Goal: Task Accomplishment & Management: Use online tool/utility

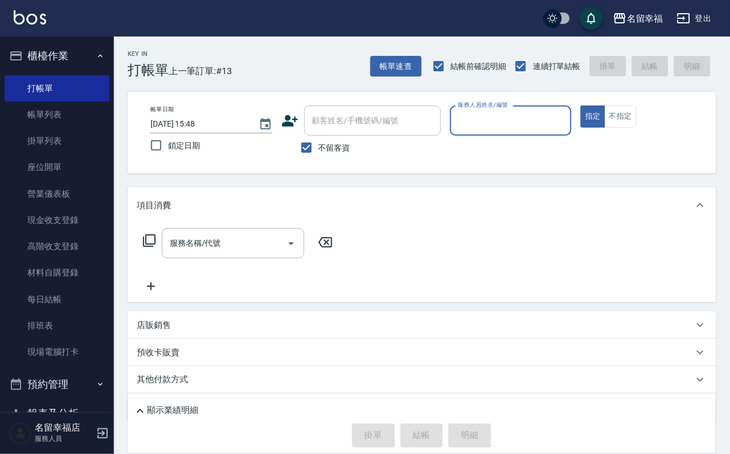
click at [553, 124] on input "服務人員姓名/編號" at bounding box center [511, 121] width 112 height 20
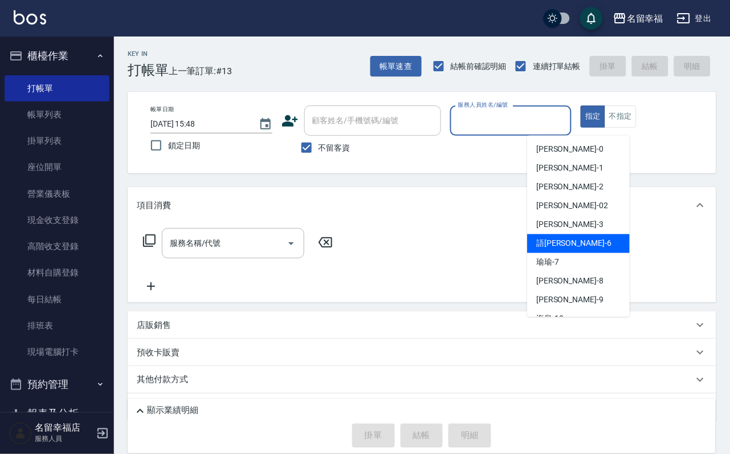
click at [562, 244] on span "語[PERSON_NAME] -6" at bounding box center [573, 244] width 75 height 12
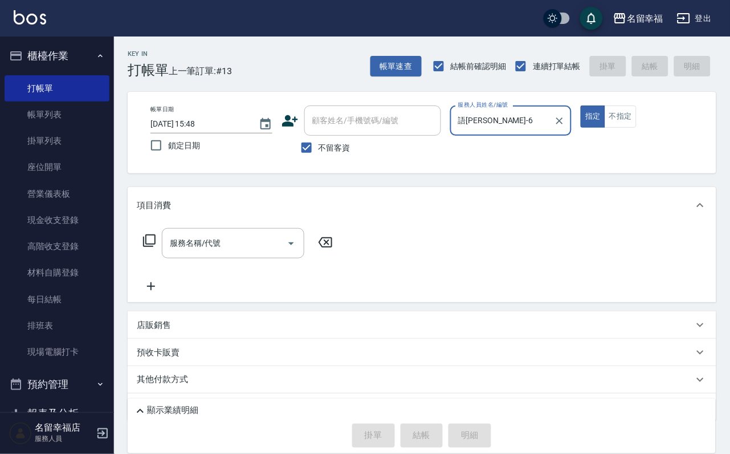
type input "語[PERSON_NAME]-6"
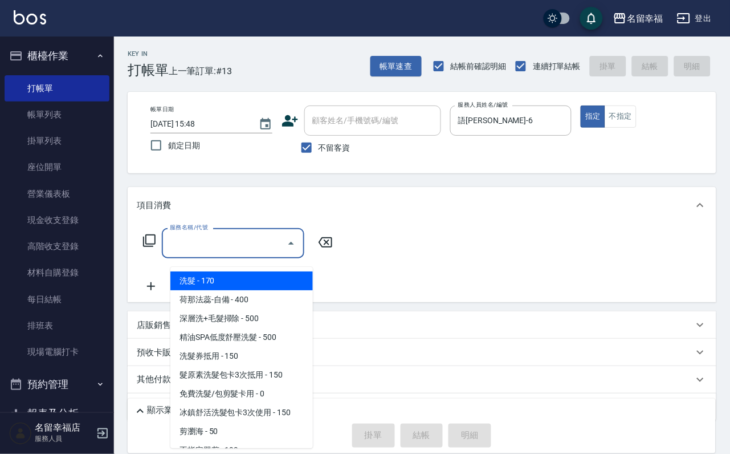
click at [276, 247] on input "服務名稱/代號" at bounding box center [224, 243] width 115 height 20
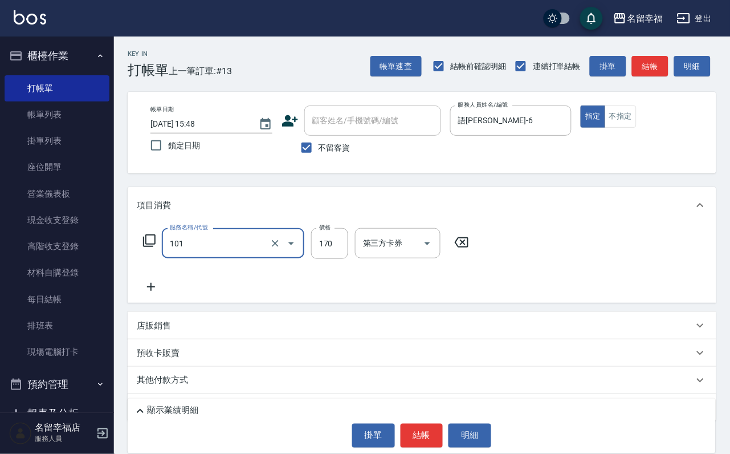
type input "洗髮(101)"
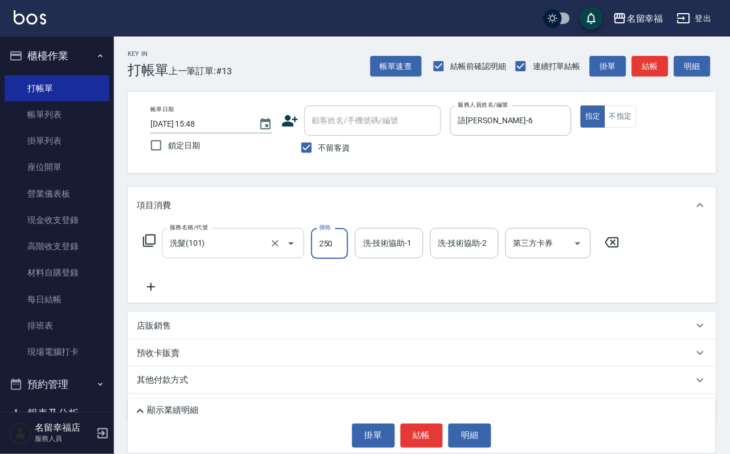
type input "250"
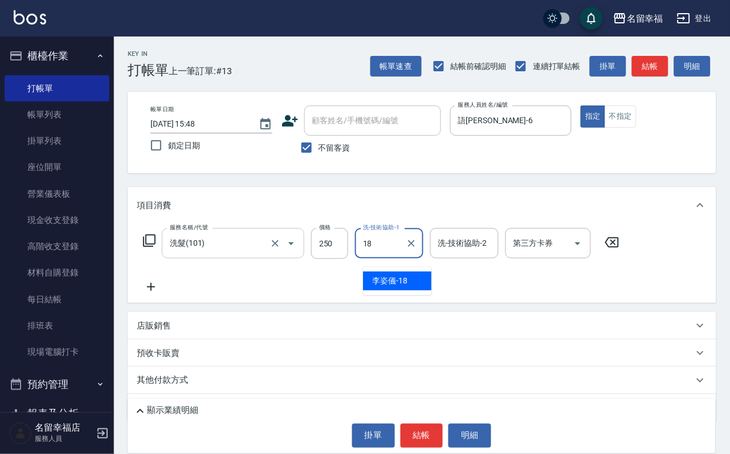
type input "[PERSON_NAME]-18"
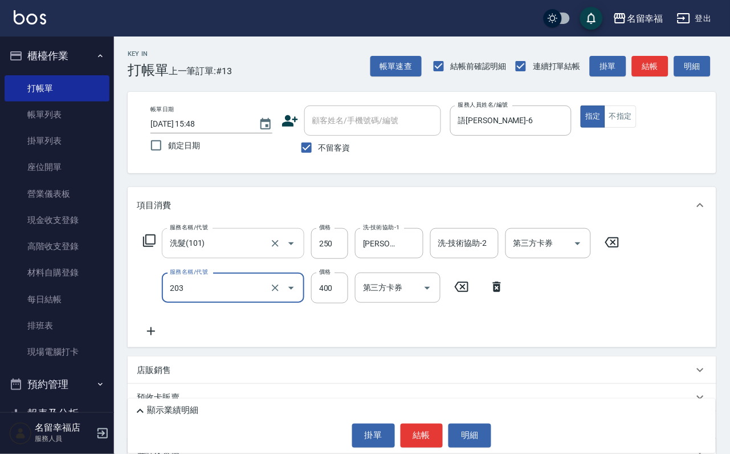
type input "指定單剪(203)"
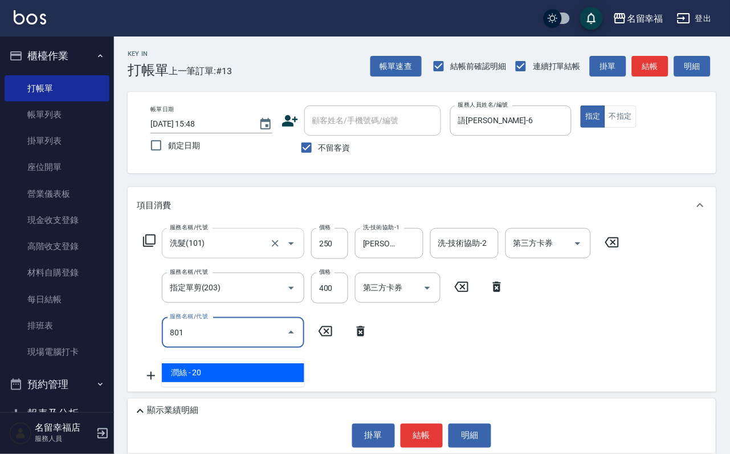
type input "潤絲(801)"
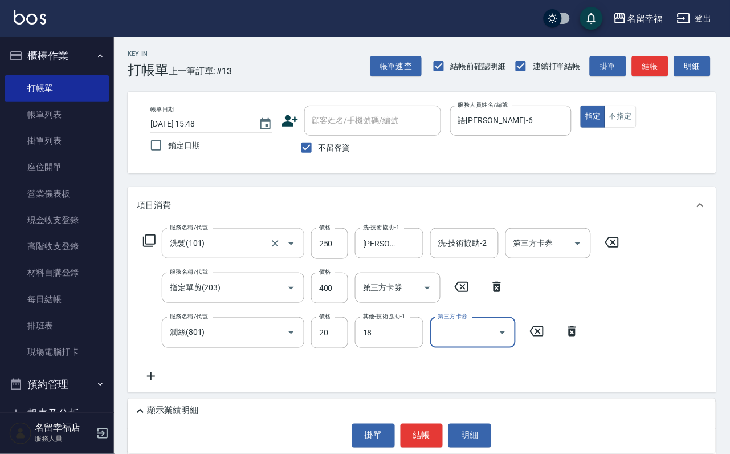
type input "[PERSON_NAME]-18"
click at [437, 425] on button "結帳" at bounding box center [422, 435] width 43 height 24
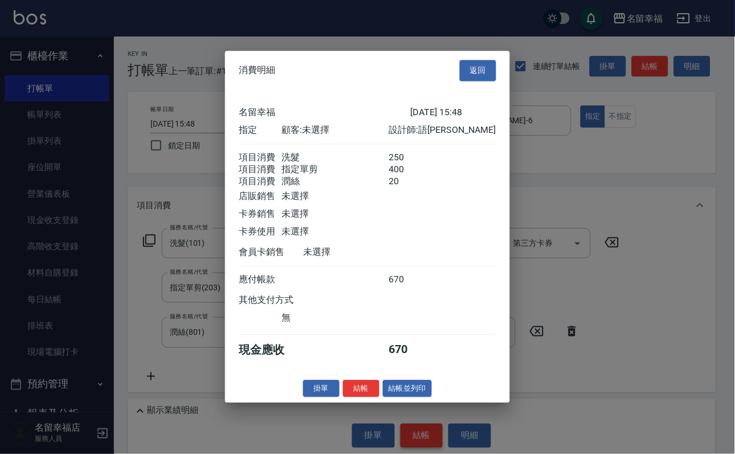
scroll to position [226, 0]
click at [432, 397] on button "結帳並列印" at bounding box center [408, 389] width 50 height 18
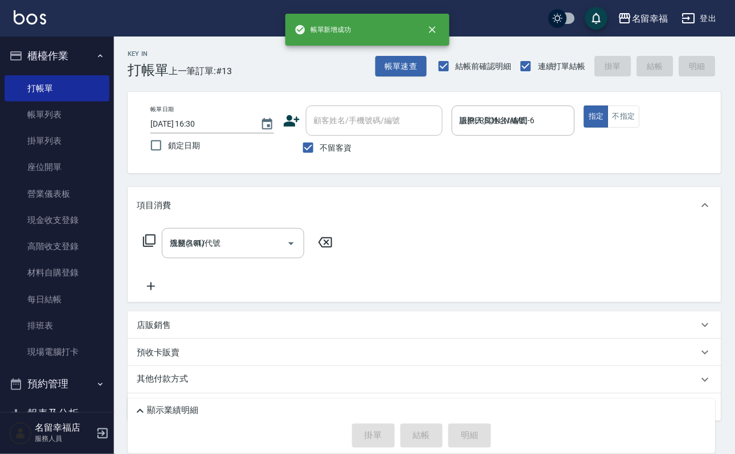
type input "[DATE] 16:30"
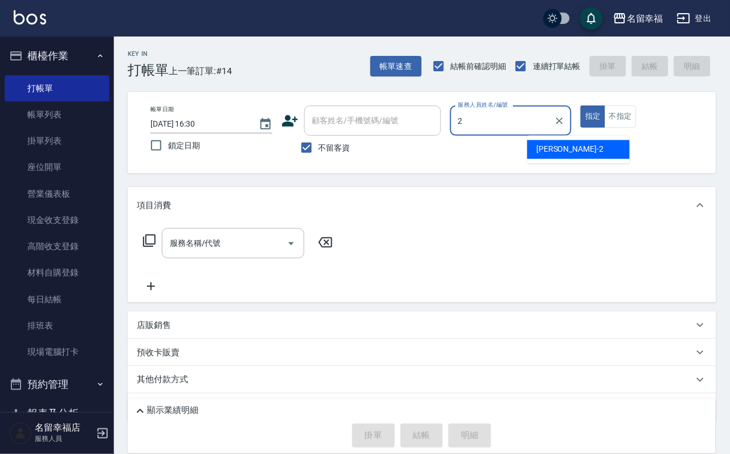
type input "[PERSON_NAME]-2"
type button "true"
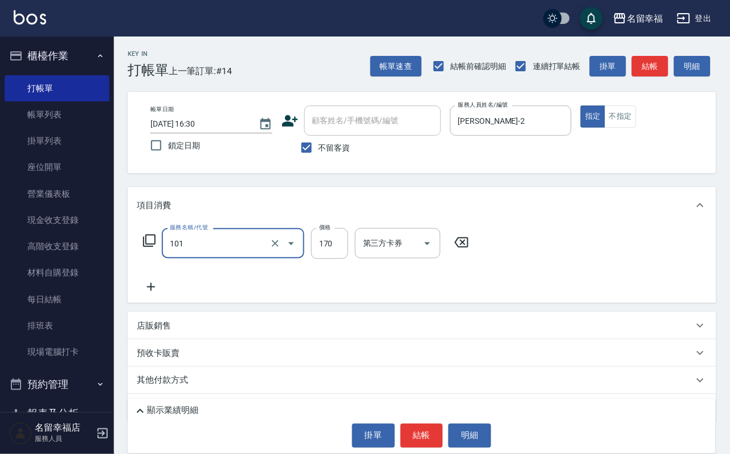
type input "洗髮(101)"
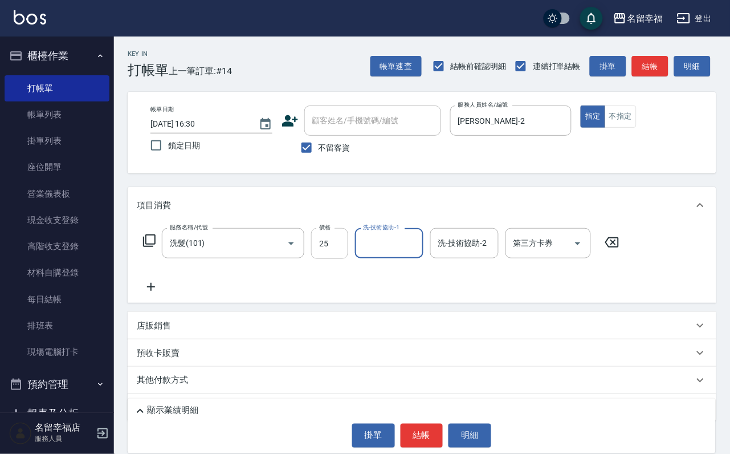
click at [345, 248] on input "25" at bounding box center [329, 243] width 37 height 31
type input "250"
type input "[PERSON_NAME]-2"
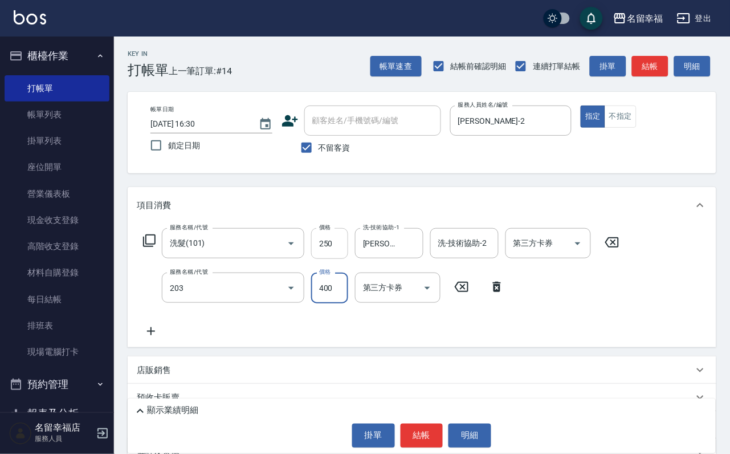
type input "指定單剪(203)"
type input "350"
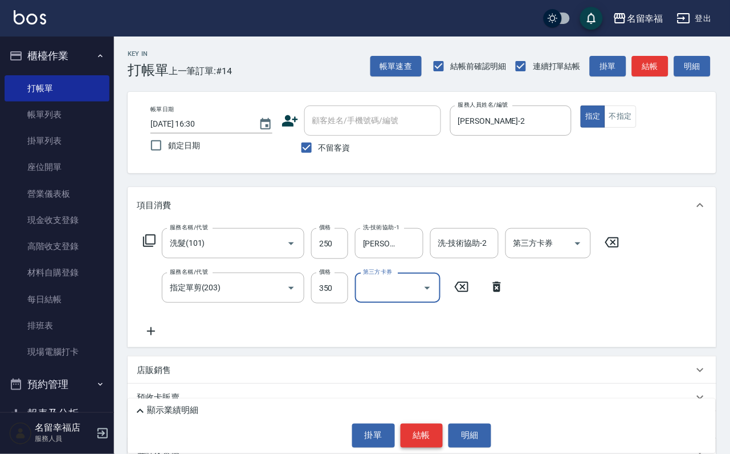
click at [418, 427] on button "結帳" at bounding box center [422, 435] width 43 height 24
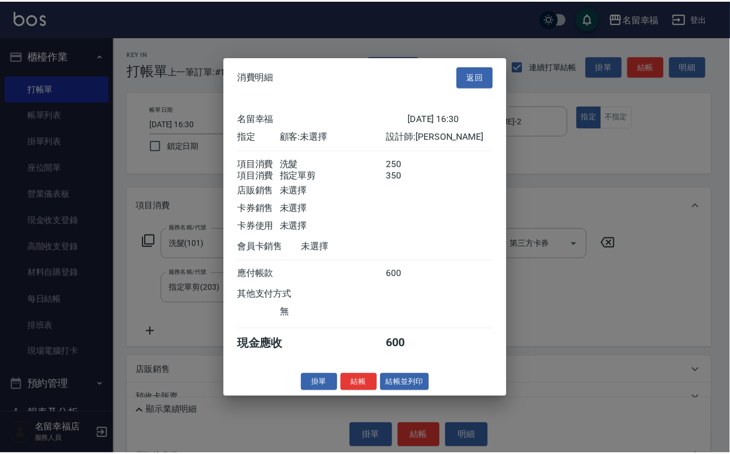
scroll to position [183, 0]
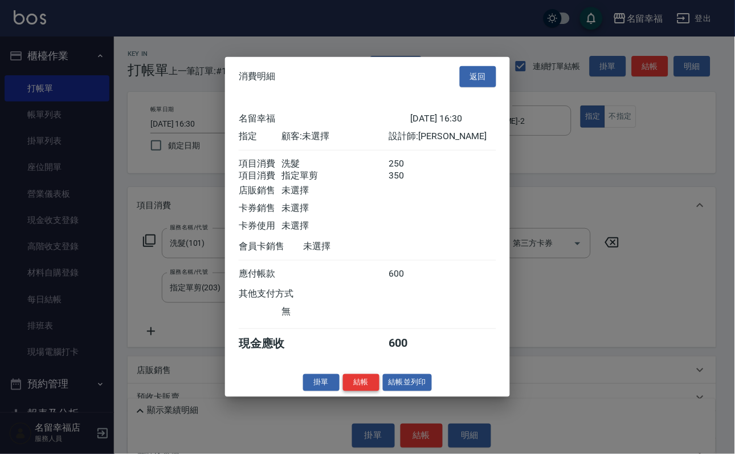
click at [343, 391] on button "結帳" at bounding box center [361, 382] width 36 height 18
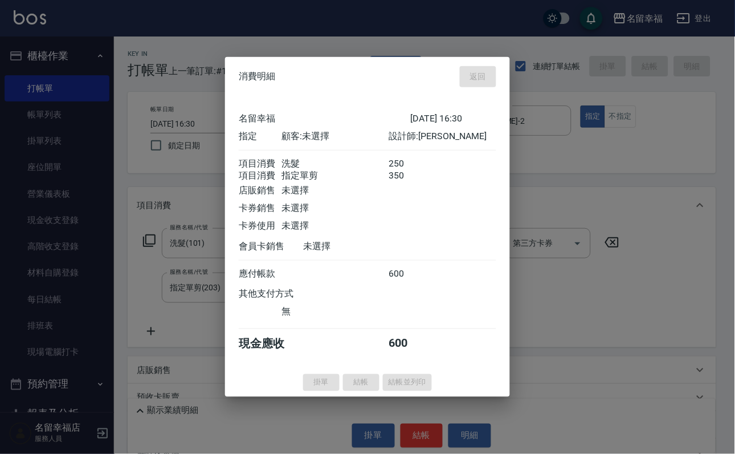
type input "[DATE] 16:40"
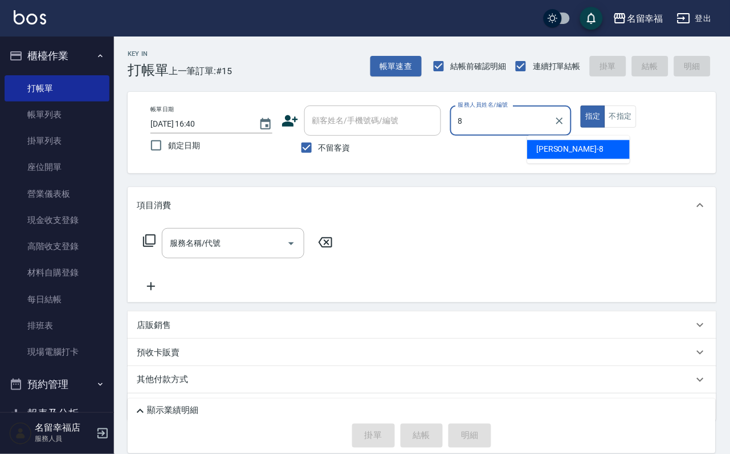
type input "[PERSON_NAME]-8"
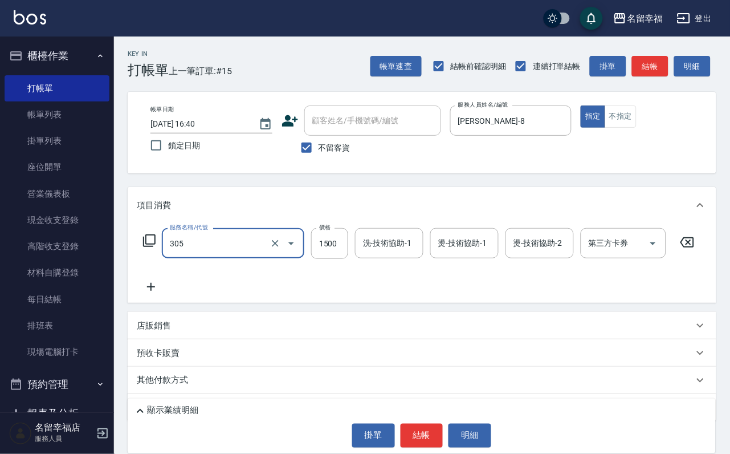
type input "設計燙髮1500(305)"
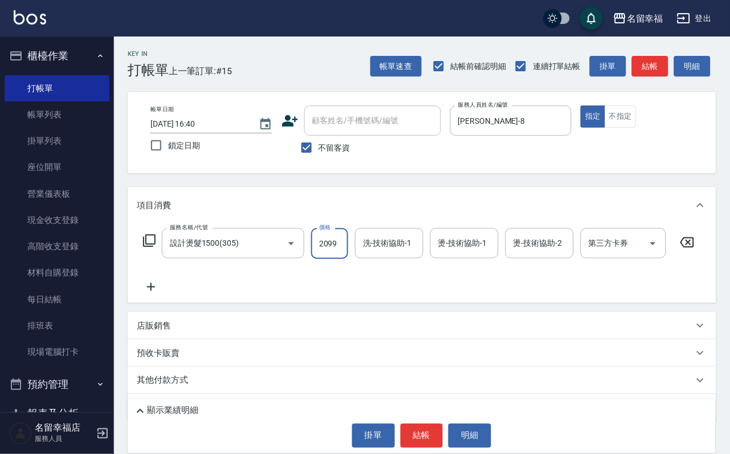
scroll to position [0, 1]
type input "2099"
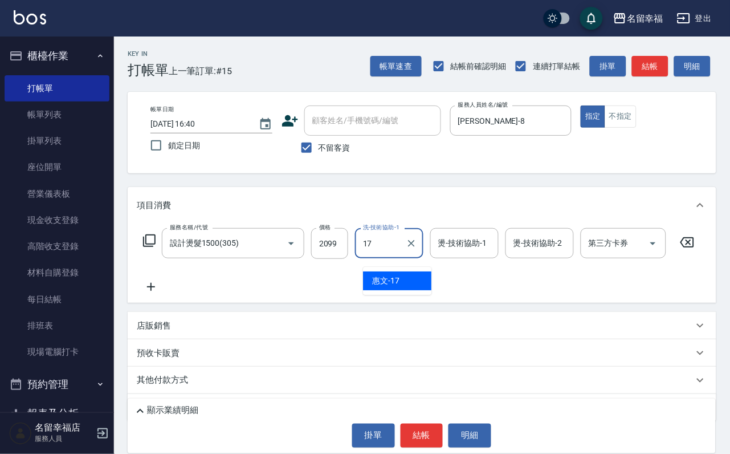
type input "惠文-17"
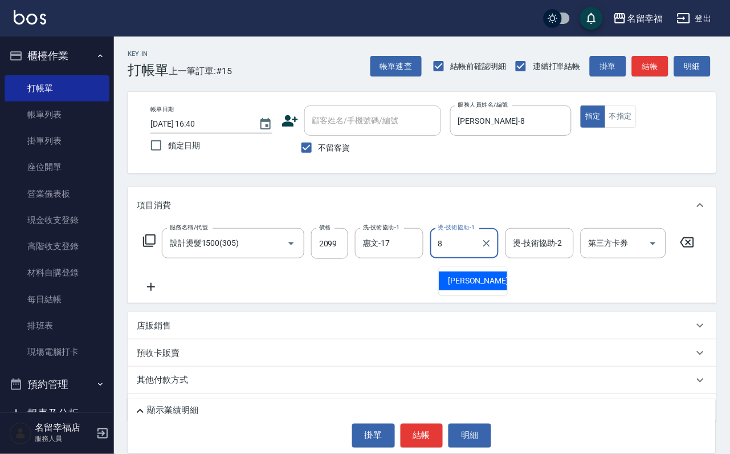
type input "[PERSON_NAME]-8"
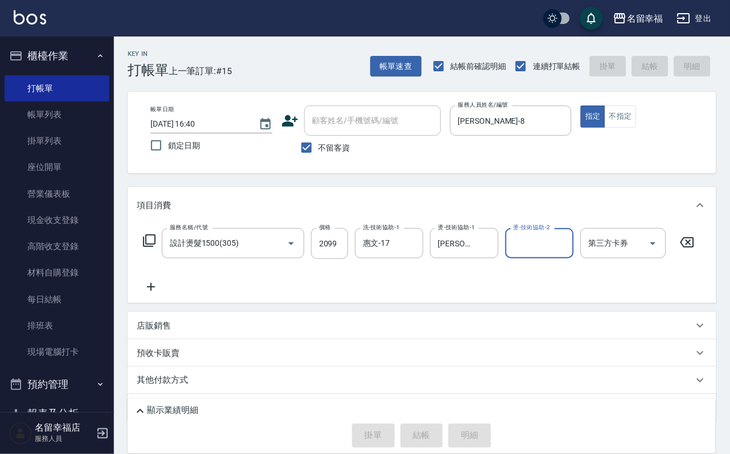
type input "[DATE] 16:41"
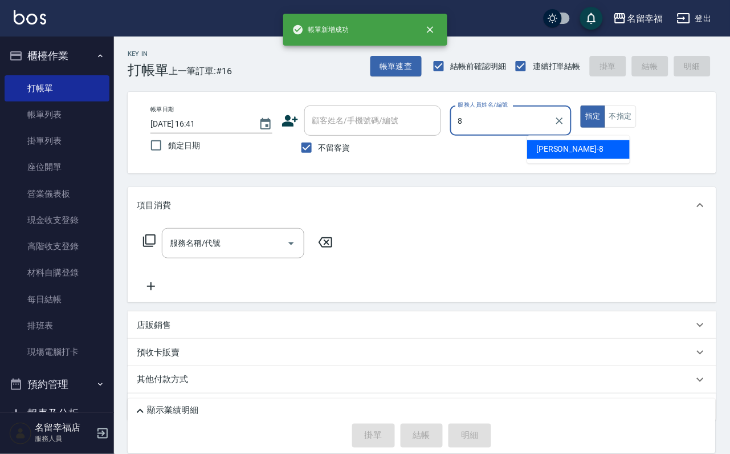
type input "[PERSON_NAME]-8"
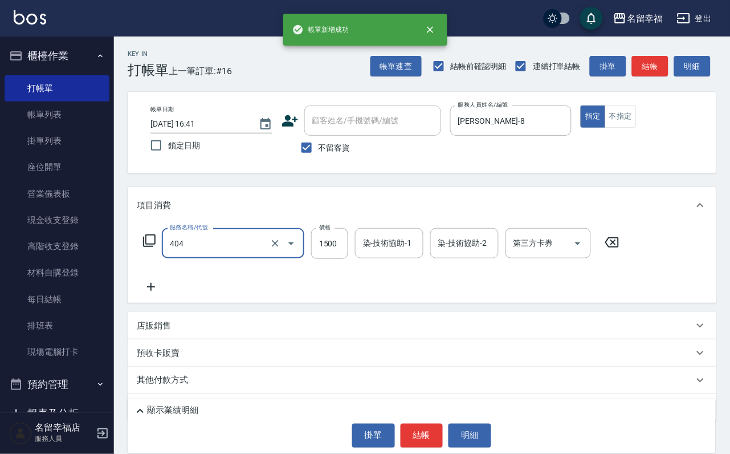
type input "設計染髮(404)"
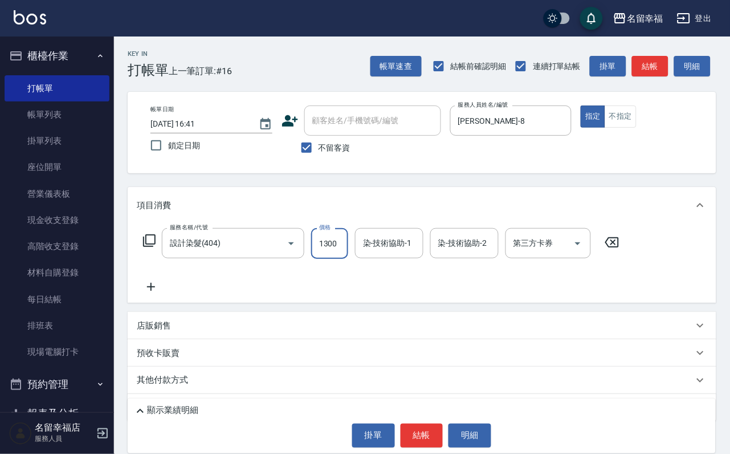
scroll to position [0, 1]
type input "1300"
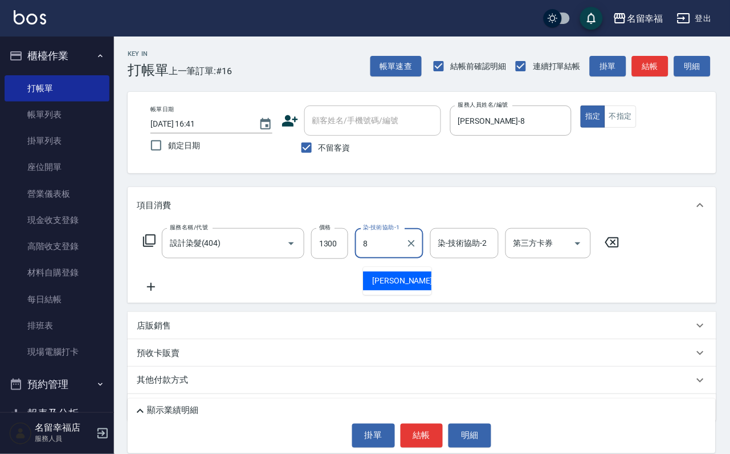
type input "[PERSON_NAME]-8"
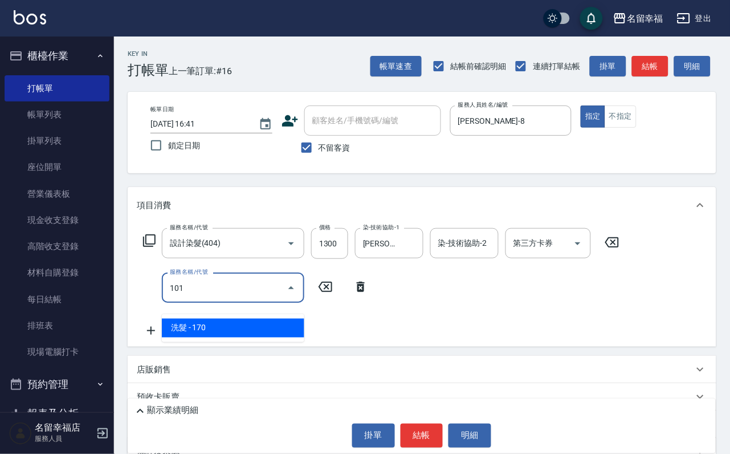
type input "洗髮(101)"
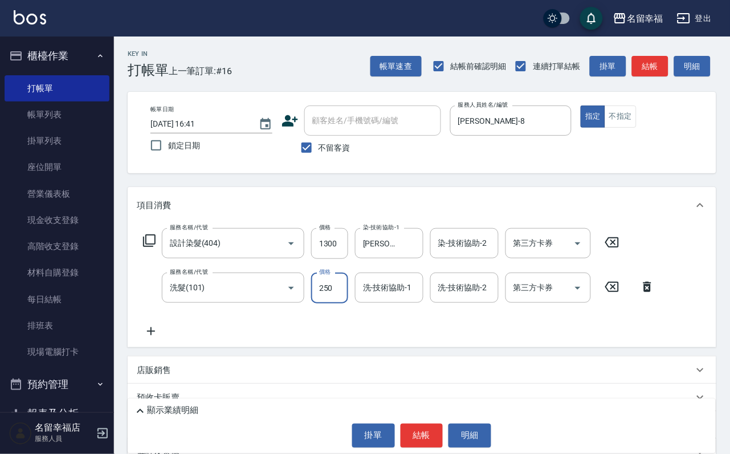
type input "250"
type input "[PERSON_NAME]-8"
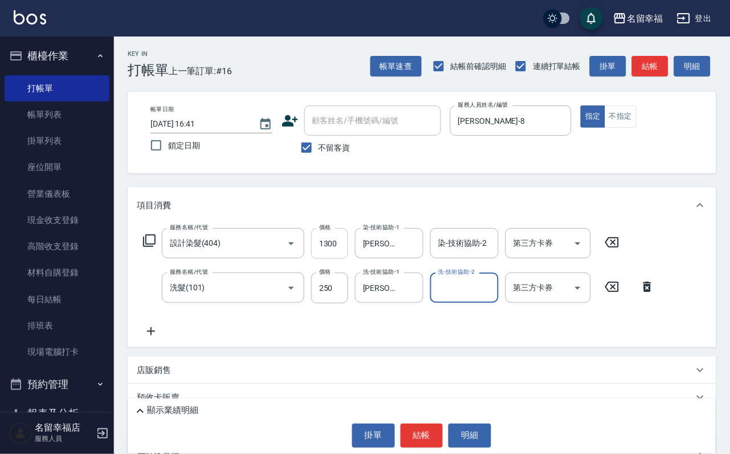
click at [345, 252] on input "1300" at bounding box center [329, 243] width 37 height 31
click at [407, 85] on div "Key In 打帳單 上一筆訂單:#16 帳單速查 結帳前確認明細 連續打單結帳 掛單 結帳 明細 帳單日期 [DATE] 16:41 鎖定日期 顧客姓名/手…" at bounding box center [422, 291] width 616 height 510
click at [346, 255] on input "1300" at bounding box center [329, 243] width 37 height 31
type input "1400"
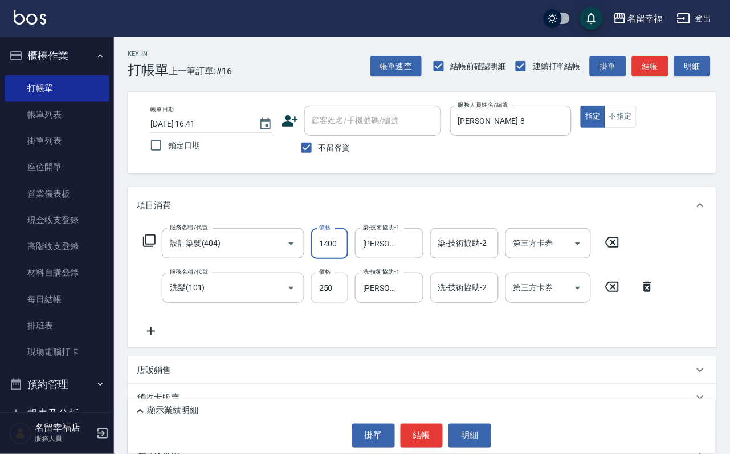
click at [331, 300] on input "250" at bounding box center [329, 287] width 37 height 31
type input "250"
click at [485, 338] on div "服務名稱/代號 設計染髮(404) 服務名稱/代號 價格 1400 價格 染-技術協助-1 詩[PERSON_NAME]-8 染-技術協助-1 染-技術協助-…" at bounding box center [399, 283] width 525 height 110
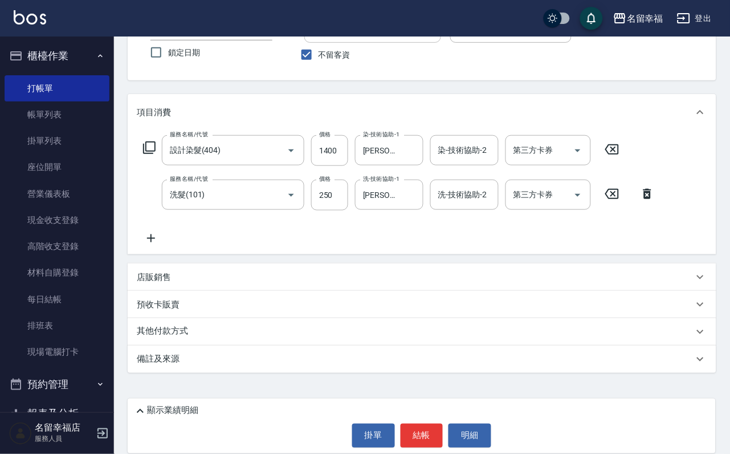
scroll to position [112, 0]
click at [143, 239] on icon at bounding box center [151, 238] width 28 height 14
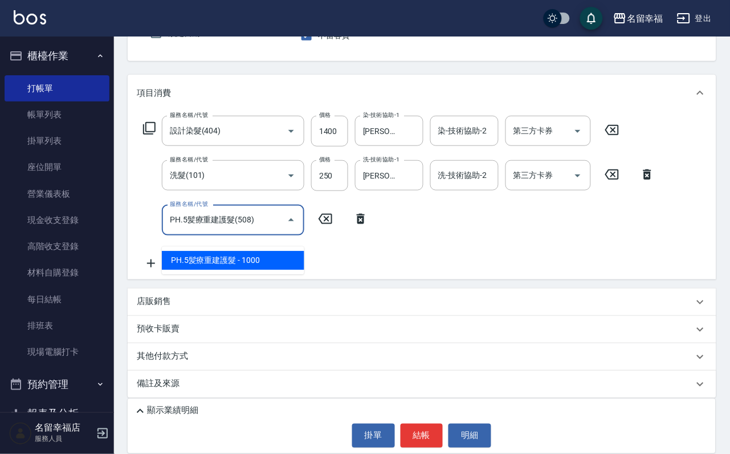
type input "PH.5髪療重建護髮(508)"
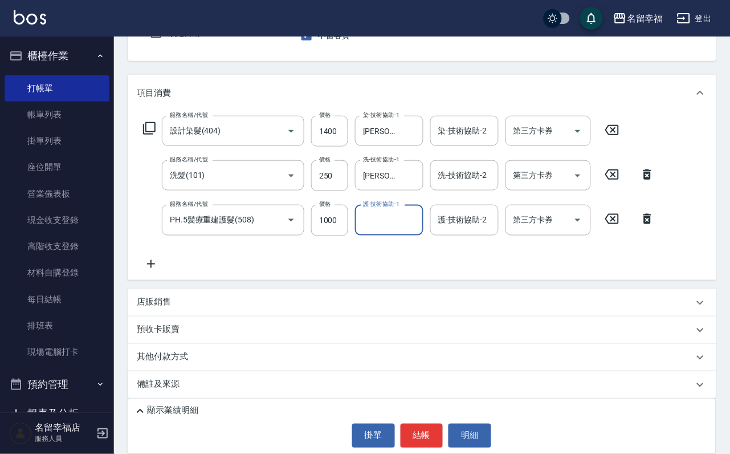
scroll to position [0, 0]
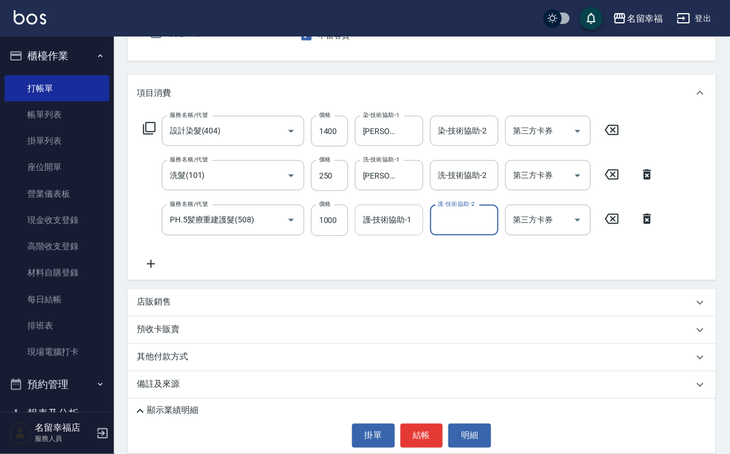
click at [397, 227] on div "護-技術協助-1 護-技術協助-1" at bounding box center [389, 220] width 68 height 30
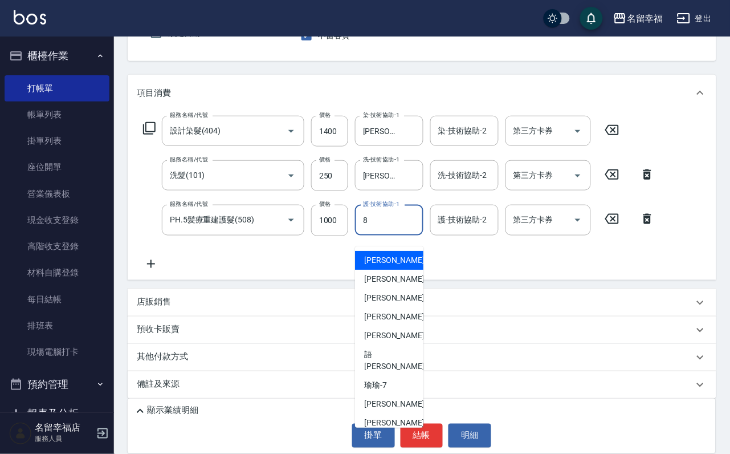
type input "[PERSON_NAME]-8"
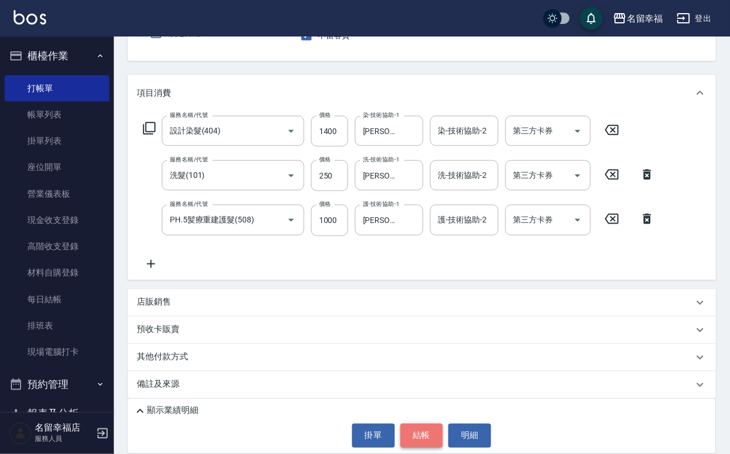
click at [425, 424] on button "結帳" at bounding box center [422, 435] width 43 height 24
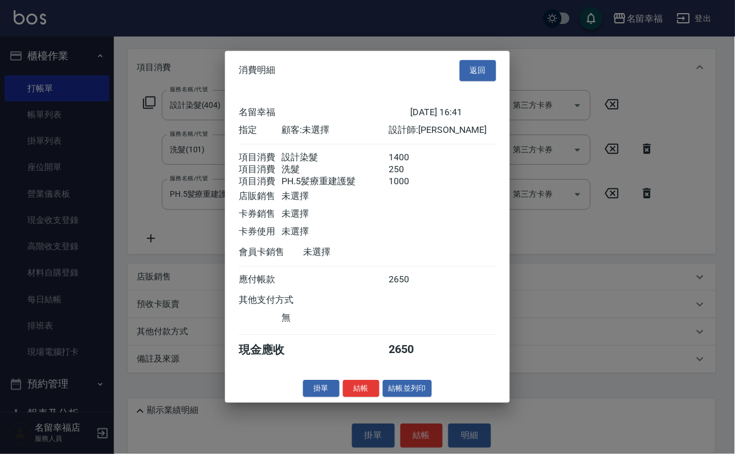
scroll to position [226, 0]
click at [343, 397] on button "結帳" at bounding box center [361, 389] width 36 height 18
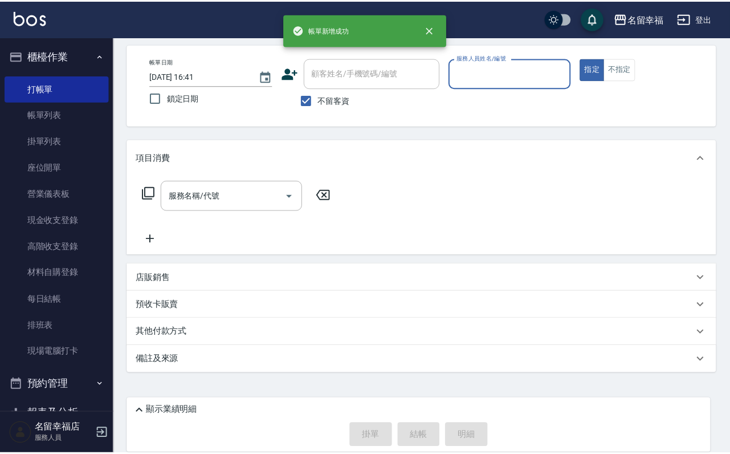
scroll to position [68, 0]
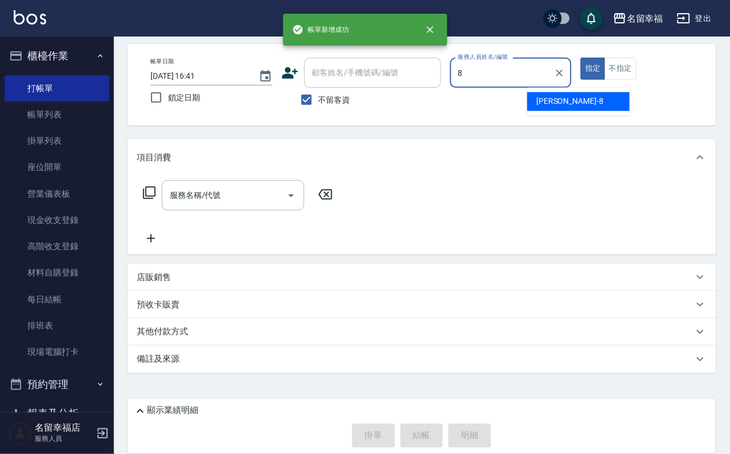
type input "[PERSON_NAME]-8"
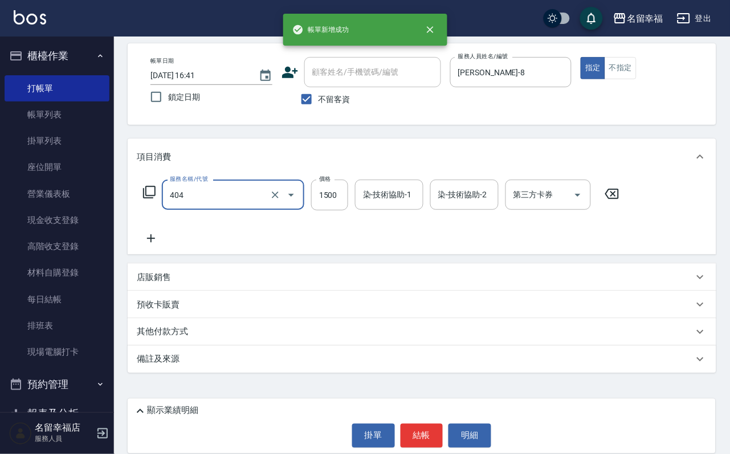
type input "設計染髮(404)"
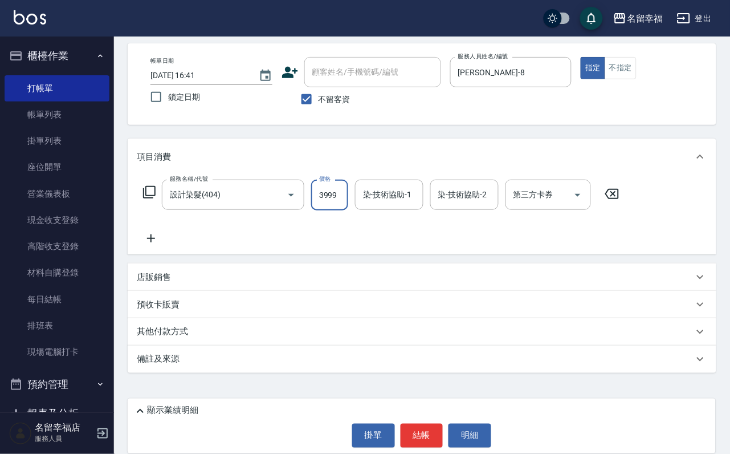
scroll to position [0, 1]
type input "3999"
click at [274, 187] on button "Clear" at bounding box center [275, 195] width 16 height 16
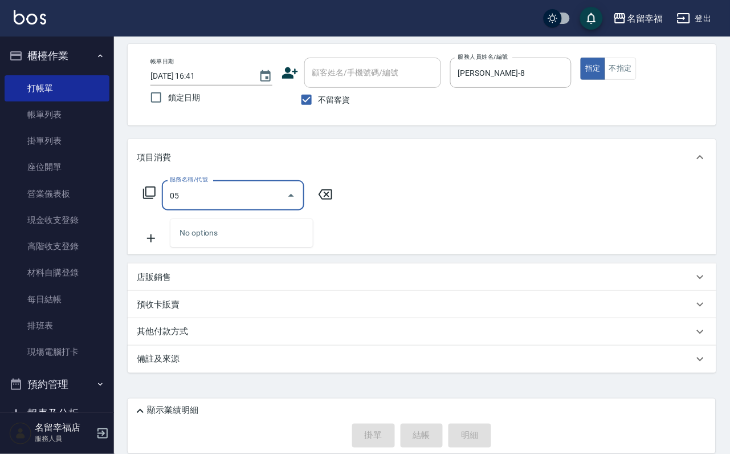
type input "0"
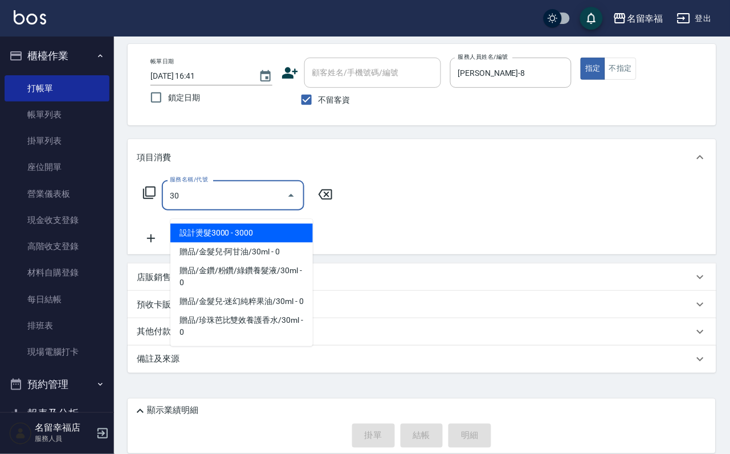
type input "305"
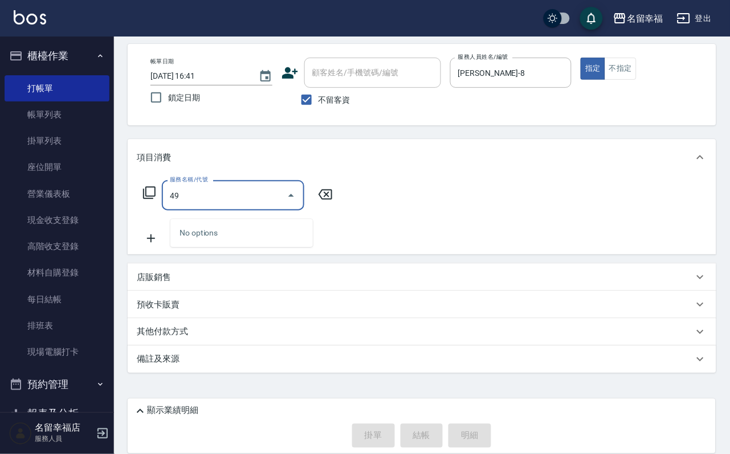
type input "4"
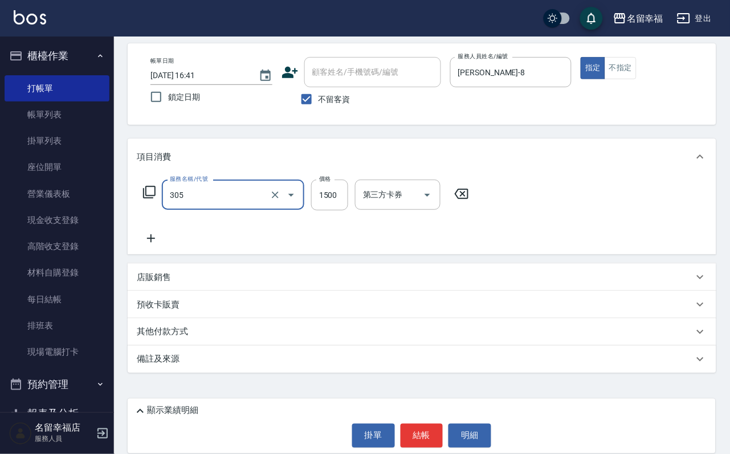
type input "設計燙髮1500(305)"
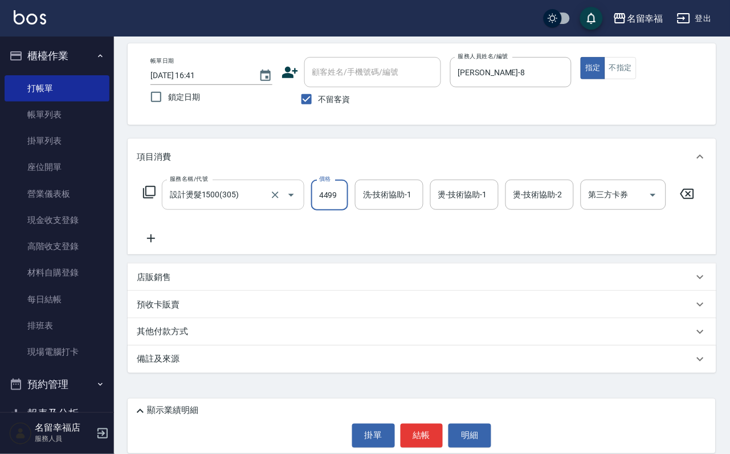
scroll to position [0, 1]
type input "4499"
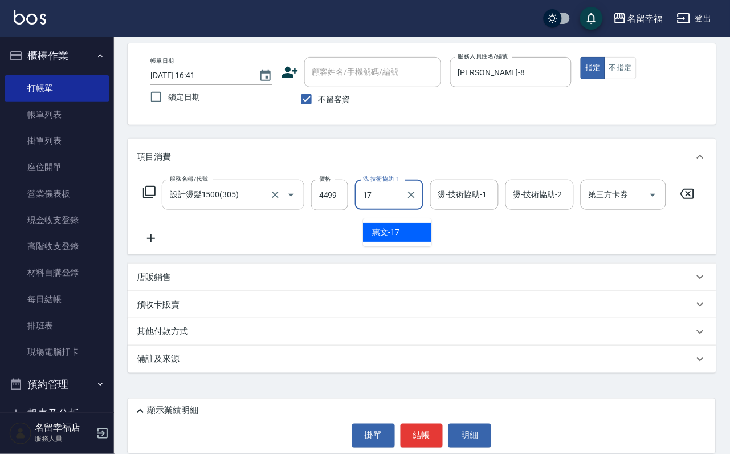
type input "惠文-17"
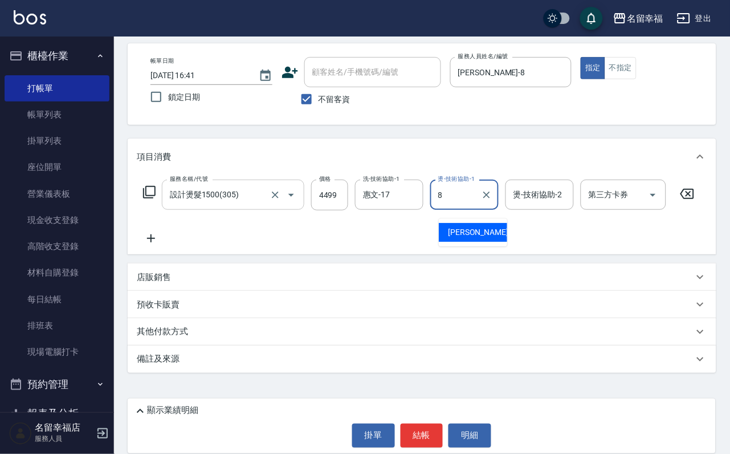
type input "[PERSON_NAME]-8"
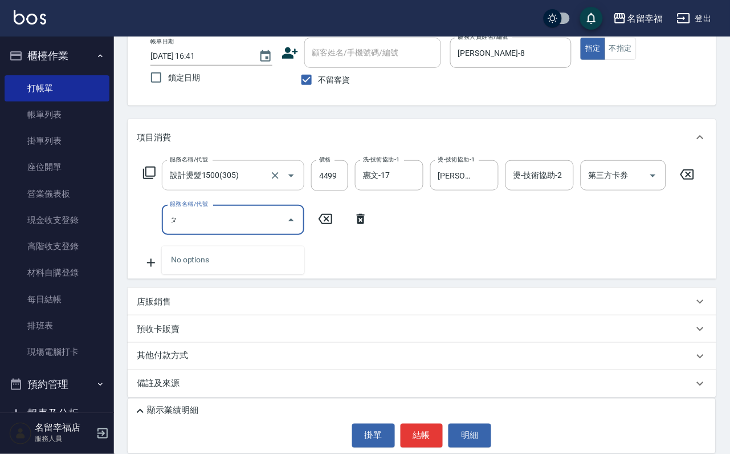
type input "1"
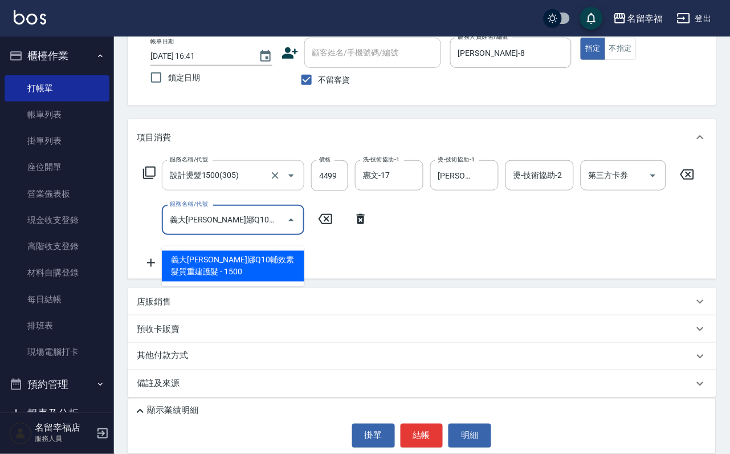
type input "義大[PERSON_NAME]娜Q10輔效素髮質重建護髮(511)"
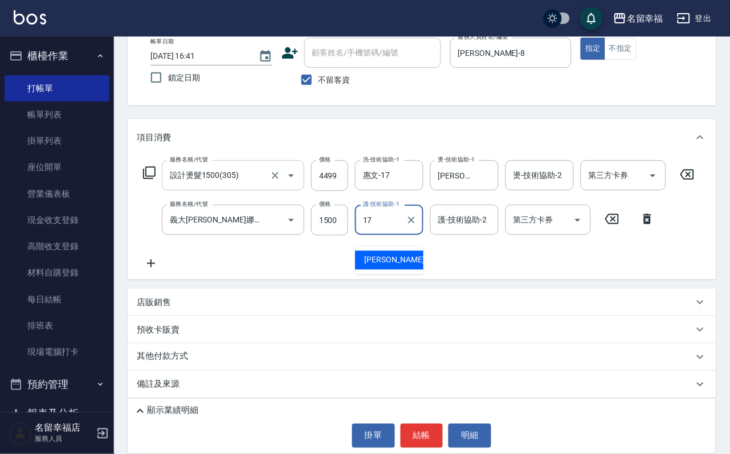
type input "惠文-17"
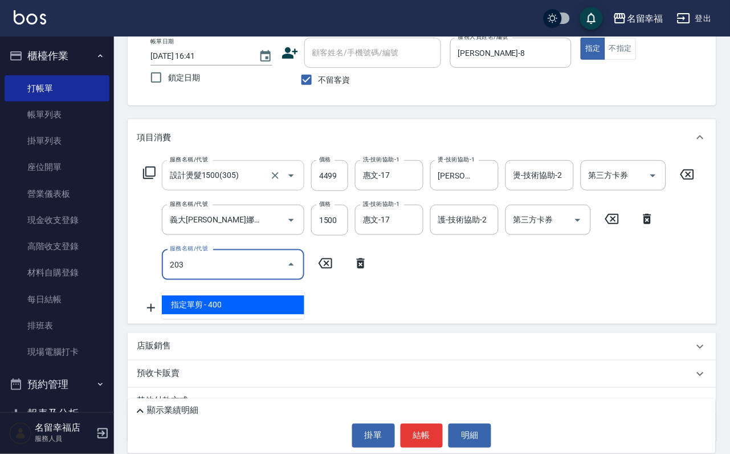
type input "指定單剪(203)"
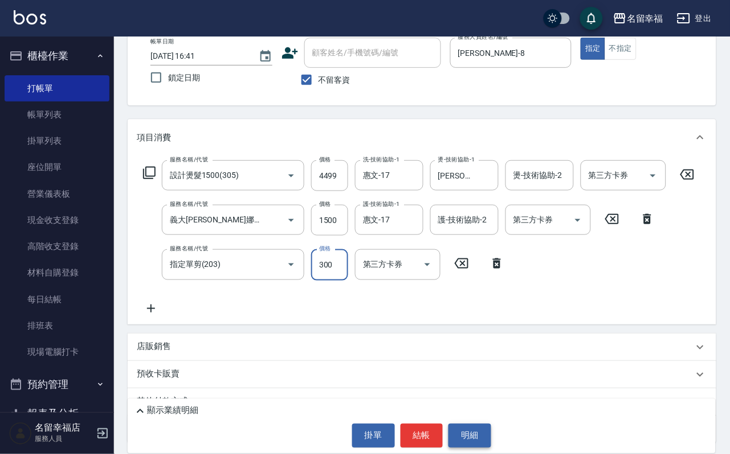
type input "300"
click at [491, 442] on button "明細" at bounding box center [469, 435] width 43 height 24
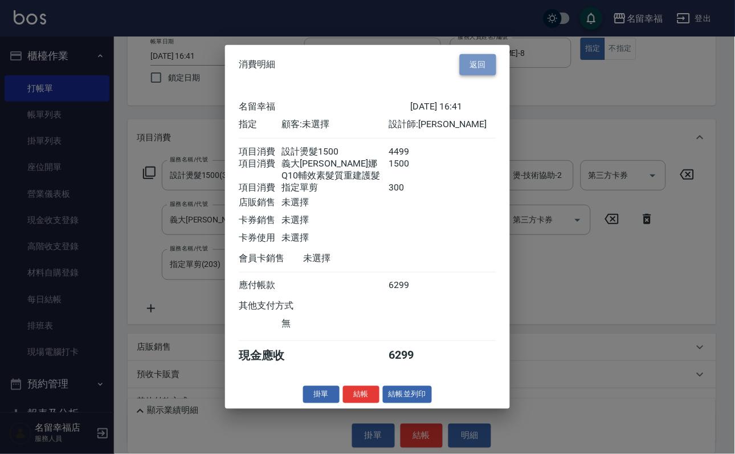
click at [471, 54] on button "返回" at bounding box center [478, 64] width 36 height 21
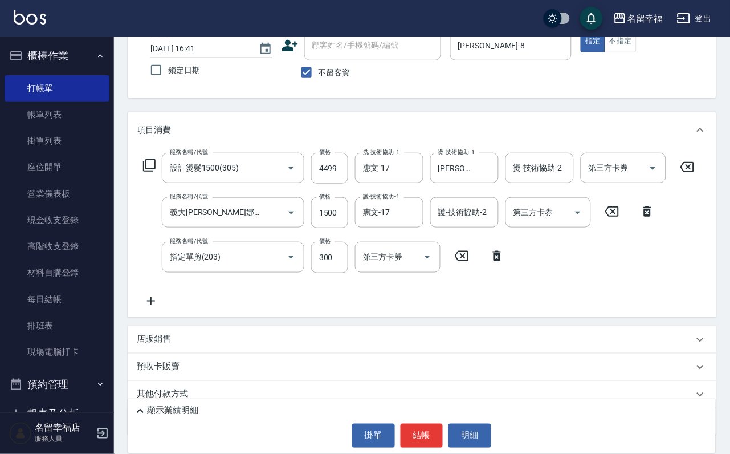
scroll to position [170, 0]
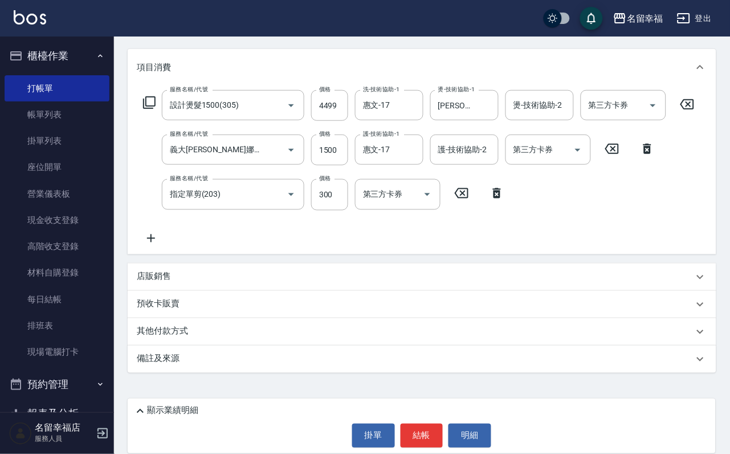
click at [398, 408] on div "顯示業績明細" at bounding box center [424, 411] width 582 height 14
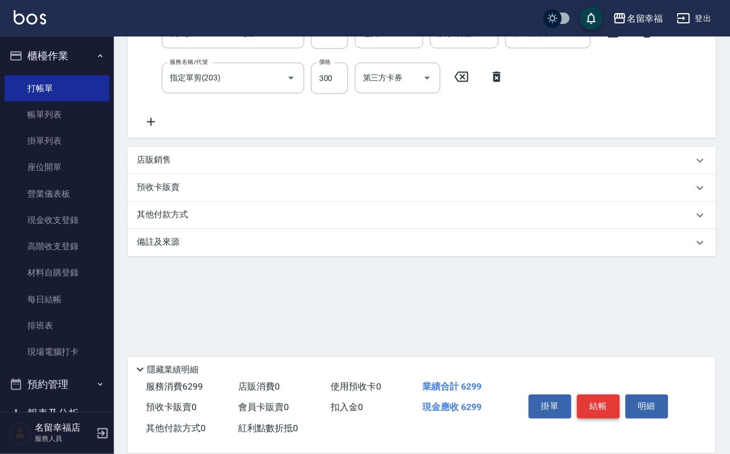
click at [610, 394] on button "結帳" at bounding box center [598, 406] width 43 height 24
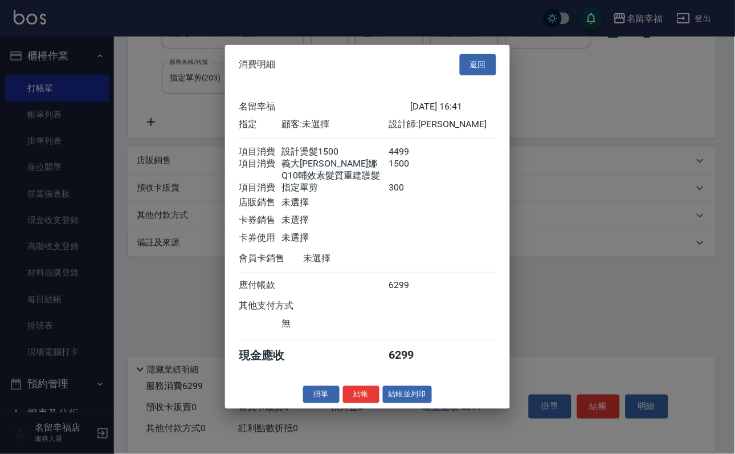
scroll to position [247, 0]
click at [343, 403] on button "結帳" at bounding box center [361, 394] width 36 height 18
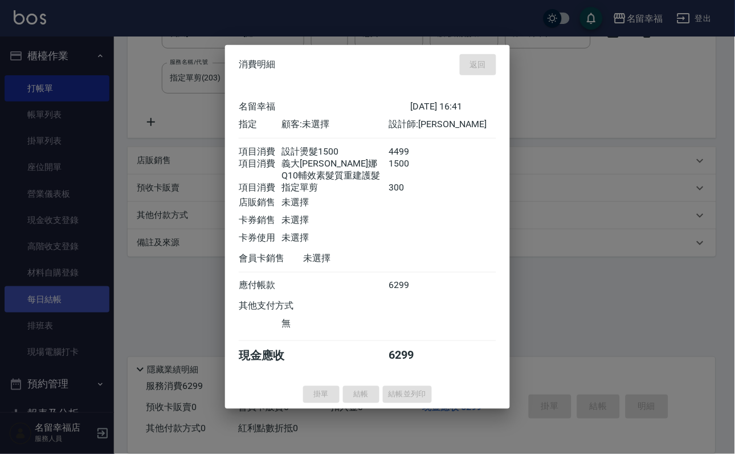
type input "[DATE] 16:42"
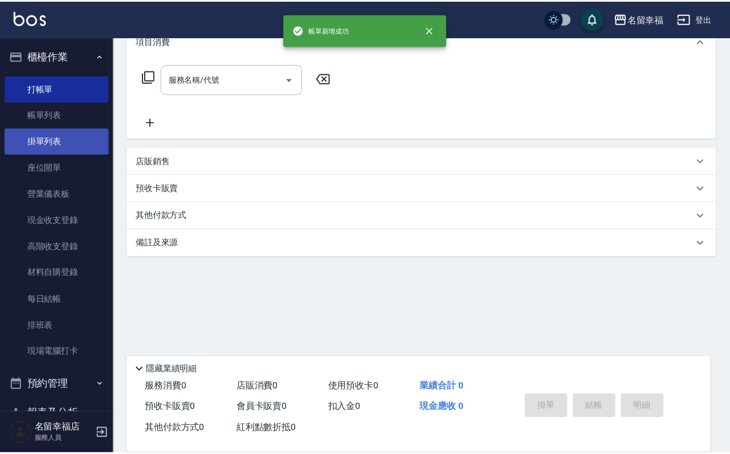
scroll to position [0, 0]
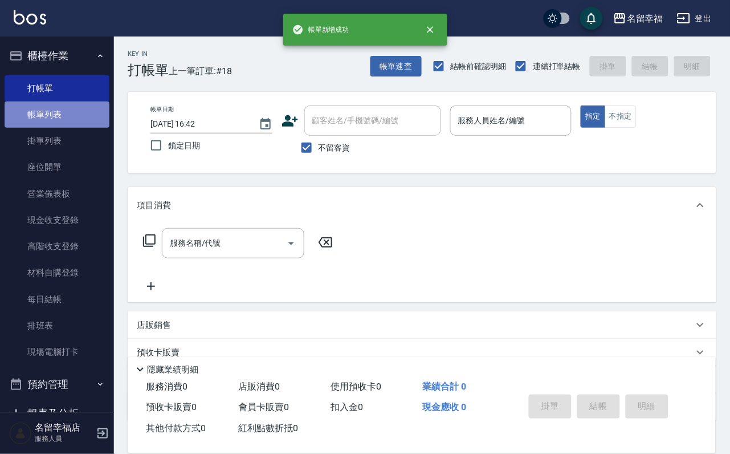
click at [75, 117] on link "帳單列表" at bounding box center [57, 114] width 105 height 26
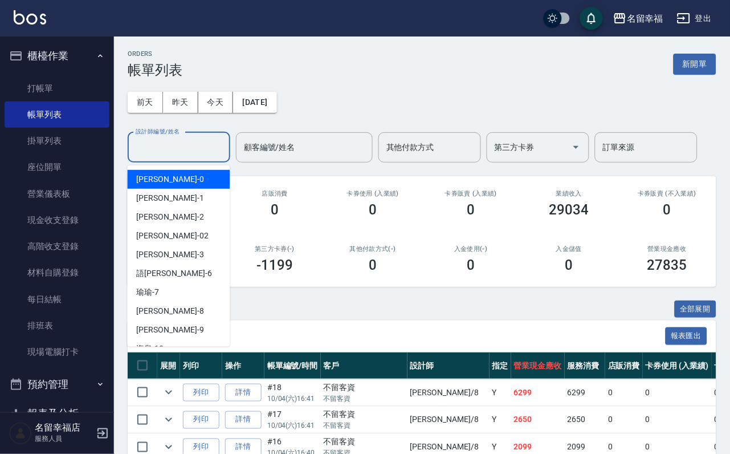
click at [206, 157] on input "設計師編號/姓名" at bounding box center [179, 147] width 92 height 20
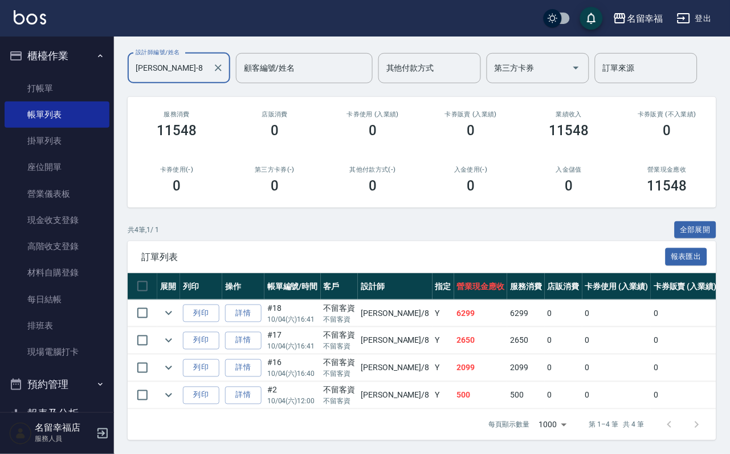
scroll to position [168, 0]
type input "[PERSON_NAME]-8"
click at [61, 97] on link "打帳單" at bounding box center [57, 88] width 105 height 26
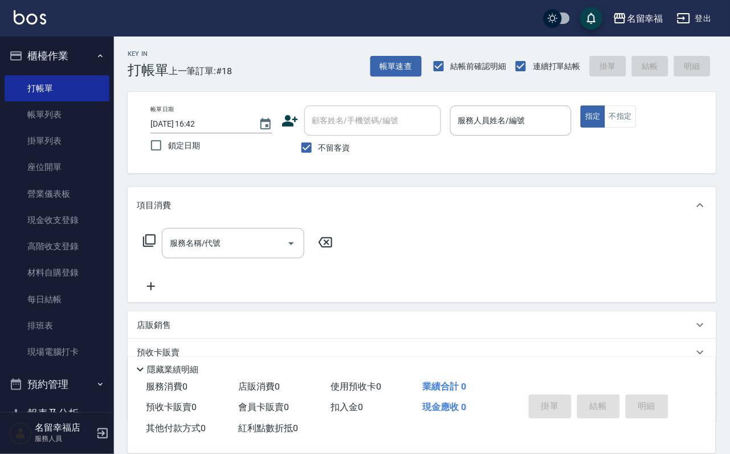
click at [137, 362] on icon at bounding box center [140, 369] width 14 height 14
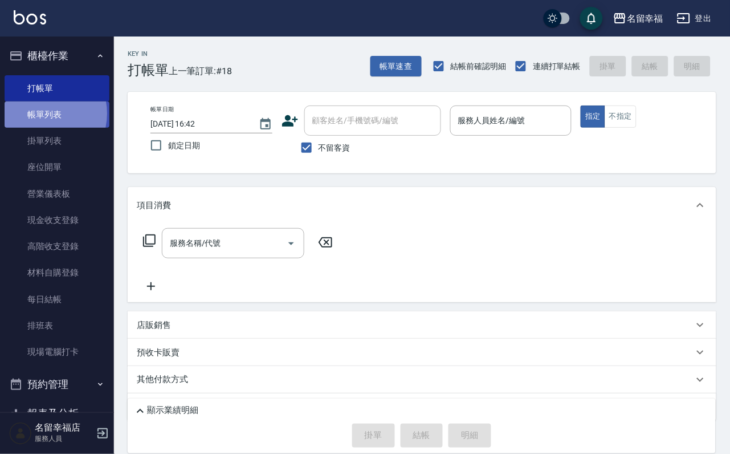
click at [40, 120] on link "帳單列表" at bounding box center [57, 114] width 105 height 26
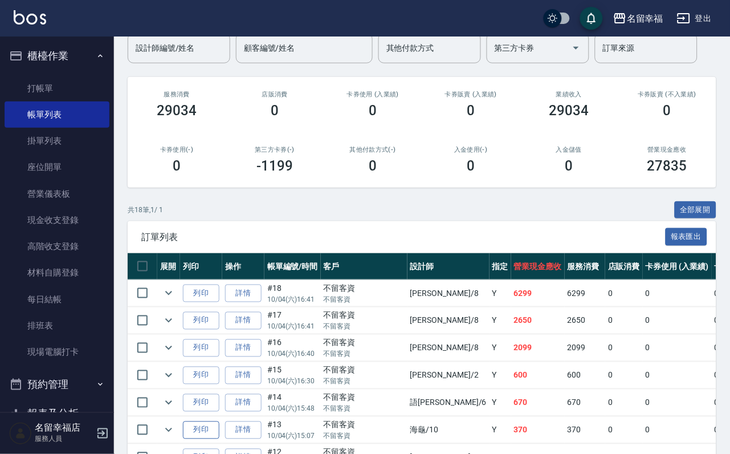
scroll to position [256, 0]
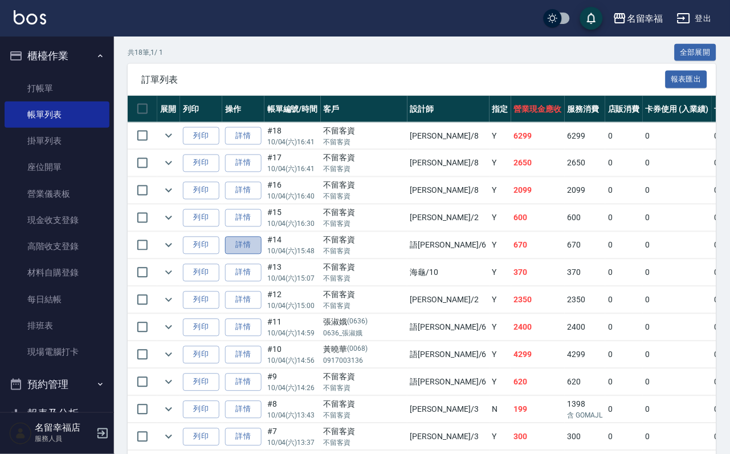
click at [258, 254] on link "詳情" at bounding box center [243, 245] width 36 height 18
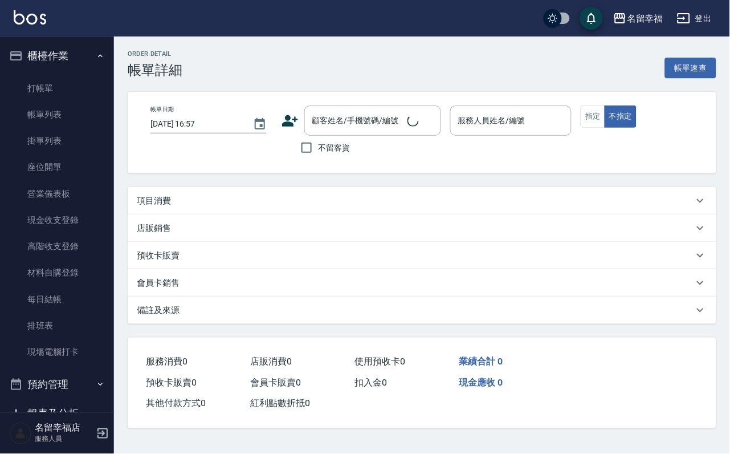
type input "[DATE] 15:48"
checkbox input "true"
type input "語[PERSON_NAME]-6"
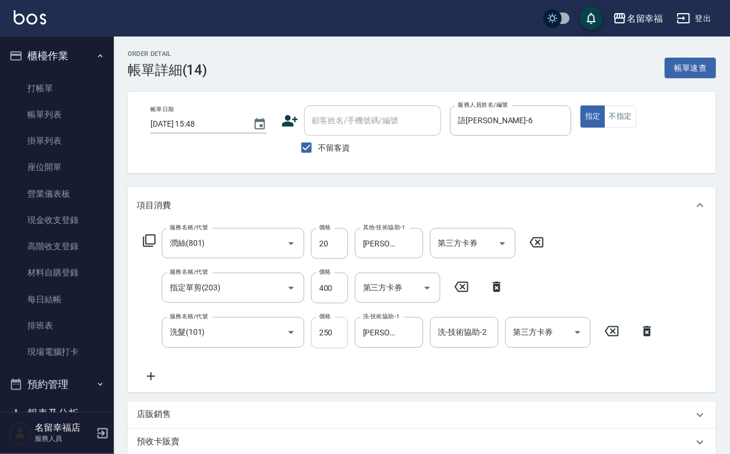
drag, startPoint x: 321, startPoint y: 344, endPoint x: 313, endPoint y: 341, distance: 8.5
click at [321, 344] on input "250" at bounding box center [329, 332] width 37 height 31
type input "200"
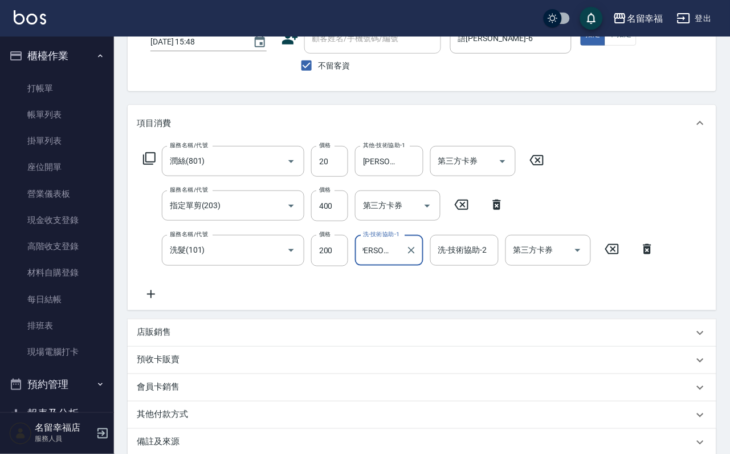
scroll to position [249, 0]
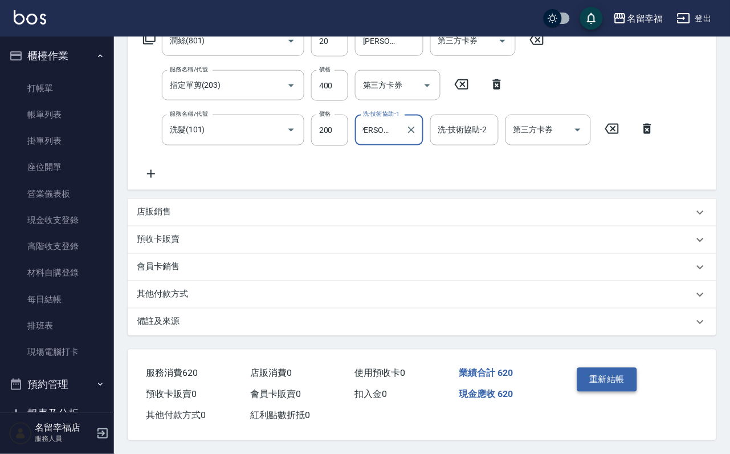
click at [633, 368] on button "重新結帳" at bounding box center [607, 380] width 60 height 24
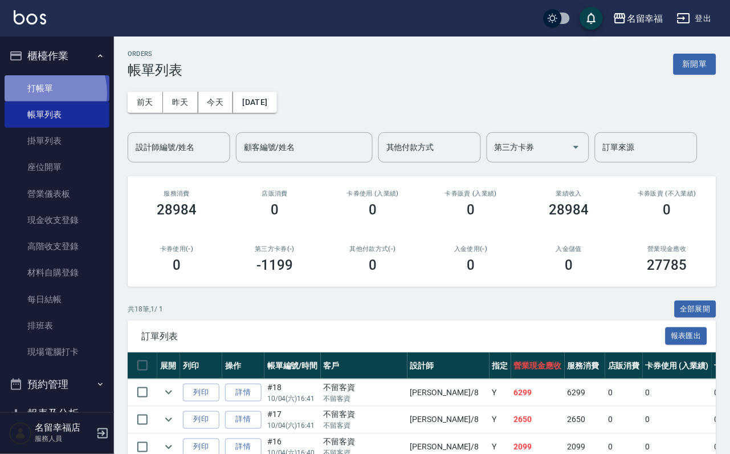
click at [36, 97] on link "打帳單" at bounding box center [57, 88] width 105 height 26
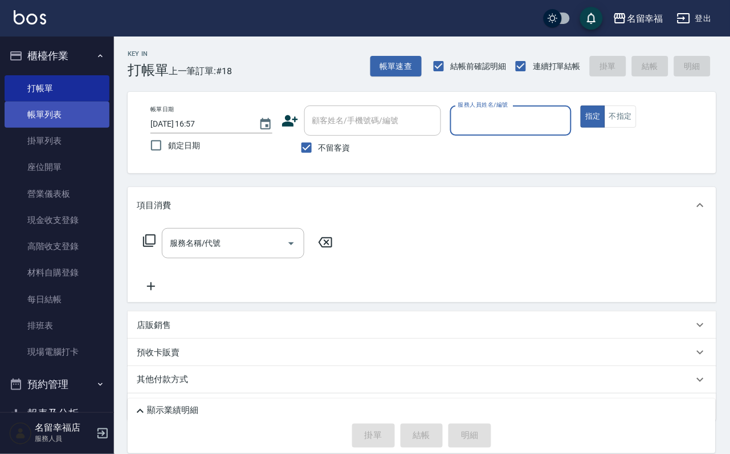
click at [65, 128] on link "帳單列表" at bounding box center [57, 114] width 105 height 26
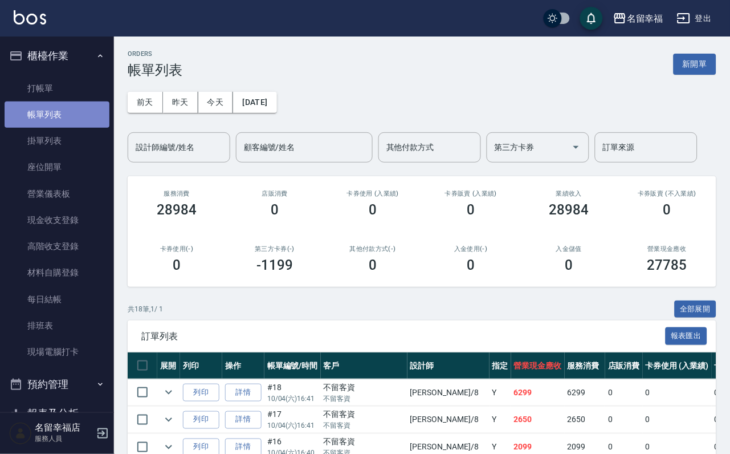
click at [56, 113] on link "帳單列表" at bounding box center [57, 114] width 105 height 26
click at [158, 155] on input "設計師編號/姓名" at bounding box center [179, 147] width 92 height 20
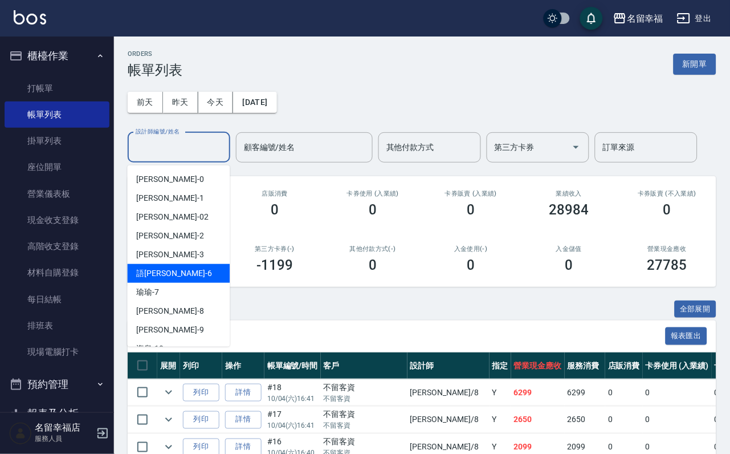
click at [176, 277] on div "語[PERSON_NAME] -6" at bounding box center [179, 273] width 103 height 19
type input "語[PERSON_NAME]-6"
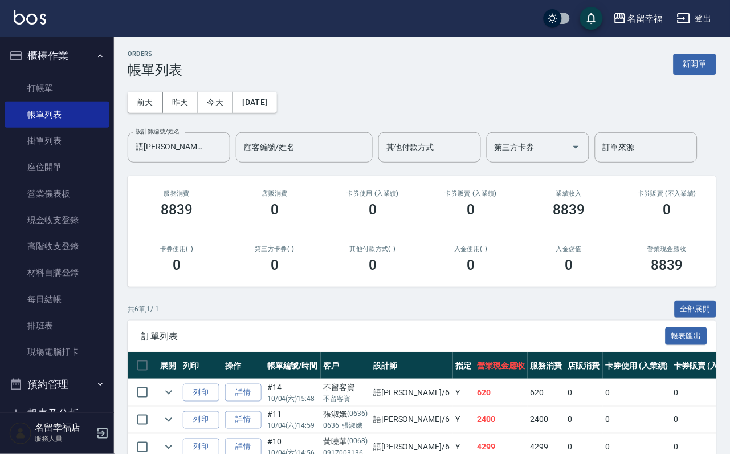
click at [684, 79] on div "[DATE] [DATE] [DATE] [DATE] 設計師編號/姓名 語[PERSON_NAME]-6 設計師編號/姓名 顧客編號/姓名 顧客編號/姓名 …" at bounding box center [422, 120] width 589 height 84
click at [686, 62] on button "新開單" at bounding box center [695, 64] width 43 height 21
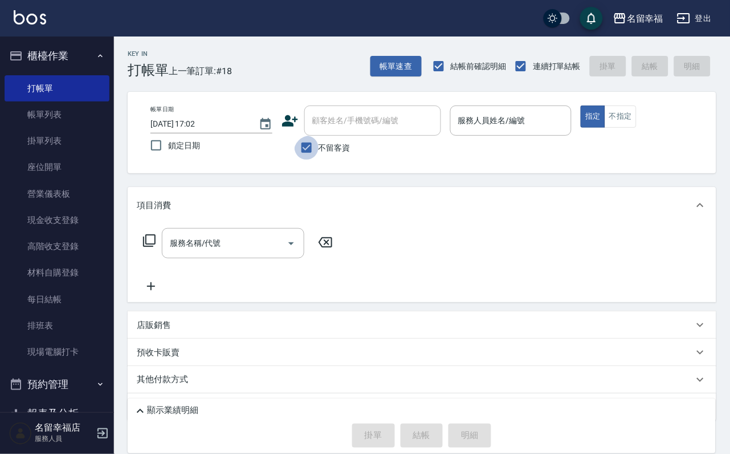
drag, startPoint x: 306, startPoint y: 153, endPoint x: 319, endPoint y: 132, distance: 24.8
click at [310, 145] on input "不留客資" at bounding box center [307, 148] width 24 height 24
checkbox input "false"
click at [328, 121] on input "顧客姓名/手機號碼/編號" at bounding box center [363, 121] width 109 height 20
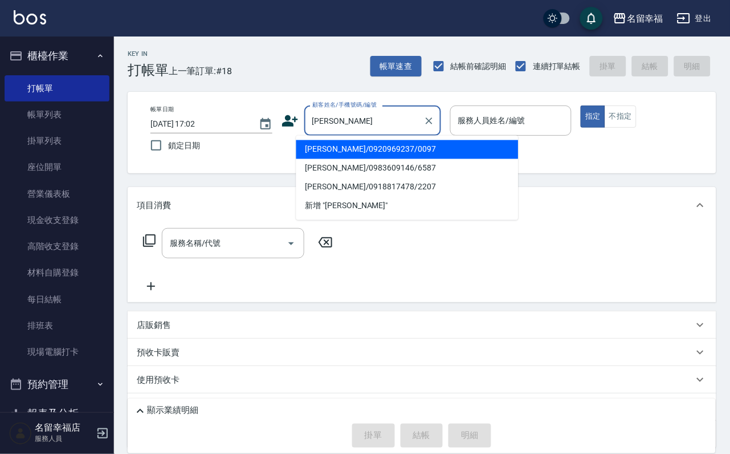
click at [342, 172] on li "[PERSON_NAME]/0983609146/6587" at bounding box center [407, 168] width 222 height 19
type input "[PERSON_NAME]/0983609146/6587"
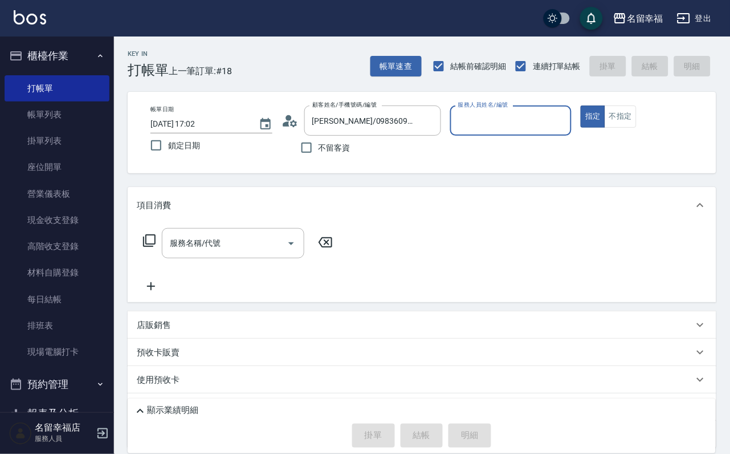
type input "語[PERSON_NAME]-6"
click at [148, 247] on icon at bounding box center [149, 240] width 13 height 13
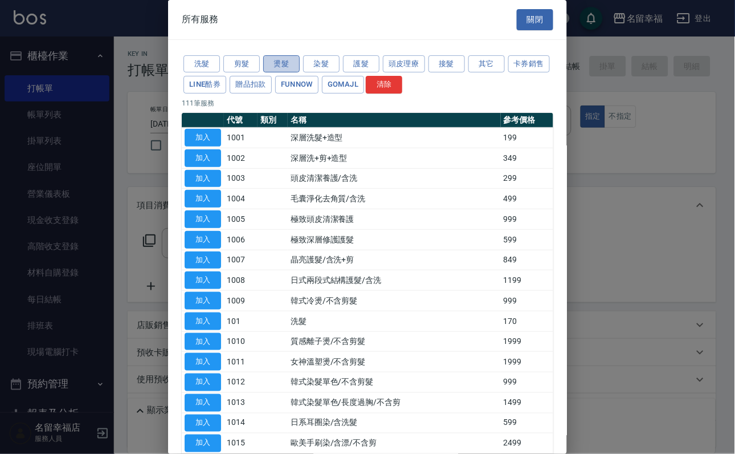
click at [283, 70] on button "燙髮" at bounding box center [281, 64] width 36 height 18
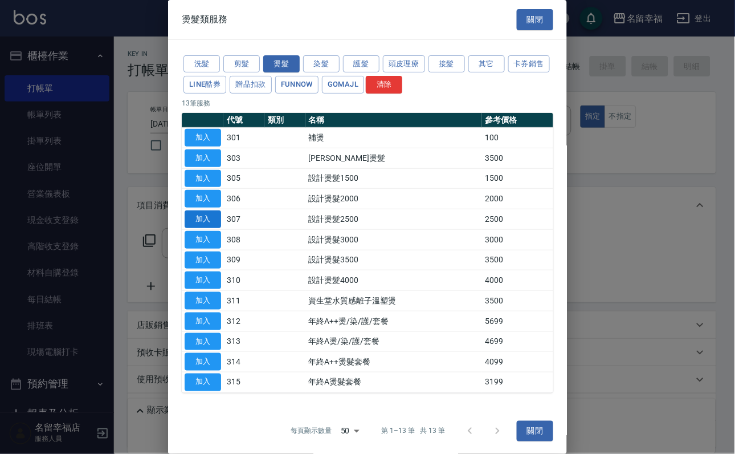
click at [202, 228] on button "加入" at bounding box center [203, 219] width 36 height 18
type input "設計燙髮2500(307)"
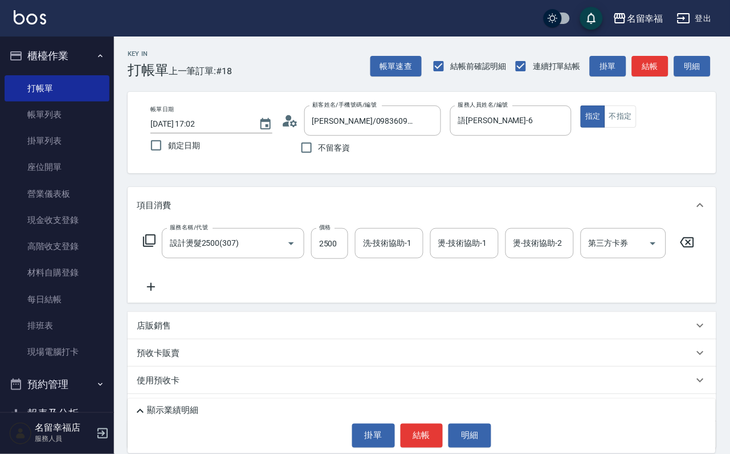
click at [150, 247] on icon at bounding box center [149, 241] width 14 height 14
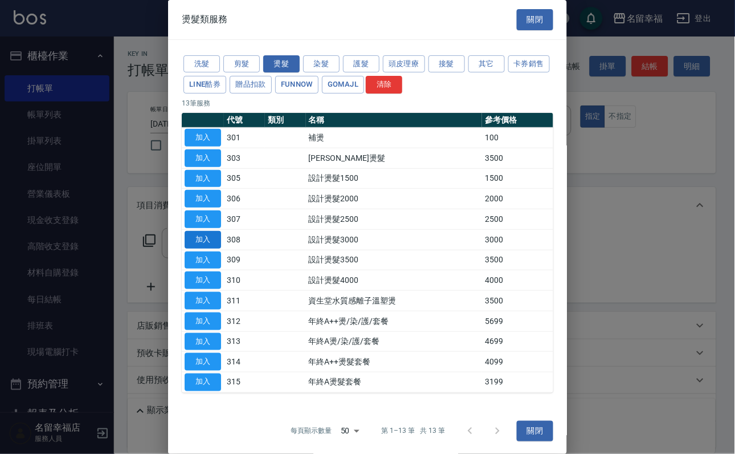
click at [195, 248] on button "加入" at bounding box center [203, 240] width 36 height 18
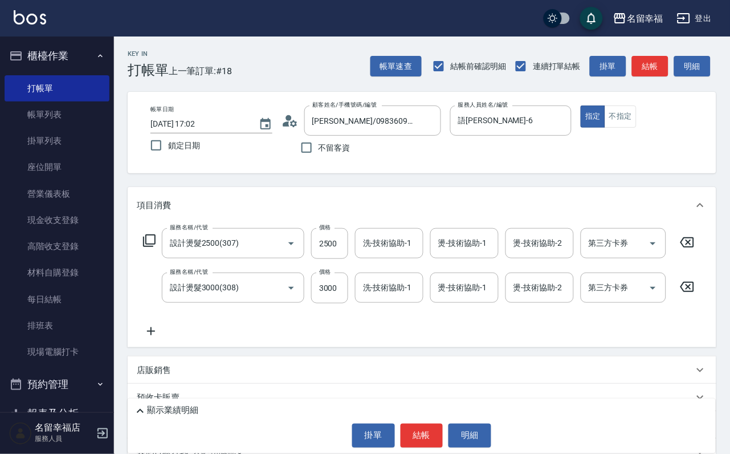
click at [694, 247] on icon at bounding box center [687, 242] width 14 height 10
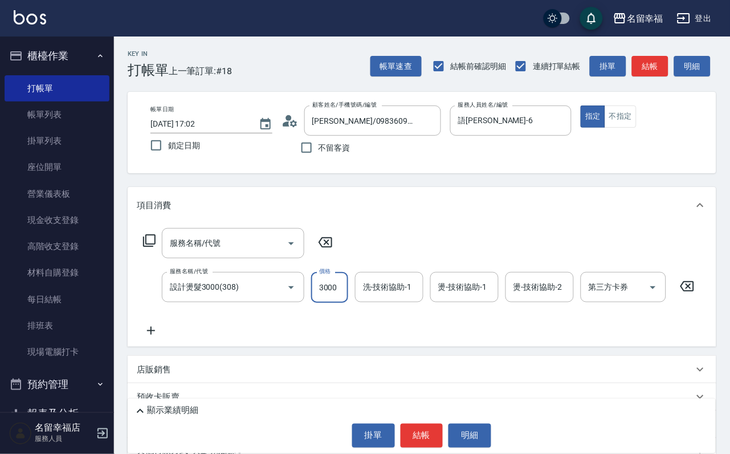
click at [333, 303] on input "3000" at bounding box center [329, 287] width 37 height 31
type input "2580"
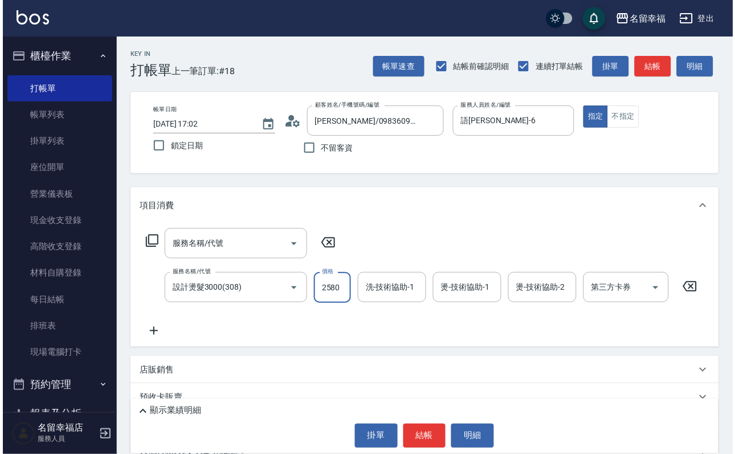
scroll to position [0, 0]
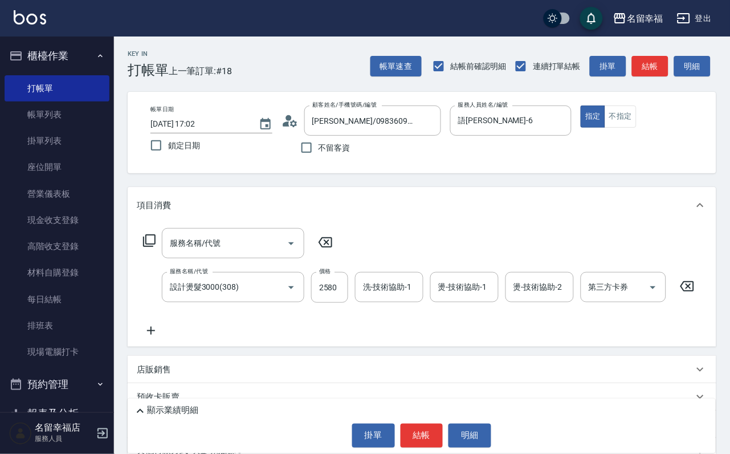
click at [334, 249] on icon at bounding box center [325, 242] width 28 height 14
click at [386, 297] on input "洗-技術協助-1" at bounding box center [389, 287] width 58 height 20
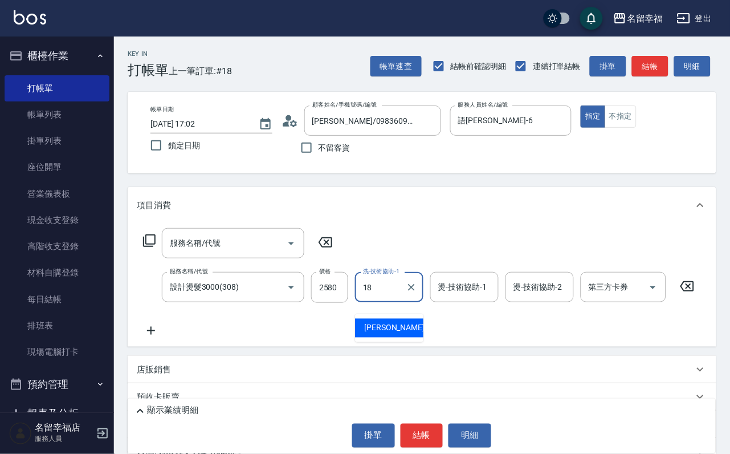
type input "[PERSON_NAME]-18"
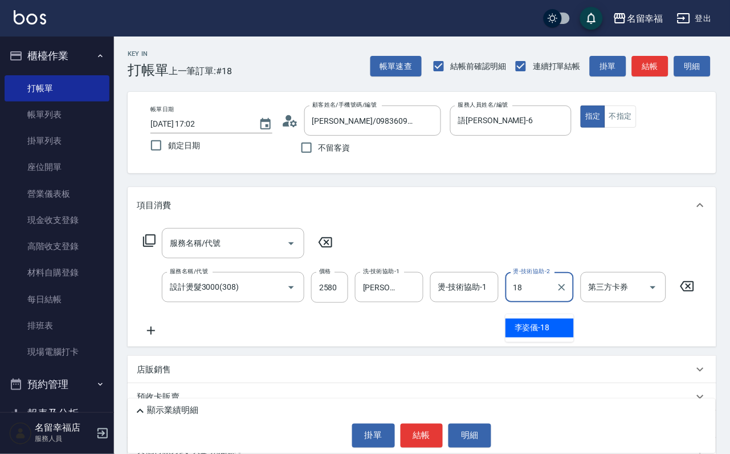
type input "[PERSON_NAME]-18"
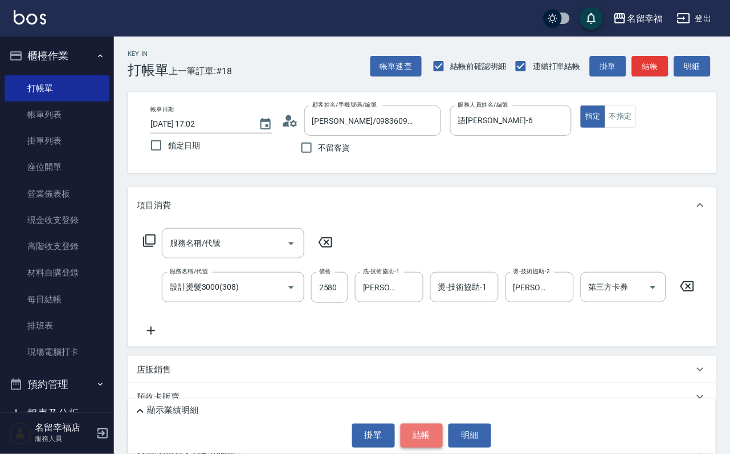
click at [429, 423] on button "結帳" at bounding box center [422, 435] width 43 height 24
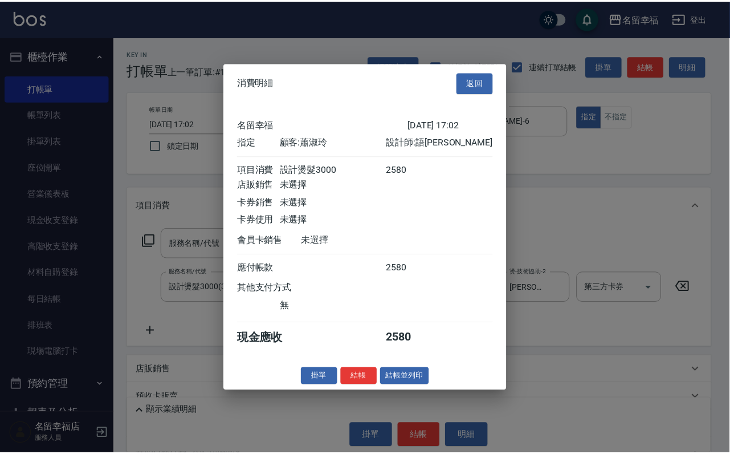
scroll to position [141, 0]
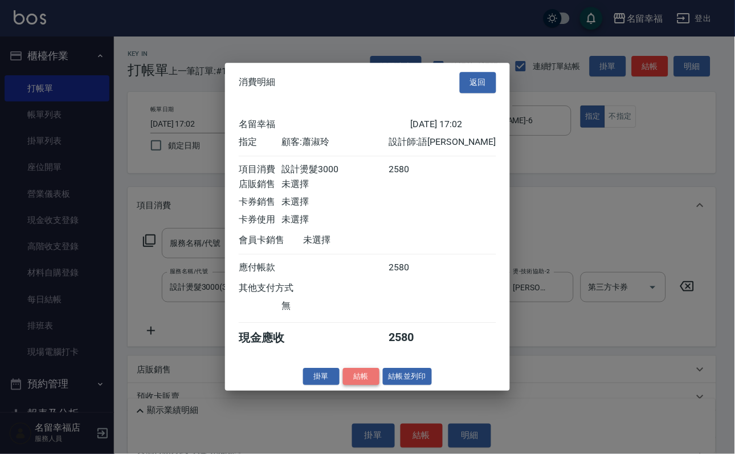
click at [351, 385] on button "結帳" at bounding box center [361, 377] width 36 height 18
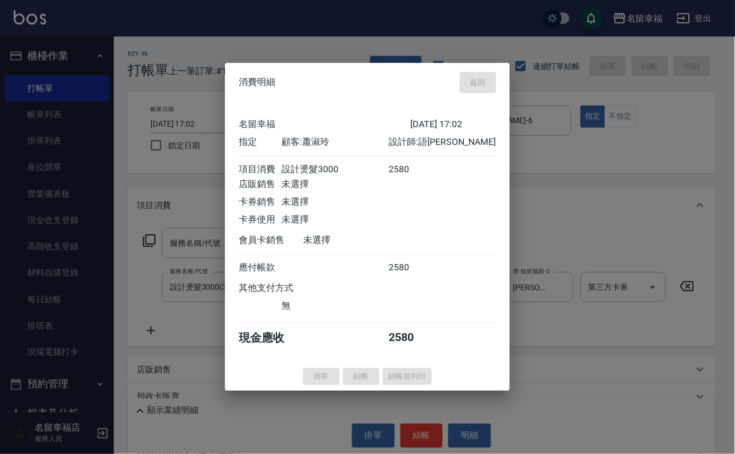
type input "[DATE] 17:03"
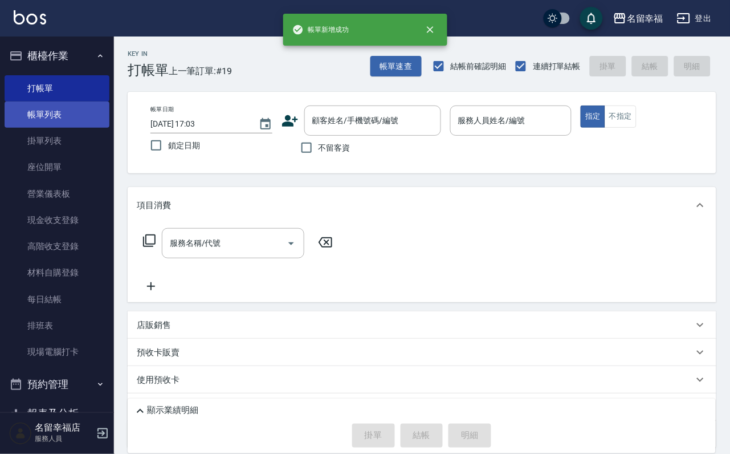
click at [81, 128] on link "帳單列表" at bounding box center [57, 114] width 105 height 26
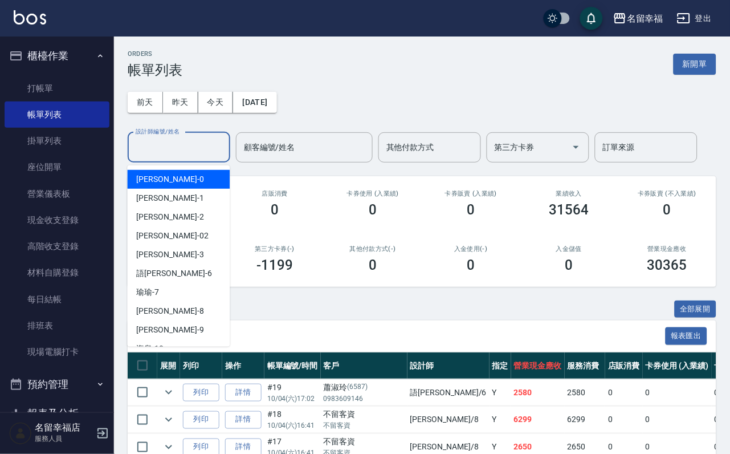
drag, startPoint x: 167, startPoint y: 154, endPoint x: 186, endPoint y: 208, distance: 57.3
click at [167, 153] on input "設計師編號/姓名" at bounding box center [179, 147] width 92 height 20
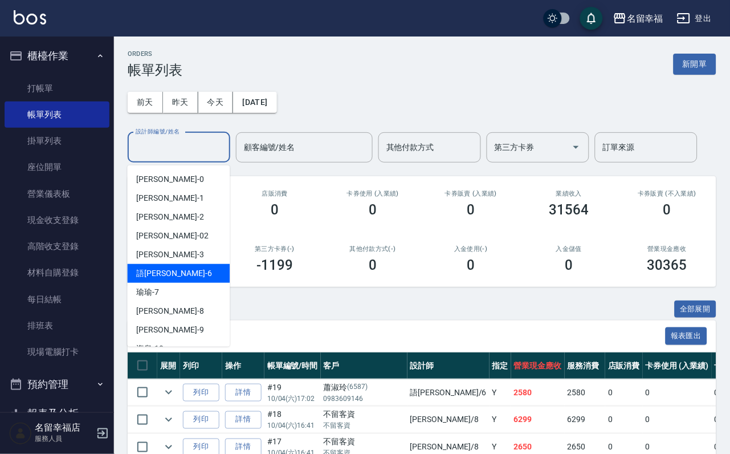
click at [206, 270] on div "語[PERSON_NAME] -6" at bounding box center [179, 273] width 103 height 19
type input "語[PERSON_NAME]-6"
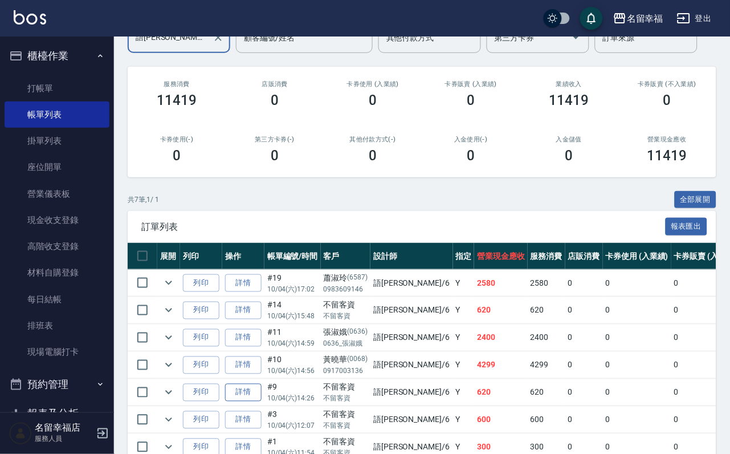
scroll to position [256, 0]
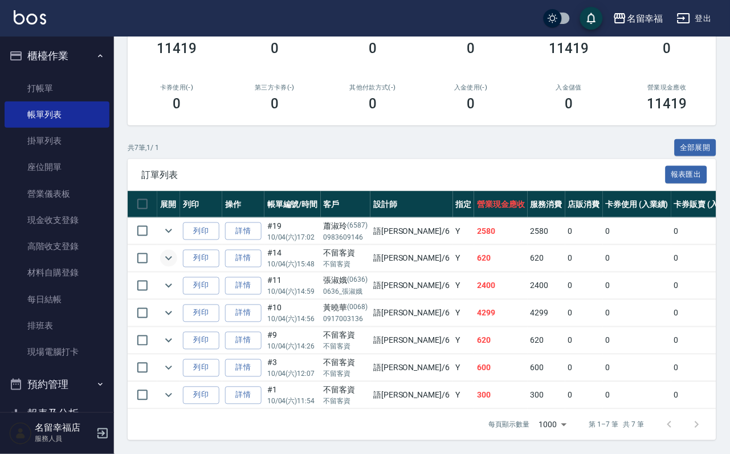
click at [176, 251] on icon "expand row" at bounding box center [169, 258] width 14 height 14
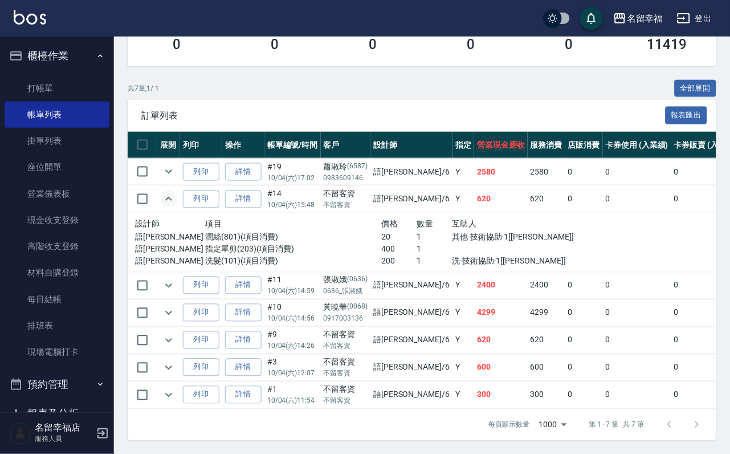
click at [176, 206] on icon "expand row" at bounding box center [169, 199] width 14 height 14
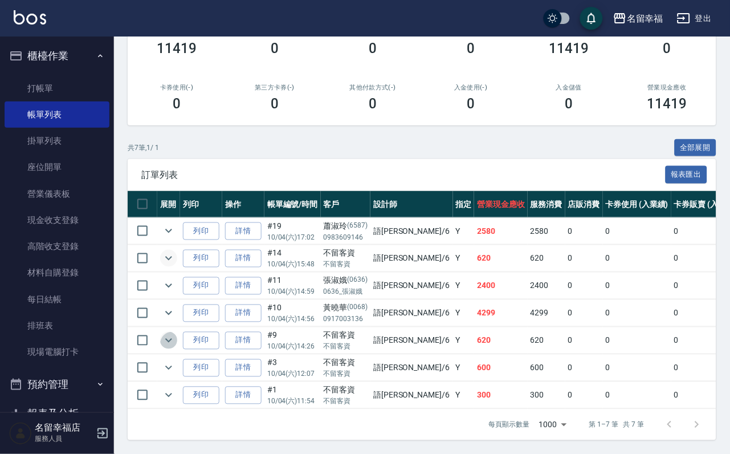
click at [176, 333] on icon "expand row" at bounding box center [169, 340] width 14 height 14
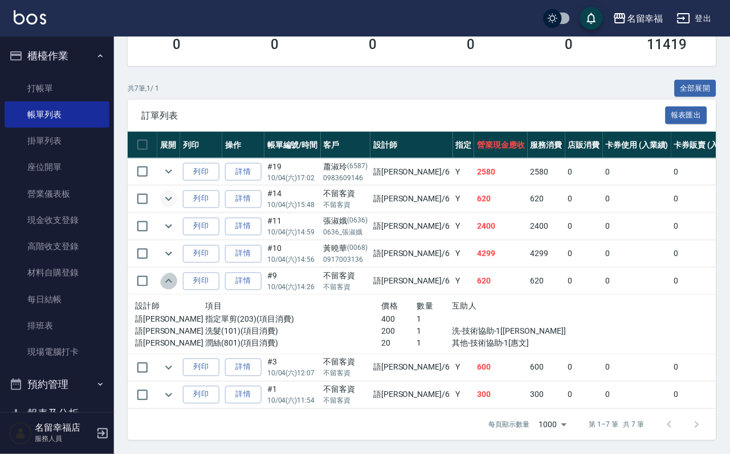
click at [176, 288] on icon "expand row" at bounding box center [169, 281] width 14 height 14
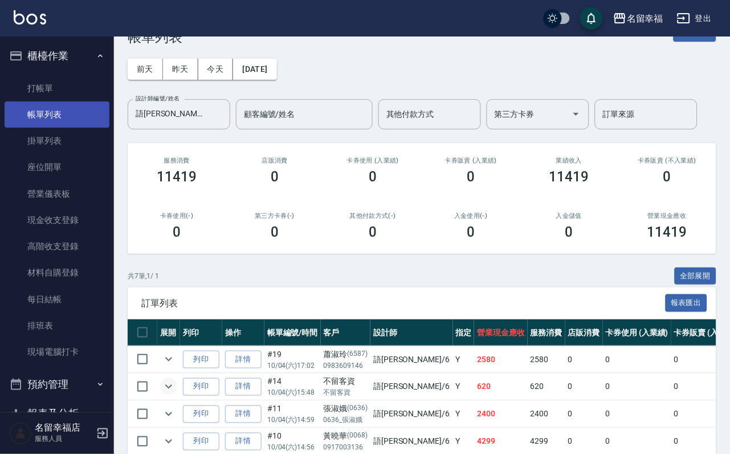
scroll to position [0, 0]
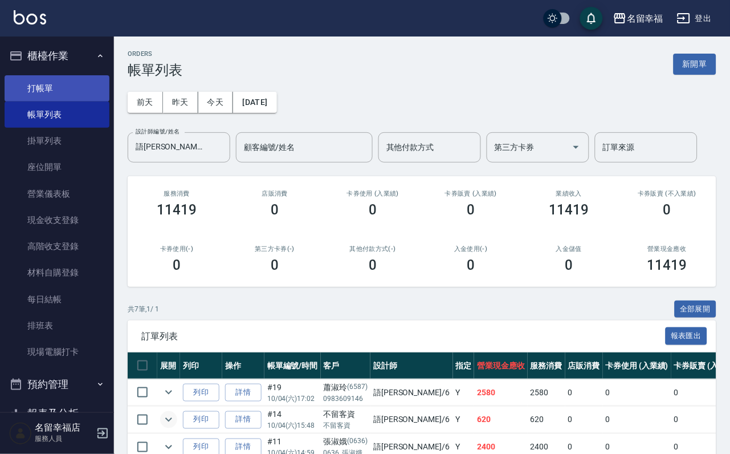
click at [50, 95] on link "打帳單" at bounding box center [57, 88] width 105 height 26
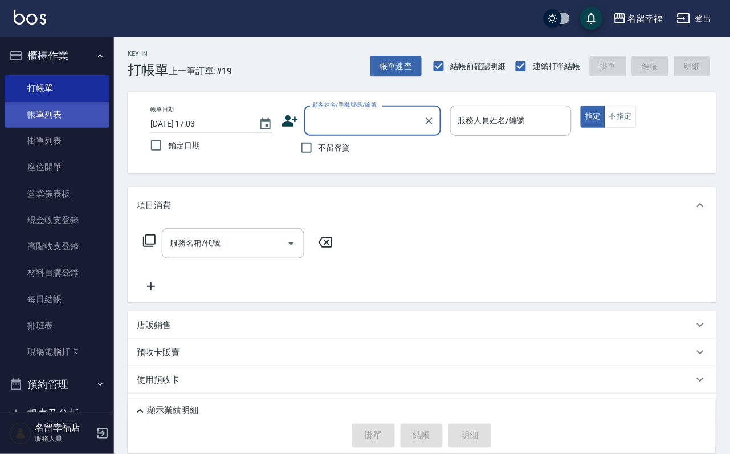
click at [71, 121] on link "帳單列表" at bounding box center [57, 114] width 105 height 26
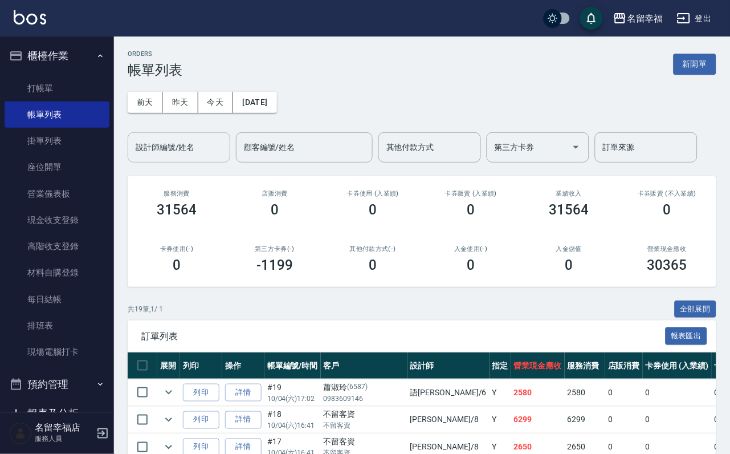
drag, startPoint x: 204, startPoint y: 147, endPoint x: 210, endPoint y: 144, distance: 6.9
click at [205, 145] on input "設計師編號/姓名" at bounding box center [179, 147] width 92 height 20
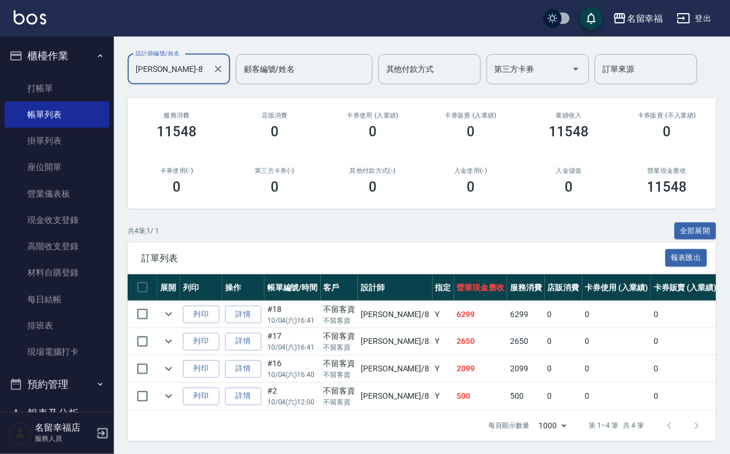
scroll to position [168, 0]
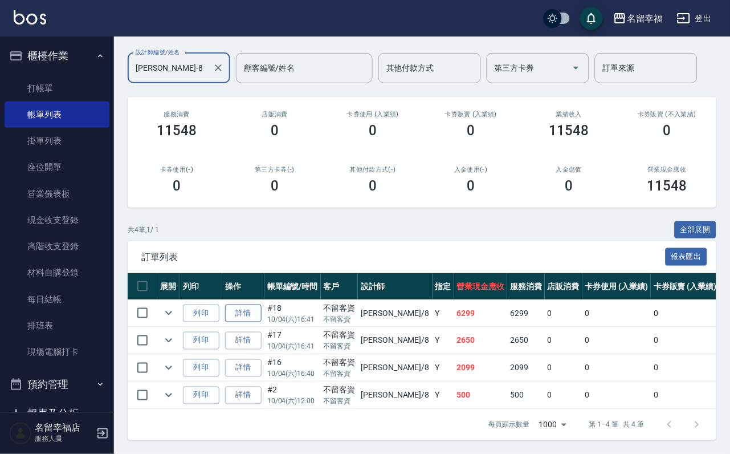
type input "[PERSON_NAME]-8"
click at [256, 304] on link "詳情" at bounding box center [243, 313] width 36 height 18
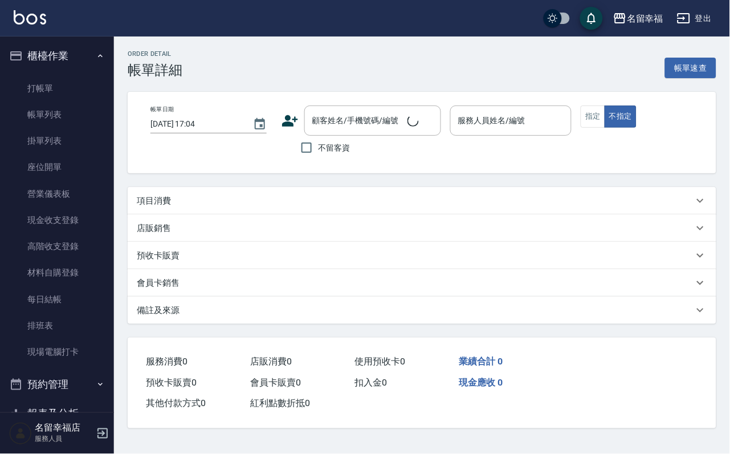
click at [256, 262] on div "預收卡販賣" at bounding box center [415, 256] width 557 height 12
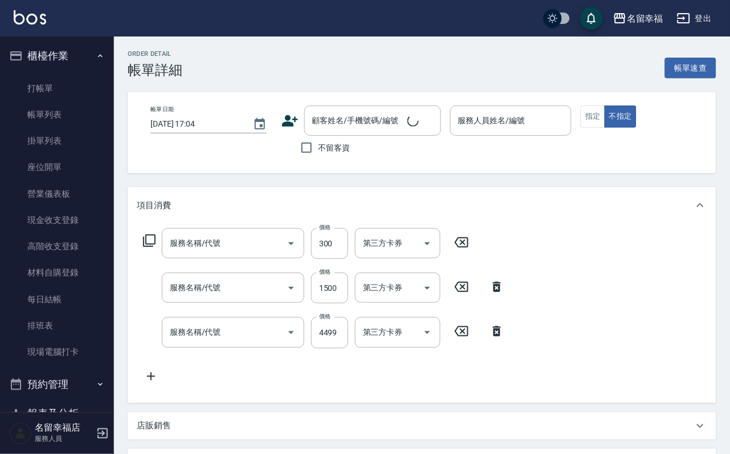
type input "[DATE] 16:41"
checkbox input "true"
type input "[PERSON_NAME]-8"
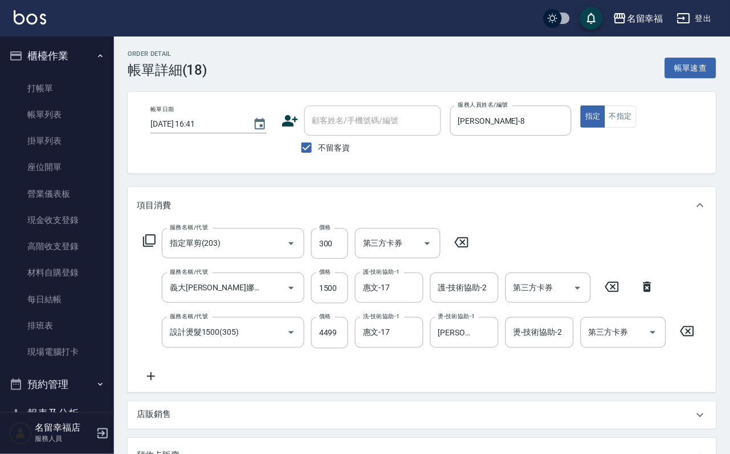
type input "指定單剪(203)"
type input "義大[PERSON_NAME]娜Q10輔效素髮質重建護髮(511)"
type input "設計燙髮1500(305)"
click at [64, 84] on link "打帳單" at bounding box center [57, 88] width 105 height 26
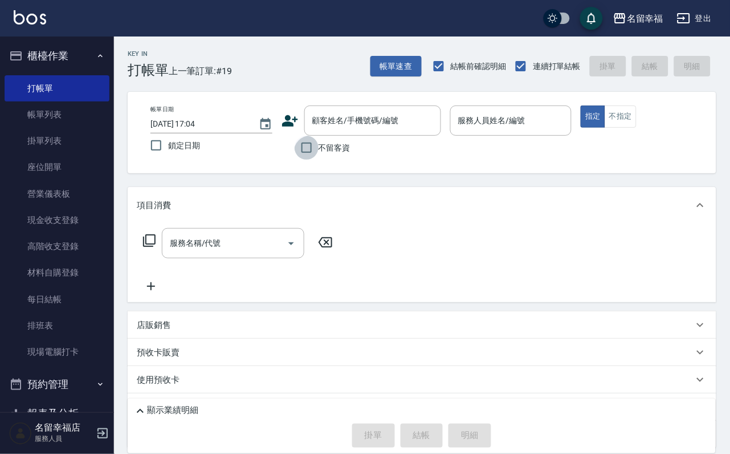
click at [304, 158] on input "不留客資" at bounding box center [307, 148] width 24 height 24
checkbox input "true"
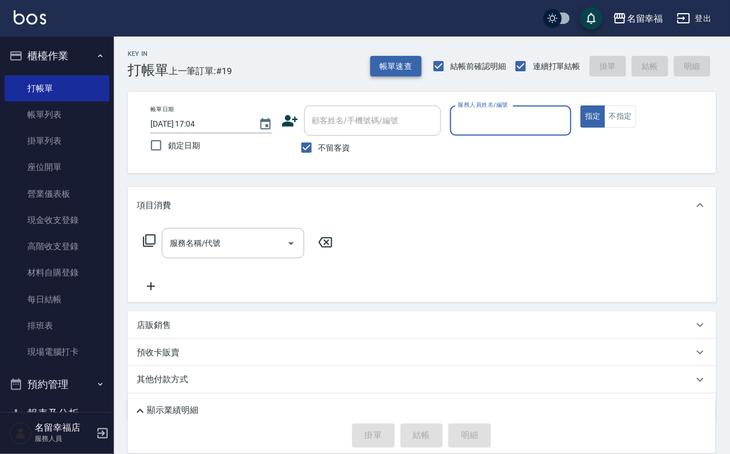
type input "0"
type input "[PERSON_NAME]-7"
type button "true"
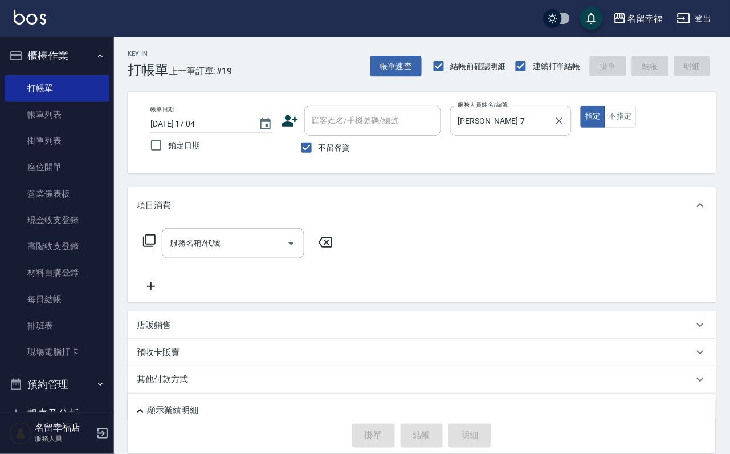
click at [550, 121] on input "[PERSON_NAME]-7" at bounding box center [502, 121] width 95 height 20
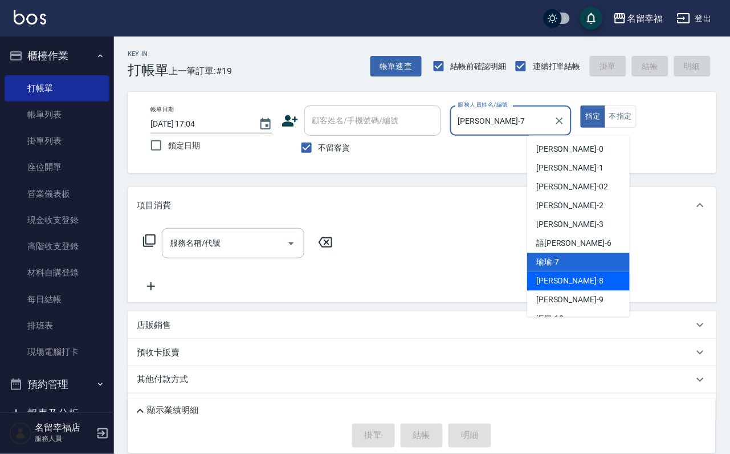
scroll to position [203, 0]
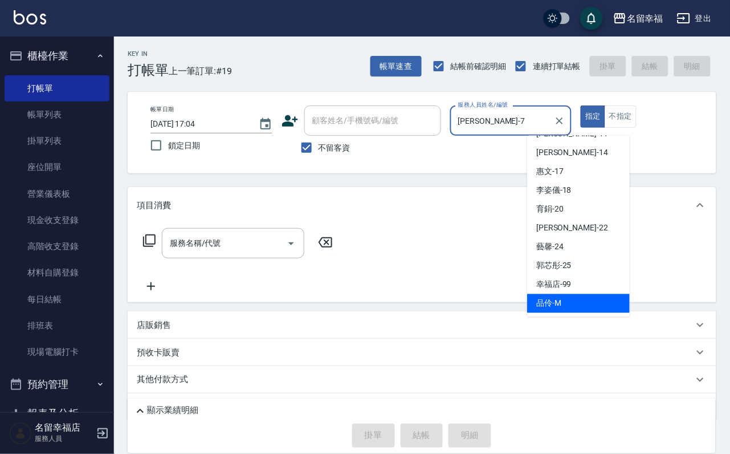
click at [586, 303] on div "品伶 -M" at bounding box center [578, 303] width 103 height 19
type input "品伶-M"
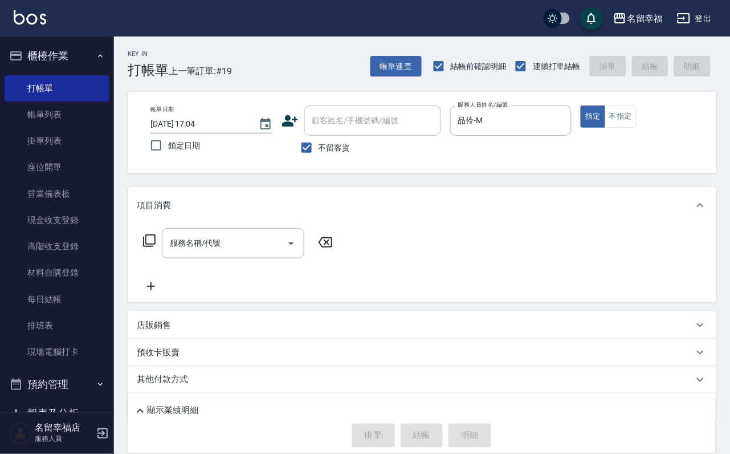
click at [148, 247] on icon at bounding box center [149, 240] width 13 height 13
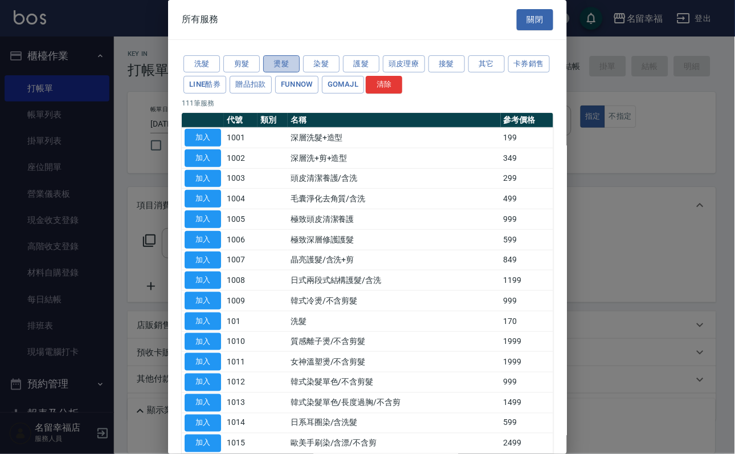
click at [288, 68] on button "燙髮" at bounding box center [281, 64] width 36 height 18
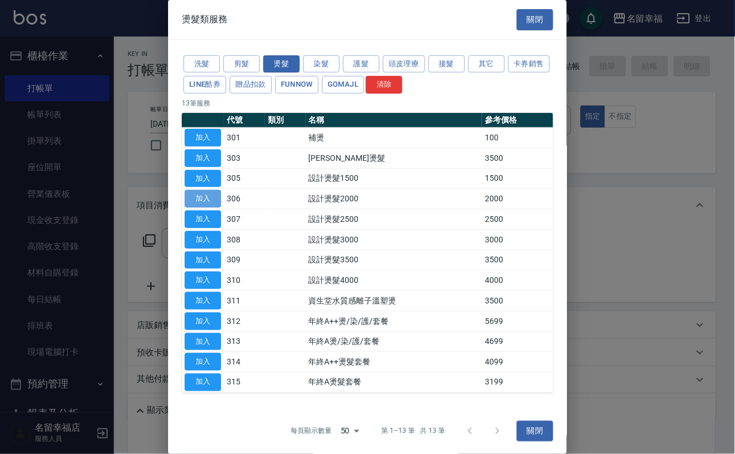
click at [209, 207] on button "加入" at bounding box center [203, 199] width 36 height 18
type input "設計燙髮2000(306)"
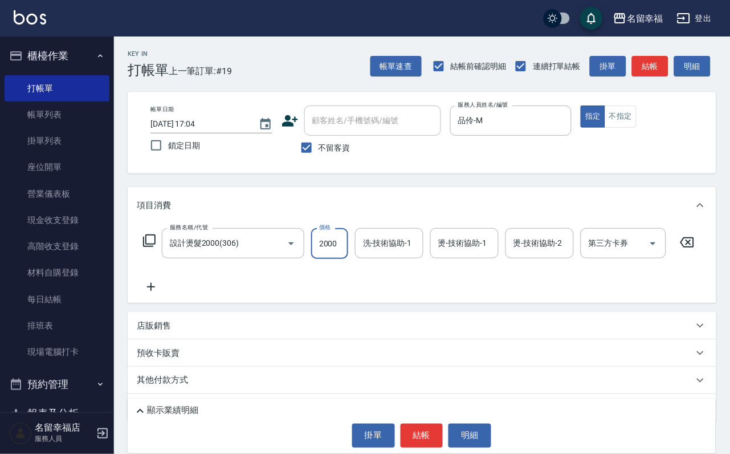
click at [348, 258] on input "2000" at bounding box center [329, 243] width 37 height 31
type input "1750"
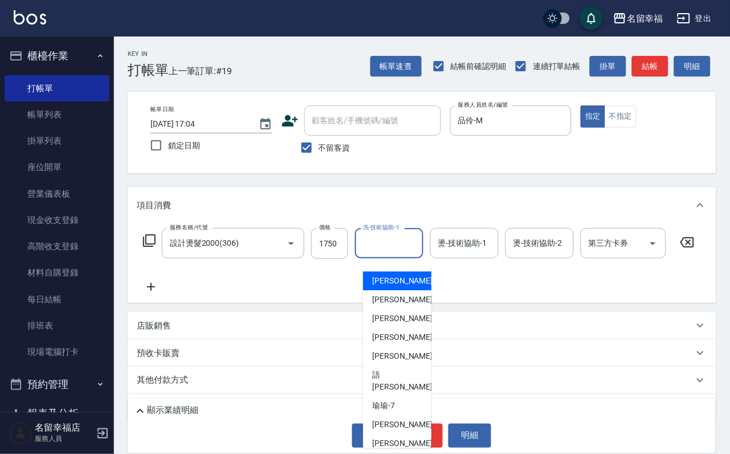
click at [418, 252] on input "洗-技術協助-1" at bounding box center [389, 243] width 58 height 20
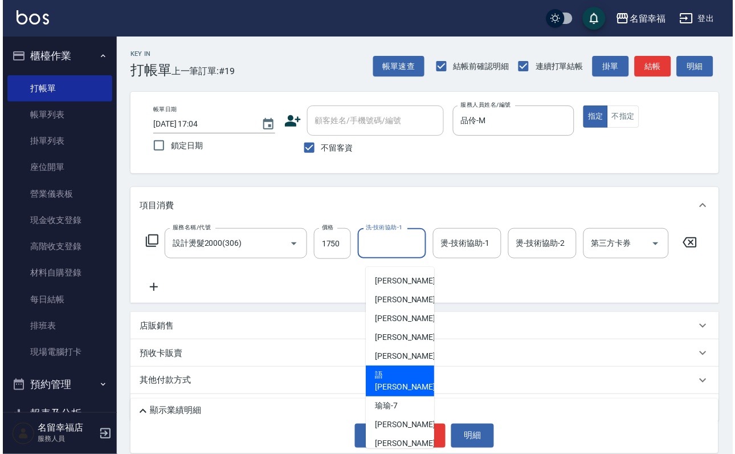
scroll to position [203, 0]
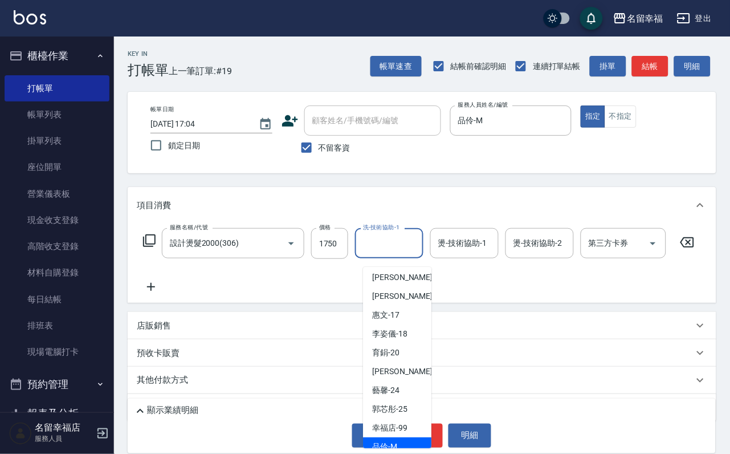
click at [405, 437] on div "品伶 -M" at bounding box center [397, 446] width 68 height 19
type input "品伶-M"
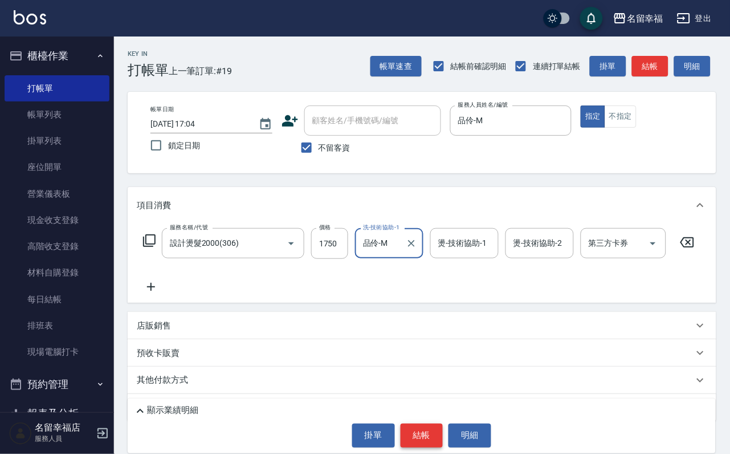
click at [430, 435] on button "結帳" at bounding box center [422, 435] width 43 height 24
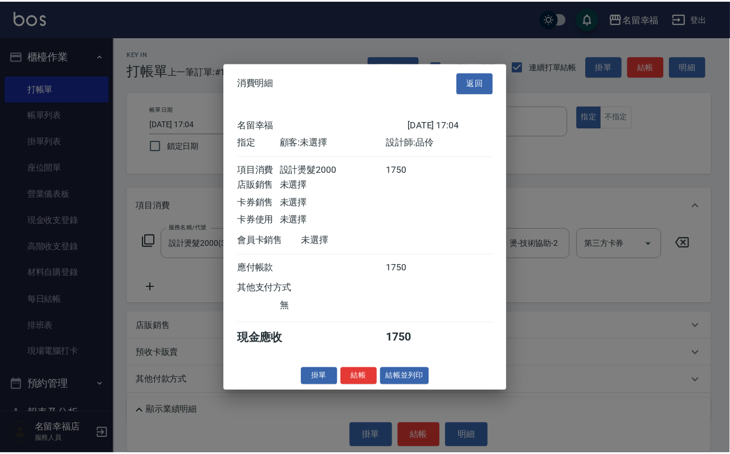
scroll to position [141, 0]
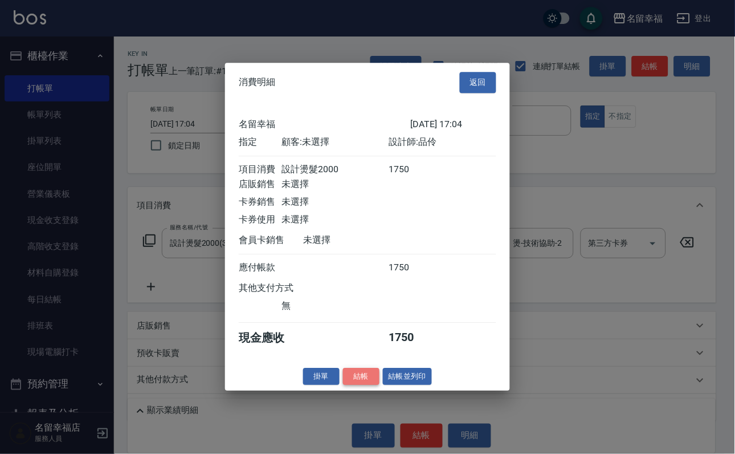
click at [361, 385] on button "結帳" at bounding box center [361, 377] width 36 height 18
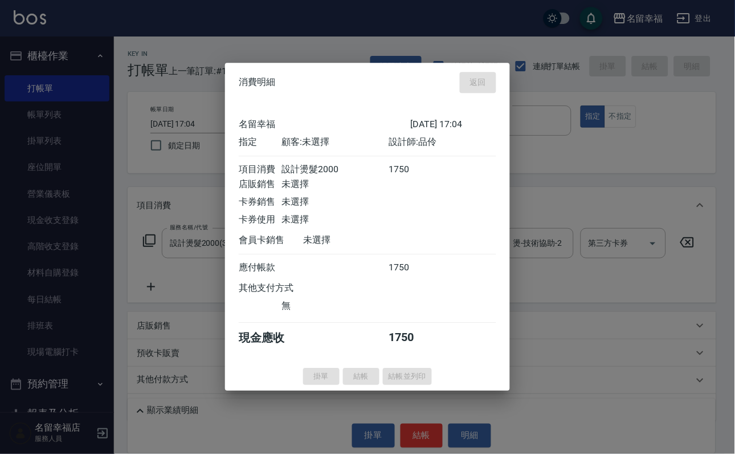
type input "[DATE] 17:23"
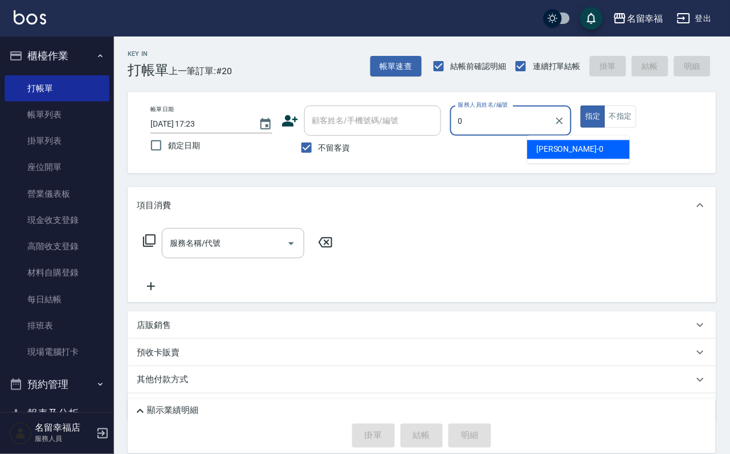
type input "小靜-0"
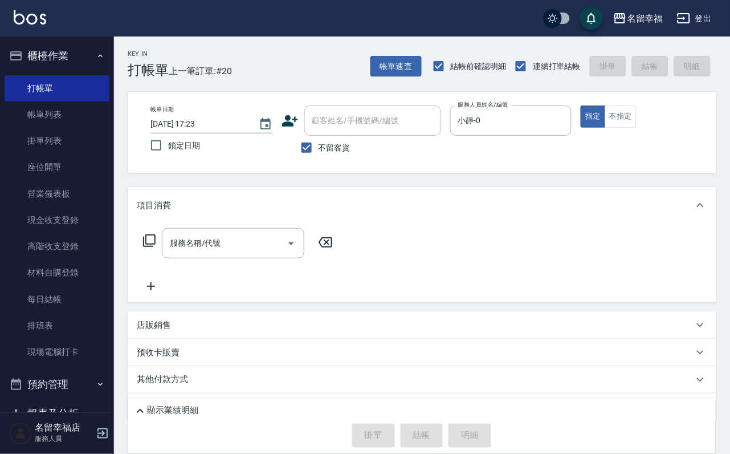
click at [148, 247] on icon at bounding box center [149, 240] width 13 height 13
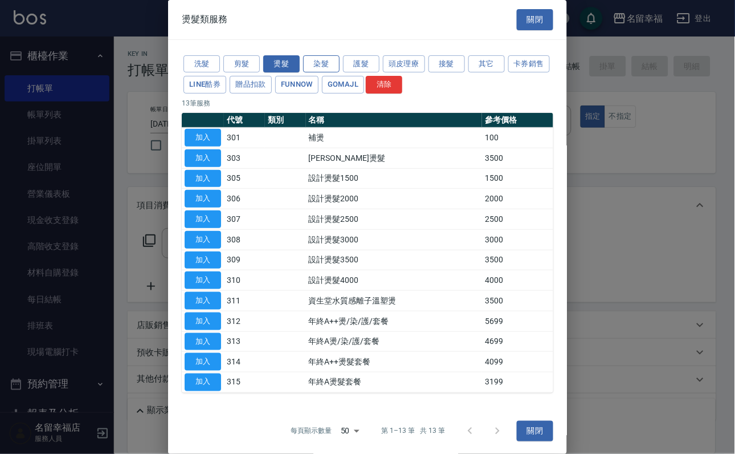
click at [311, 64] on button "染髮" at bounding box center [321, 64] width 36 height 18
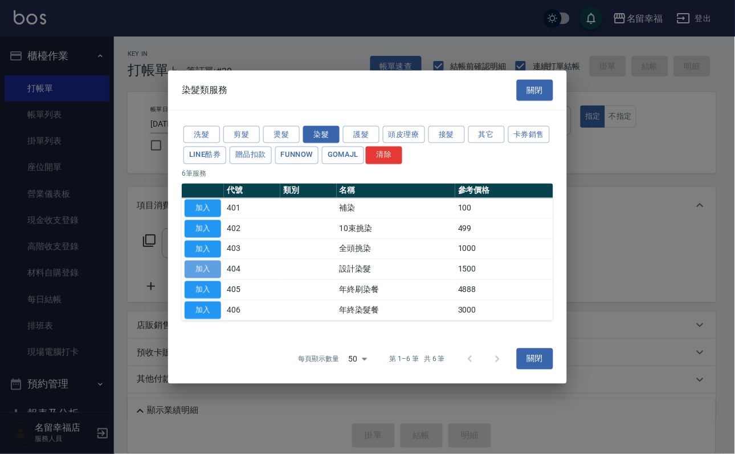
click at [205, 274] on button "加入" at bounding box center [203, 269] width 36 height 18
type input "設計染髮(404)"
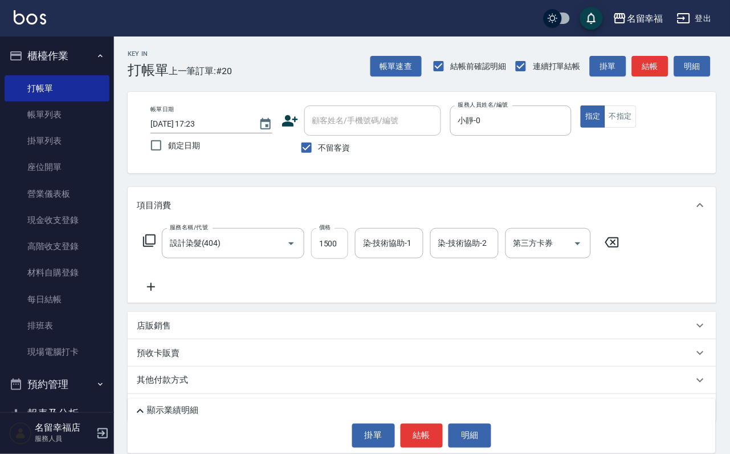
click at [345, 250] on input "1500" at bounding box center [329, 243] width 37 height 31
type input "1399"
type input "小靜-0"
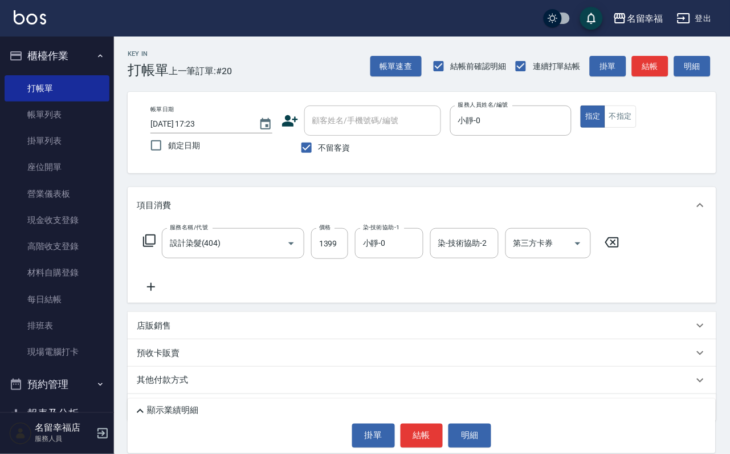
click at [153, 247] on icon at bounding box center [149, 241] width 14 height 14
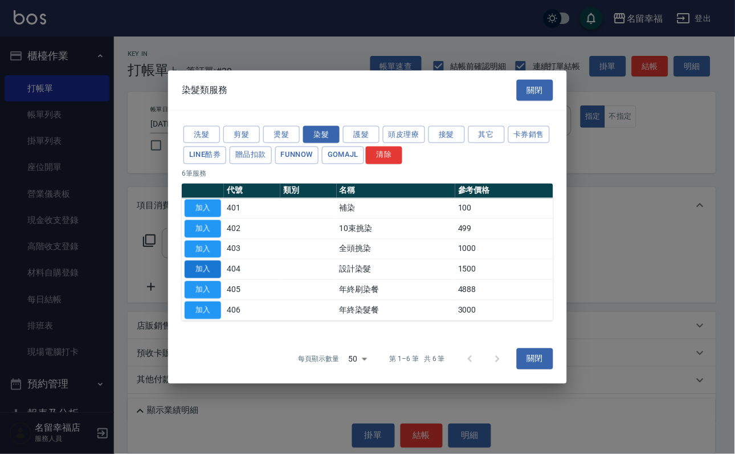
click at [206, 273] on button "加入" at bounding box center [203, 269] width 36 height 18
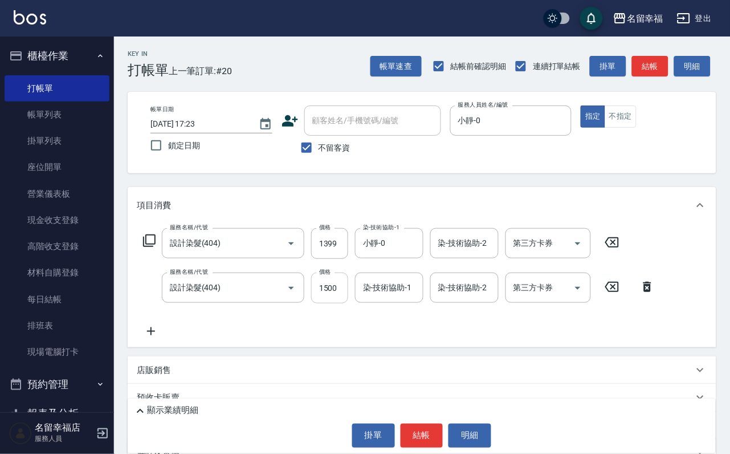
click at [344, 300] on input "1500" at bounding box center [329, 287] width 37 height 31
type input "1399"
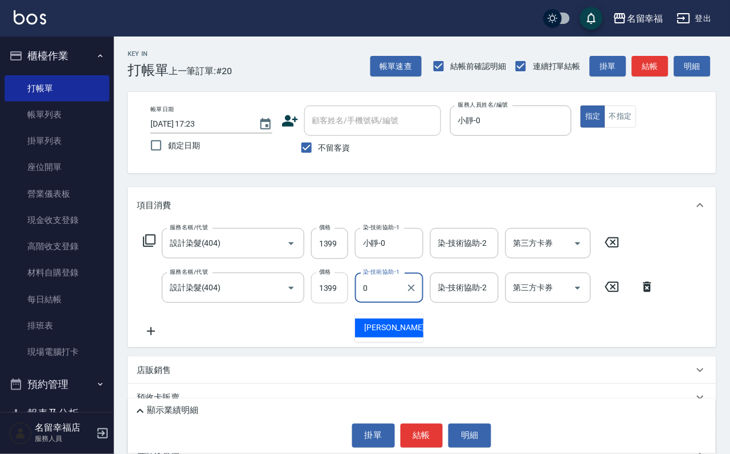
type input "小靜-0"
click at [156, 247] on icon at bounding box center [149, 241] width 14 height 14
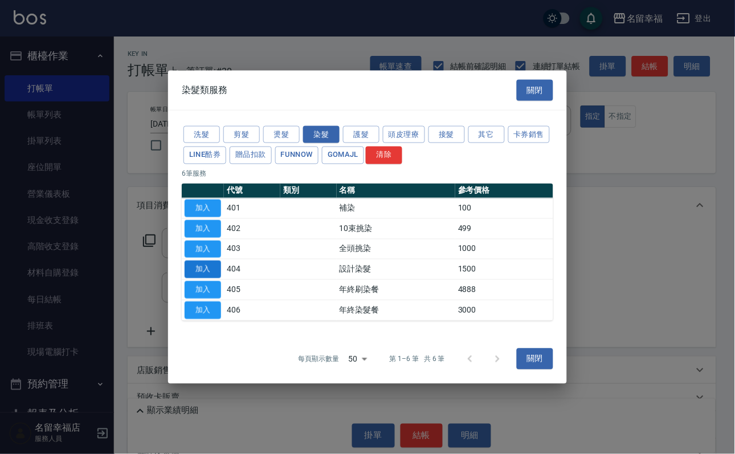
click at [207, 278] on button "加入" at bounding box center [203, 269] width 36 height 18
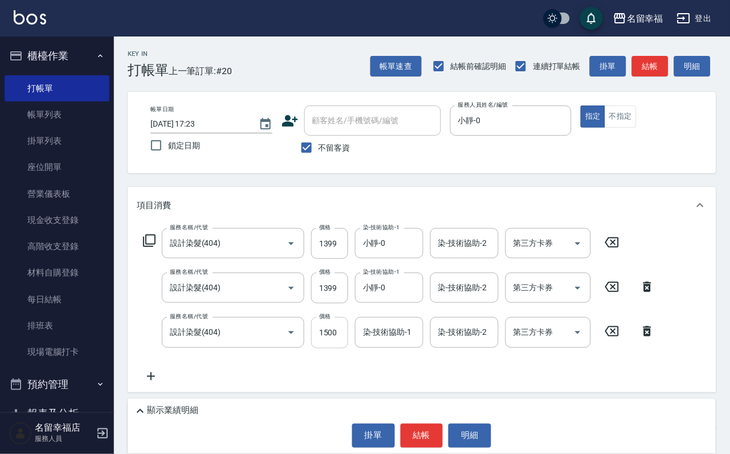
click at [344, 345] on input "1500" at bounding box center [329, 332] width 37 height 31
type input "799"
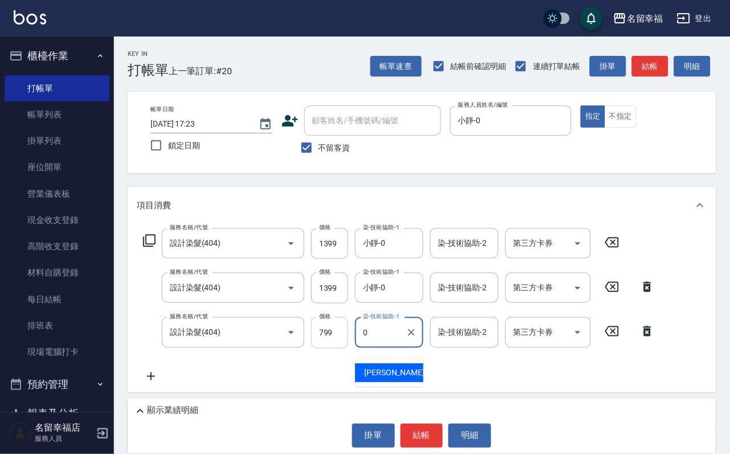
type input "小靜-0"
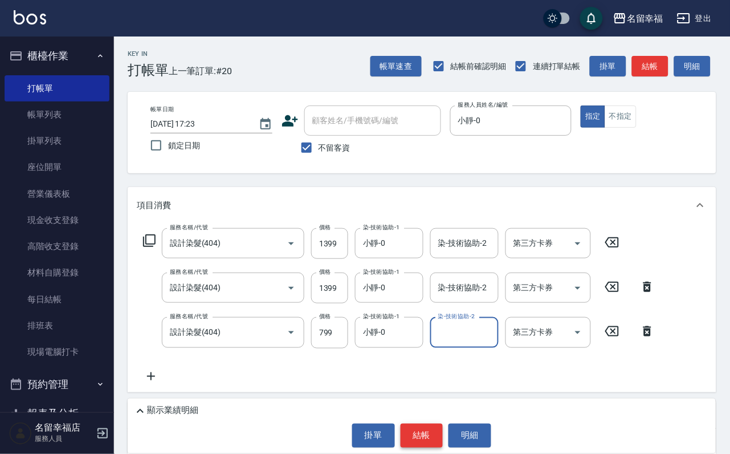
click at [434, 432] on button "結帳" at bounding box center [422, 435] width 43 height 24
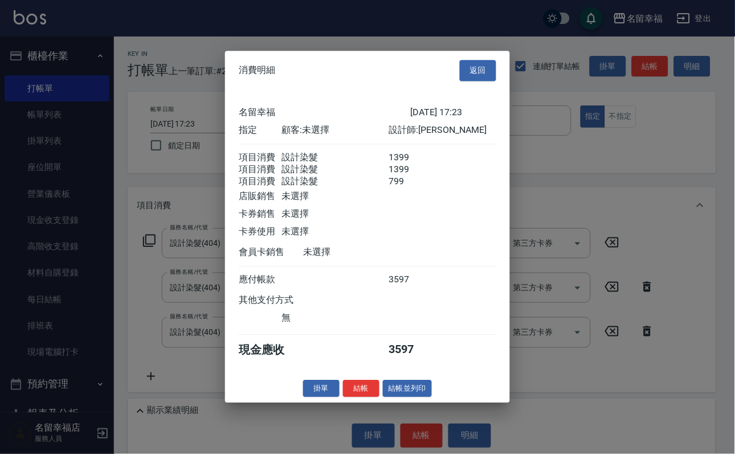
scroll to position [226, 0]
click at [348, 397] on button "結帳" at bounding box center [361, 389] width 36 height 18
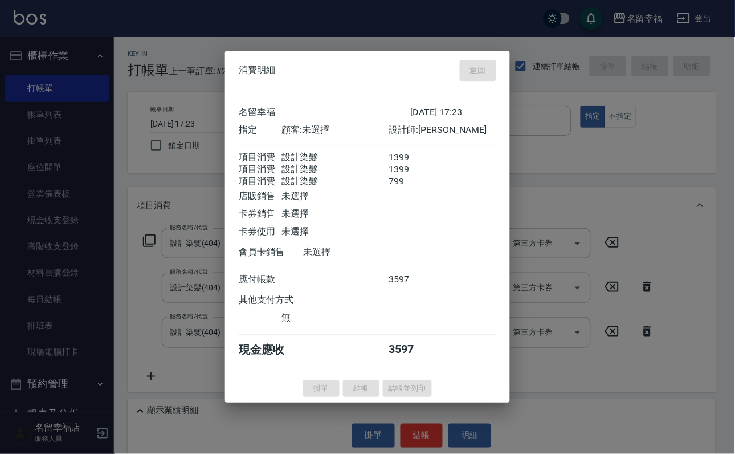
type input "[DATE] 17:24"
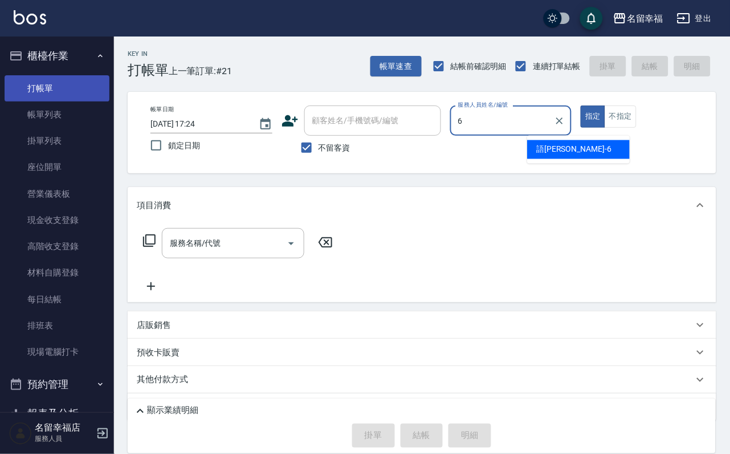
type input "語[PERSON_NAME]-6"
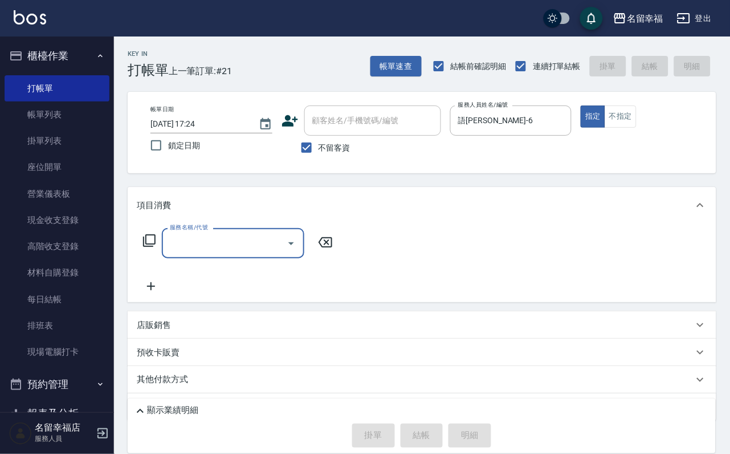
click at [219, 244] on input "服務名稱/代號" at bounding box center [224, 243] width 115 height 20
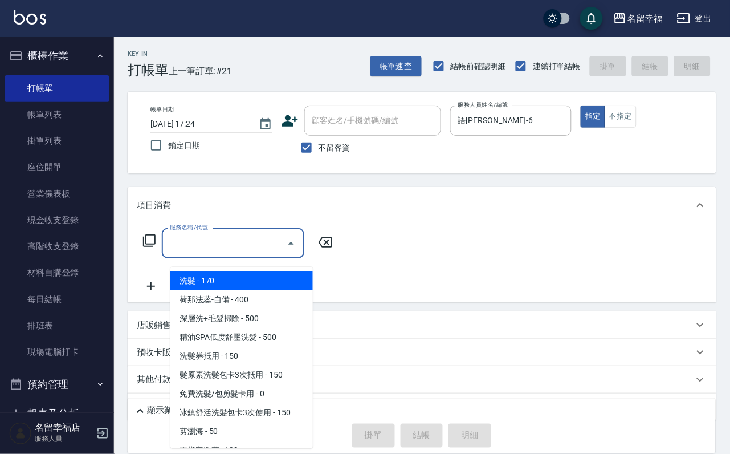
type input "1"
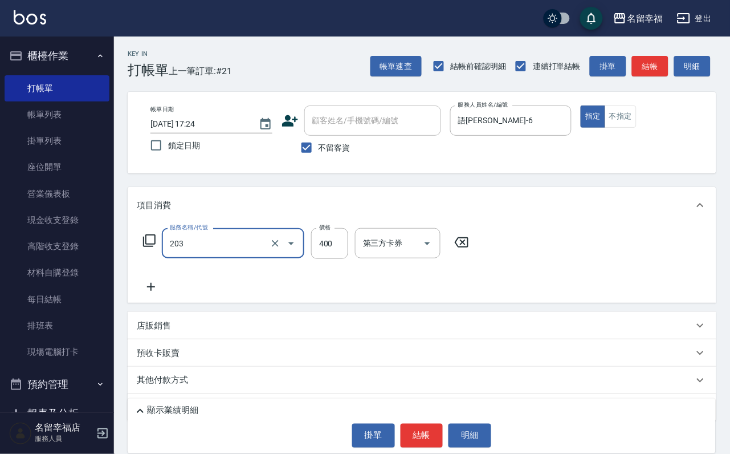
type input "指定單剪(203)"
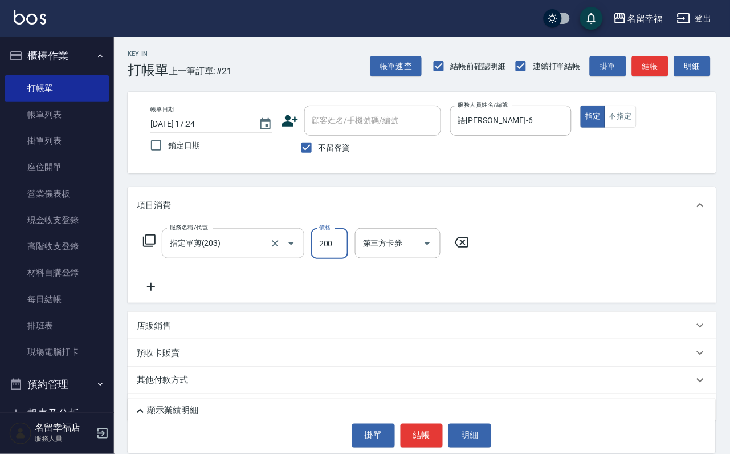
type input "200"
click at [425, 429] on button "結帳" at bounding box center [422, 435] width 43 height 24
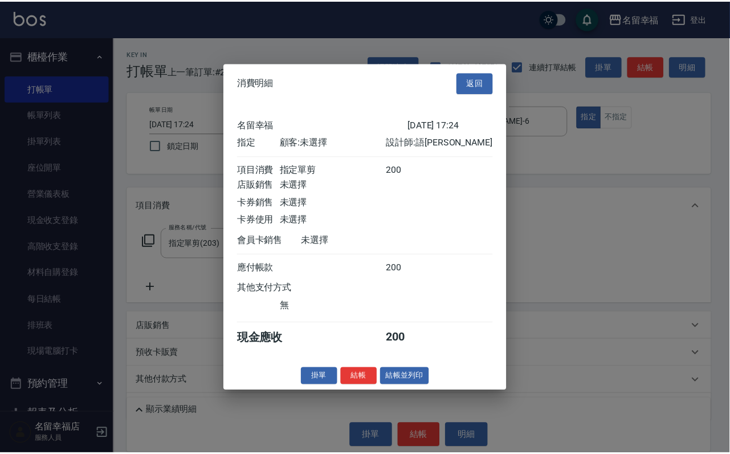
scroll to position [141, 0]
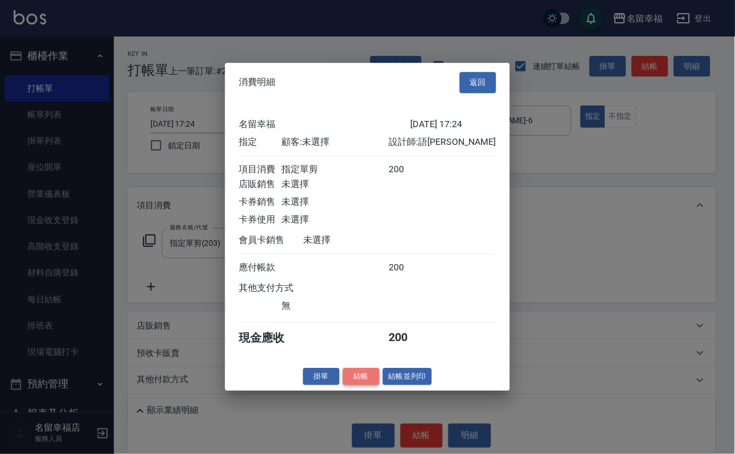
click at [343, 385] on button "結帳" at bounding box center [361, 377] width 36 height 18
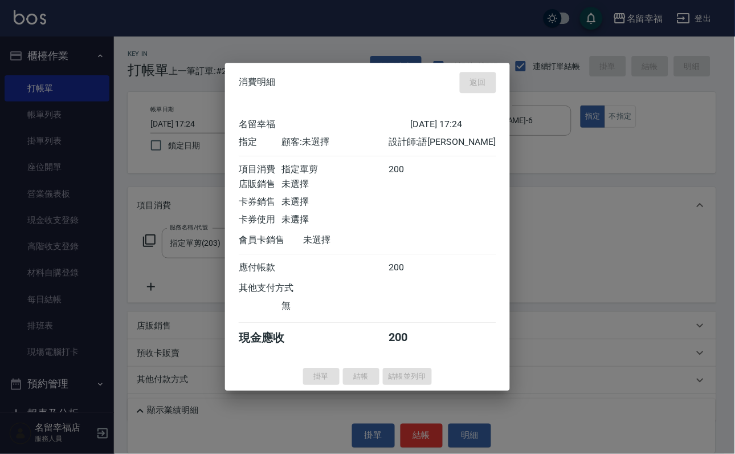
type input "[DATE] 17:26"
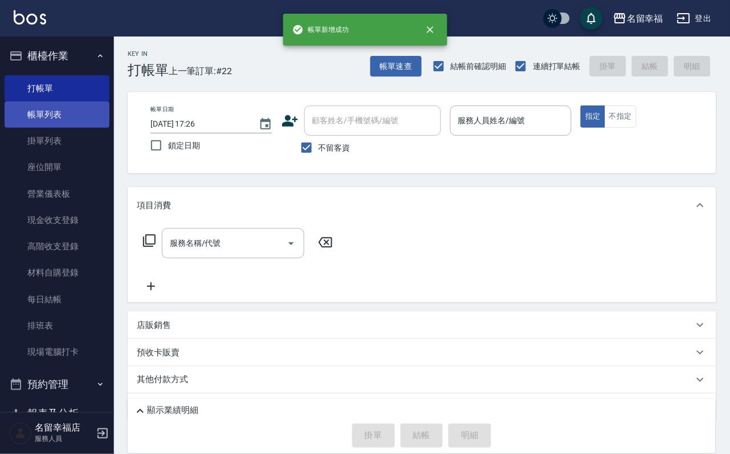
click at [51, 123] on link "帳單列表" at bounding box center [57, 114] width 105 height 26
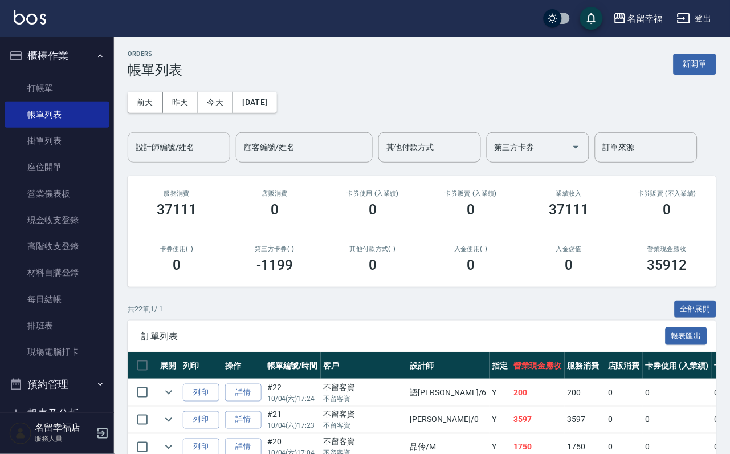
click at [149, 156] on input "設計師編號/姓名" at bounding box center [179, 147] width 92 height 20
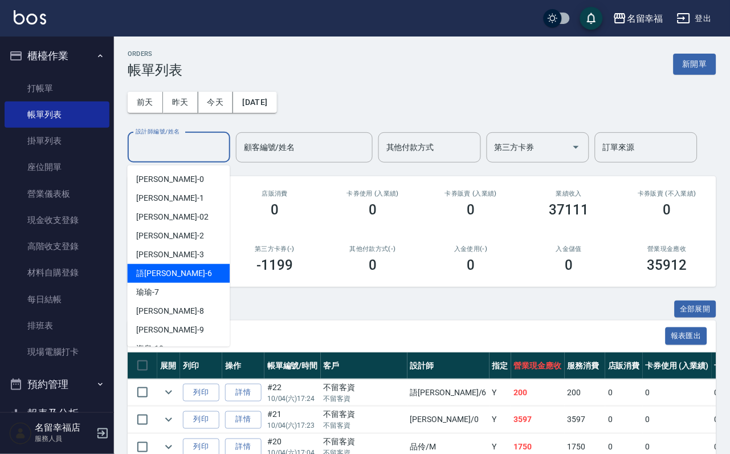
click at [168, 271] on div "語[PERSON_NAME] -6" at bounding box center [179, 273] width 103 height 19
type input "語[PERSON_NAME]-6"
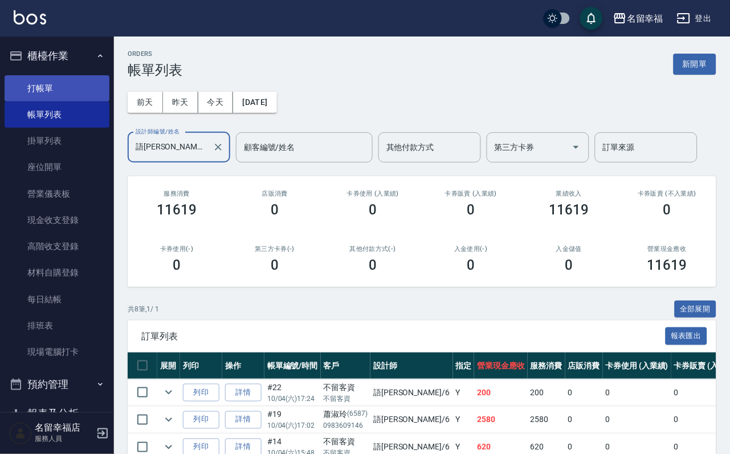
click at [68, 84] on link "打帳單" at bounding box center [57, 88] width 105 height 26
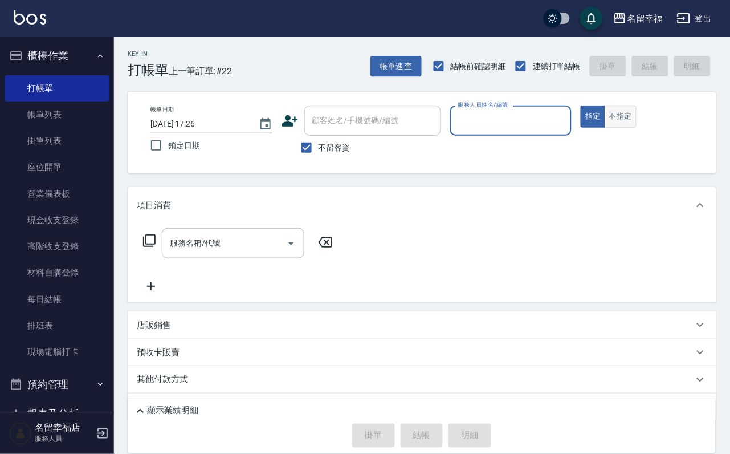
click at [637, 123] on button "不指定" at bounding box center [621, 116] width 32 height 22
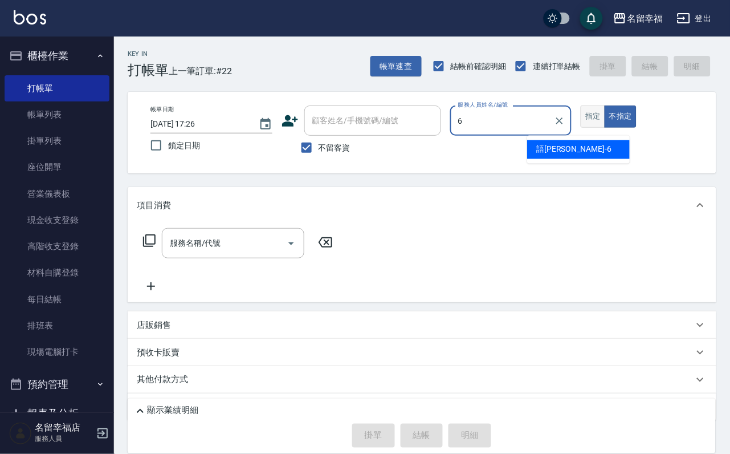
type input "語[PERSON_NAME]-6"
type button "false"
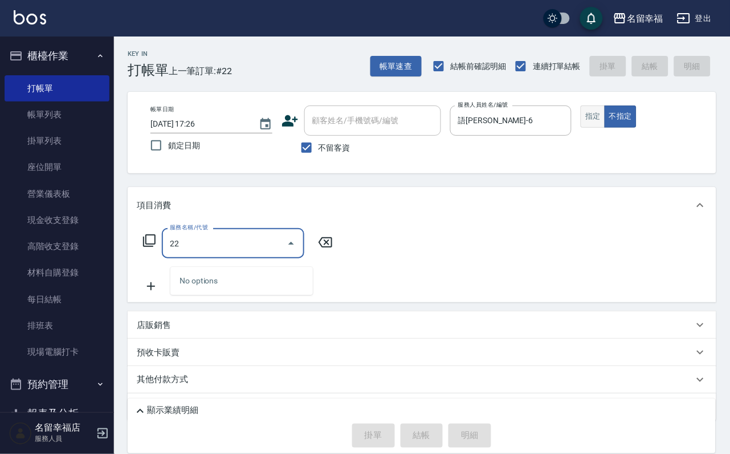
type input "2"
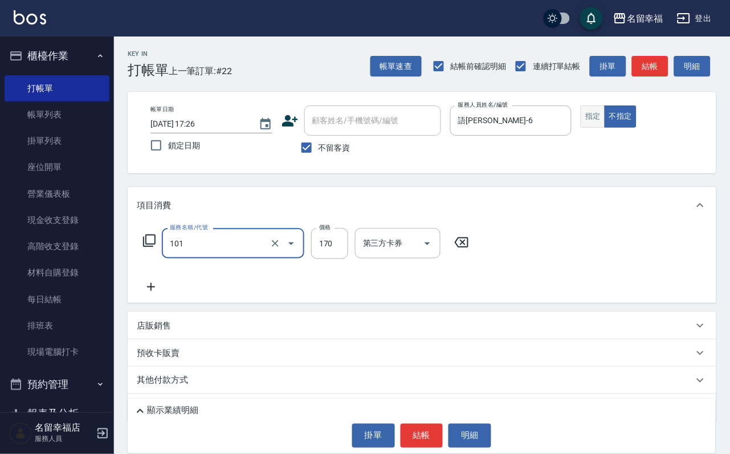
type input "洗髮(101)"
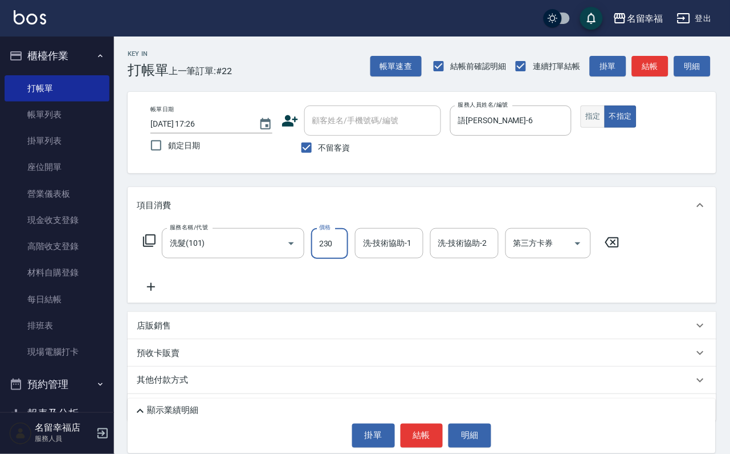
type input "230"
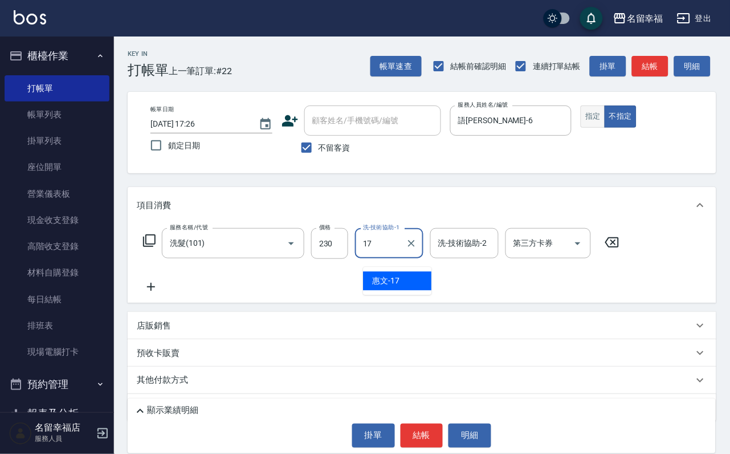
type input "惠文-17"
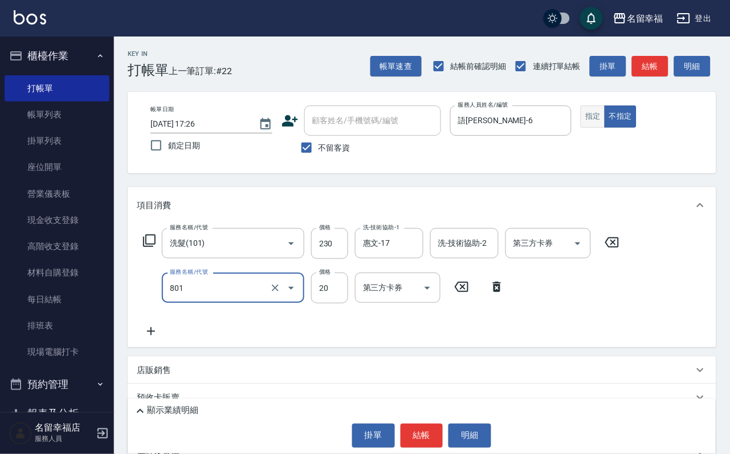
type input "潤絲(801)"
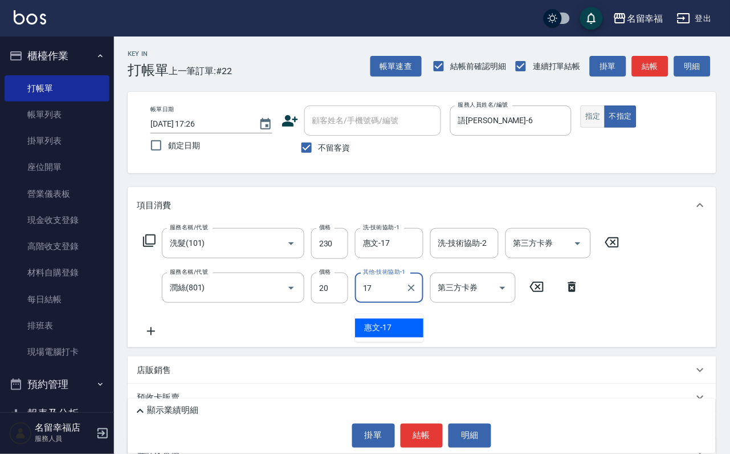
type input "惠文-17"
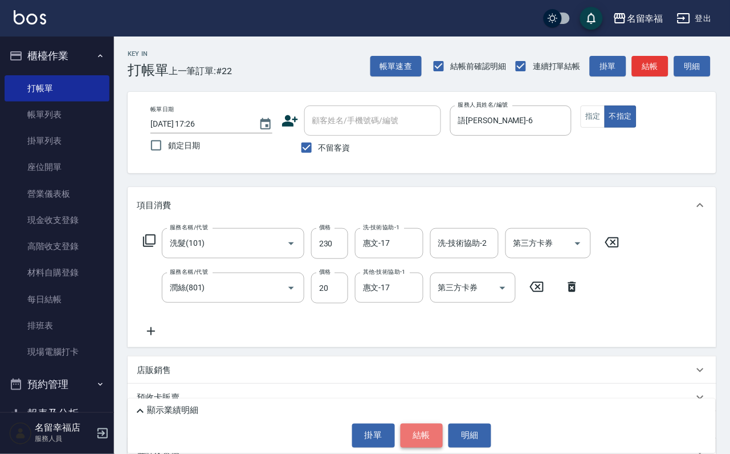
click at [403, 426] on button "結帳" at bounding box center [422, 435] width 43 height 24
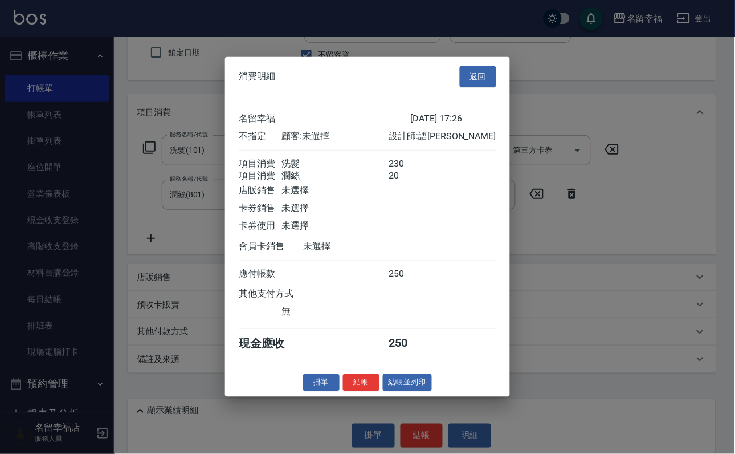
scroll to position [205, 0]
click at [402, 391] on button "結帳並列印" at bounding box center [408, 382] width 50 height 18
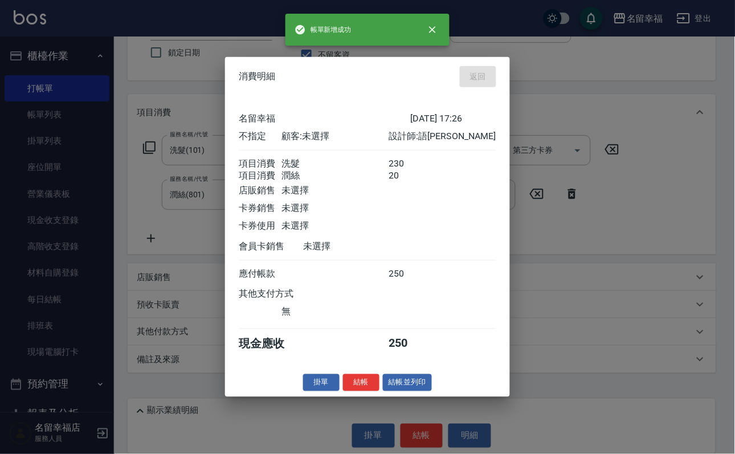
type input "[DATE] 17:29"
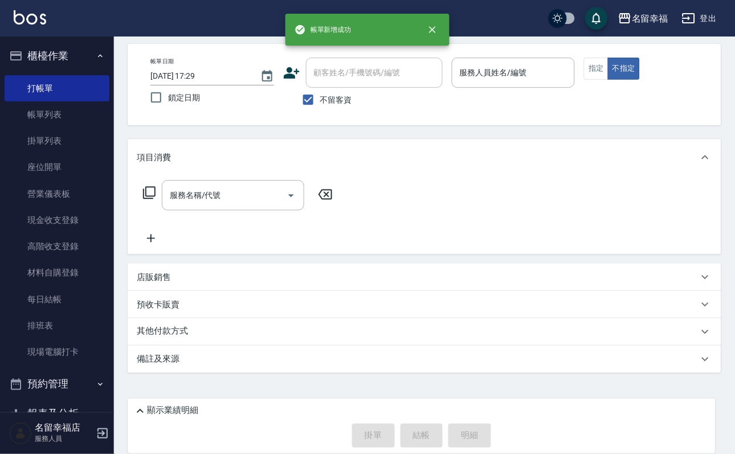
scroll to position [68, 0]
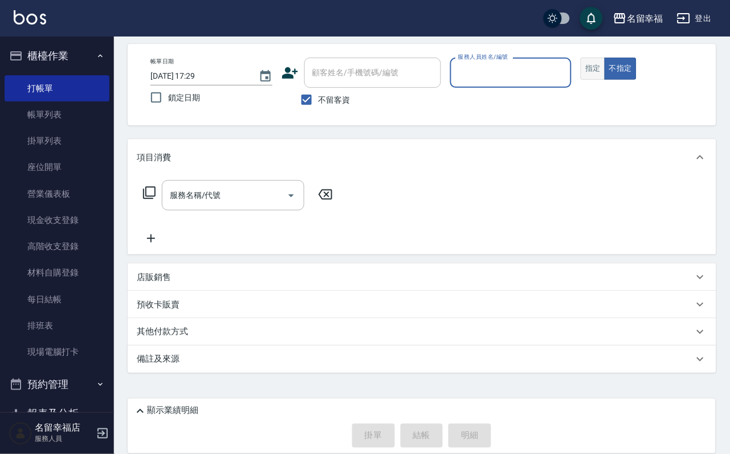
click at [605, 64] on button "指定" at bounding box center [593, 69] width 25 height 22
type input "52"
click at [581, 58] on button "指定" at bounding box center [593, 69] width 25 height 22
type button "true"
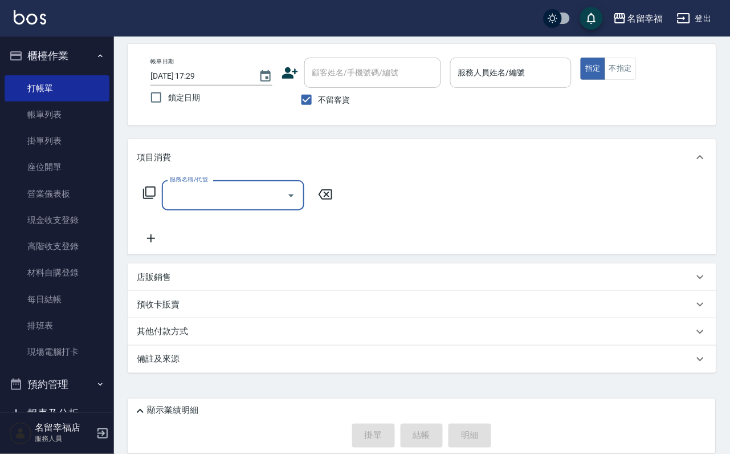
click at [562, 63] on input "服務人員姓名/編號" at bounding box center [511, 73] width 112 height 20
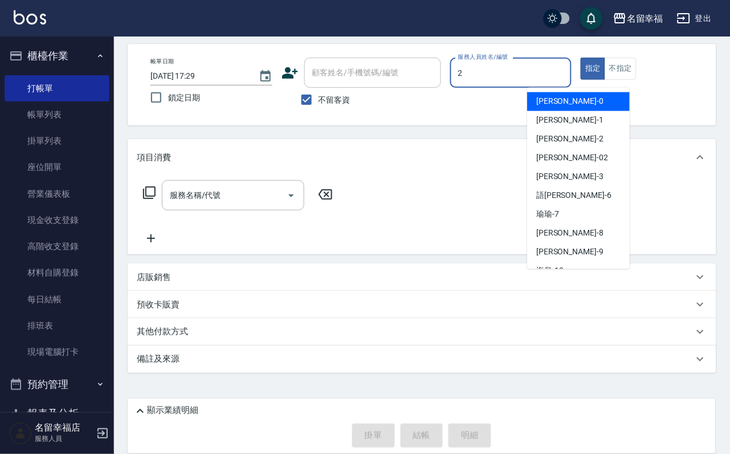
type input "[PERSON_NAME]-2"
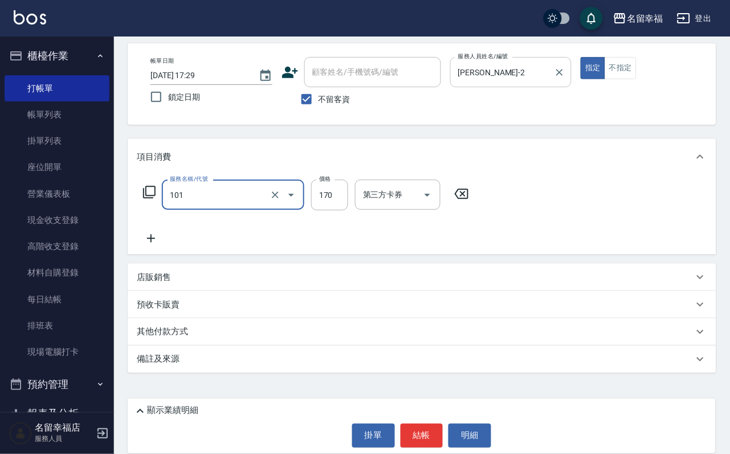
type input "洗髮(101)"
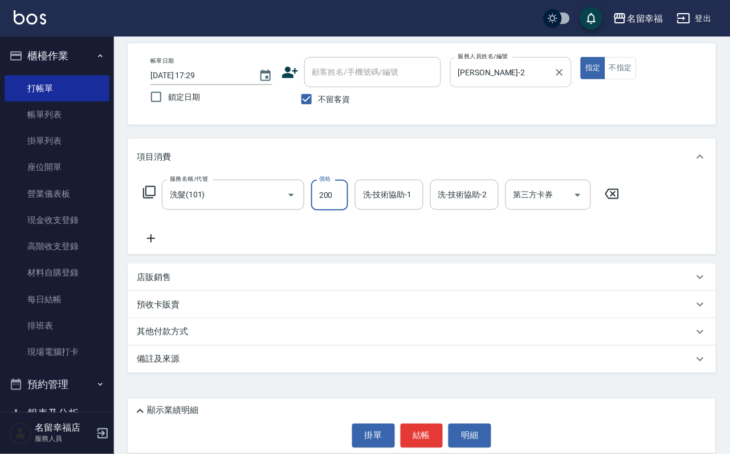
type input "200"
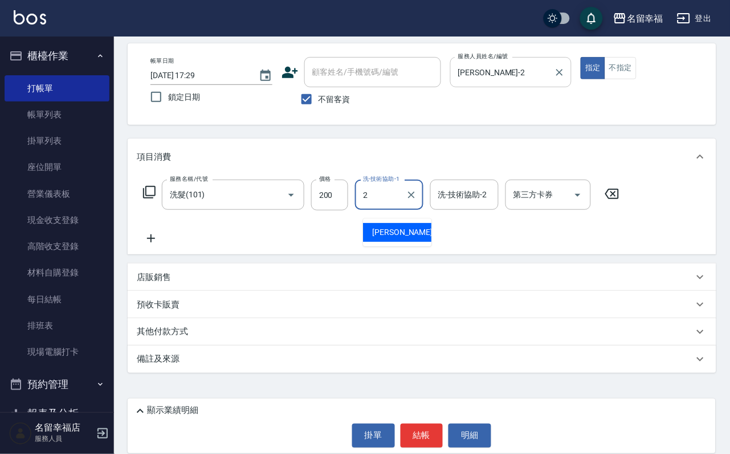
type input "[PERSON_NAME]-2"
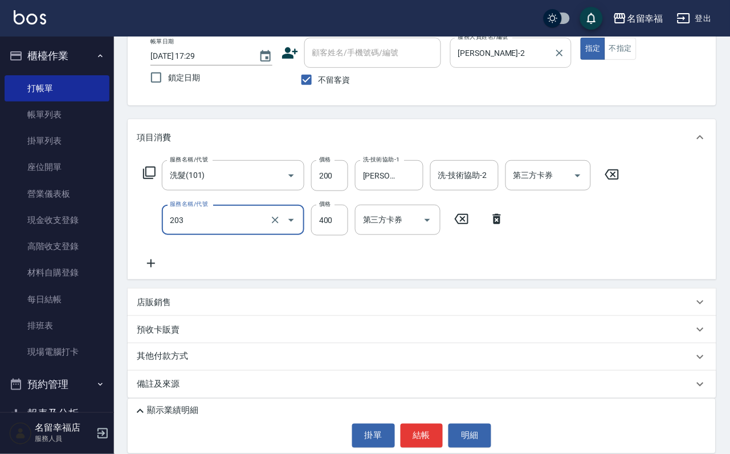
type input "指定單剪(203)"
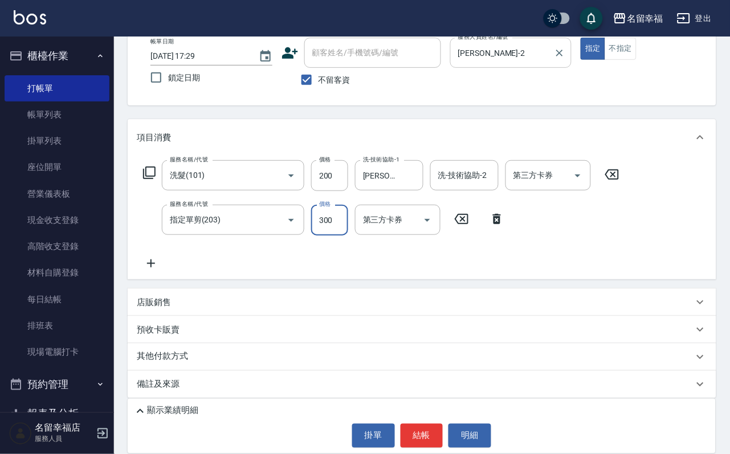
type input "300"
click at [435, 433] on button "結帳" at bounding box center [422, 435] width 43 height 24
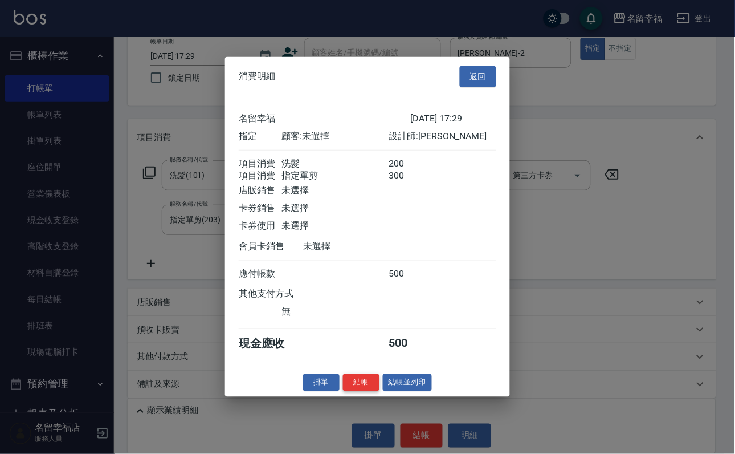
scroll to position [183, 0]
click at [360, 391] on button "結帳" at bounding box center [361, 382] width 36 height 18
type input "[DATE] 17:31"
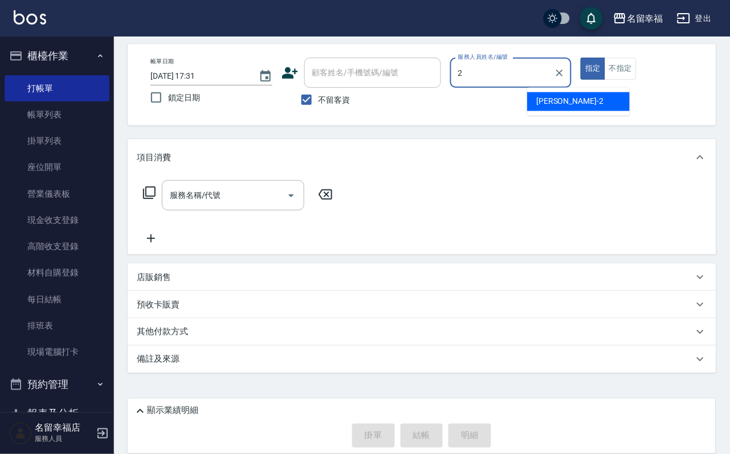
type input "[PERSON_NAME]-2"
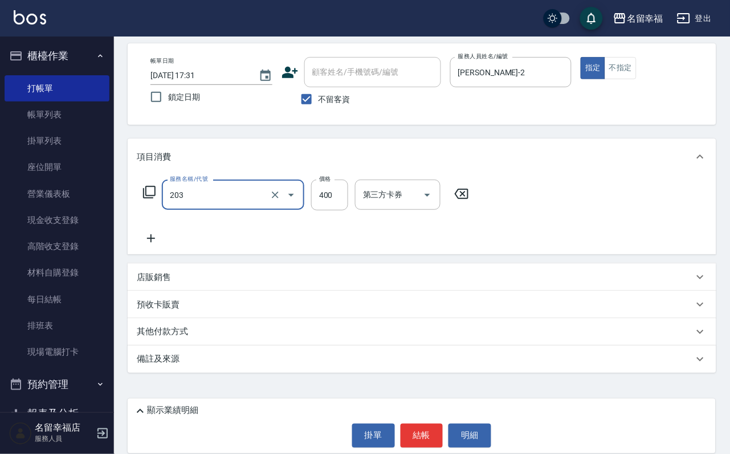
type input "指定單剪(203)"
type input "250"
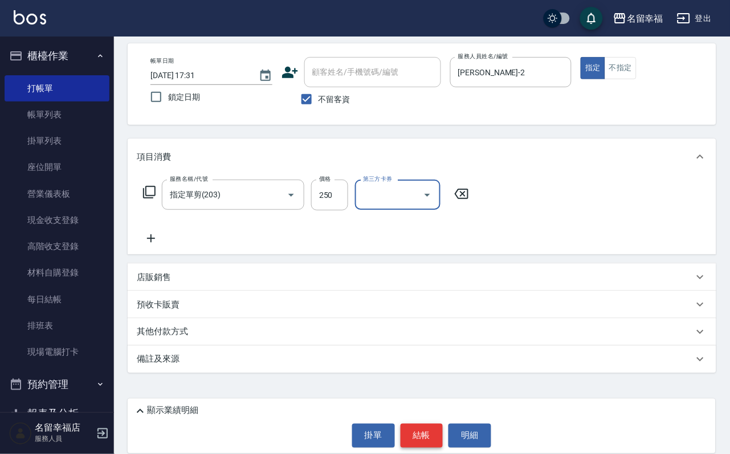
click at [413, 428] on button "結帳" at bounding box center [422, 435] width 43 height 24
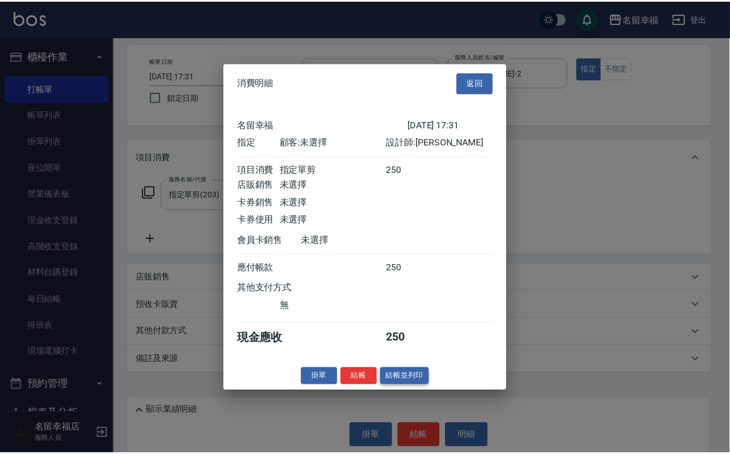
scroll to position [141, 0]
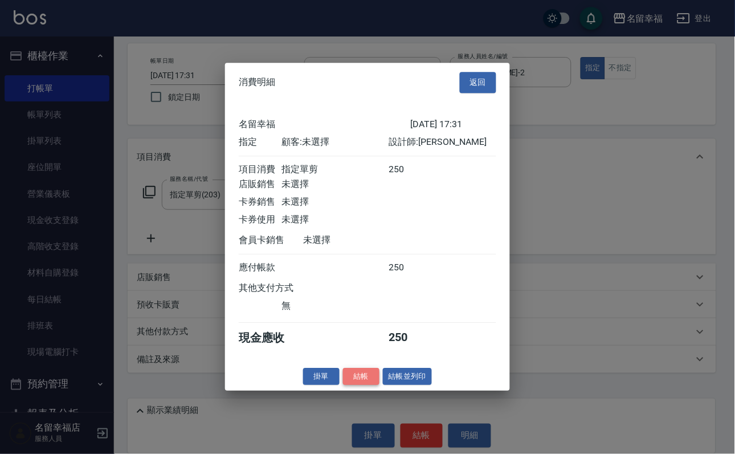
click at [349, 385] on button "結帳" at bounding box center [361, 377] width 36 height 18
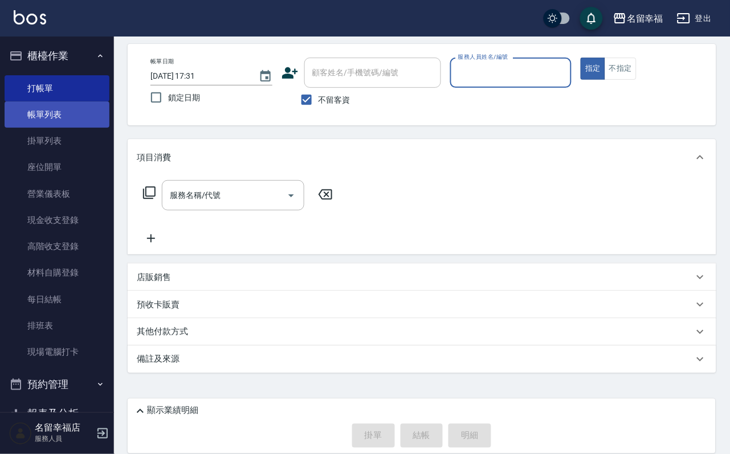
click at [52, 122] on link "帳單列表" at bounding box center [57, 114] width 105 height 26
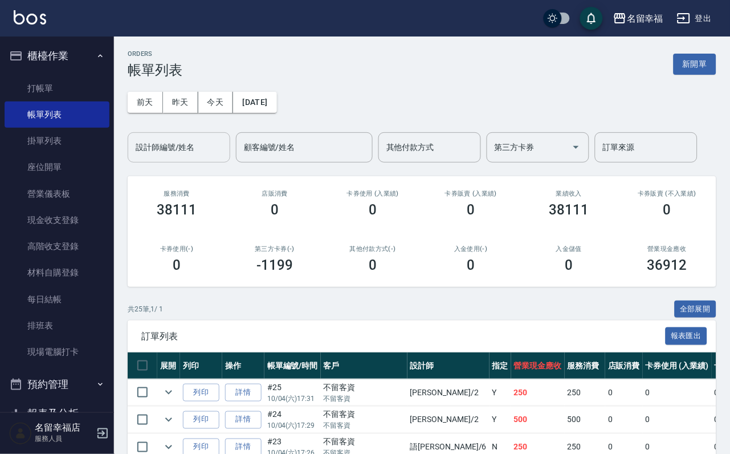
click at [182, 157] on input "設計師編號/姓名" at bounding box center [179, 147] width 92 height 20
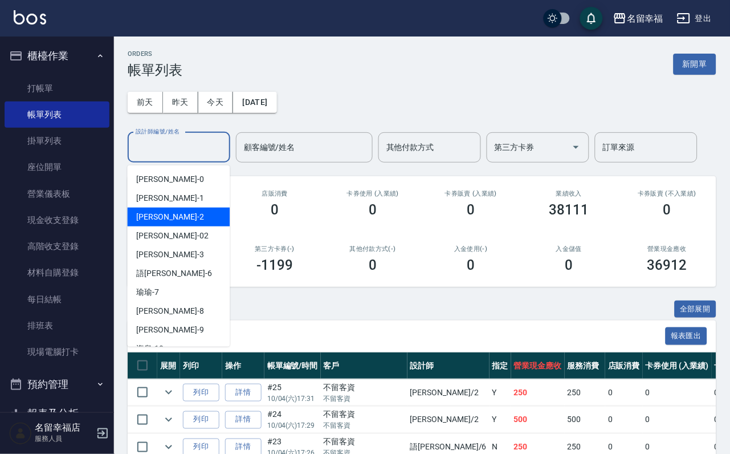
click at [139, 216] on span "[PERSON_NAME] -2" at bounding box center [170, 217] width 67 height 12
type input "[PERSON_NAME]-2"
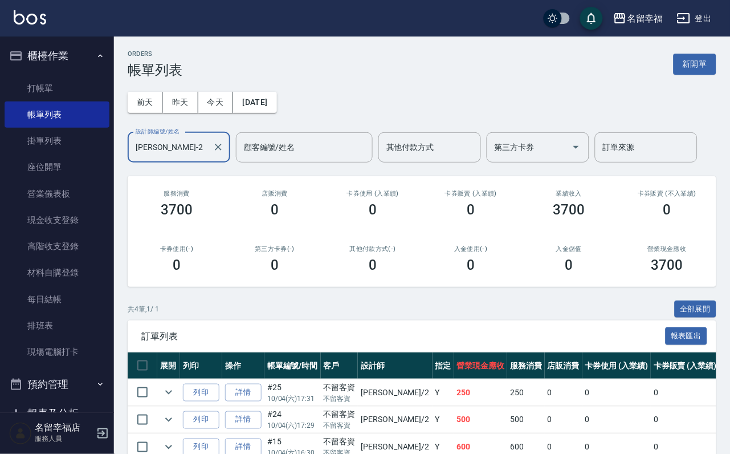
click at [40, 76] on ul "打帳單 帳單列表 掛單列表 座位開單 營業儀表板 現金收支登錄 高階收支登錄 材料自購登錄 每日結帳 排班表 現場電腦打卡" at bounding box center [57, 220] width 105 height 299
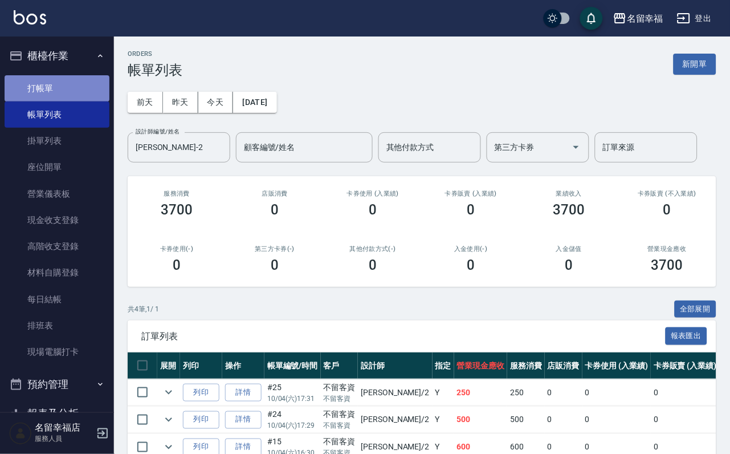
click at [67, 84] on link "打帳單" at bounding box center [57, 88] width 105 height 26
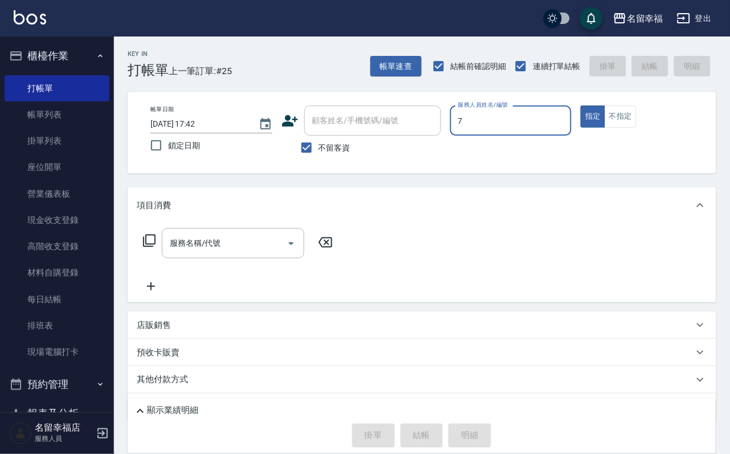
type input "[PERSON_NAME]-7"
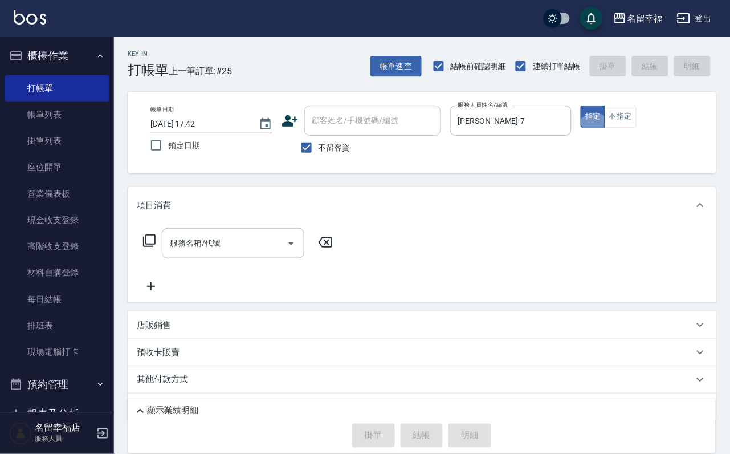
type button "true"
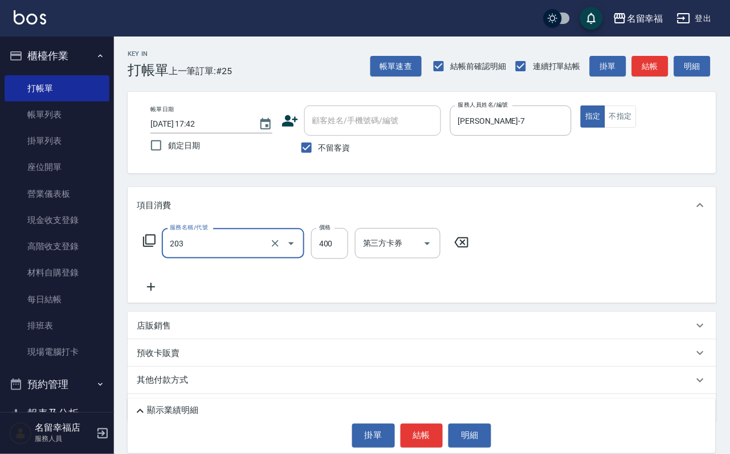
type input "指定單剪(203)"
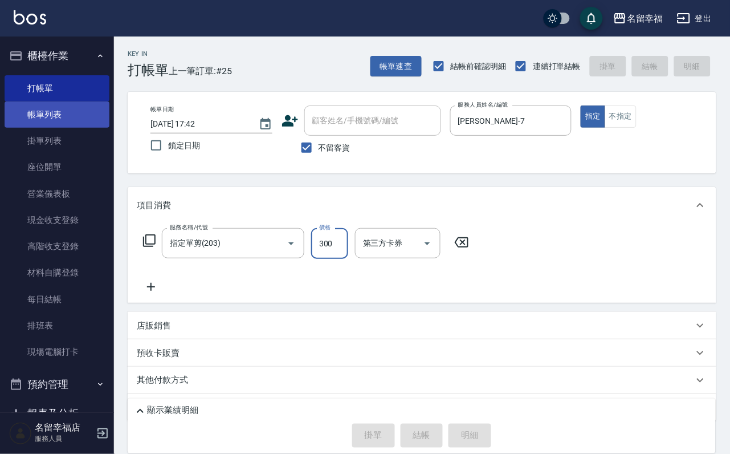
type input "300"
click at [99, 127] on link "帳單列表" at bounding box center [57, 114] width 105 height 26
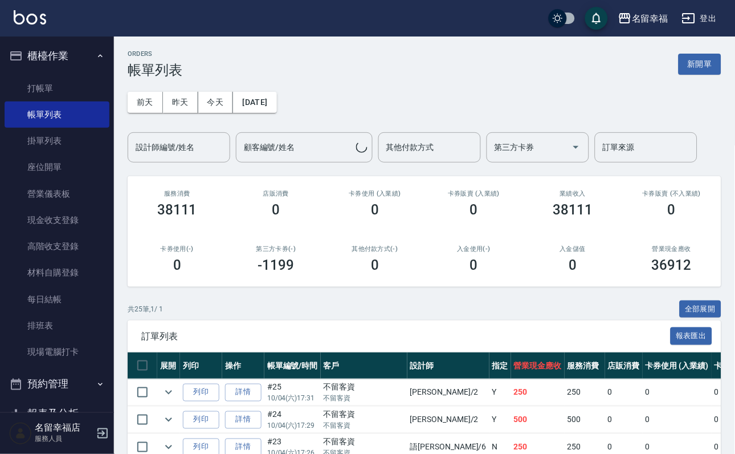
drag, startPoint x: 89, startPoint y: 125, endPoint x: 177, endPoint y: 117, distance: 88.6
click at [174, 113] on button "昨天" at bounding box center [180, 102] width 35 height 21
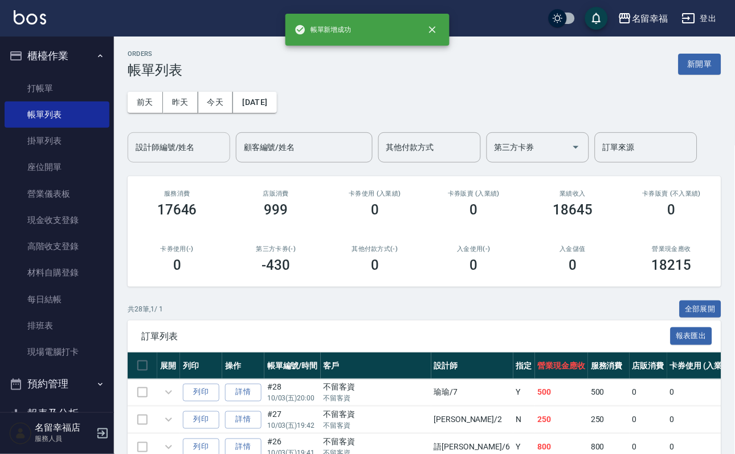
click at [182, 137] on div "設計師編號/姓名" at bounding box center [179, 147] width 103 height 30
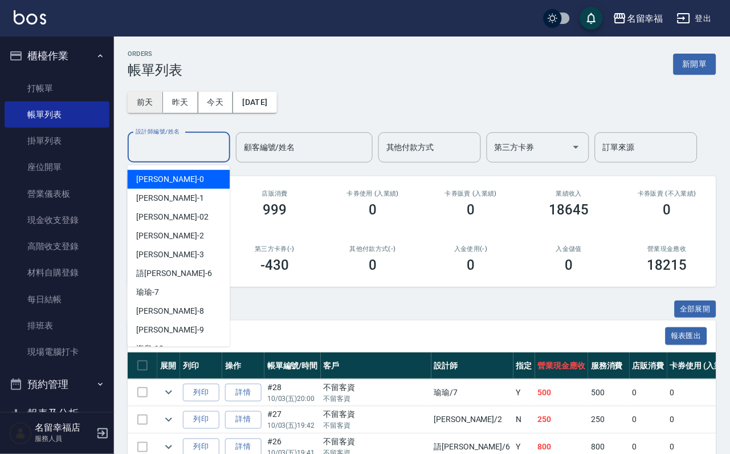
click at [156, 112] on button "前天" at bounding box center [145, 102] width 35 height 21
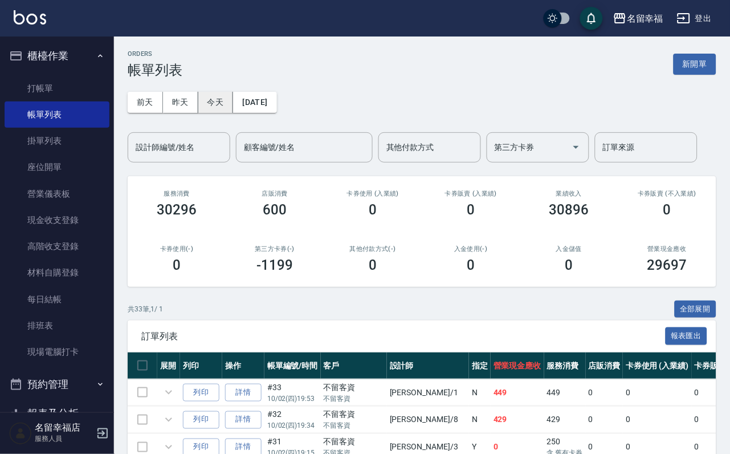
click at [210, 97] on button "今天" at bounding box center [215, 102] width 35 height 21
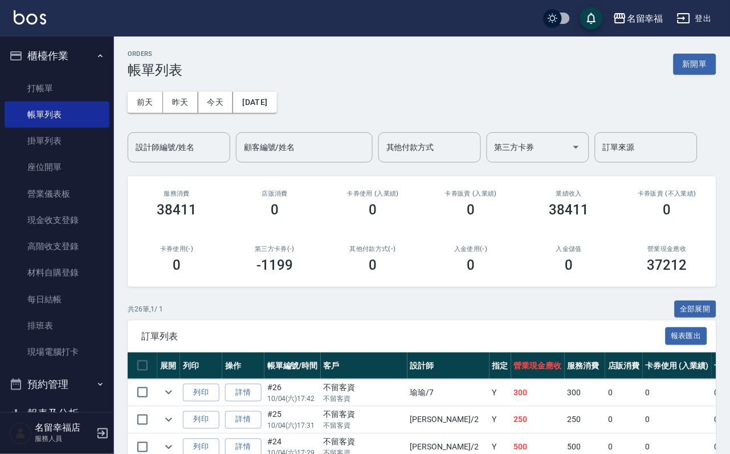
click at [209, 129] on div "[DATE] [DATE] [DATE] [DATE] 設計師編號/姓名 設計師編號/姓名 顧客編號/姓名 顧客編號/姓名 其他付款方式 其他付款方式 第三方…" at bounding box center [422, 120] width 589 height 84
click at [224, 113] on button "今天" at bounding box center [215, 102] width 35 height 21
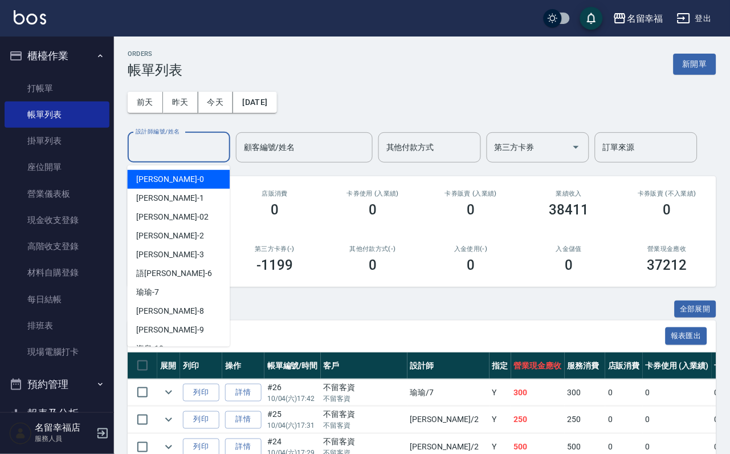
click at [213, 146] on input "設計師編號/姓名" at bounding box center [179, 147] width 92 height 20
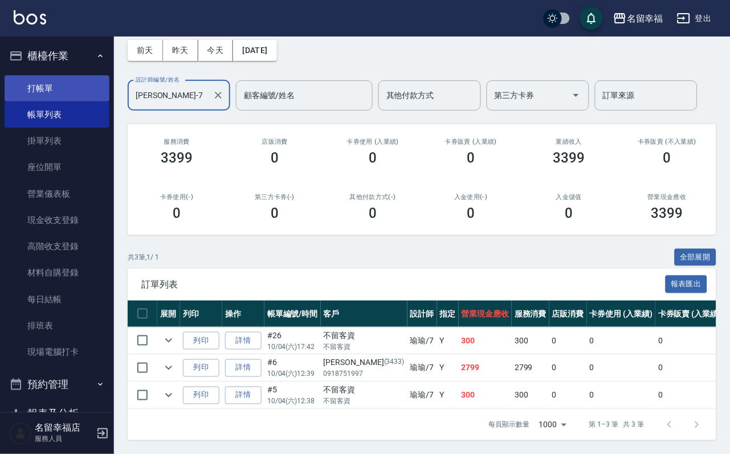
type input "[PERSON_NAME]-7"
click at [69, 97] on link "打帳單" at bounding box center [57, 88] width 105 height 26
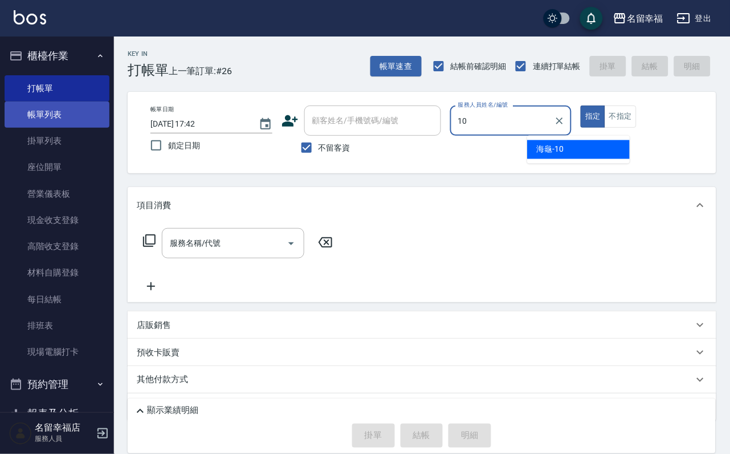
type input "海龜-10"
type button "true"
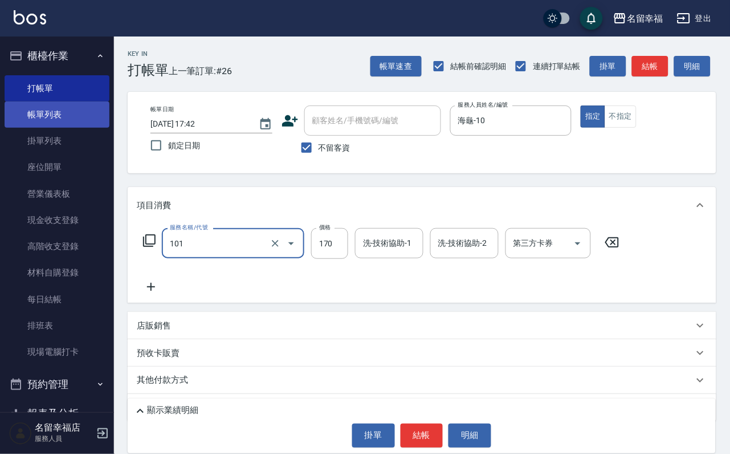
type input "洗髮(101)"
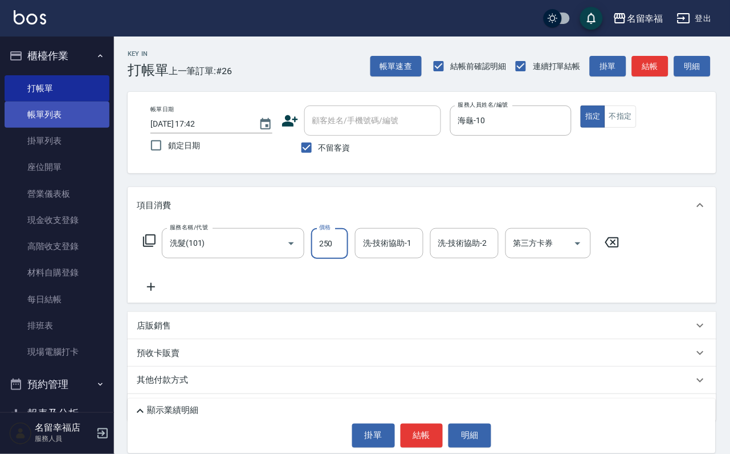
type input "250"
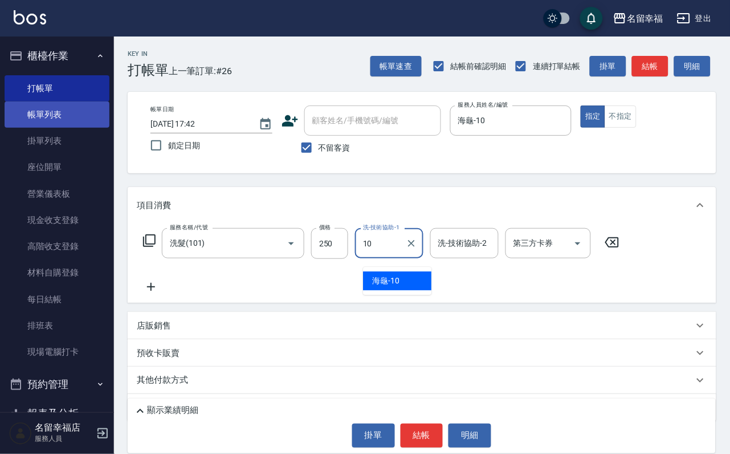
type input "海龜-10"
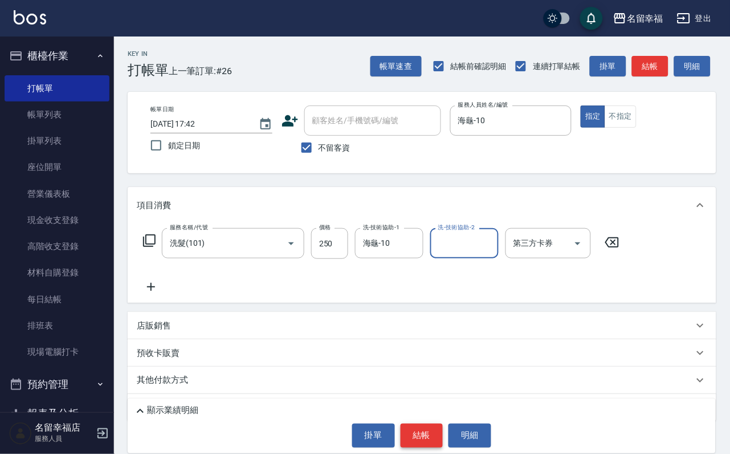
click at [434, 433] on button "結帳" at bounding box center [422, 435] width 43 height 24
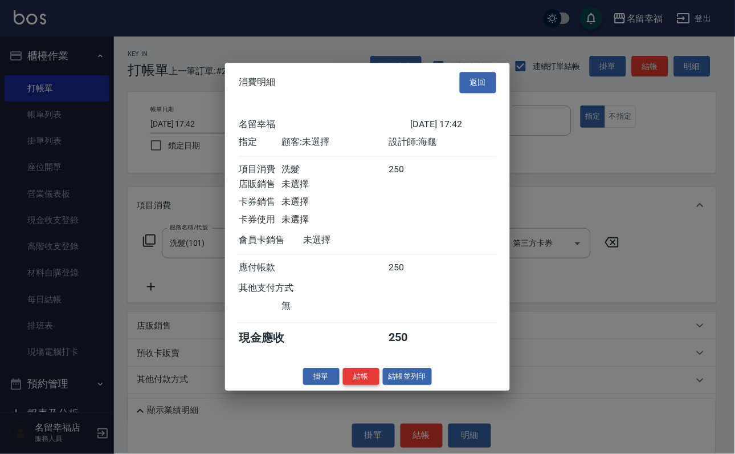
scroll to position [141, 0]
click at [354, 385] on button "結帳" at bounding box center [361, 377] width 36 height 18
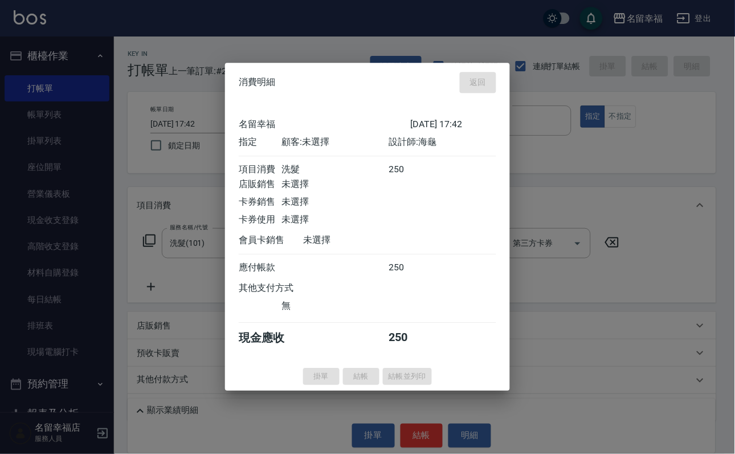
type input "[DATE] 17:48"
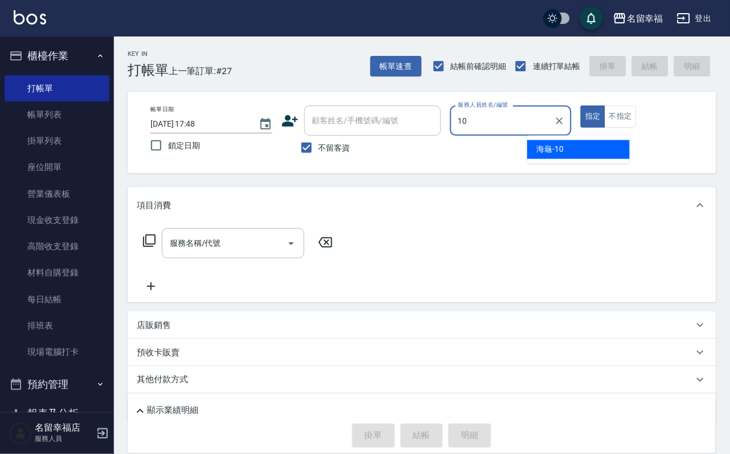
type input "海龜-10"
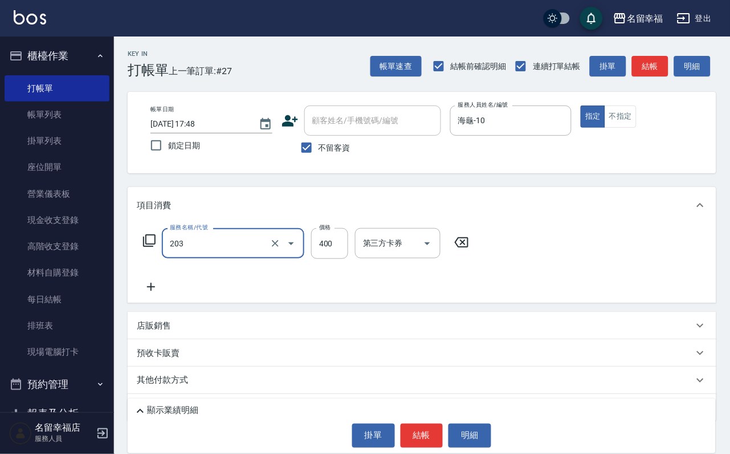
type input "指定單剪(203)"
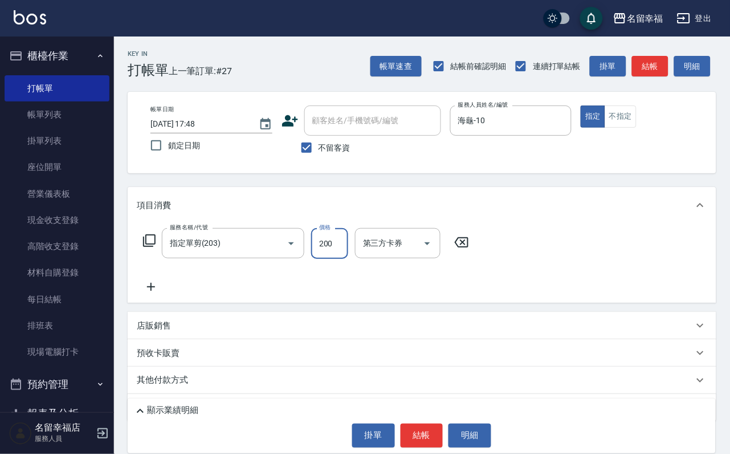
type input "200"
click at [422, 427] on button "結帳" at bounding box center [422, 435] width 43 height 24
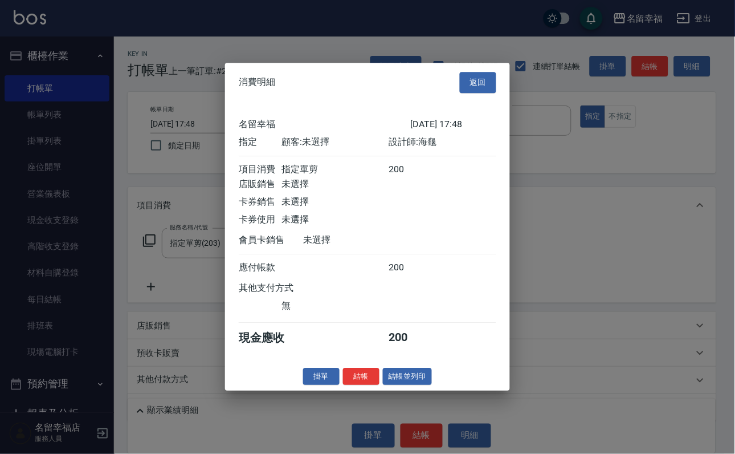
click at [355, 385] on button "結帳" at bounding box center [361, 377] width 36 height 18
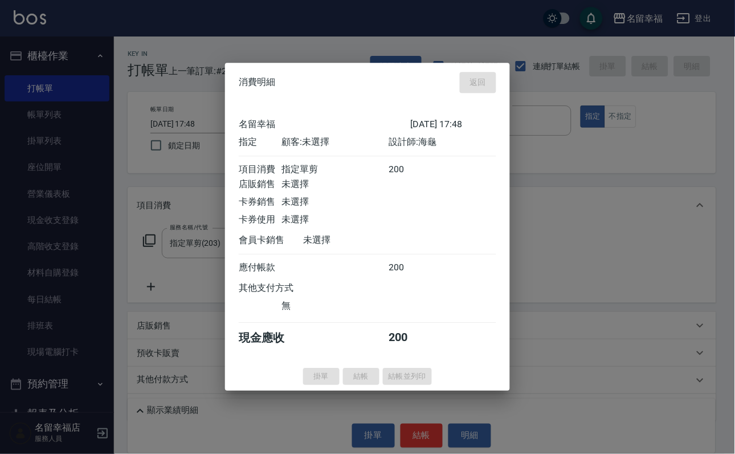
type input "[DATE] 18:00"
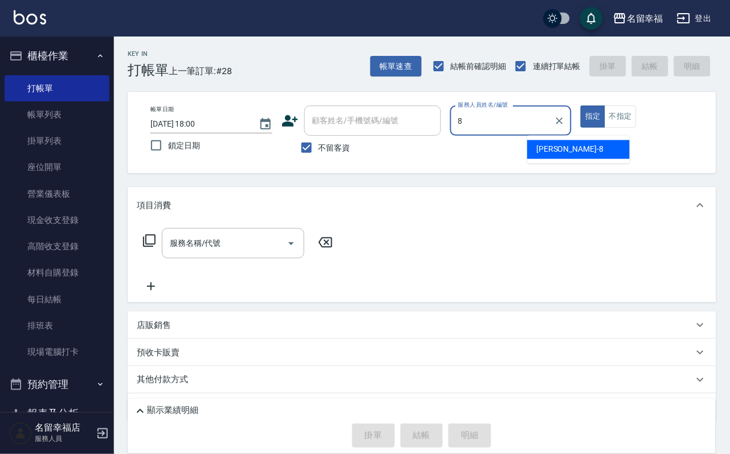
type input "[PERSON_NAME]-8"
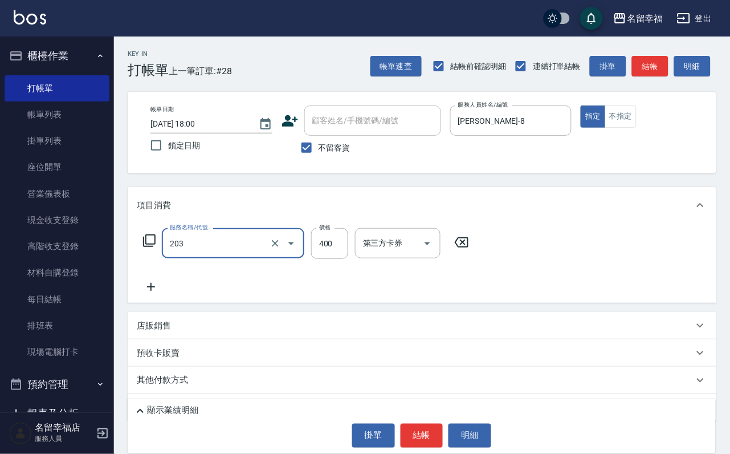
type input "指定單剪(203)"
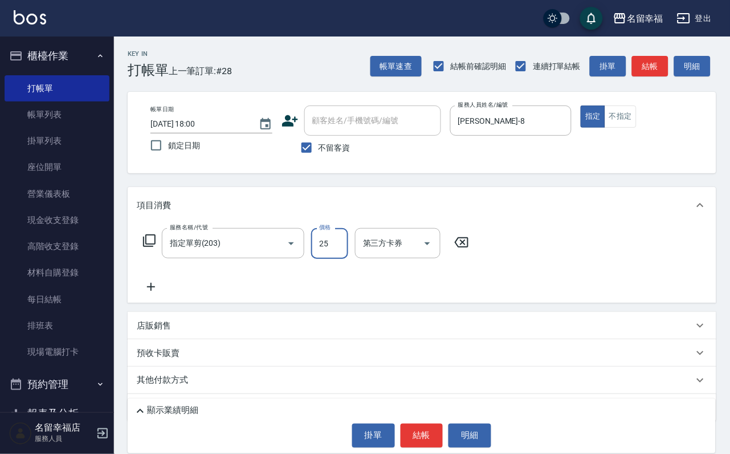
type input "250"
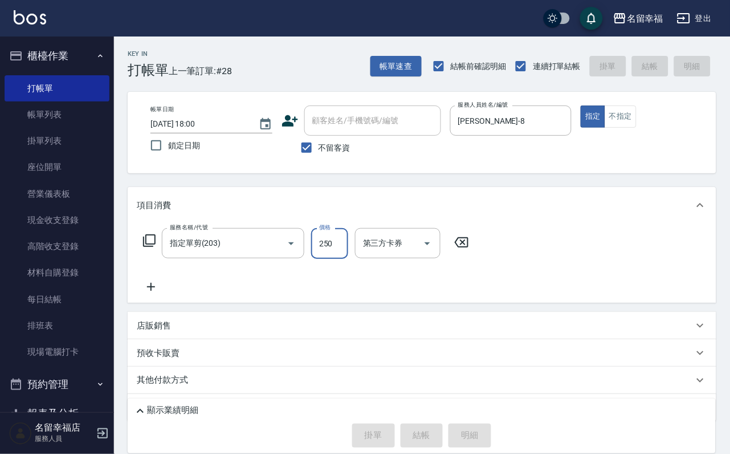
type input "[DATE] 18:01"
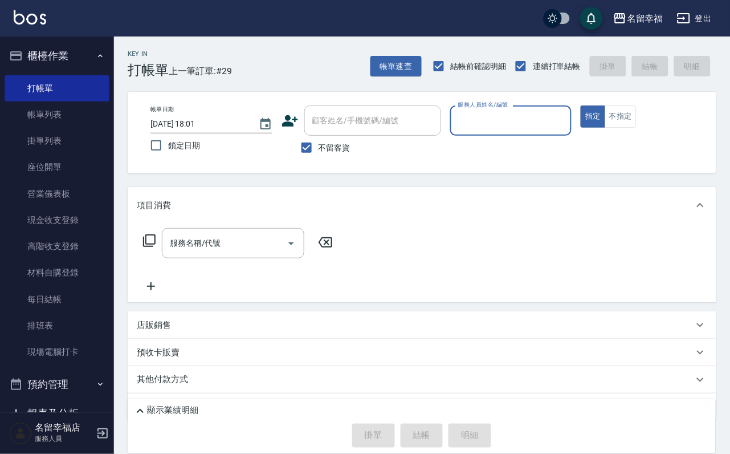
click at [567, 120] on input "服務人員姓名/編號" at bounding box center [511, 121] width 112 height 20
type input "[PERSON_NAME]-3"
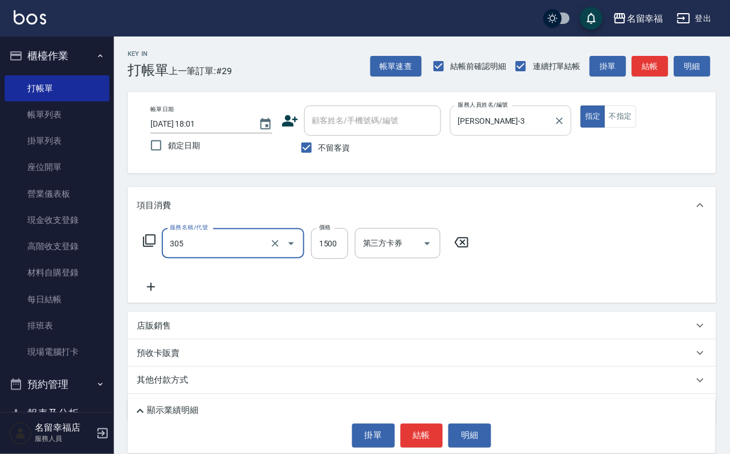
type input "設計燙髮1500(305)"
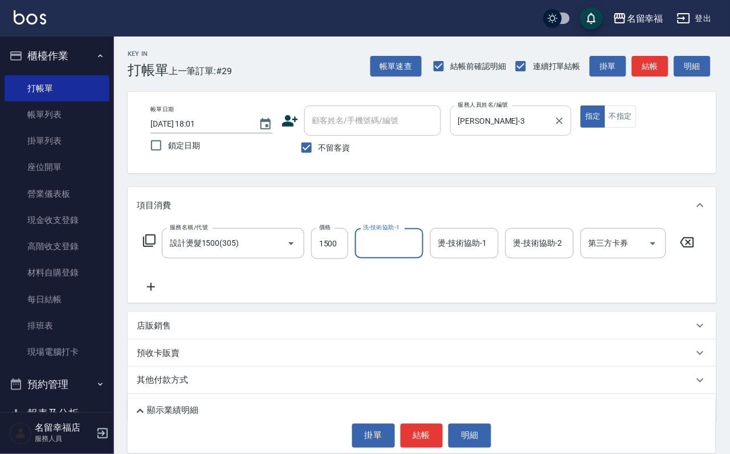
scroll to position [0, 0]
type input "[PERSON_NAME]-3"
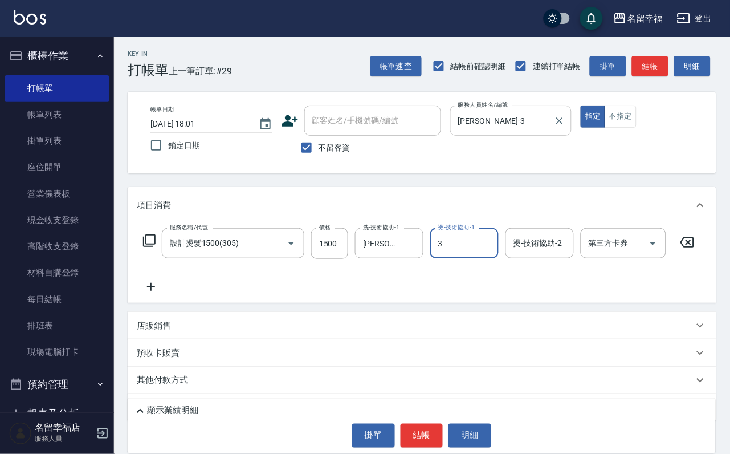
type input "[PERSON_NAME]-3"
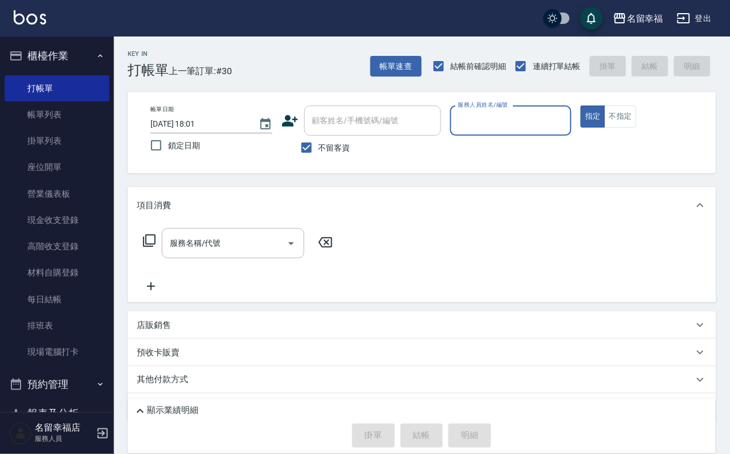
click at [567, 128] on input "服務人員姓名/編號" at bounding box center [511, 121] width 112 height 20
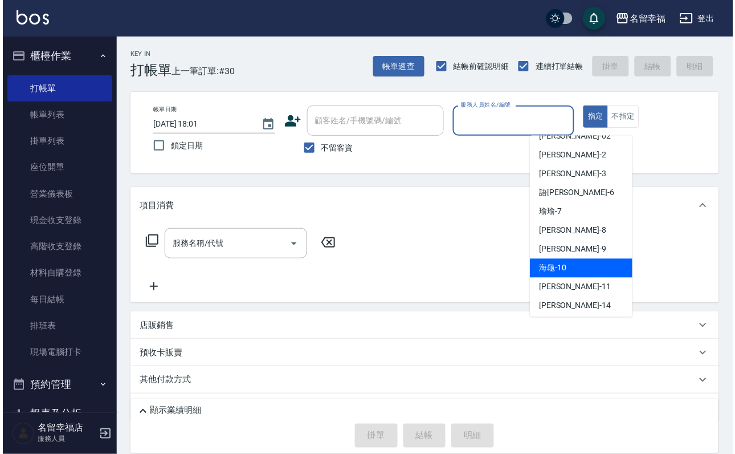
scroll to position [85, 0]
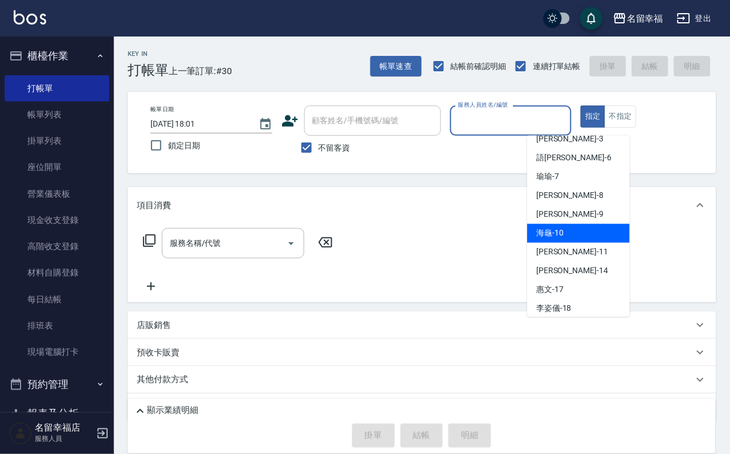
click at [552, 234] on span "海龜 -10" at bounding box center [549, 233] width 27 height 12
type input "海龜-10"
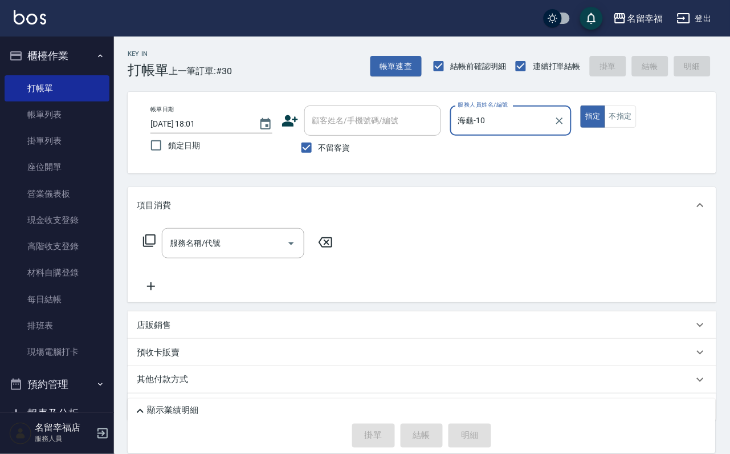
drag, startPoint x: 255, startPoint y: 254, endPoint x: 276, endPoint y: 202, distance: 56.7
click at [254, 252] on input "服務名稱/代號" at bounding box center [224, 243] width 115 height 20
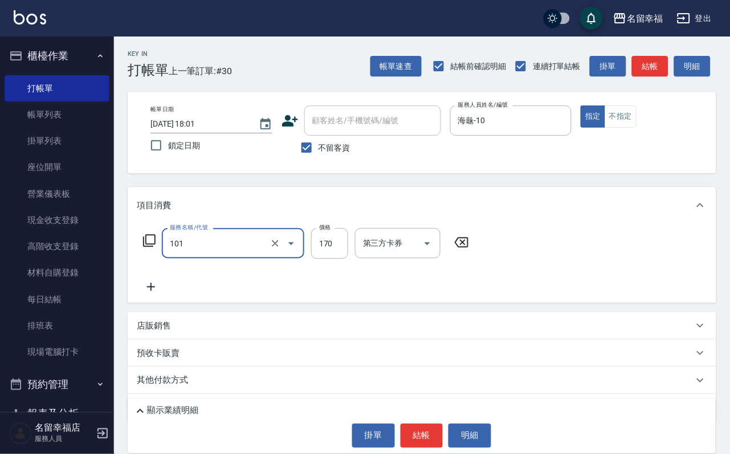
type input "洗髮(101)"
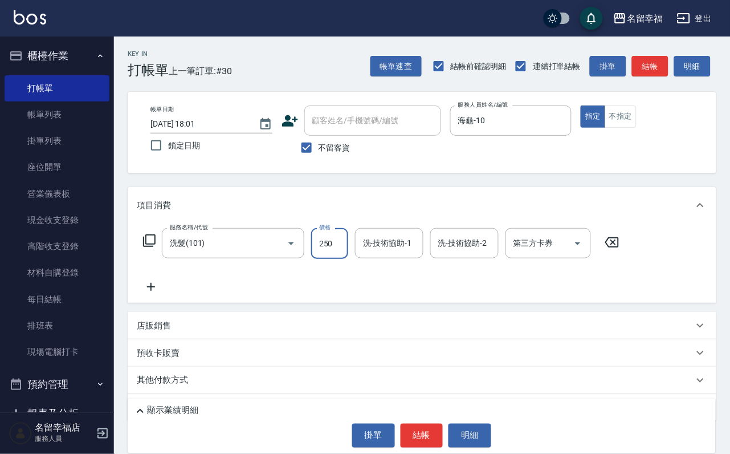
type input "250"
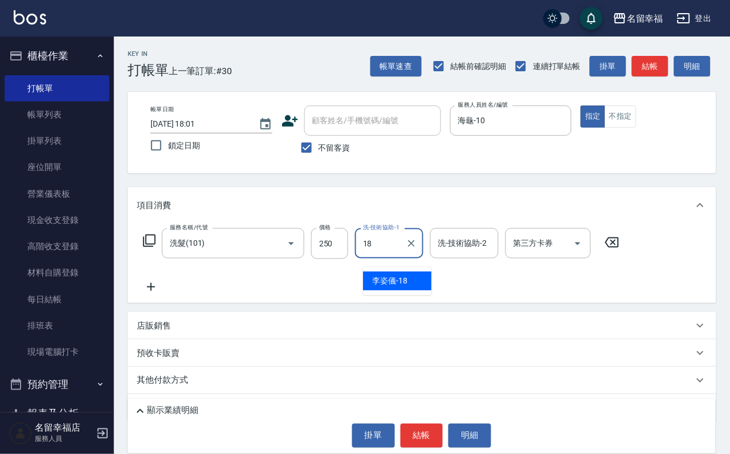
type input "[PERSON_NAME]-18"
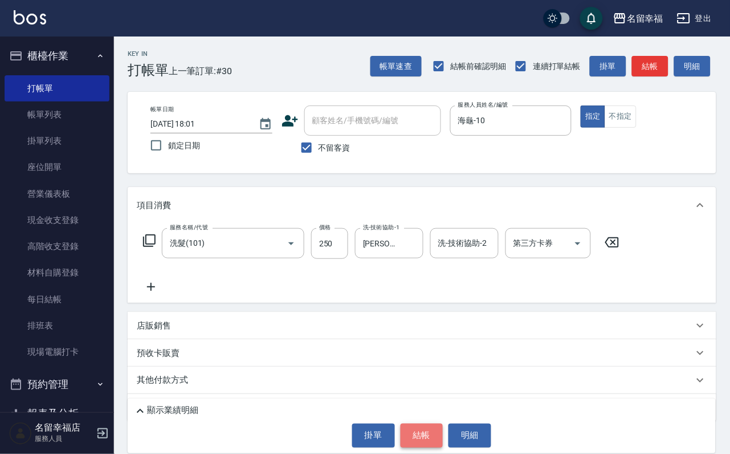
click at [431, 423] on button "結帳" at bounding box center [422, 435] width 43 height 24
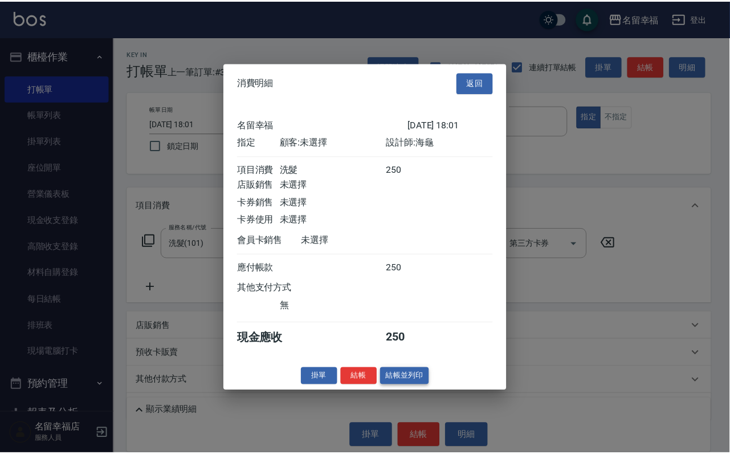
scroll to position [141, 0]
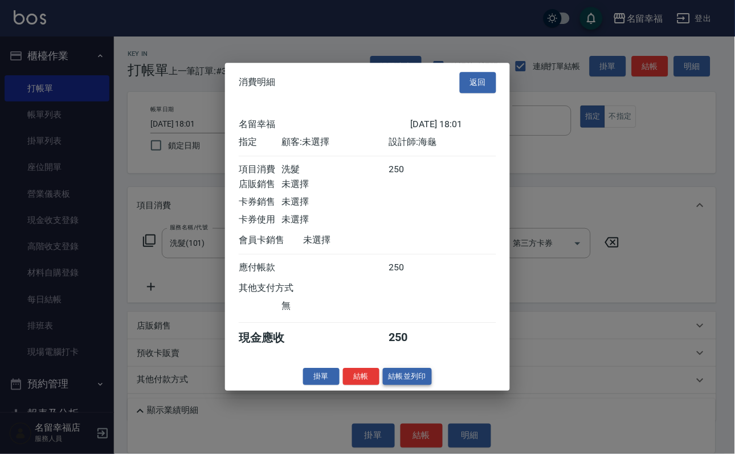
click at [421, 385] on button "結帳並列印" at bounding box center [408, 377] width 50 height 18
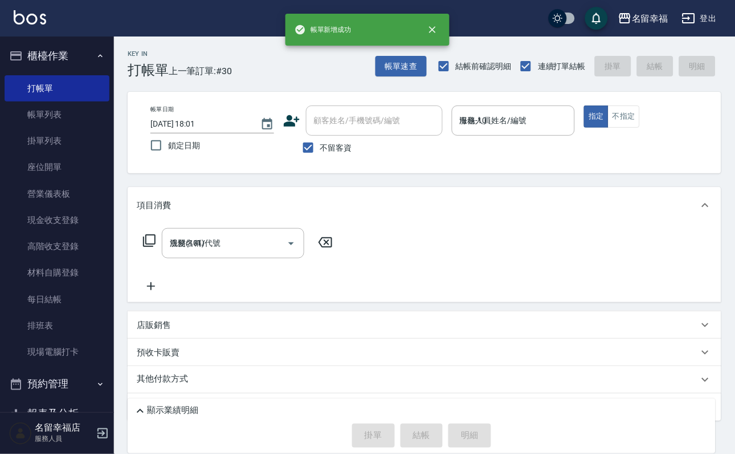
type input "[DATE] 18:16"
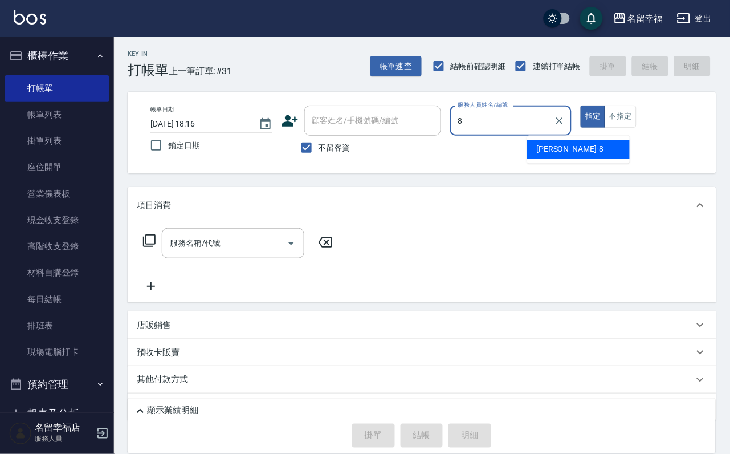
type input "[PERSON_NAME]-8"
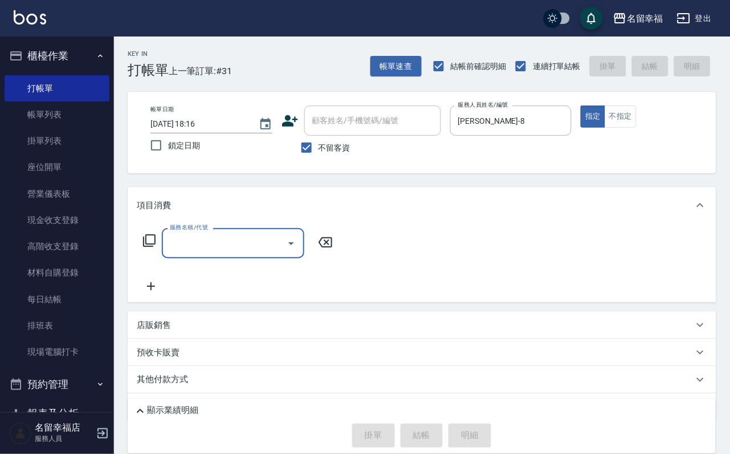
click at [255, 252] on input "服務名稱/代號" at bounding box center [224, 243] width 115 height 20
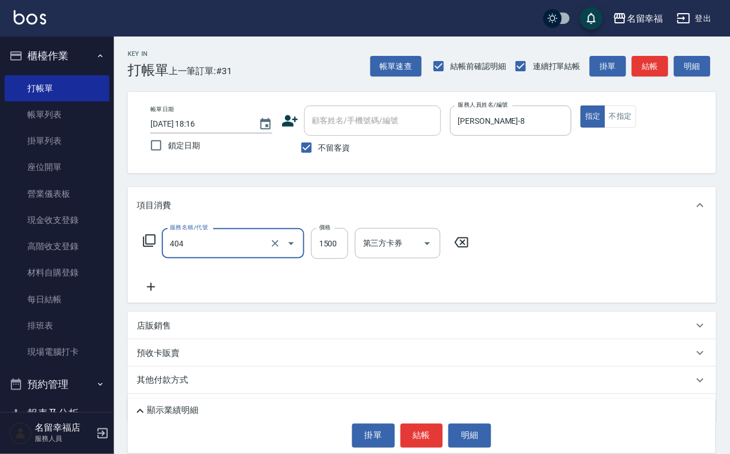
type input "設計染髮(404)"
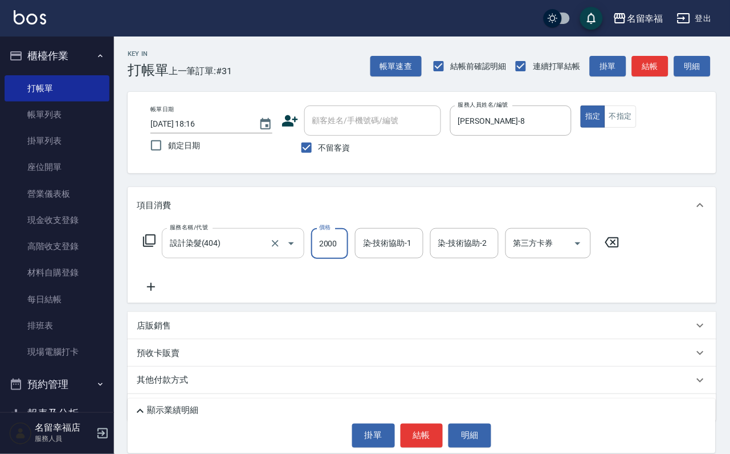
scroll to position [0, 1]
type input "2000"
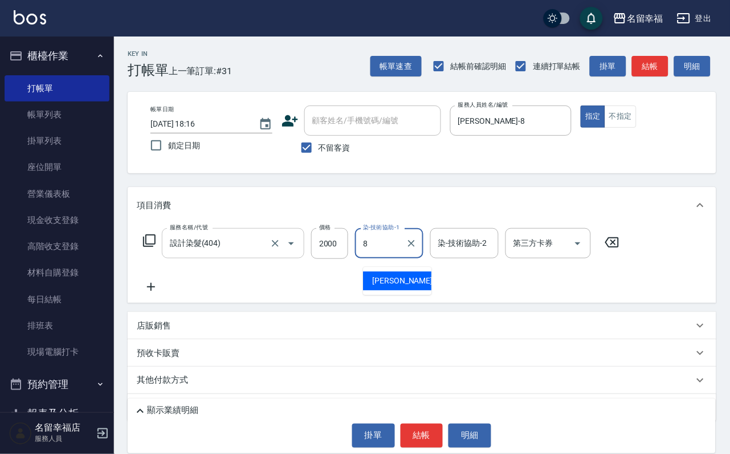
type input "[PERSON_NAME]-8"
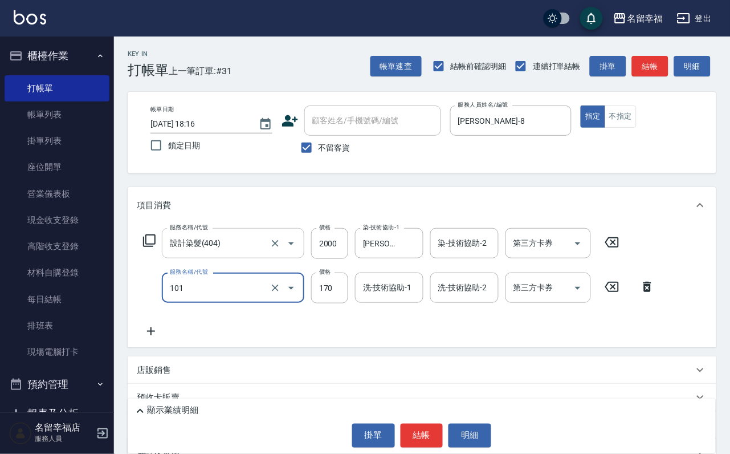
type input "洗髮(101)"
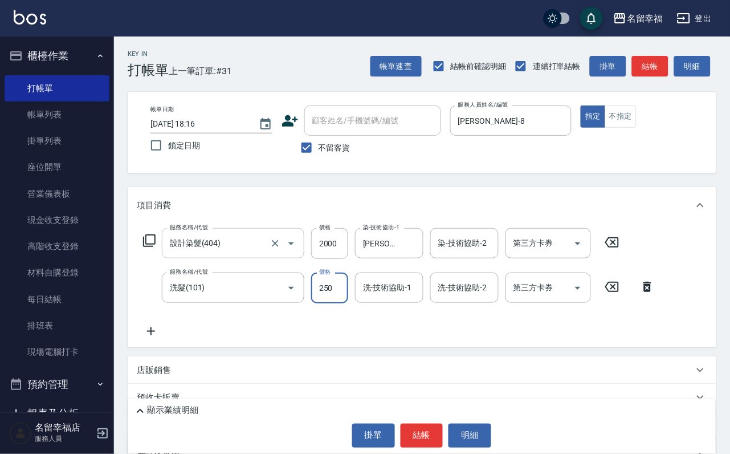
type input "250"
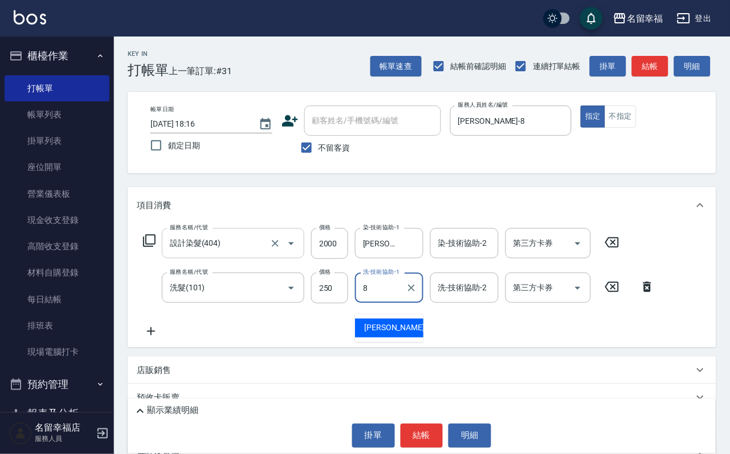
type input "[PERSON_NAME]-8"
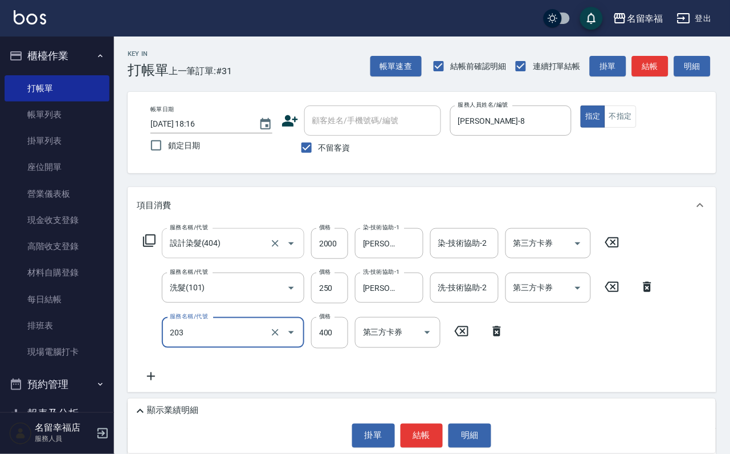
type input "指定單剪(203)"
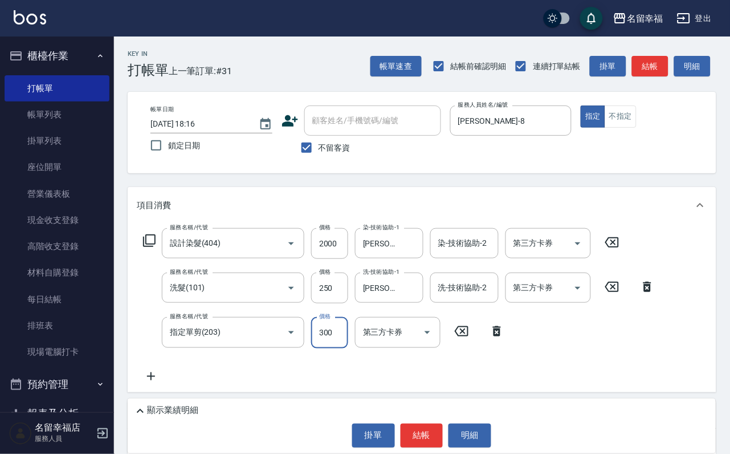
type input "300"
click at [582, 362] on div "服務名稱/代號 設計染髮(404) 服務名稱/代號 價格 2000 價格 染-技術協助-1 詩[PERSON_NAME]-8 染-技術協助-1 染-技術協助-…" at bounding box center [399, 305] width 525 height 154
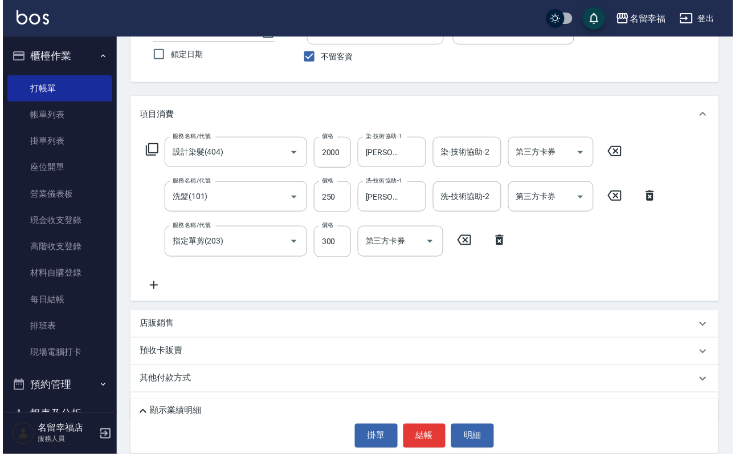
scroll to position [157, 0]
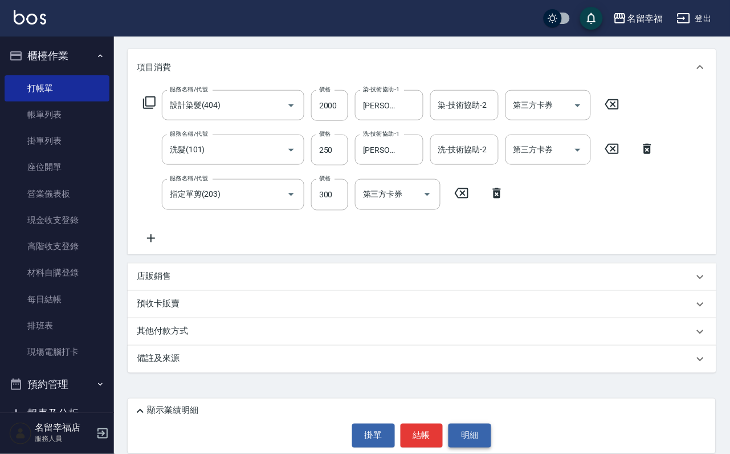
click at [483, 427] on button "明細" at bounding box center [469, 435] width 43 height 24
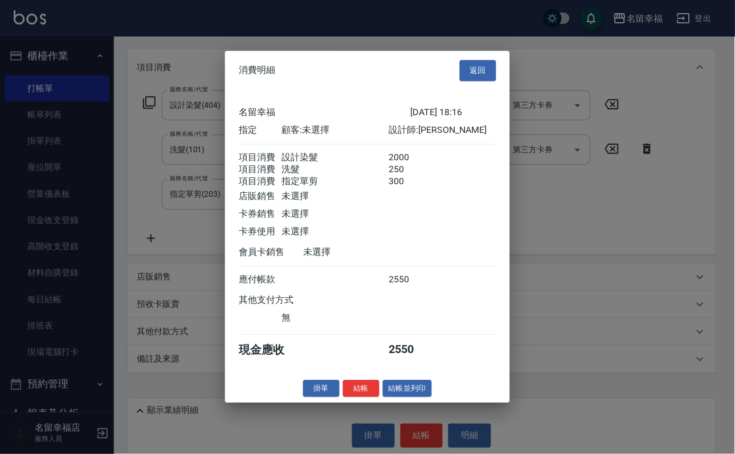
scroll to position [226, 0]
drag, startPoint x: 343, startPoint y: 434, endPoint x: 361, endPoint y: 437, distance: 18.5
click at [344, 397] on button "結帳" at bounding box center [361, 389] width 36 height 18
type input "[DATE] 18:23"
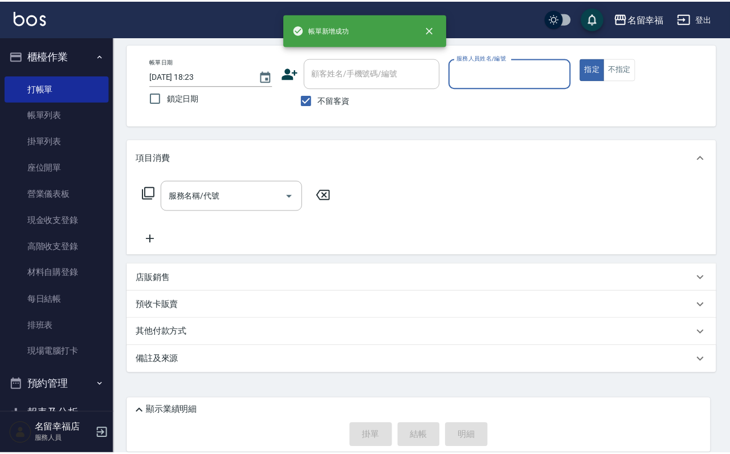
scroll to position [68, 0]
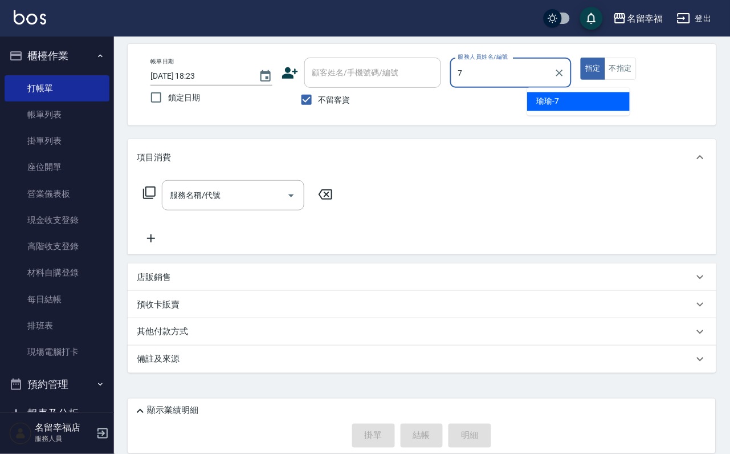
type input "[PERSON_NAME]-7"
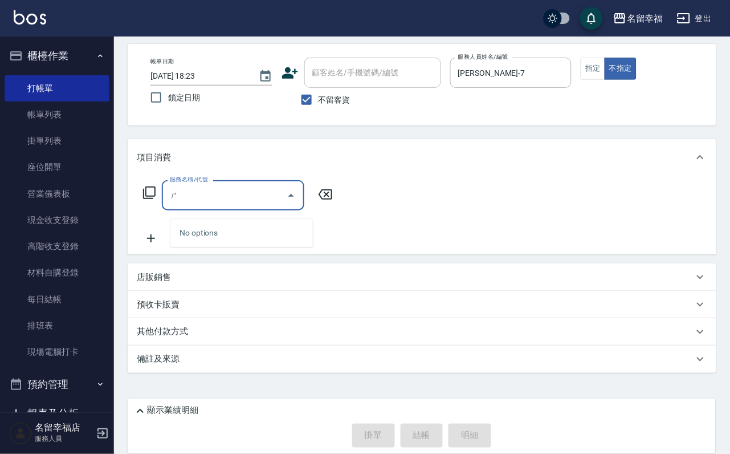
type input "ㄕㄟ"
click at [152, 187] on icon at bounding box center [149, 193] width 14 height 14
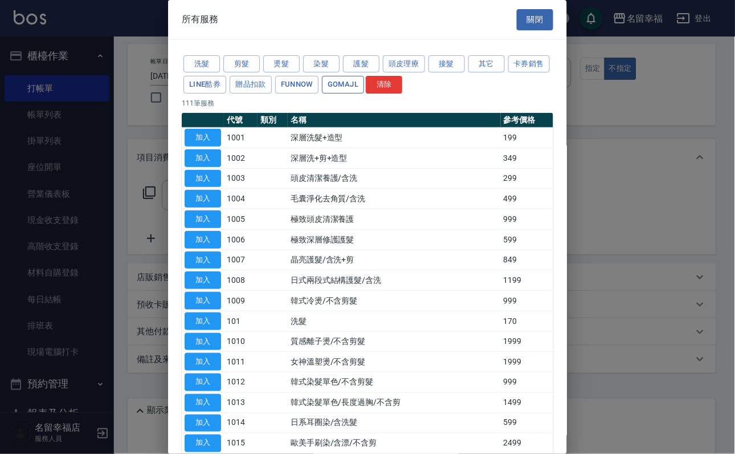
click at [364, 93] on button "GOMAJL" at bounding box center [343, 85] width 42 height 18
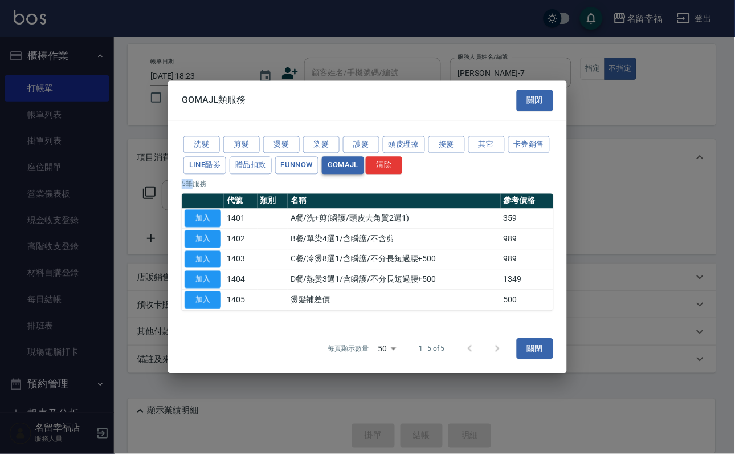
click at [482, 134] on div "洗髮 剪髮 燙髮 染髮 護髮 頭皮理療 接髮 其它 卡券銷售 LINE酷券 贈品扣款 FUNNOW GOMAJL 清除" at bounding box center [368, 155] width 372 height 42
click at [206, 236] on button "加入" at bounding box center [203, 239] width 36 height 18
type input "B餐/單染4選1/含瞬護/不含剪(1402)"
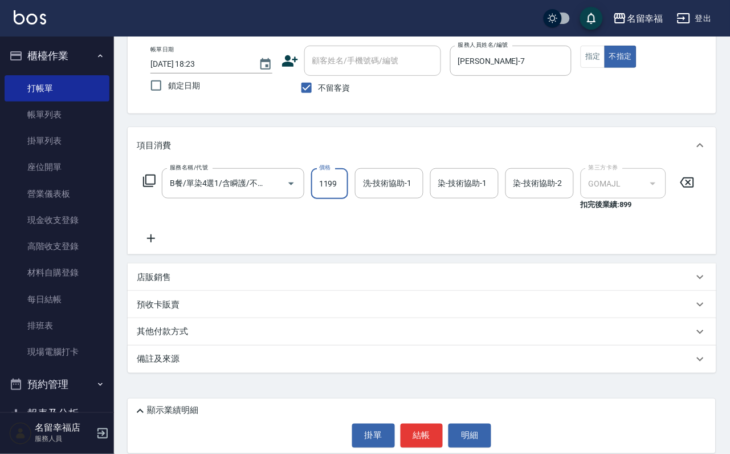
scroll to position [0, 1]
type input "1199"
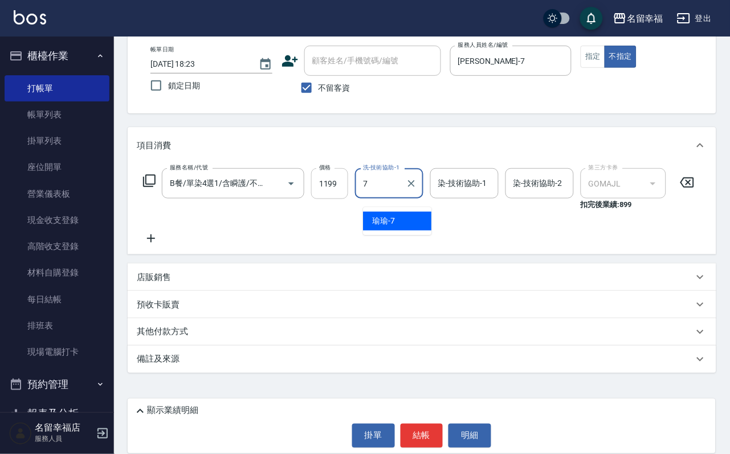
type input "[PERSON_NAME]-7"
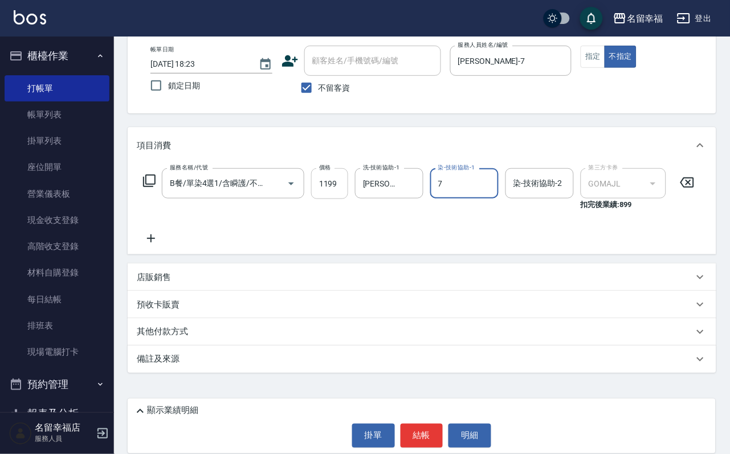
type input "[PERSON_NAME]-7"
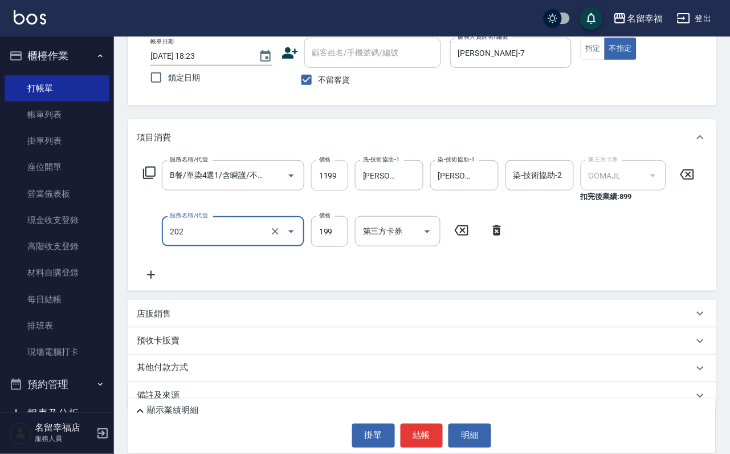
type input "不指定單剪(202)"
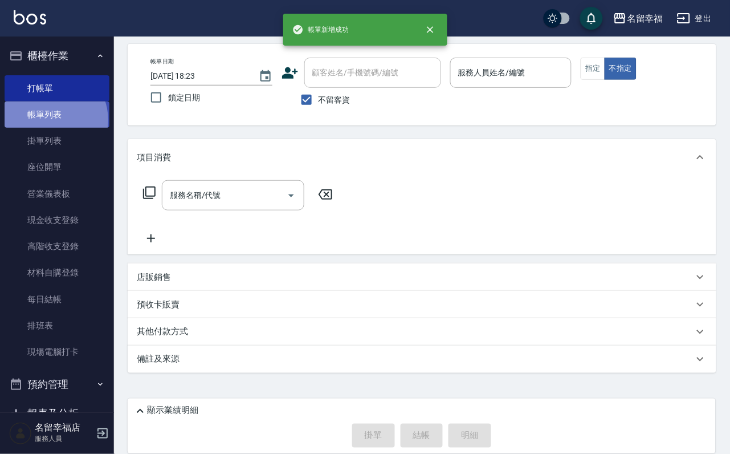
click at [48, 126] on link "帳單列表" at bounding box center [57, 114] width 105 height 26
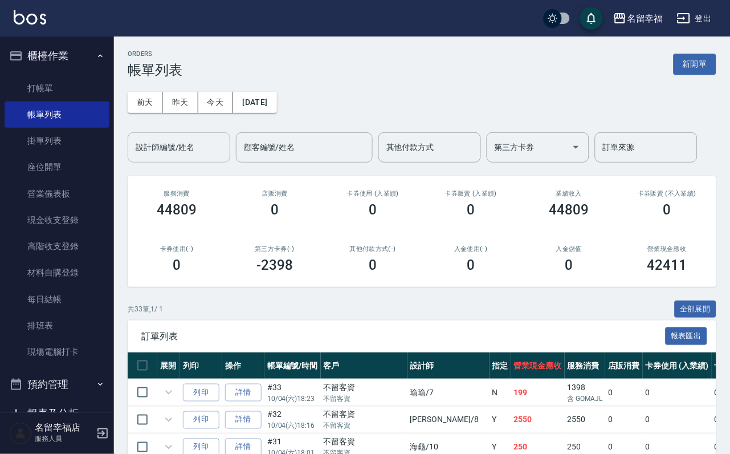
click at [191, 136] on div "設計師編號/姓名" at bounding box center [179, 147] width 103 height 30
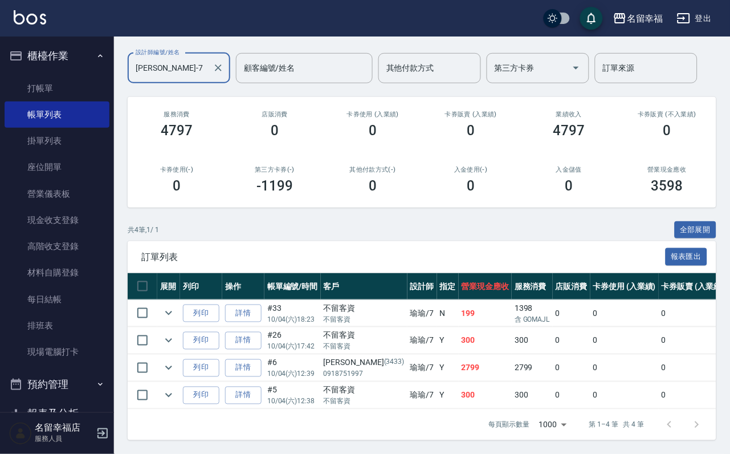
scroll to position [168, 0]
click at [79, 108] on link "帳單列表" at bounding box center [57, 114] width 105 height 26
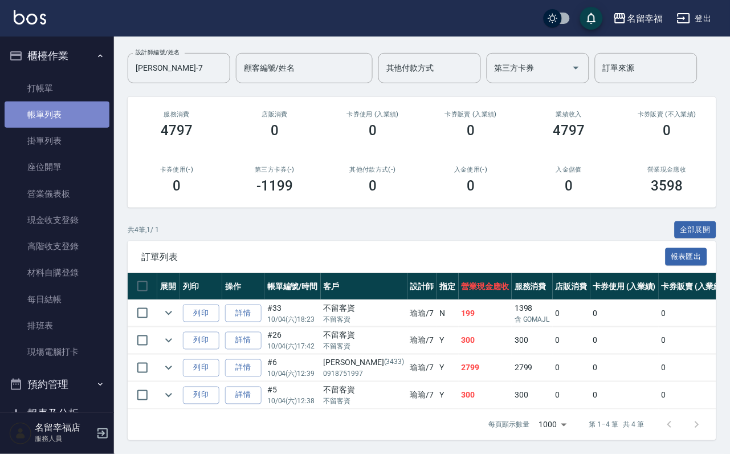
click at [75, 110] on link "帳單列表" at bounding box center [57, 114] width 105 height 26
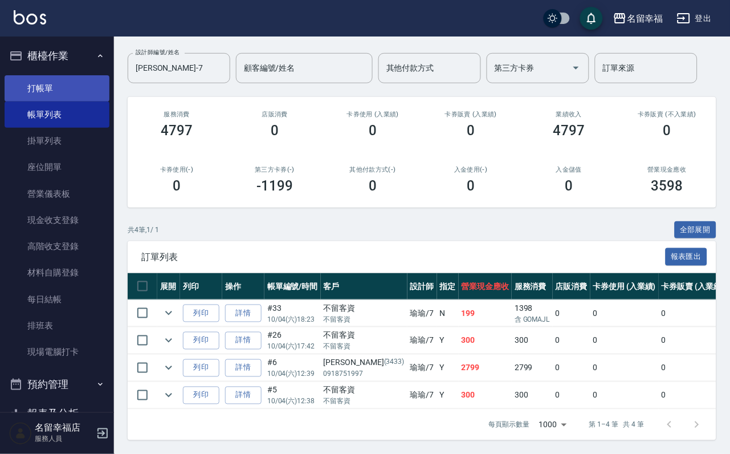
click at [87, 89] on link "打帳單" at bounding box center [57, 88] width 105 height 26
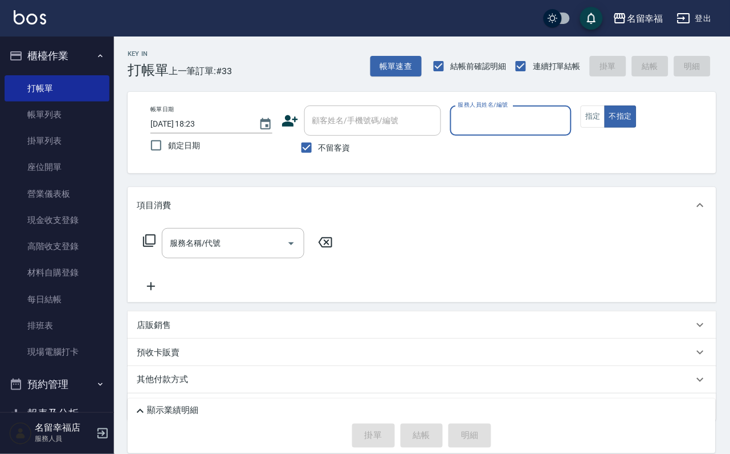
click at [567, 128] on input "服務人員姓名/編號" at bounding box center [511, 121] width 112 height 20
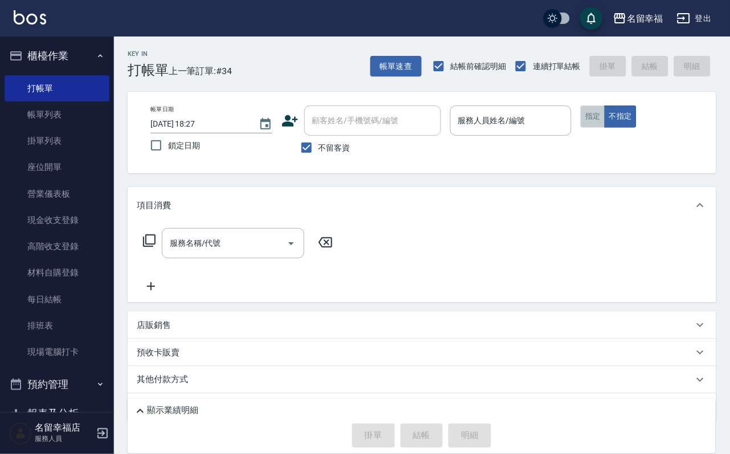
click at [605, 128] on button "指定" at bounding box center [593, 116] width 25 height 22
click at [135, 263] on div "服務名稱/代號 服務名稱/代號" at bounding box center [422, 262] width 589 height 79
click at [144, 247] on icon at bounding box center [149, 241] width 14 height 14
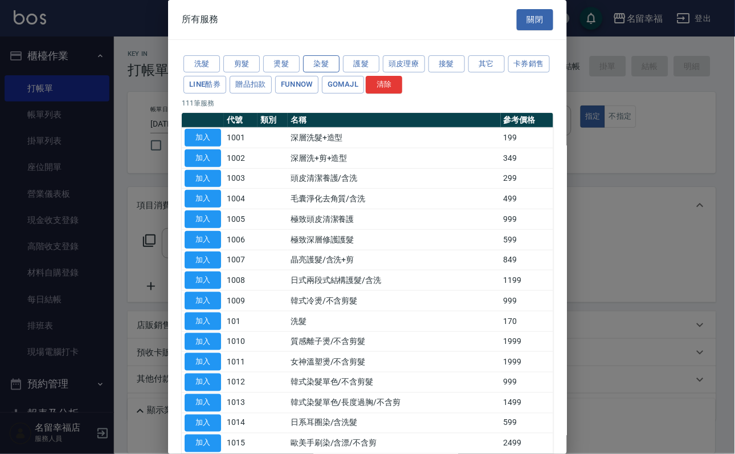
click at [321, 67] on button "染髮" at bounding box center [321, 64] width 36 height 18
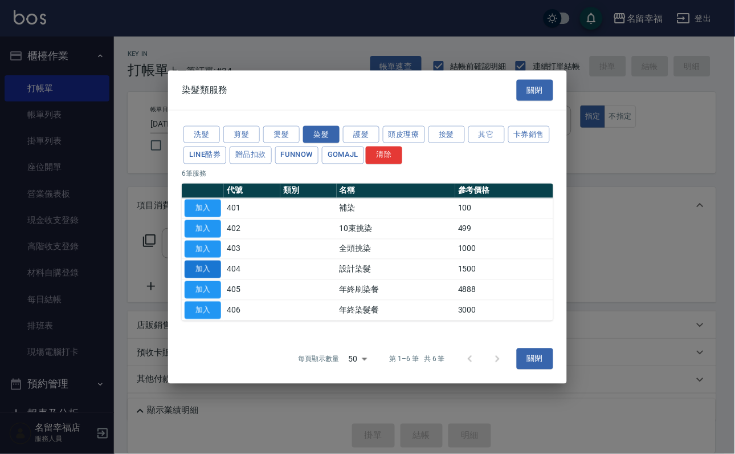
click at [212, 278] on button "加入" at bounding box center [203, 269] width 36 height 18
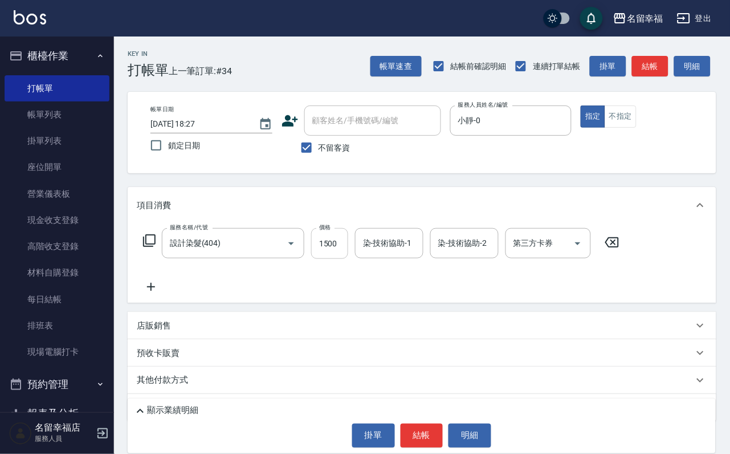
click at [348, 252] on input "1500" at bounding box center [329, 243] width 37 height 31
click at [156, 247] on icon at bounding box center [149, 241] width 14 height 14
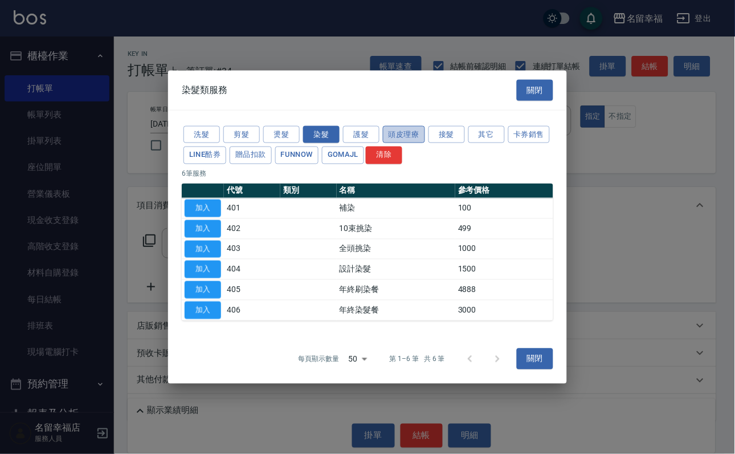
click at [425, 125] on button "頭皮理療" at bounding box center [404, 134] width 42 height 18
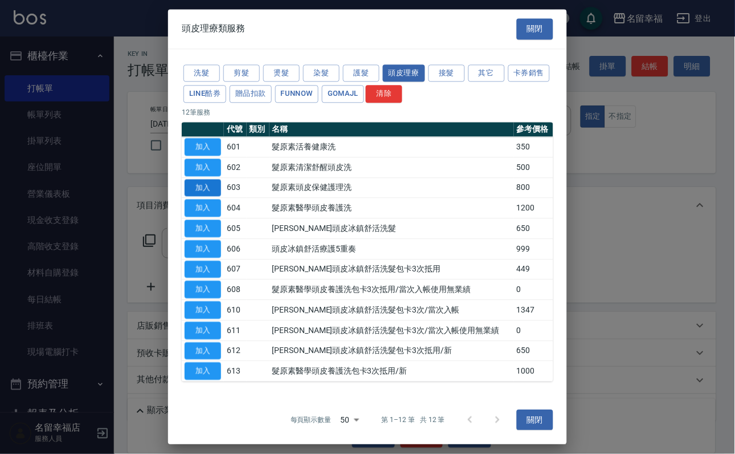
click at [212, 197] on button "加入" at bounding box center [203, 188] width 36 height 18
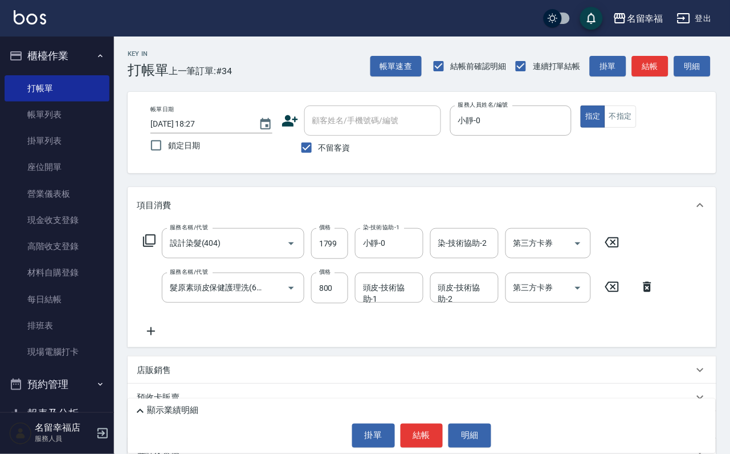
click at [375, 299] on div "頭皮-技術協助-1 頭皮-技術協助-1" at bounding box center [389, 287] width 68 height 30
click at [429, 423] on button "結帳" at bounding box center [422, 435] width 43 height 24
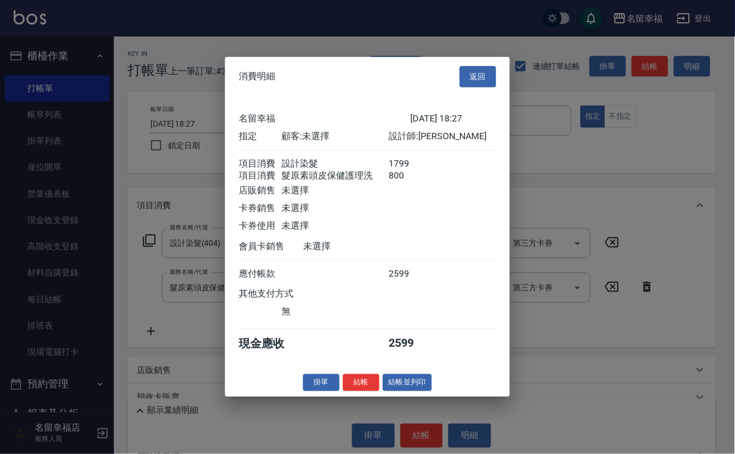
scroll to position [183, 0]
click at [353, 391] on button "結帳" at bounding box center [361, 382] width 36 height 18
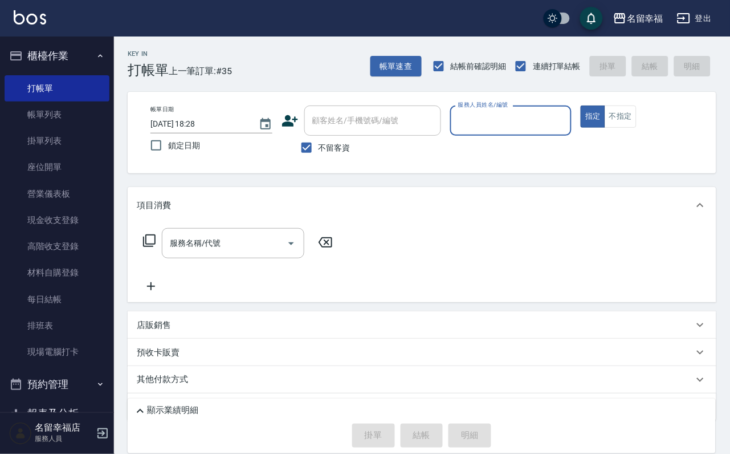
click at [567, 125] on input "服務人員姓名/編號" at bounding box center [511, 121] width 112 height 20
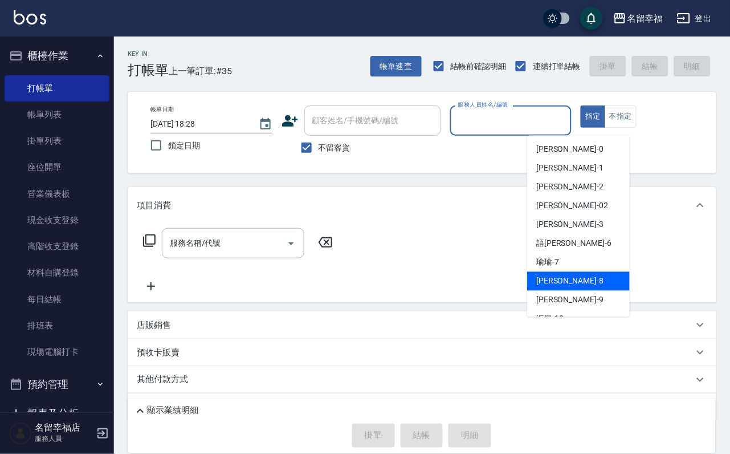
click at [590, 280] on div "[PERSON_NAME] -8" at bounding box center [578, 281] width 103 height 19
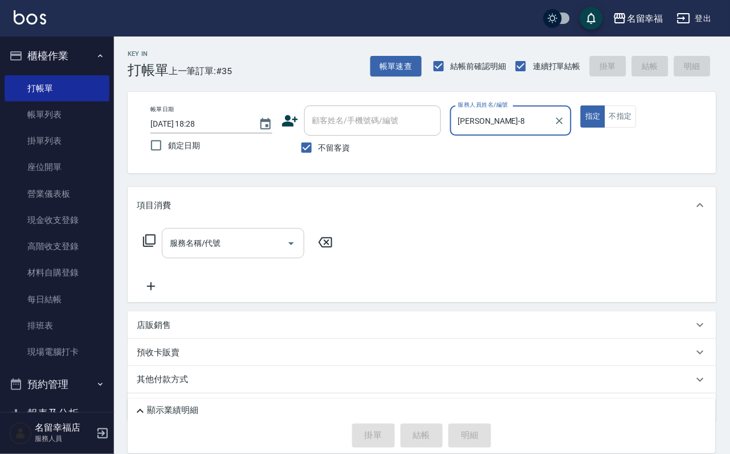
click at [209, 247] on input "服務名稱/代號" at bounding box center [224, 243] width 115 height 20
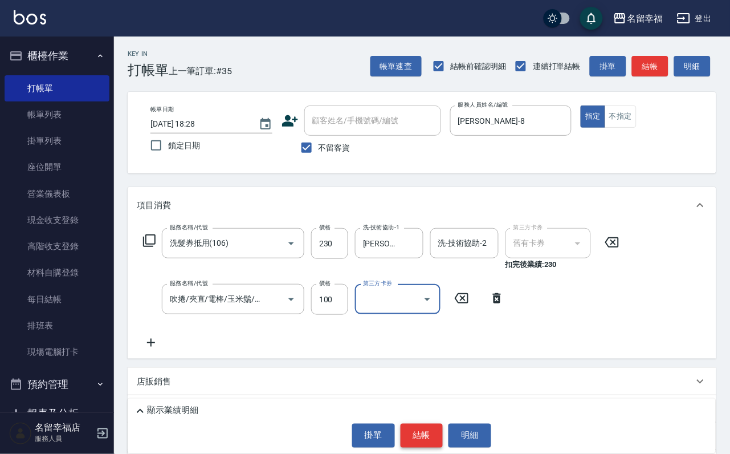
click at [437, 427] on button "結帳" at bounding box center [422, 435] width 43 height 24
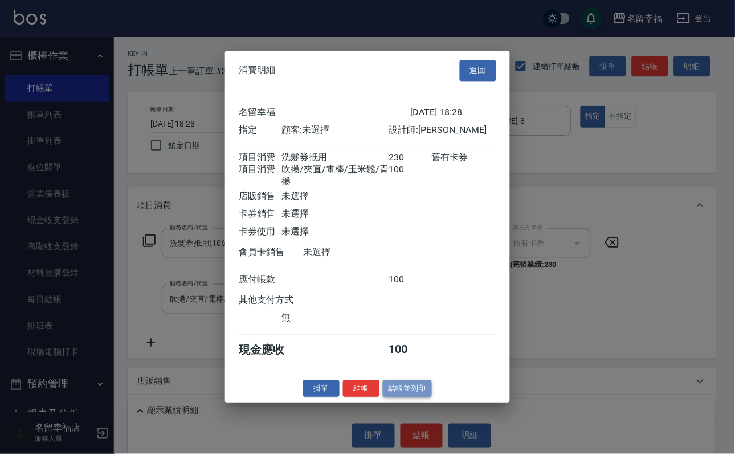
click at [416, 397] on button "結帳並列印" at bounding box center [408, 389] width 50 height 18
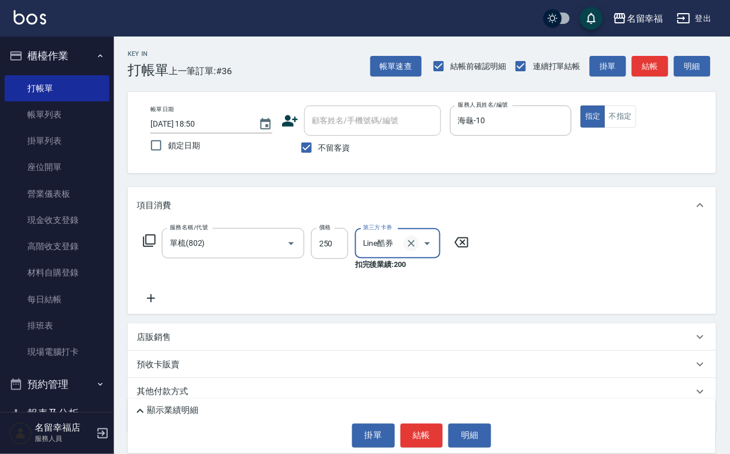
click at [408, 247] on icon "Clear" at bounding box center [411, 243] width 7 height 7
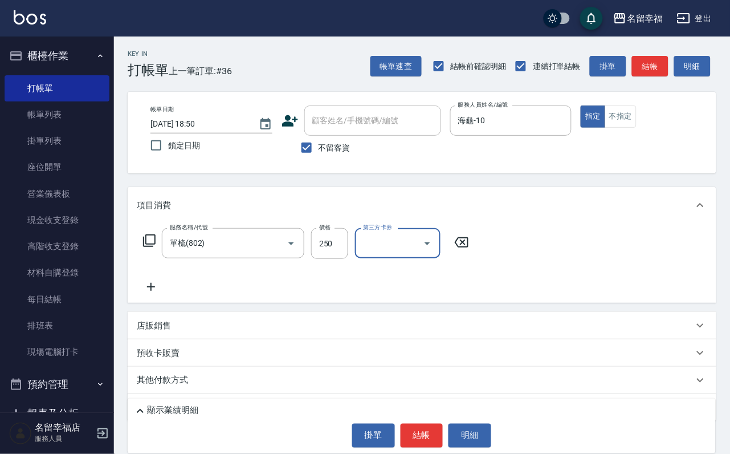
click at [430, 245] on icon "Open" at bounding box center [428, 243] width 6 height 3
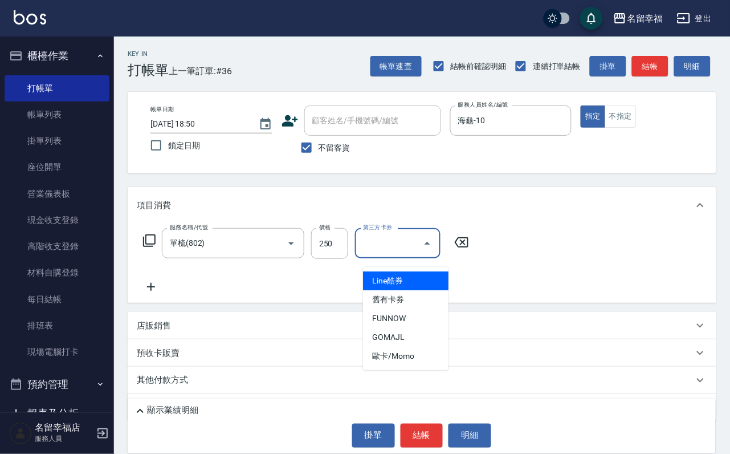
click at [483, 303] on div "服務名稱/代號 單梳(802) 服務名稱/代號 價格 250 價格 第三方卡券 第三方卡券" at bounding box center [422, 262] width 589 height 79
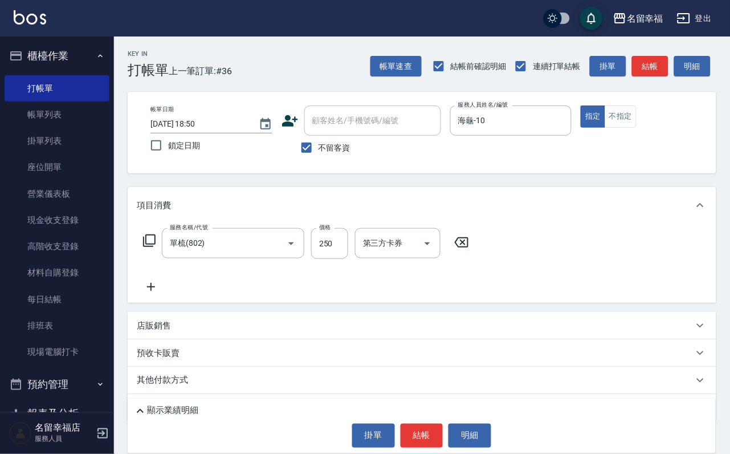
click at [472, 249] on icon at bounding box center [461, 242] width 28 height 14
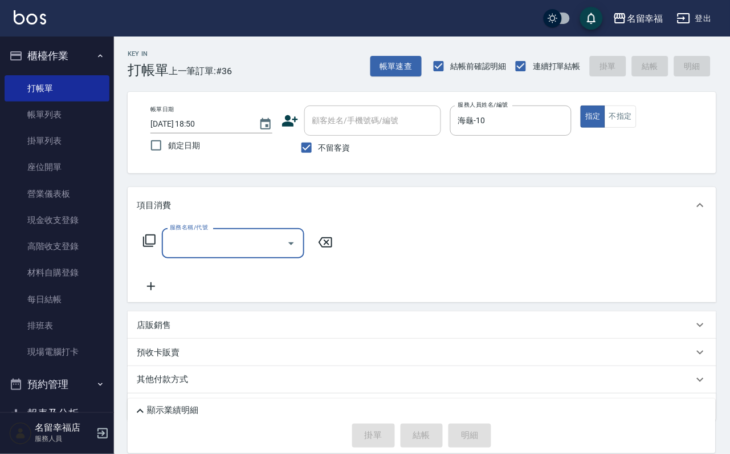
click at [268, 253] on input "服務名稱/代號" at bounding box center [224, 243] width 115 height 20
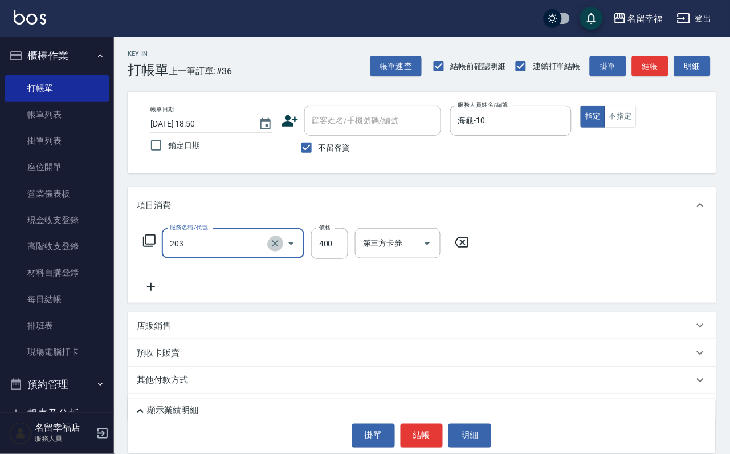
click at [275, 249] on icon "Clear" at bounding box center [275, 243] width 11 height 11
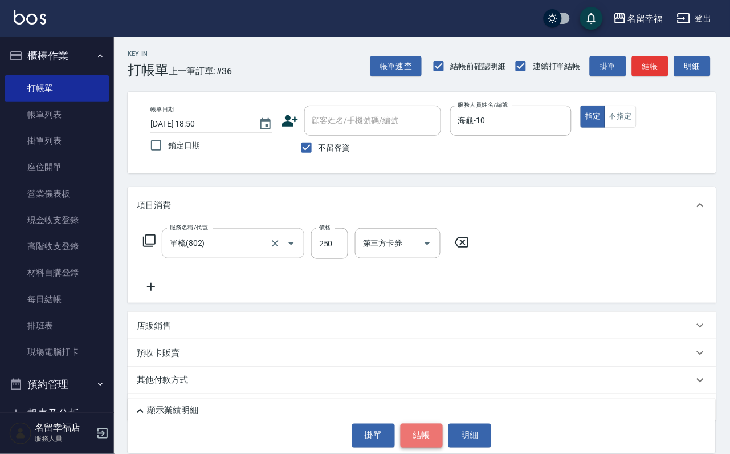
click at [417, 430] on button "結帳" at bounding box center [422, 435] width 43 height 24
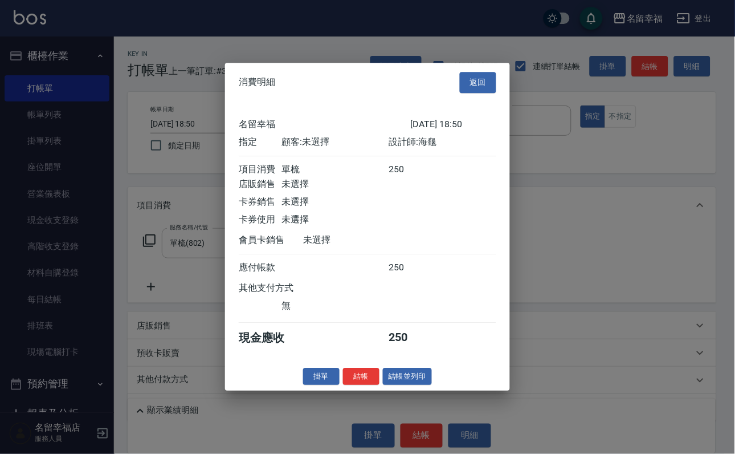
scroll to position [141, 0]
click at [355, 385] on button "結帳" at bounding box center [361, 377] width 36 height 18
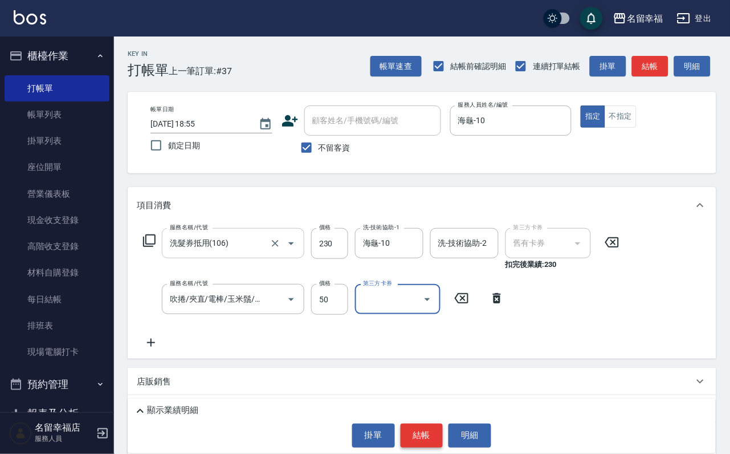
click at [428, 424] on button "結帳" at bounding box center [422, 435] width 43 height 24
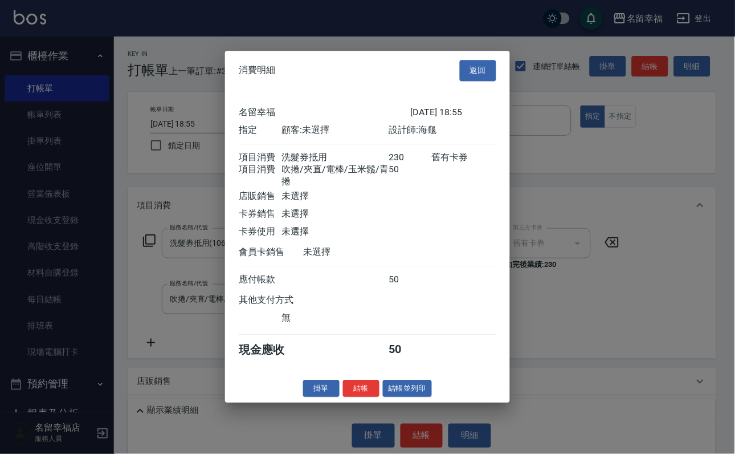
scroll to position [183, 0]
click at [343, 397] on button "結帳" at bounding box center [361, 389] width 36 height 18
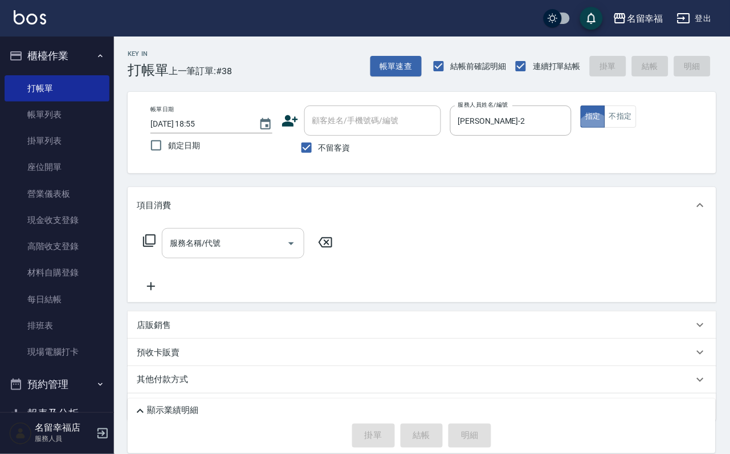
click at [144, 247] on icon at bounding box center [149, 240] width 13 height 13
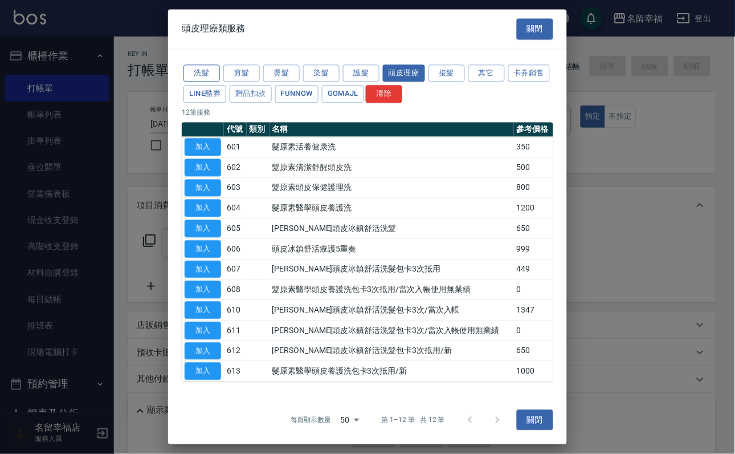
click at [199, 66] on button "洗髮" at bounding box center [201, 73] width 36 height 18
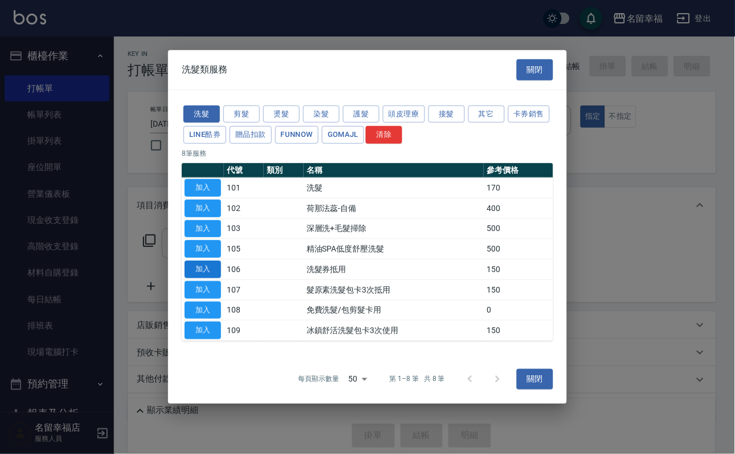
click at [198, 275] on button "加入" at bounding box center [203, 269] width 36 height 18
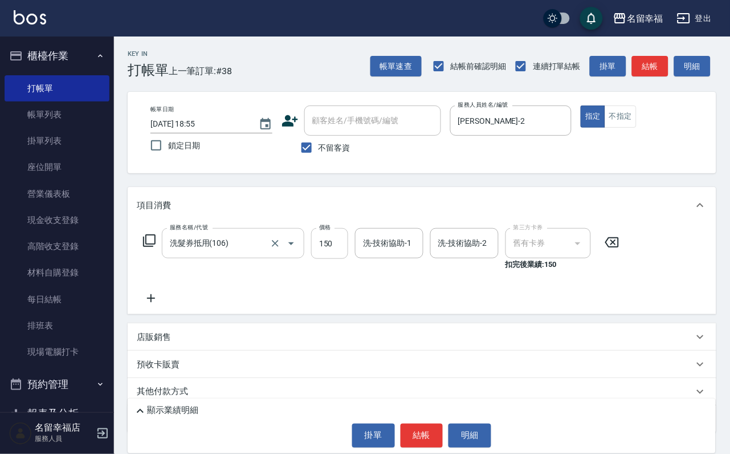
click at [341, 256] on input "150" at bounding box center [329, 243] width 37 height 31
click at [156, 247] on icon at bounding box center [149, 240] width 13 height 13
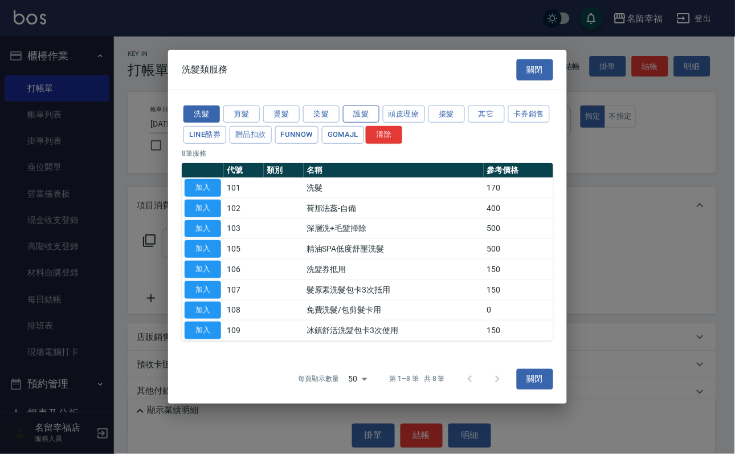
click at [351, 105] on button "護髮" at bounding box center [361, 114] width 36 height 18
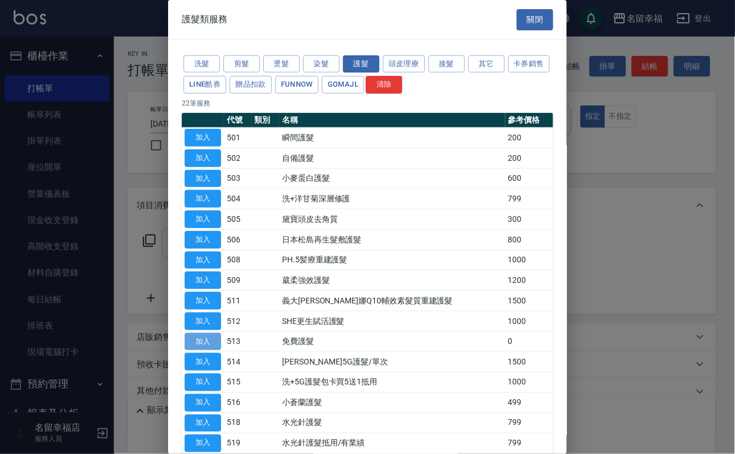
click at [198, 350] on button "加入" at bounding box center [203, 342] width 36 height 18
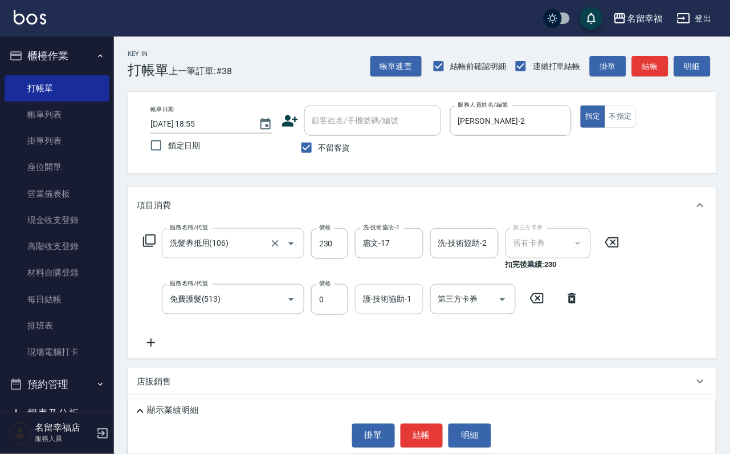
drag, startPoint x: 395, startPoint y: 309, endPoint x: 349, endPoint y: 319, distance: 47.7
click at [396, 309] on input "護-技術協助-1" at bounding box center [389, 299] width 58 height 20
click at [437, 431] on button "結帳" at bounding box center [422, 435] width 43 height 24
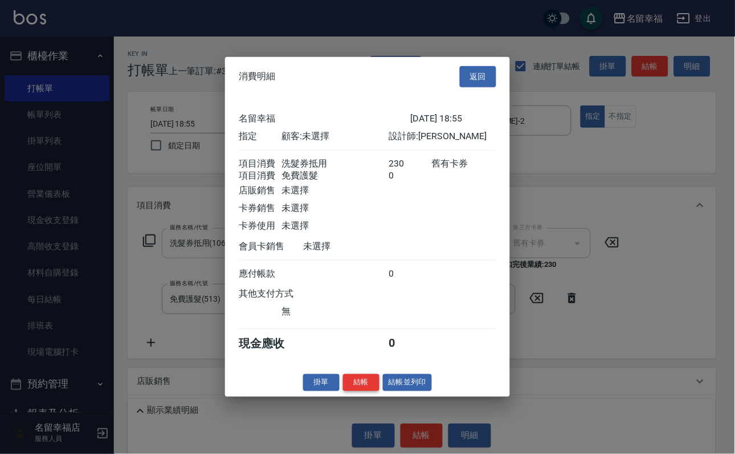
click at [364, 391] on button "結帳" at bounding box center [361, 382] width 36 height 18
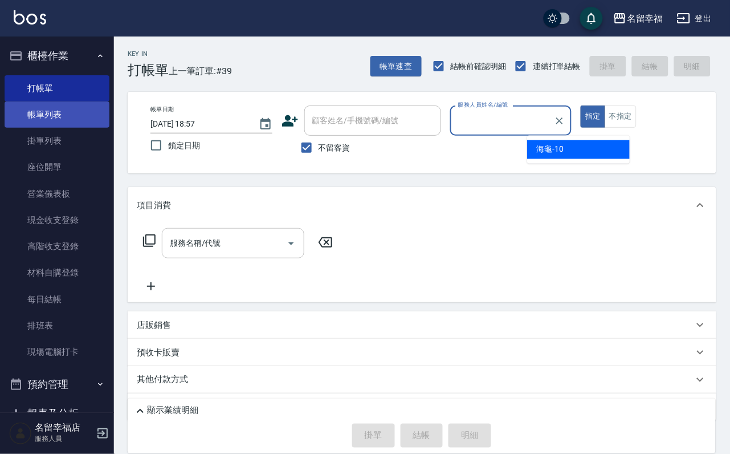
click at [63, 114] on link "帳單列表" at bounding box center [57, 114] width 105 height 26
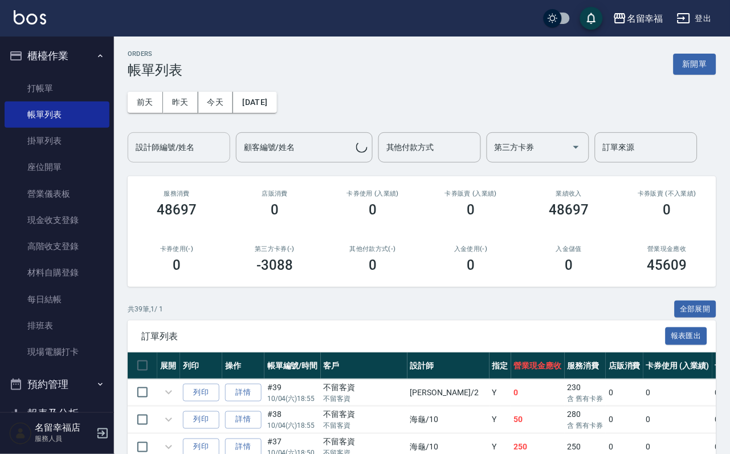
click at [177, 155] on input "設計師編號/姓名" at bounding box center [179, 147] width 92 height 20
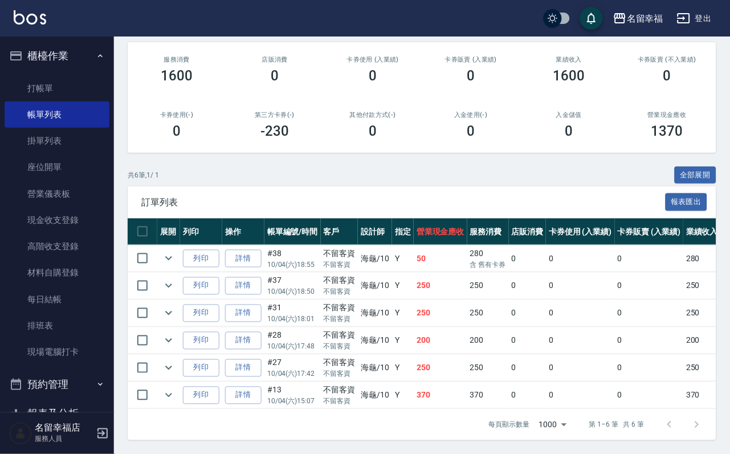
scroll to position [239, 0]
click at [52, 101] on link "打帳單" at bounding box center [57, 88] width 105 height 26
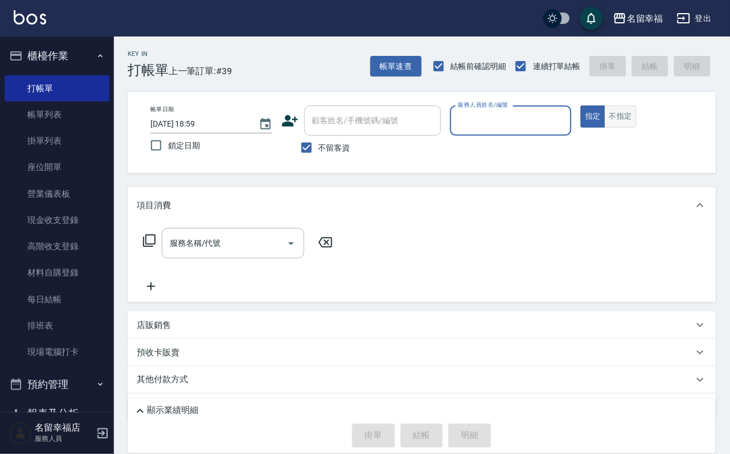
click at [637, 128] on button "不指定" at bounding box center [621, 116] width 32 height 22
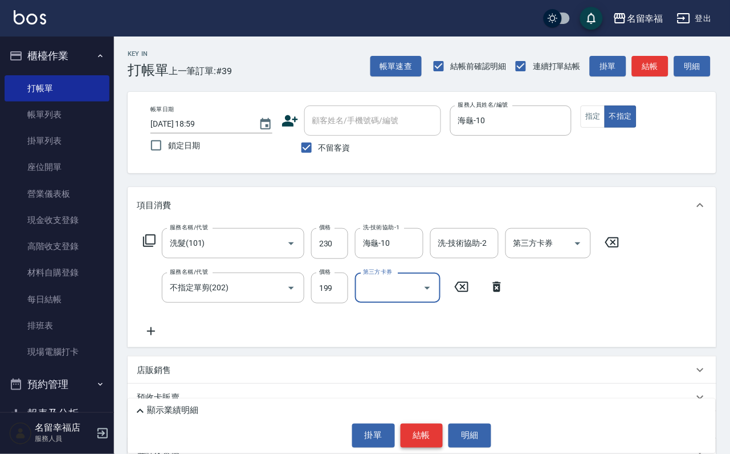
click at [427, 429] on button "結帳" at bounding box center [422, 435] width 43 height 24
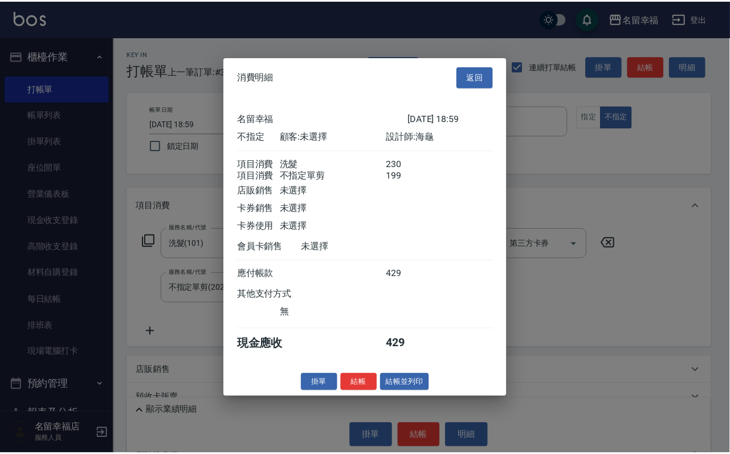
scroll to position [205, 0]
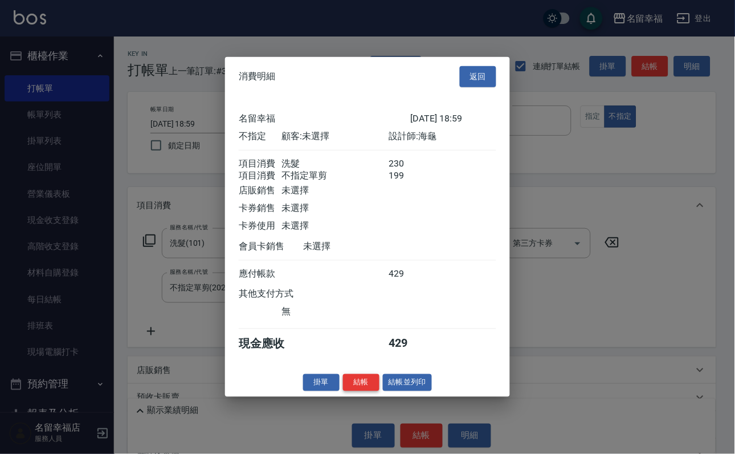
click at [343, 391] on button "結帳" at bounding box center [361, 382] width 36 height 18
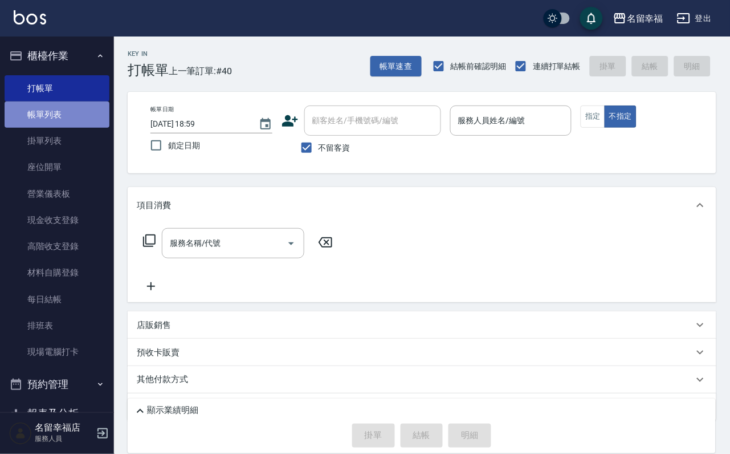
click at [60, 123] on link "帳單列表" at bounding box center [57, 114] width 105 height 26
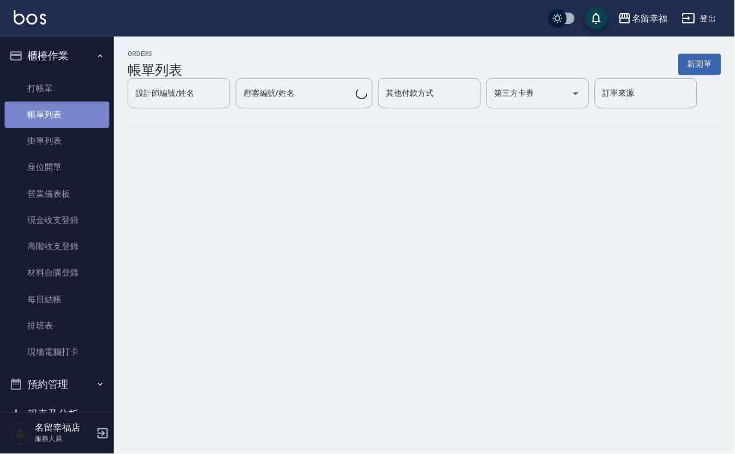
click at [61, 122] on link "帳單列表" at bounding box center [57, 114] width 105 height 26
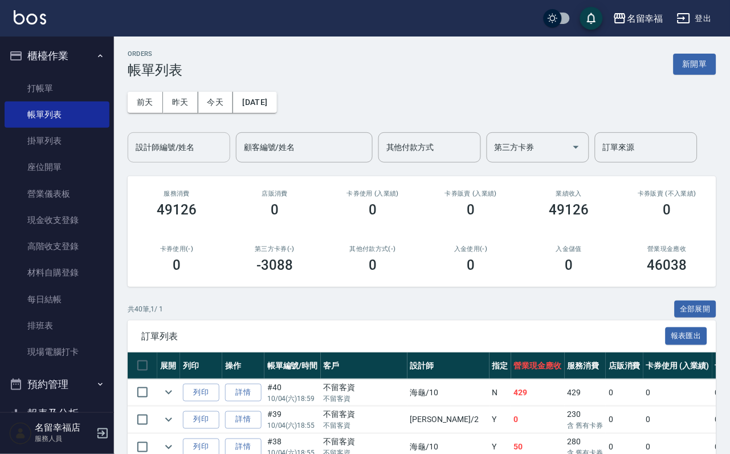
click at [182, 153] on input "設計師編號/姓名" at bounding box center [179, 147] width 92 height 20
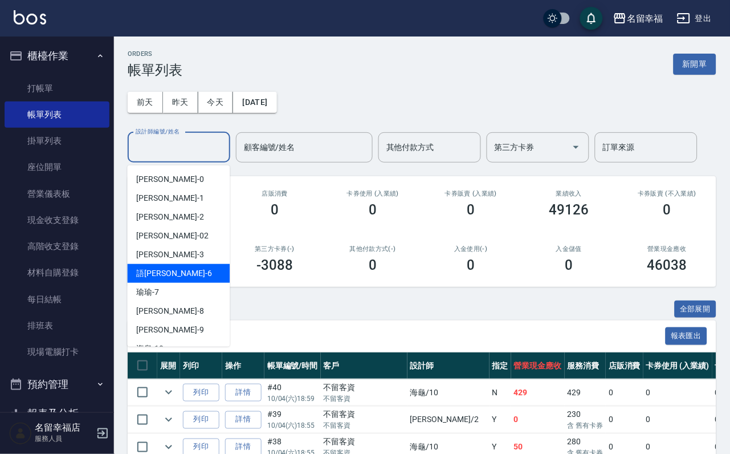
click at [176, 270] on div "語[PERSON_NAME] -6" at bounding box center [179, 273] width 103 height 19
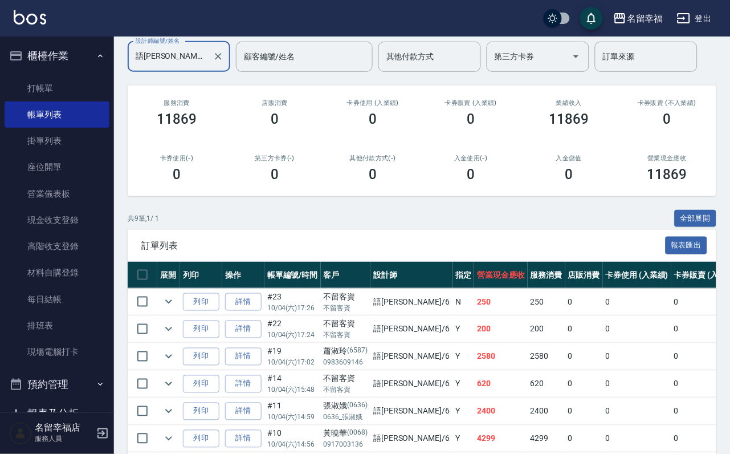
scroll to position [171, 0]
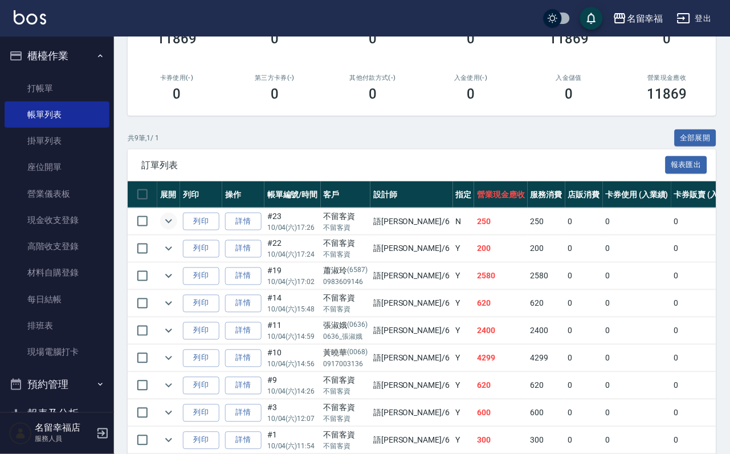
click at [176, 228] on icon "expand row" at bounding box center [169, 221] width 14 height 14
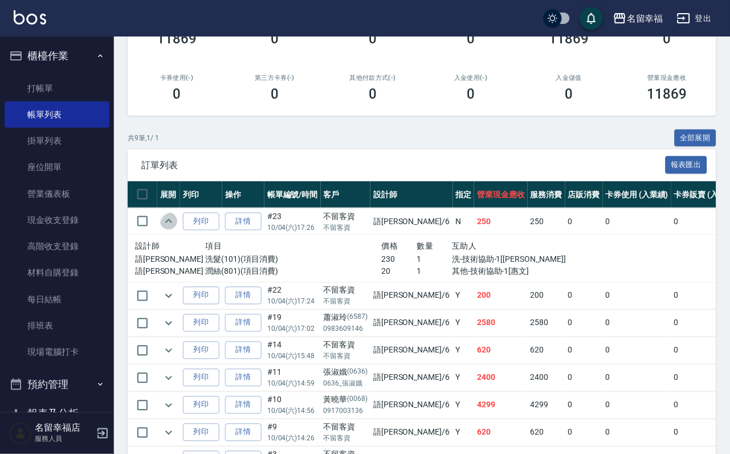
click at [176, 228] on icon "expand row" at bounding box center [169, 221] width 14 height 14
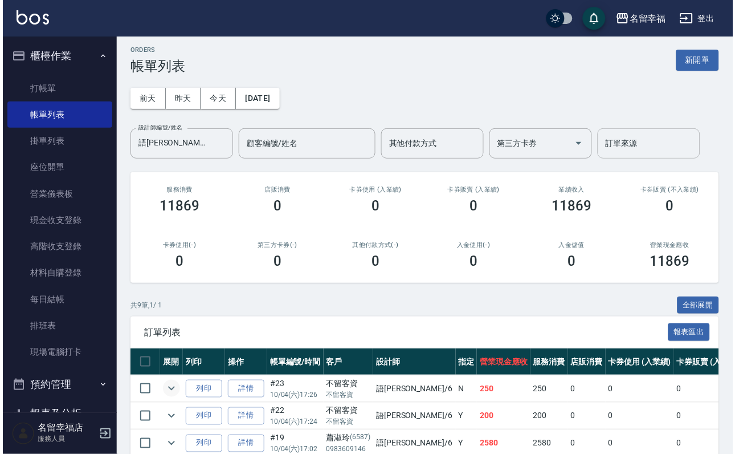
scroll to position [0, 0]
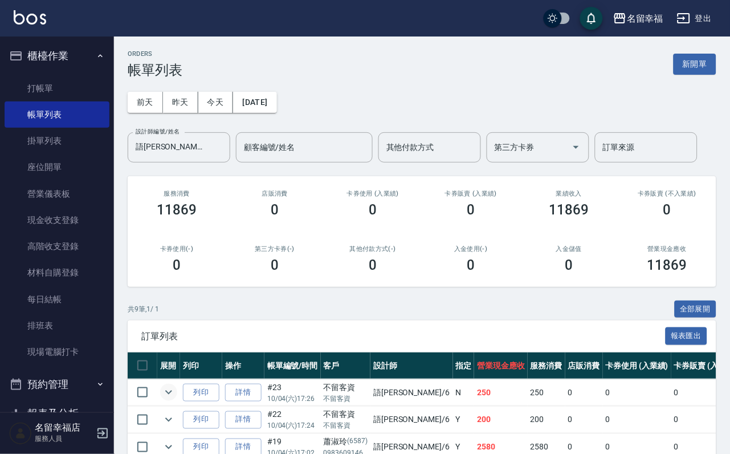
click at [688, 71] on button "新開單" at bounding box center [695, 64] width 43 height 21
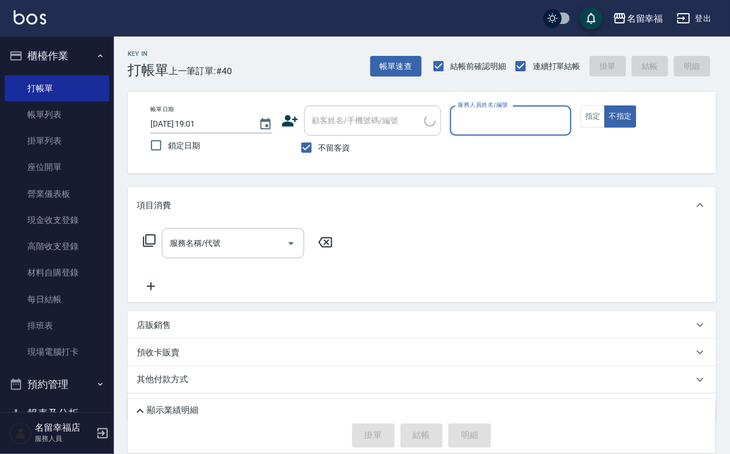
click at [567, 124] on input "服務人員姓名/編號" at bounding box center [511, 121] width 112 height 20
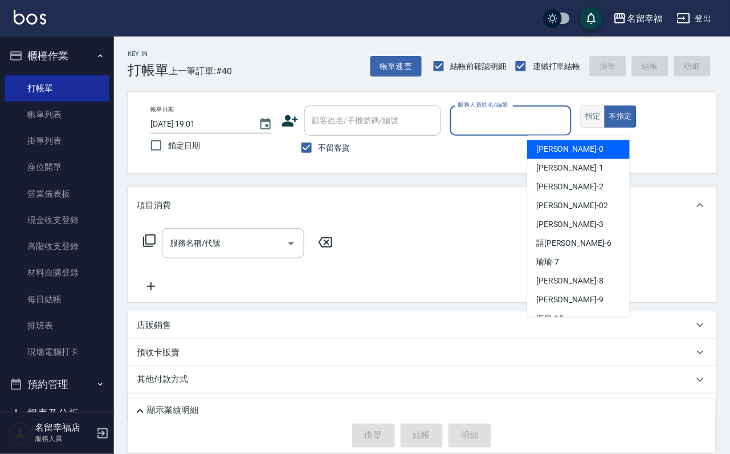
click at [605, 128] on button "指定" at bounding box center [593, 116] width 25 height 22
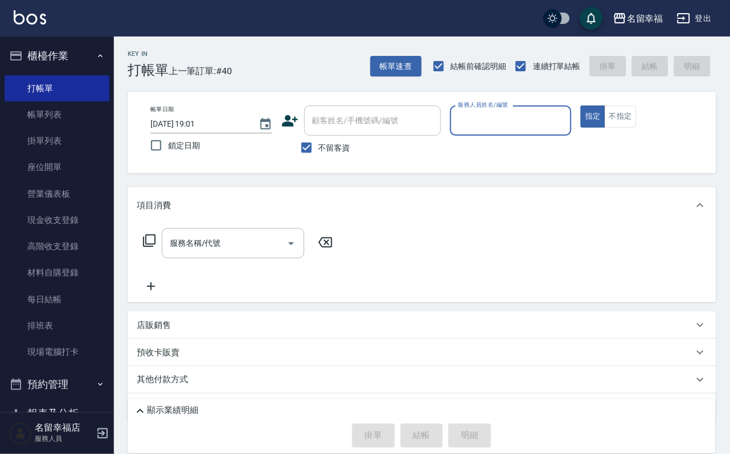
click at [508, 109] on label "服務人員姓名/編號" at bounding box center [483, 104] width 50 height 9
click at [567, 111] on input "服務人員姓名/編號" at bounding box center [511, 121] width 112 height 20
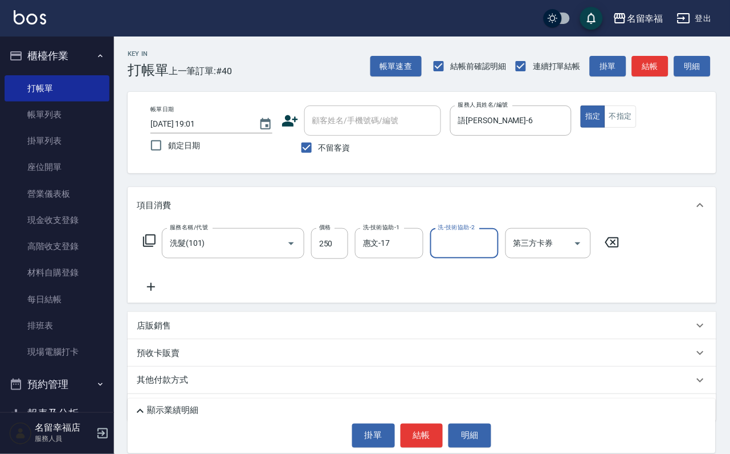
click at [152, 247] on icon at bounding box center [149, 241] width 14 height 14
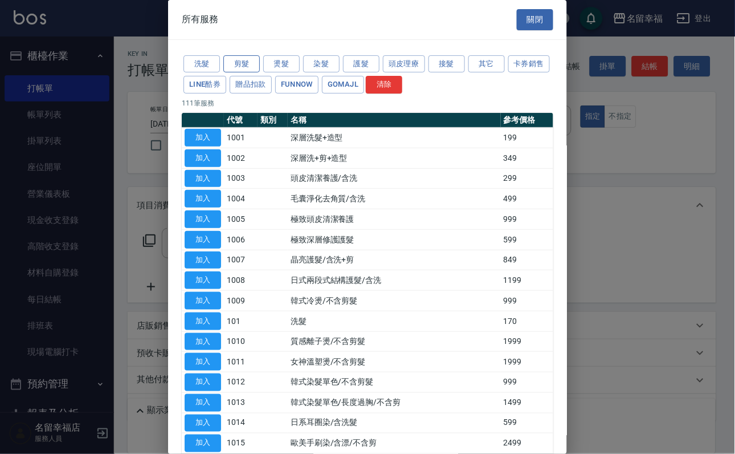
click at [242, 72] on button "剪髮" at bounding box center [241, 64] width 36 height 18
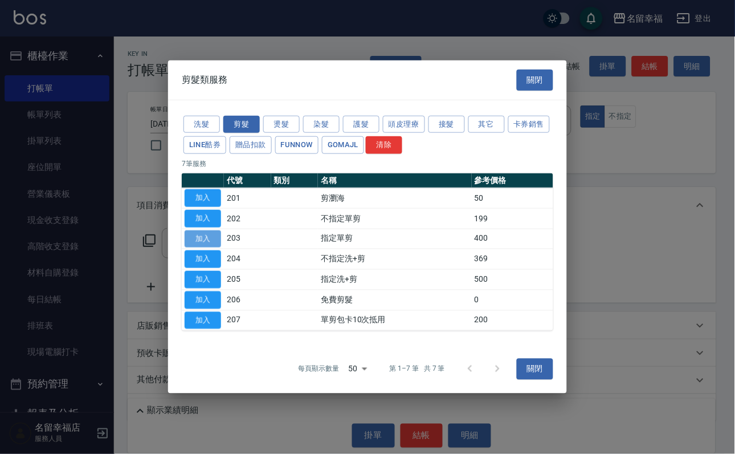
click at [198, 230] on button "加入" at bounding box center [203, 239] width 36 height 18
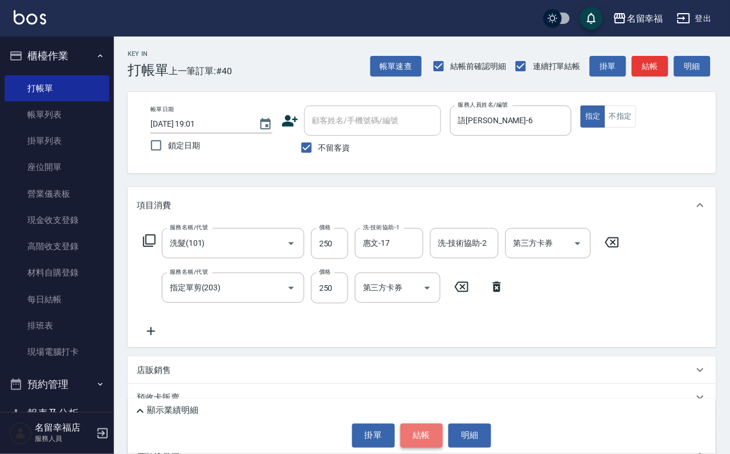
drag, startPoint x: 426, startPoint y: 439, endPoint x: 401, endPoint y: 443, distance: 25.5
click at [425, 439] on button "結帳" at bounding box center [422, 435] width 43 height 24
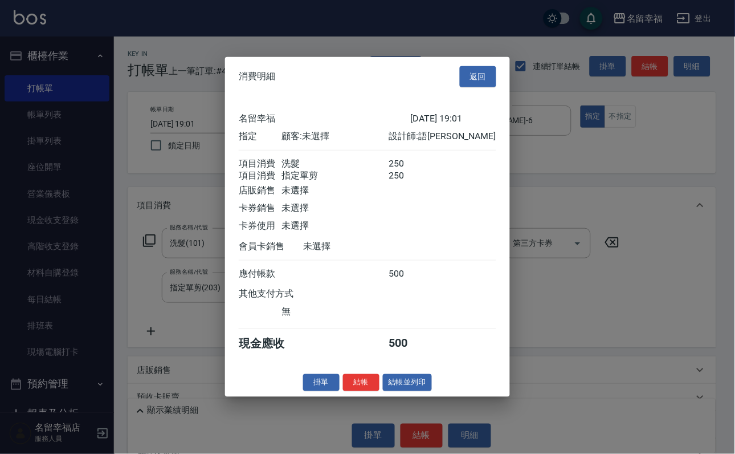
scroll to position [183, 0]
click at [346, 391] on button "結帳" at bounding box center [361, 382] width 36 height 18
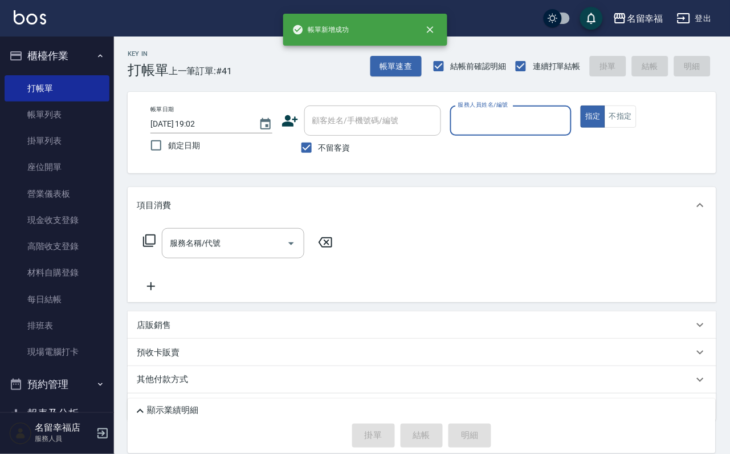
click at [567, 126] on input "服務人員姓名/編號" at bounding box center [511, 121] width 112 height 20
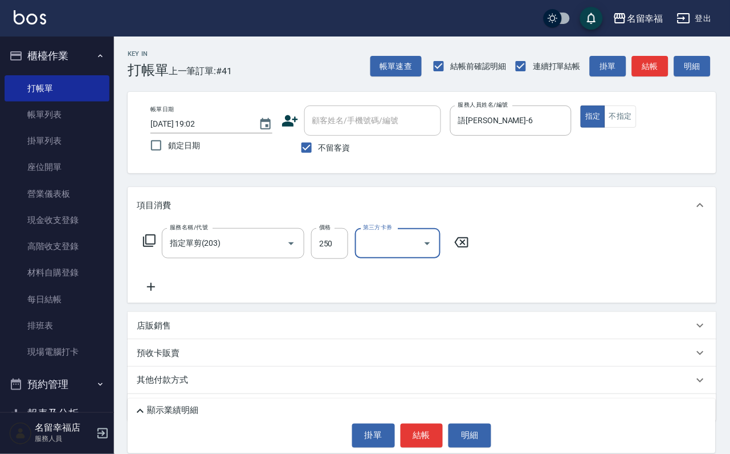
click at [468, 247] on icon at bounding box center [462, 242] width 14 height 10
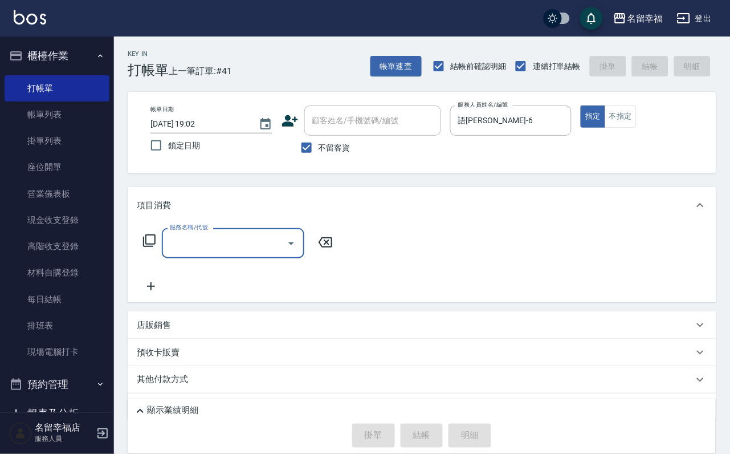
click at [189, 253] on input "服務名稱/代號" at bounding box center [224, 243] width 115 height 20
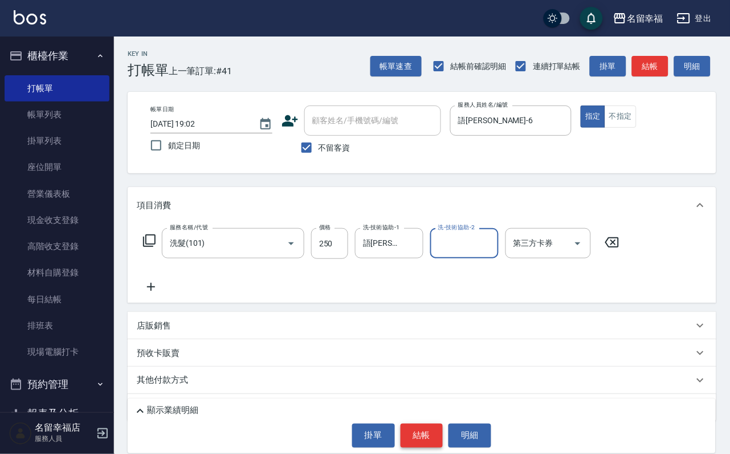
drag, startPoint x: 429, startPoint y: 430, endPoint x: 430, endPoint y: 424, distance: 6.4
click at [429, 429] on button "結帳" at bounding box center [422, 435] width 43 height 24
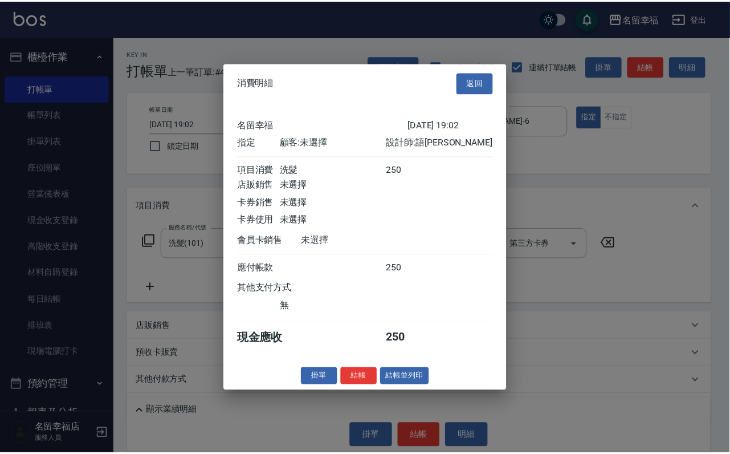
scroll to position [141, 0]
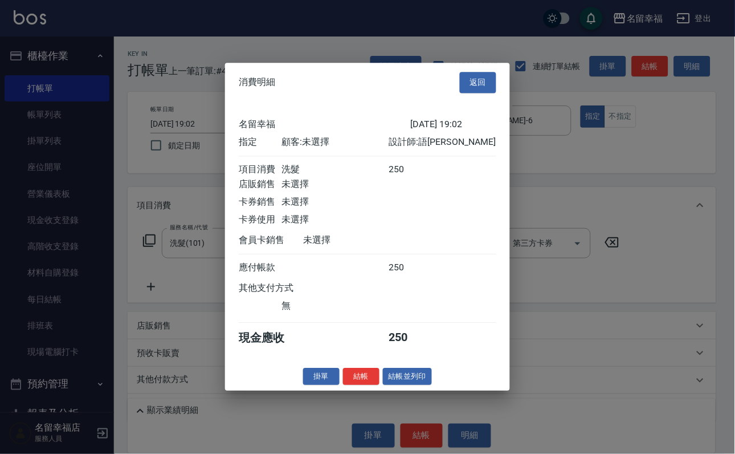
drag, startPoint x: 353, startPoint y: 438, endPoint x: 356, endPoint y: 416, distance: 21.9
click at [353, 385] on button "結帳" at bounding box center [361, 377] width 36 height 18
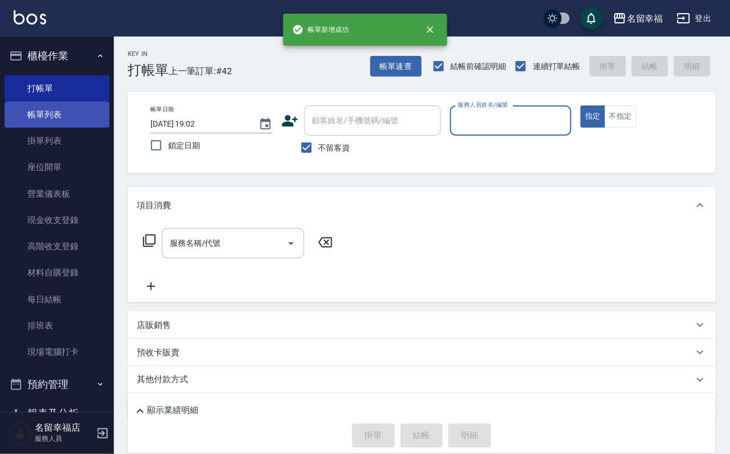
click at [64, 116] on link "帳單列表" at bounding box center [57, 114] width 105 height 26
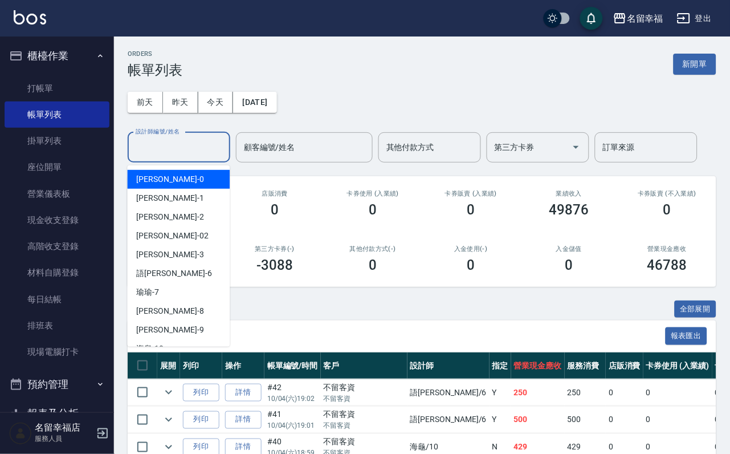
click at [164, 157] on input "設計師編號/姓名" at bounding box center [179, 147] width 92 height 20
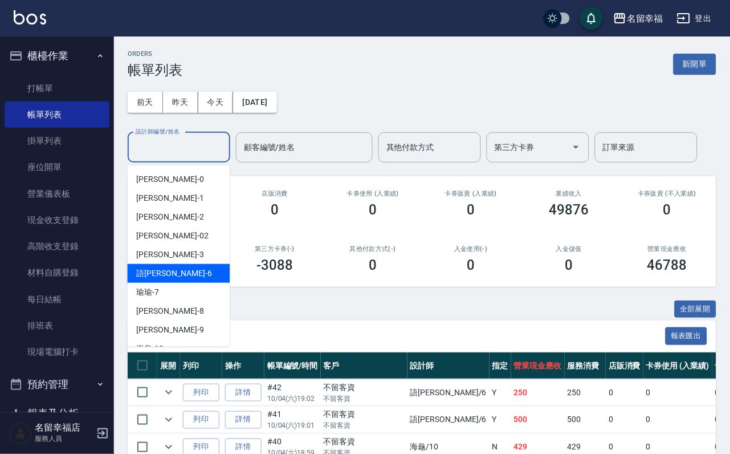
click at [182, 268] on div "語[PERSON_NAME] -6" at bounding box center [179, 273] width 103 height 19
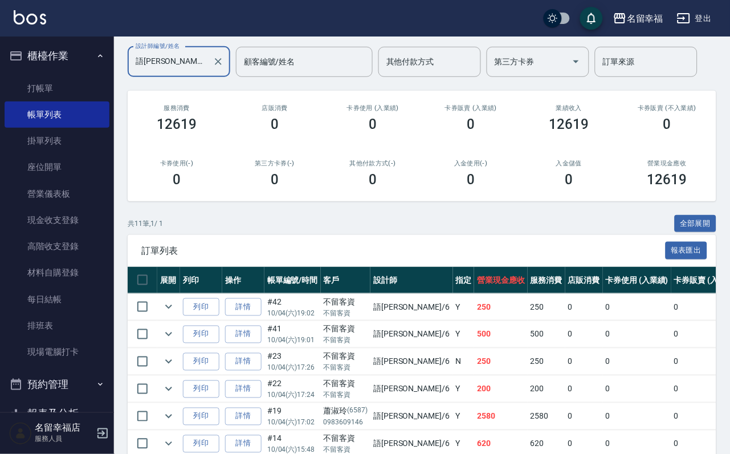
scroll to position [171, 0]
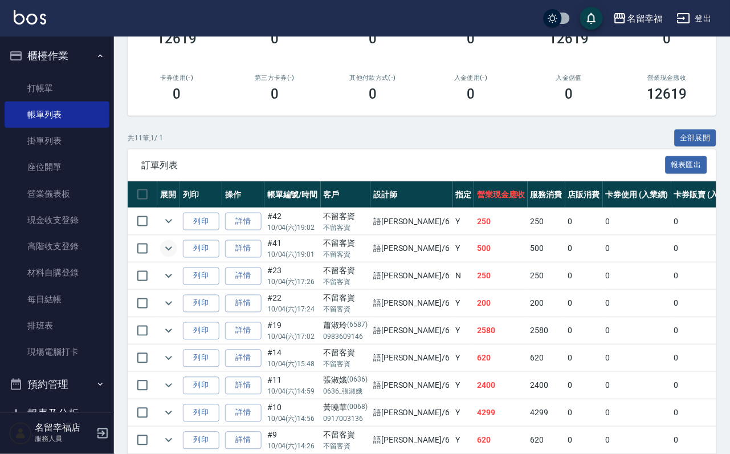
click at [176, 255] on icon "expand row" at bounding box center [169, 249] width 14 height 14
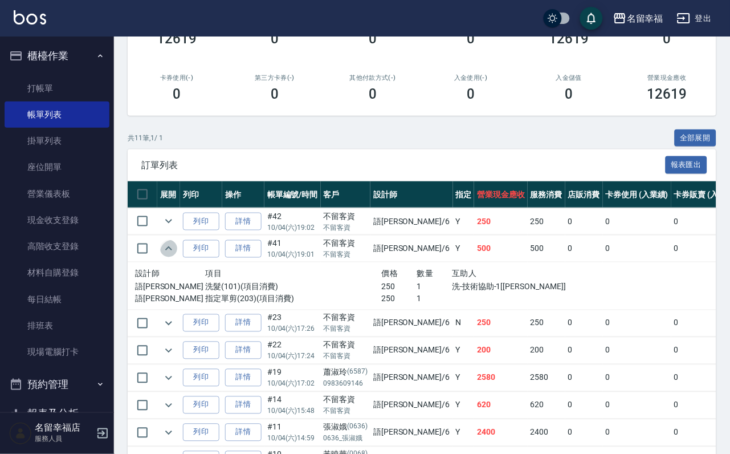
click at [176, 255] on icon "expand row" at bounding box center [169, 249] width 14 height 14
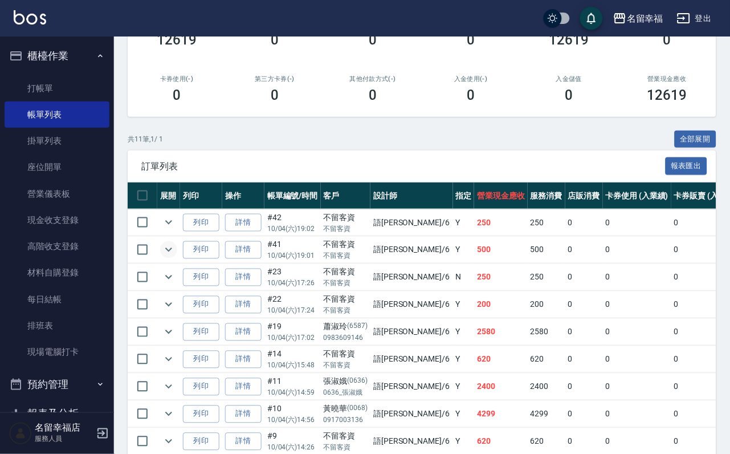
scroll to position [0, 0]
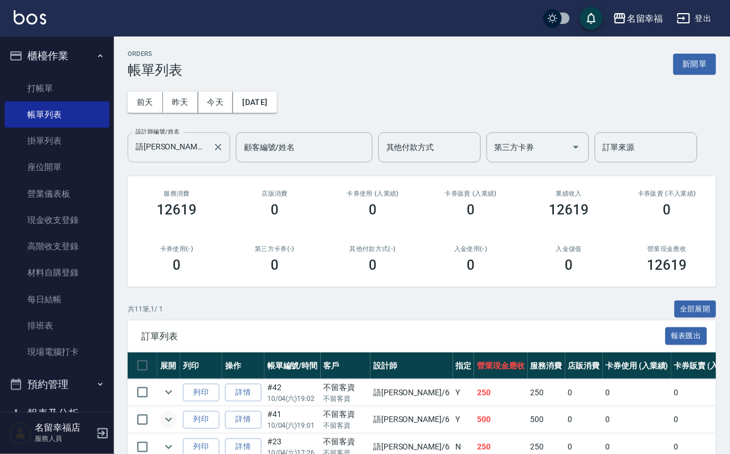
drag, startPoint x: 173, startPoint y: 132, endPoint x: 182, endPoint y: 157, distance: 26.7
click at [173, 134] on label "設計師編號/姓名" at bounding box center [158, 131] width 44 height 9
click at [173, 137] on input "語[PERSON_NAME]-6" at bounding box center [170, 147] width 75 height 20
click at [185, 157] on input "語[PERSON_NAME]-6" at bounding box center [170, 147] width 75 height 20
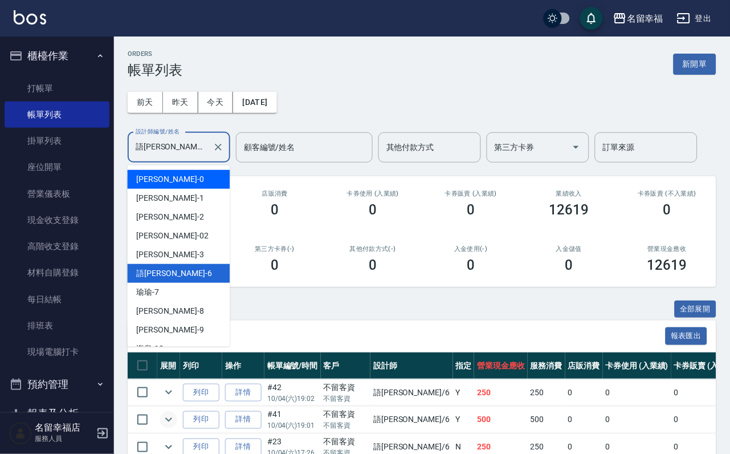
click at [169, 178] on div "小靜 -0" at bounding box center [179, 179] width 103 height 19
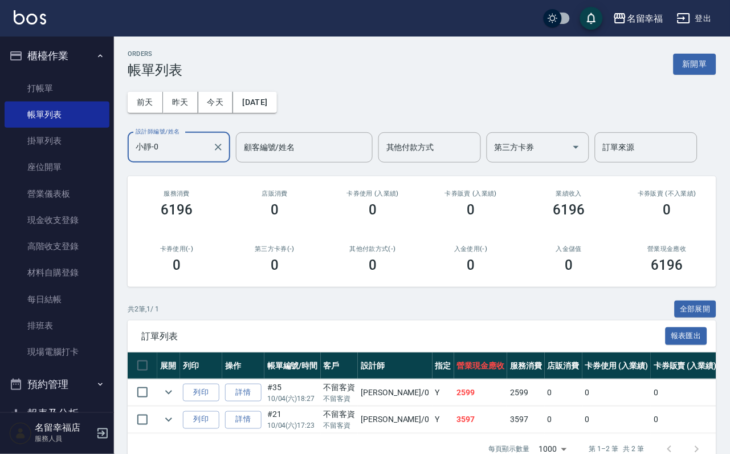
click at [176, 150] on input "小靜-0" at bounding box center [170, 147] width 75 height 20
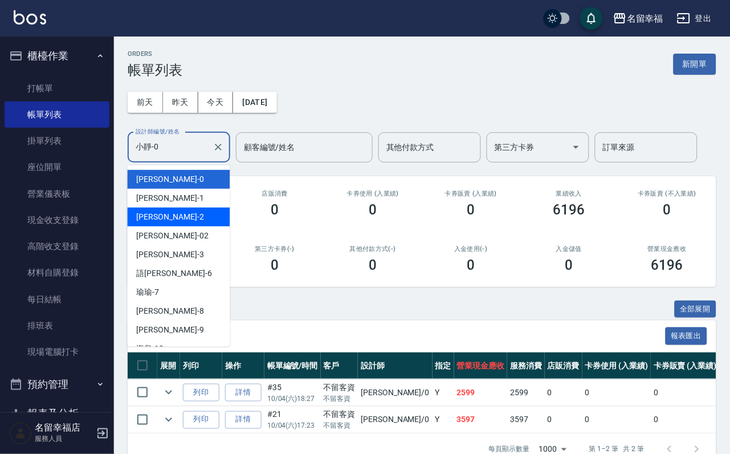
click at [174, 218] on div "[PERSON_NAME] -2" at bounding box center [179, 216] width 103 height 19
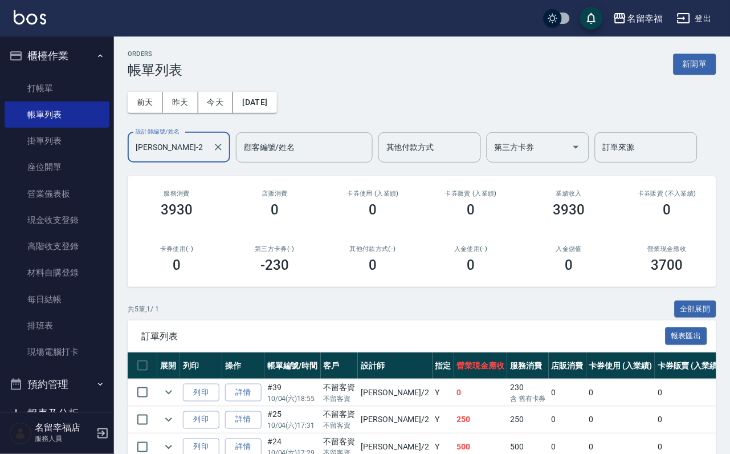
click at [182, 150] on input "[PERSON_NAME]-2" at bounding box center [170, 147] width 75 height 20
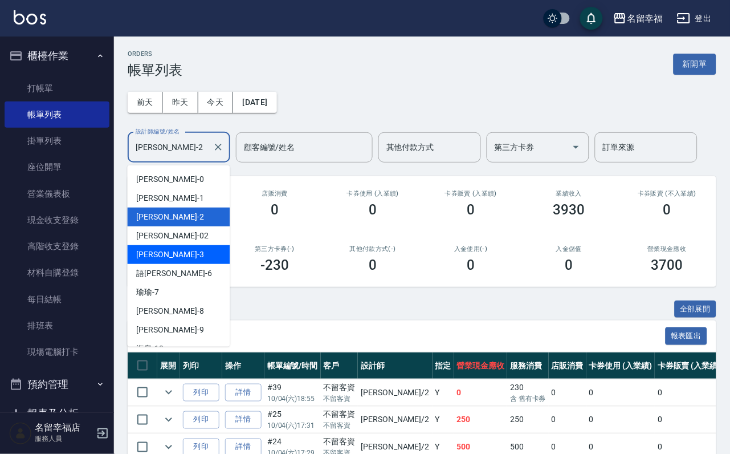
click at [168, 247] on div "[PERSON_NAME] -3" at bounding box center [179, 254] width 103 height 19
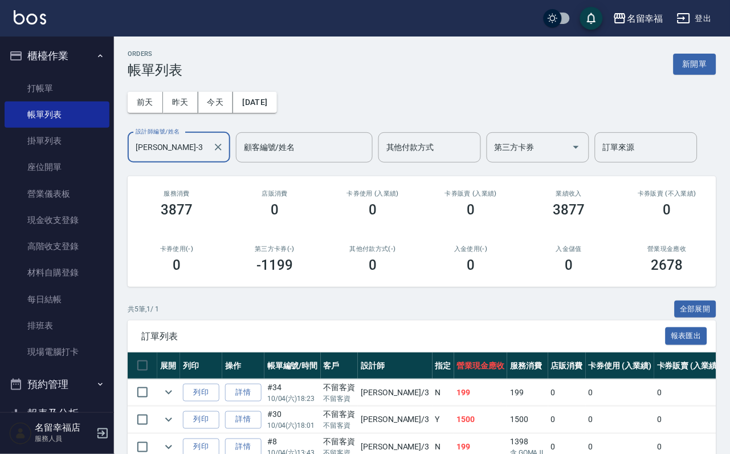
click at [182, 152] on input "[PERSON_NAME]-3" at bounding box center [170, 147] width 75 height 20
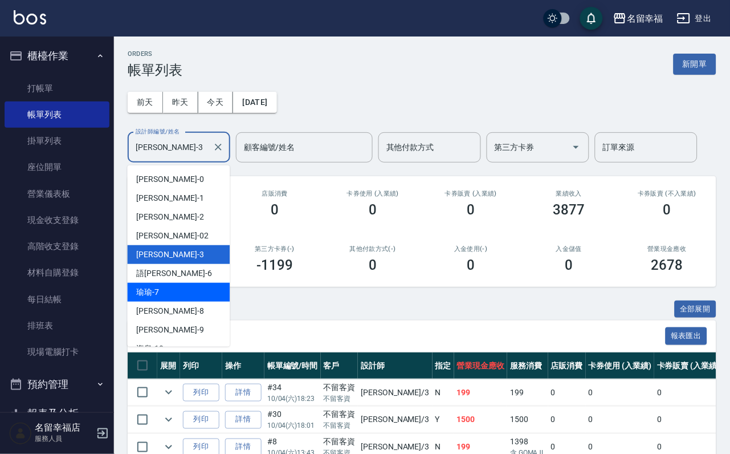
drag, startPoint x: 163, startPoint y: 293, endPoint x: 150, endPoint y: 283, distance: 16.6
click at [160, 292] on span "[PERSON_NAME] -7" at bounding box center [148, 292] width 23 height 12
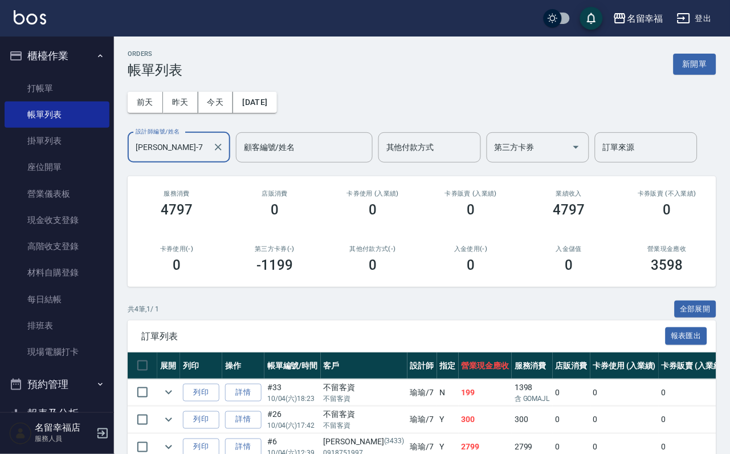
click at [173, 152] on input "[PERSON_NAME]-7" at bounding box center [170, 147] width 75 height 20
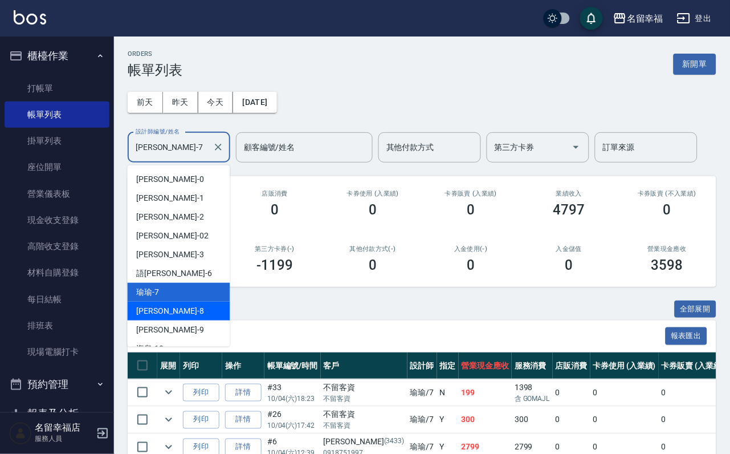
click at [165, 308] on div "[PERSON_NAME] -8" at bounding box center [179, 310] width 103 height 19
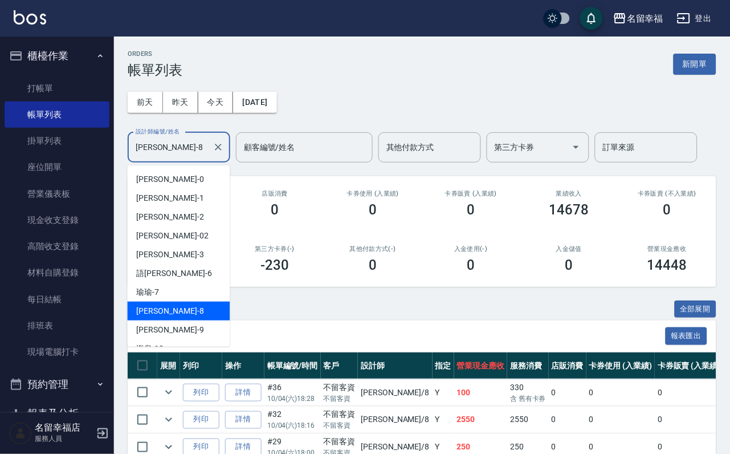
click at [191, 157] on input "[PERSON_NAME]-8" at bounding box center [170, 147] width 75 height 20
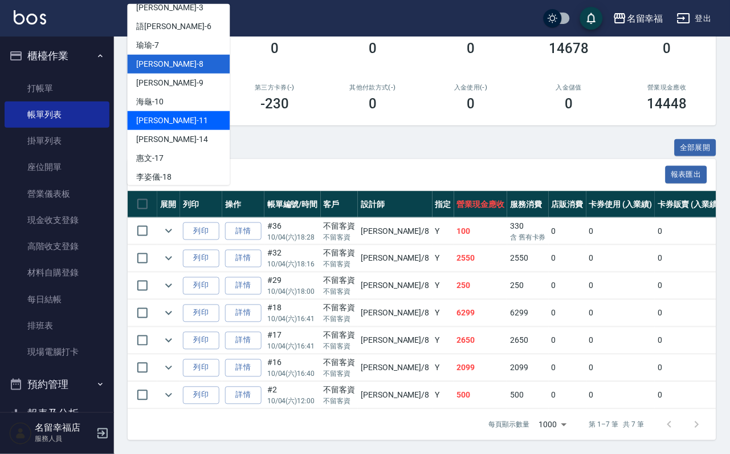
scroll to position [256, 0]
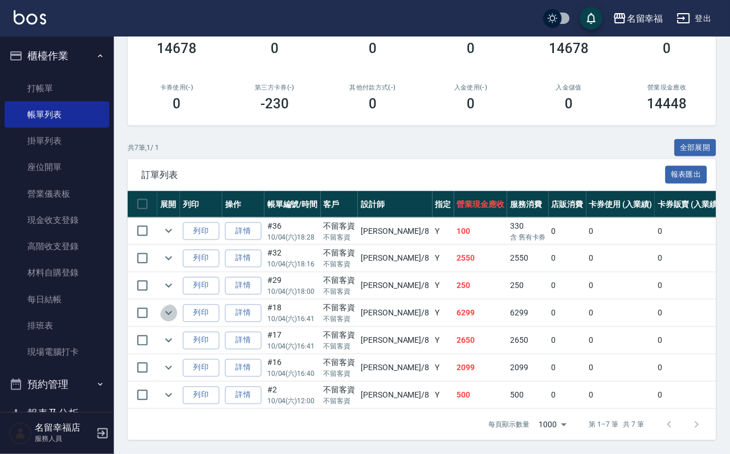
click at [176, 306] on icon "expand row" at bounding box center [169, 313] width 14 height 14
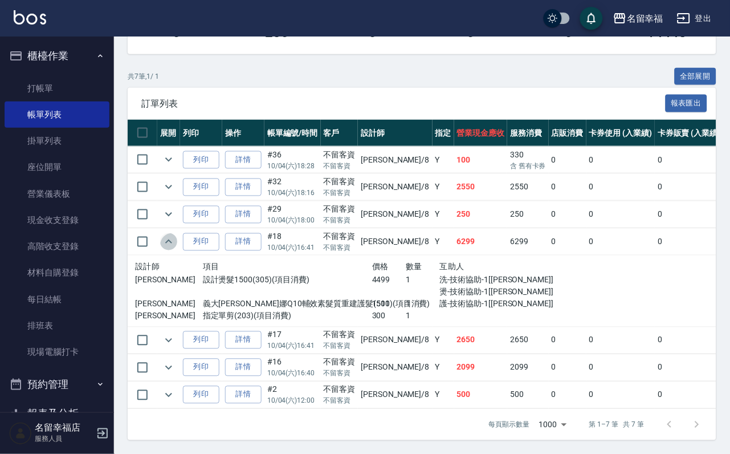
click at [172, 243] on icon "expand row" at bounding box center [168, 241] width 7 height 4
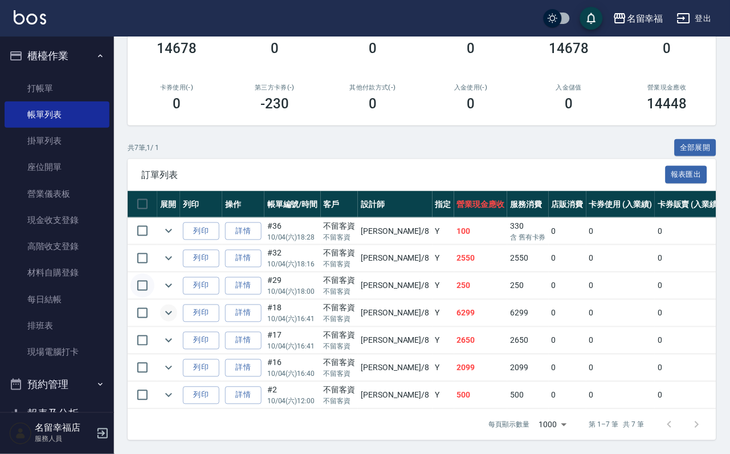
scroll to position [0, 0]
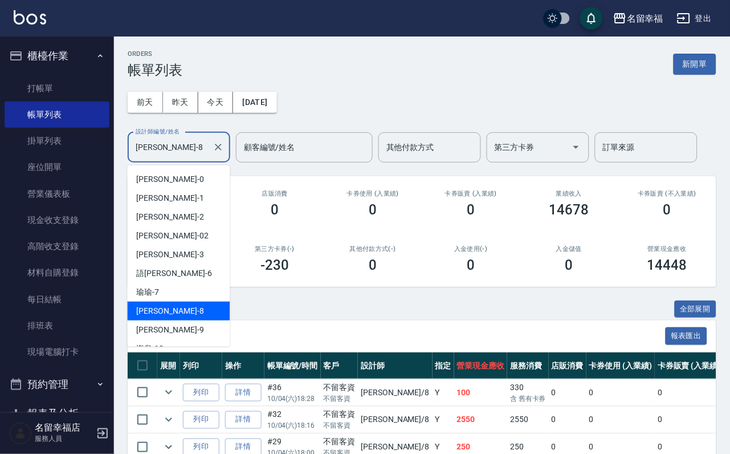
click at [178, 154] on input "[PERSON_NAME]-8" at bounding box center [170, 147] width 75 height 20
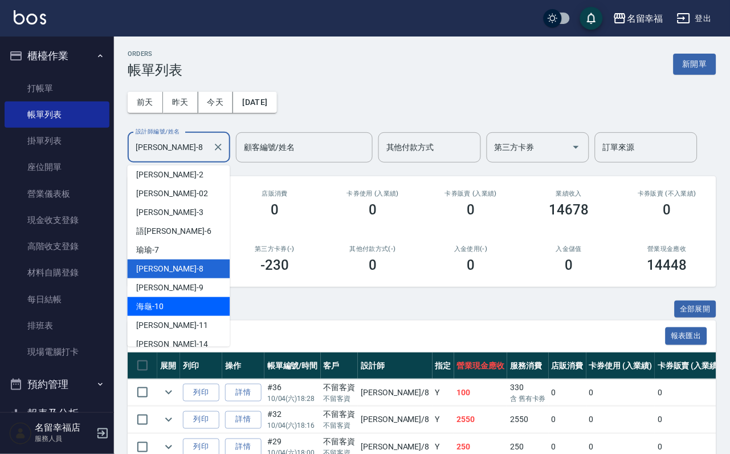
scroll to position [85, 0]
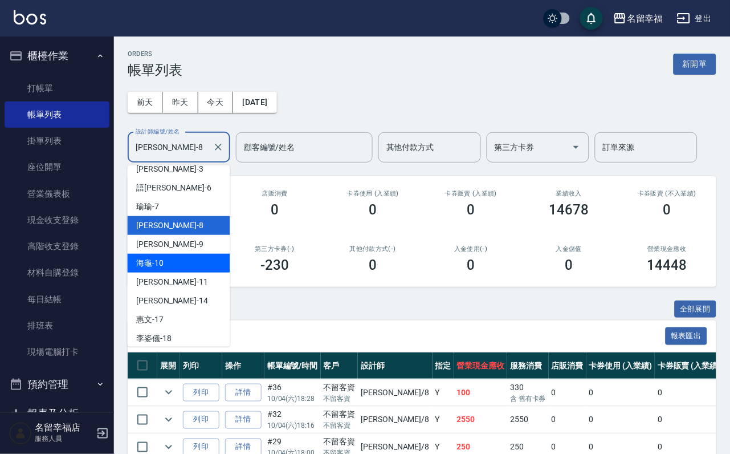
click at [195, 260] on div "海龜 -10" at bounding box center [179, 263] width 103 height 19
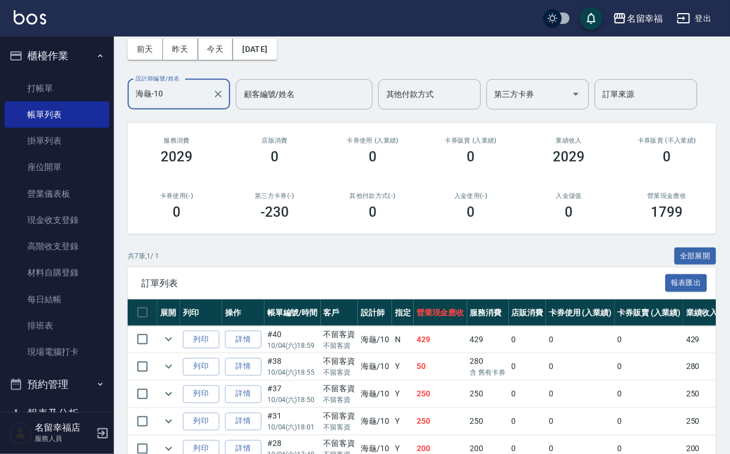
scroll to position [0, 0]
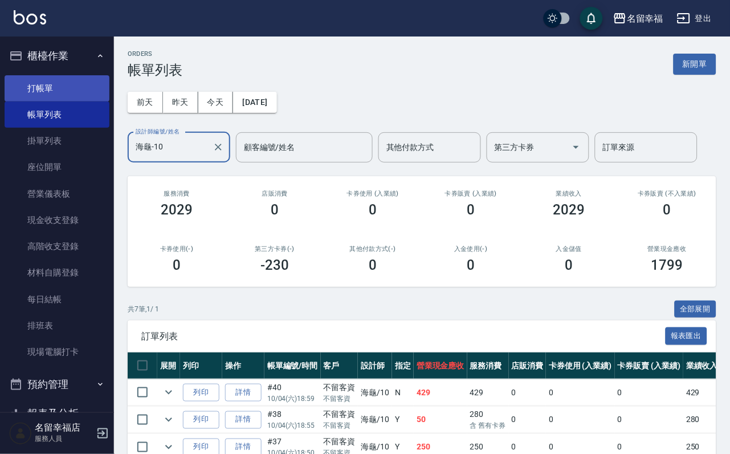
click at [48, 96] on link "打帳單" at bounding box center [57, 88] width 105 height 26
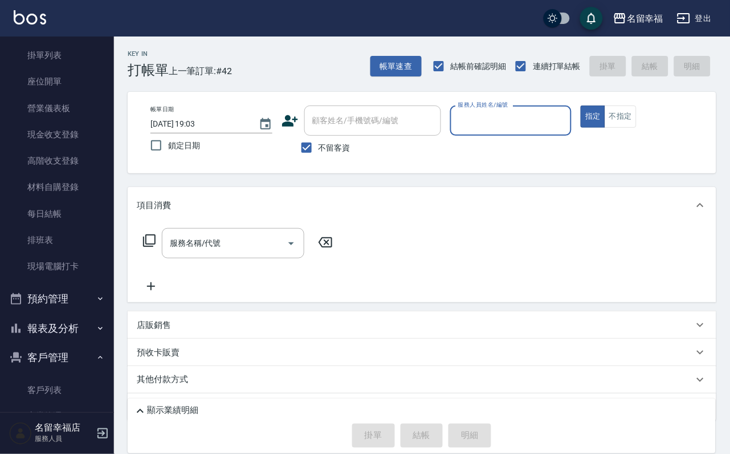
scroll to position [171, 0]
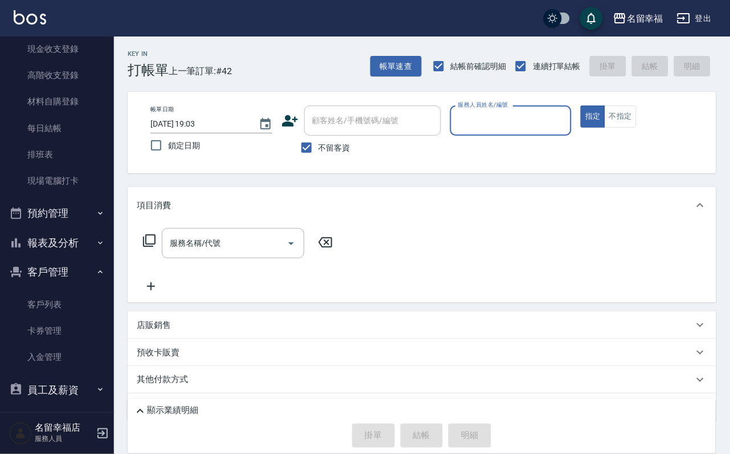
click at [84, 258] on button "報表及分析" at bounding box center [57, 243] width 105 height 30
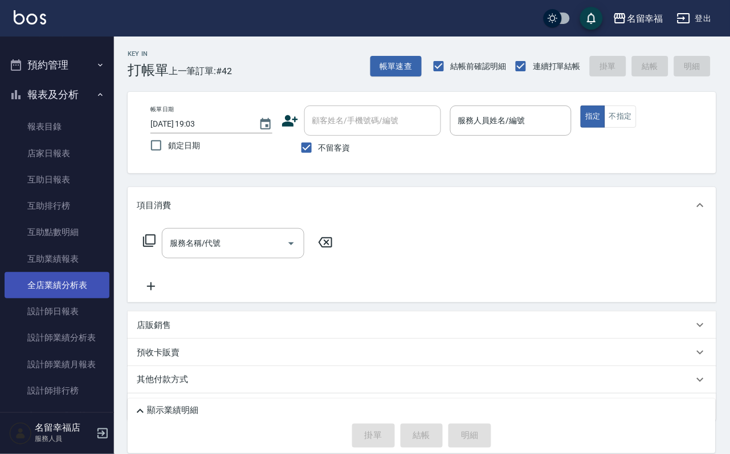
scroll to position [427, 0]
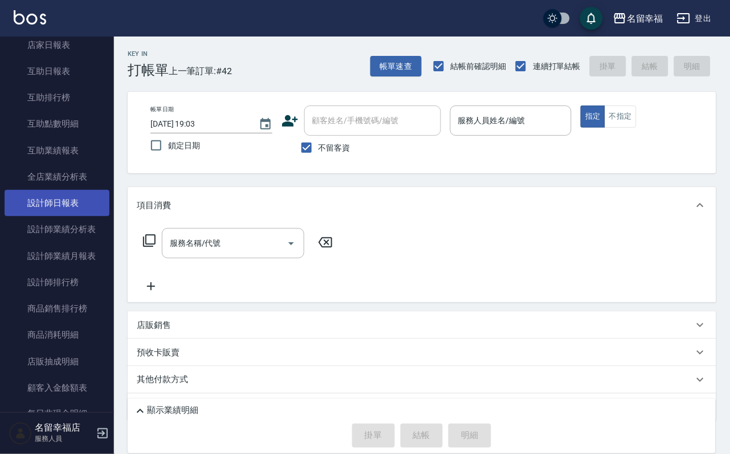
click at [75, 216] on link "設計師日報表" at bounding box center [57, 203] width 105 height 26
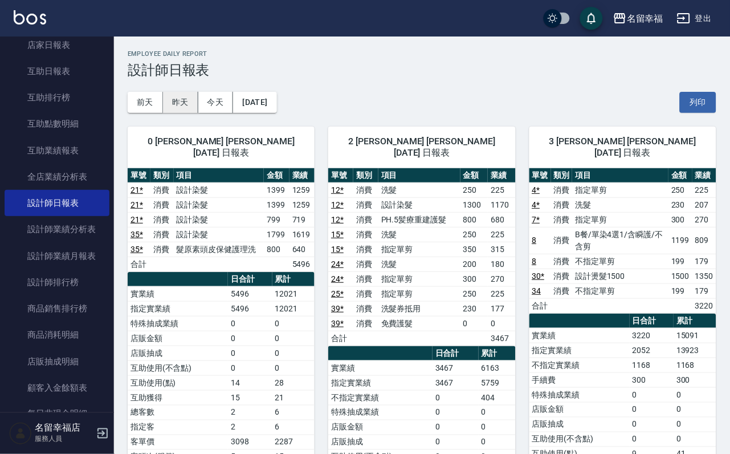
click at [178, 98] on button "昨天" at bounding box center [180, 102] width 35 height 21
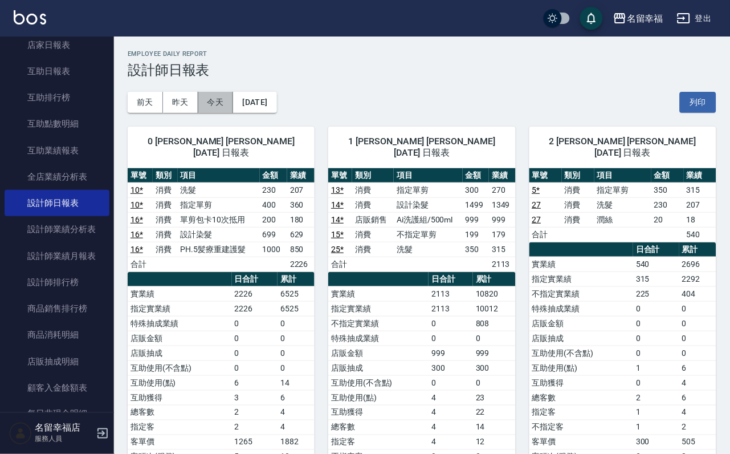
drag, startPoint x: 215, startPoint y: 105, endPoint x: 218, endPoint y: 122, distance: 16.8
click at [215, 105] on button "今天" at bounding box center [215, 102] width 35 height 21
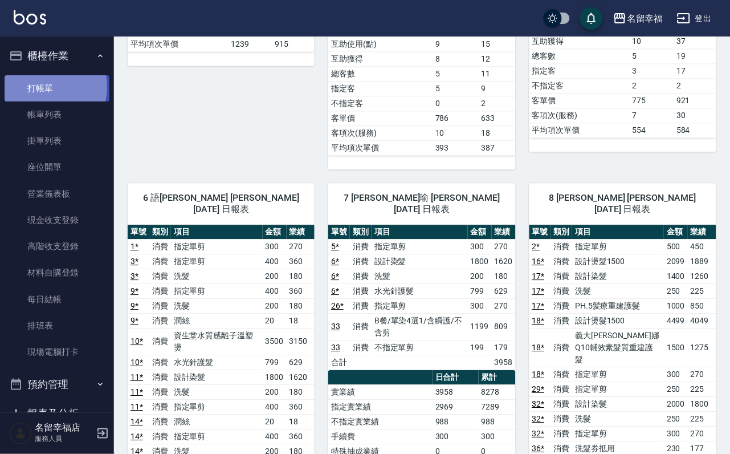
click at [36, 91] on link "打帳單" at bounding box center [57, 88] width 105 height 26
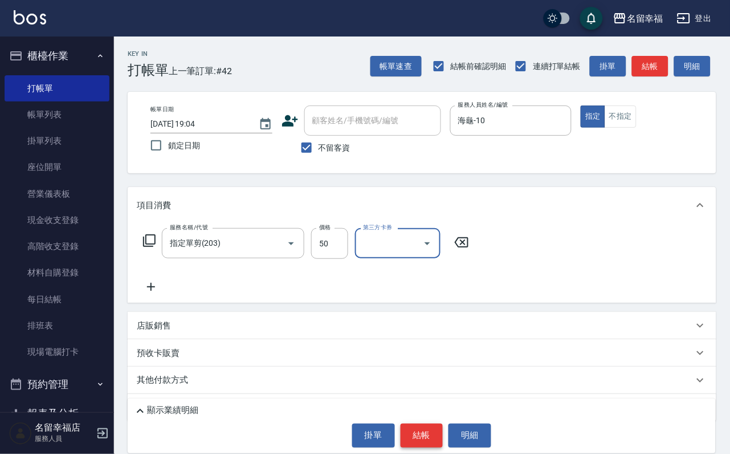
drag, startPoint x: 417, startPoint y: 427, endPoint x: 411, endPoint y: 421, distance: 8.9
click at [416, 426] on button "結帳" at bounding box center [422, 435] width 43 height 24
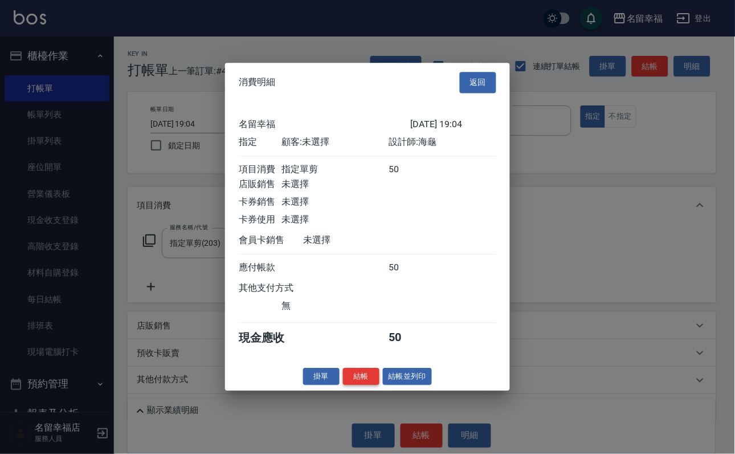
scroll to position [141, 0]
click at [353, 385] on button "結帳" at bounding box center [361, 377] width 36 height 18
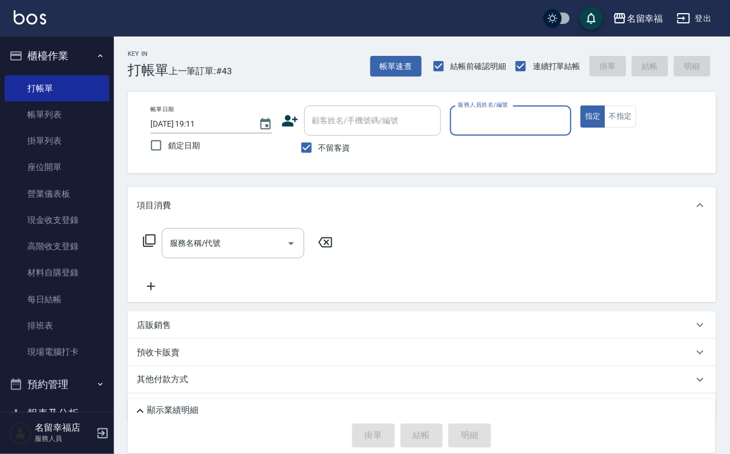
click at [612, 256] on div "項目消費 服務名稱/代號 服務名稱/代號" at bounding box center [422, 244] width 589 height 115
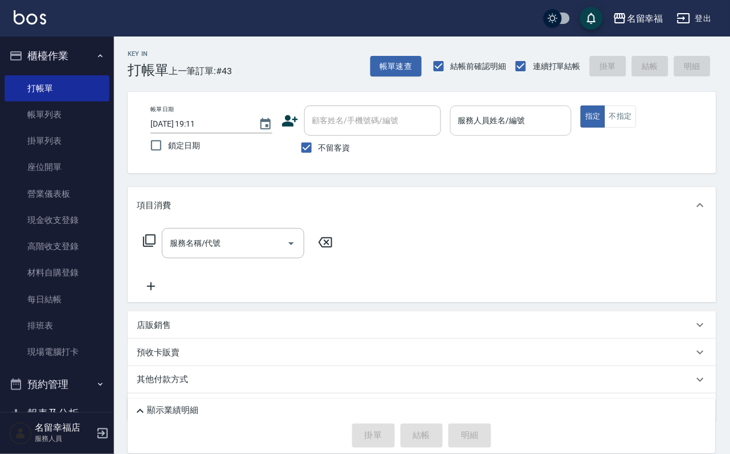
click at [552, 134] on div "服務人員姓名/編號" at bounding box center [511, 120] width 122 height 30
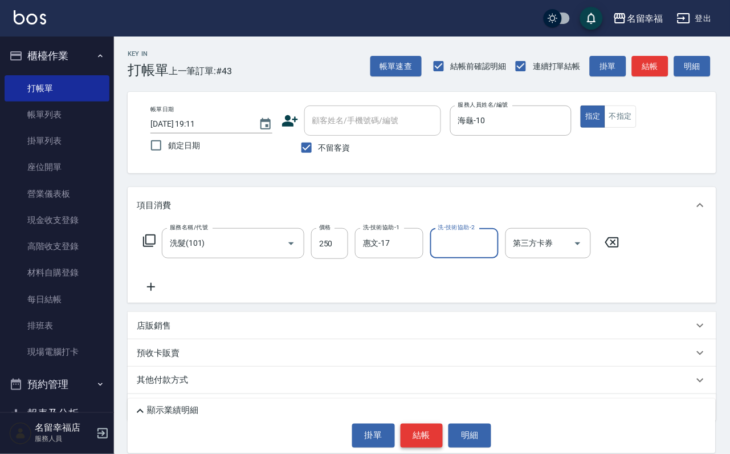
click at [438, 424] on button "結帳" at bounding box center [422, 435] width 43 height 24
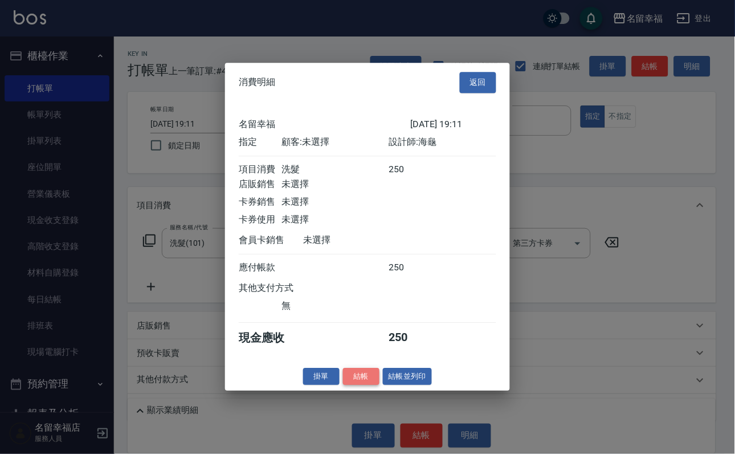
click at [351, 385] on button "結帳" at bounding box center [361, 377] width 36 height 18
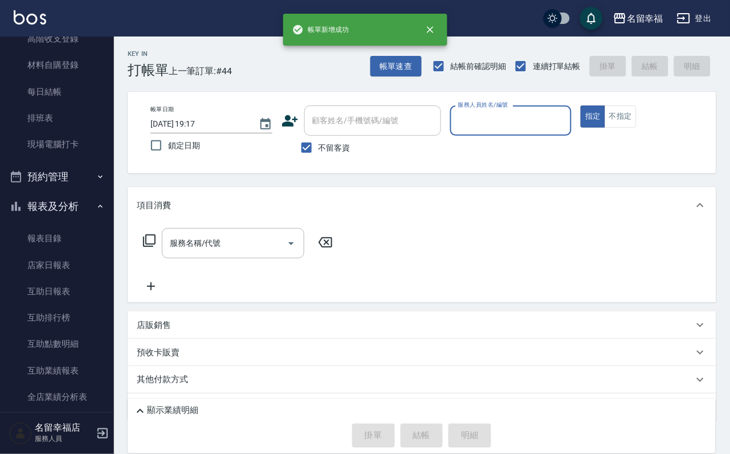
scroll to position [427, 0]
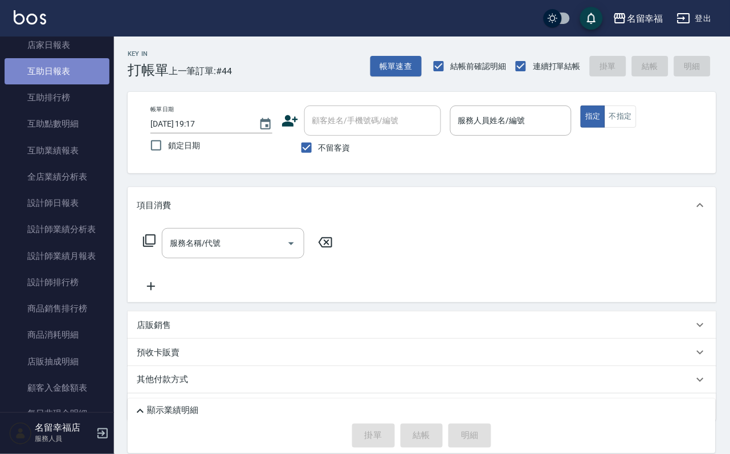
click at [65, 84] on link "互助日報表" at bounding box center [57, 71] width 105 height 26
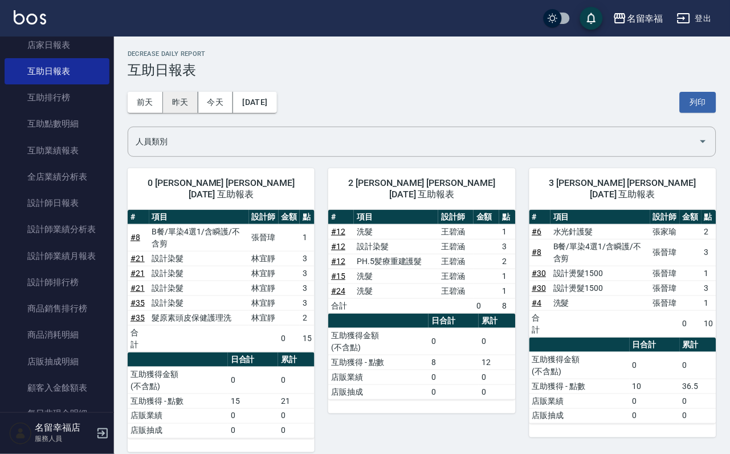
click at [198, 107] on button "昨天" at bounding box center [180, 102] width 35 height 21
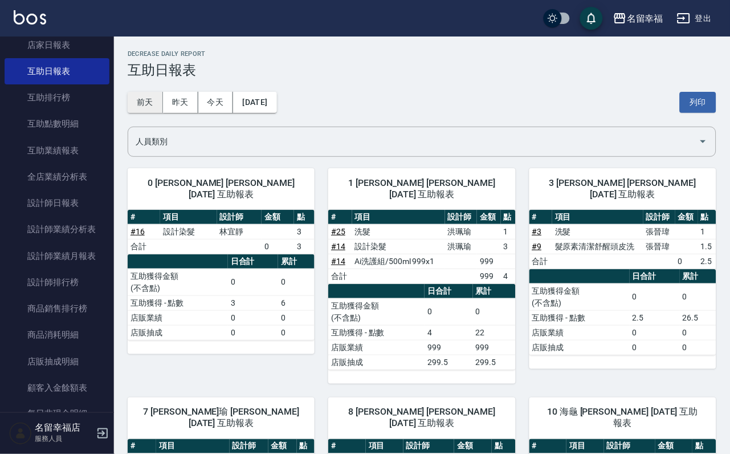
click at [149, 99] on button "前天" at bounding box center [145, 102] width 35 height 21
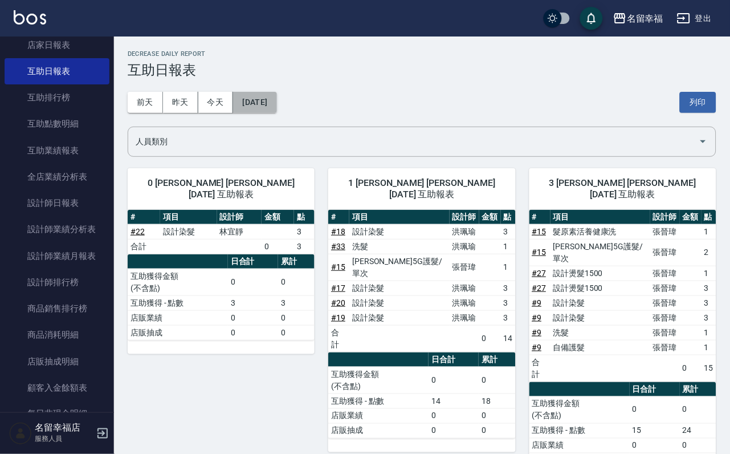
click at [252, 113] on button "[DATE]" at bounding box center [254, 102] width 43 height 21
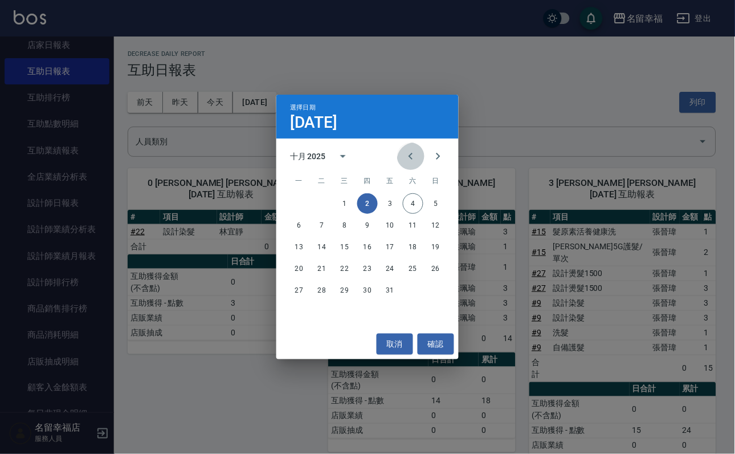
click at [404, 154] on icon "Previous month" at bounding box center [411, 156] width 14 height 14
click at [321, 287] on button "30" at bounding box center [322, 290] width 21 height 21
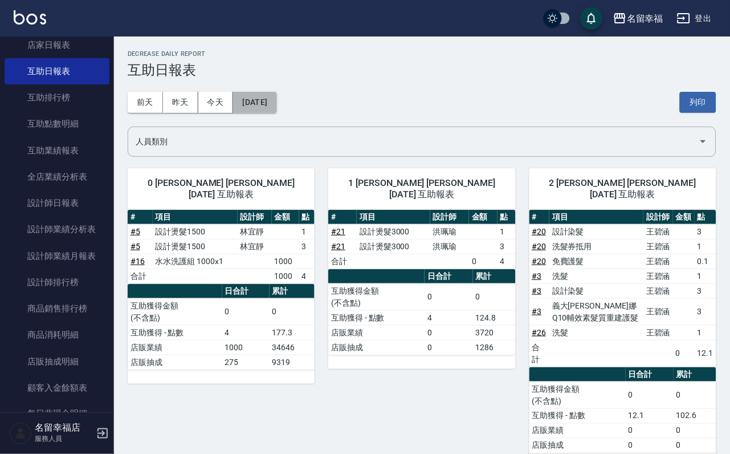
click at [276, 95] on button "[DATE]" at bounding box center [254, 102] width 43 height 21
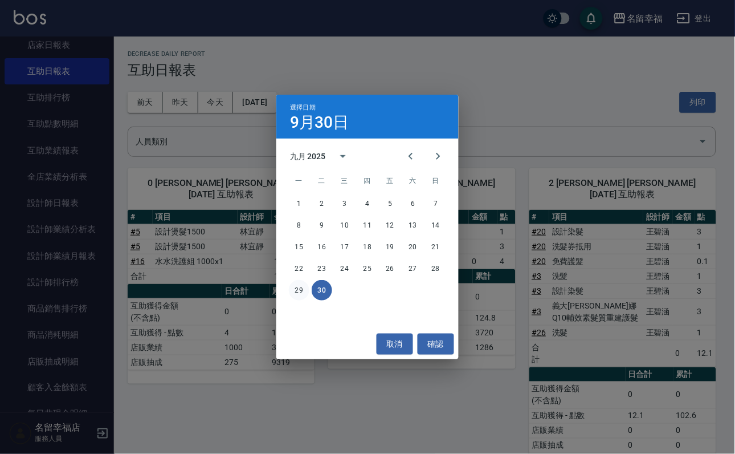
click at [303, 284] on button "29" at bounding box center [299, 290] width 21 height 21
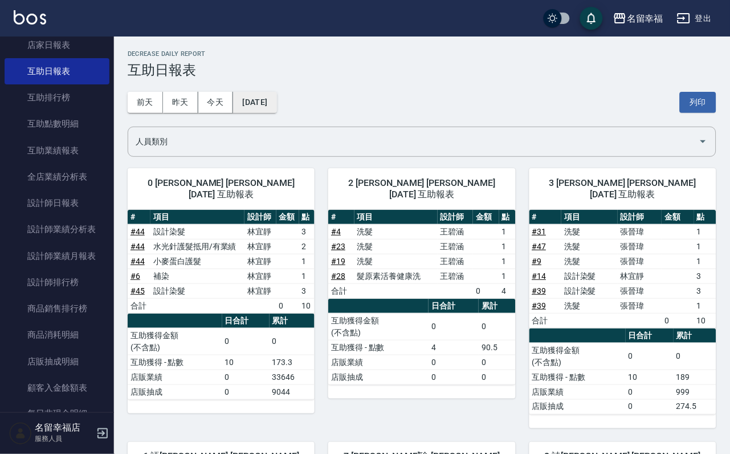
click at [276, 106] on button "[DATE]" at bounding box center [254, 102] width 43 height 21
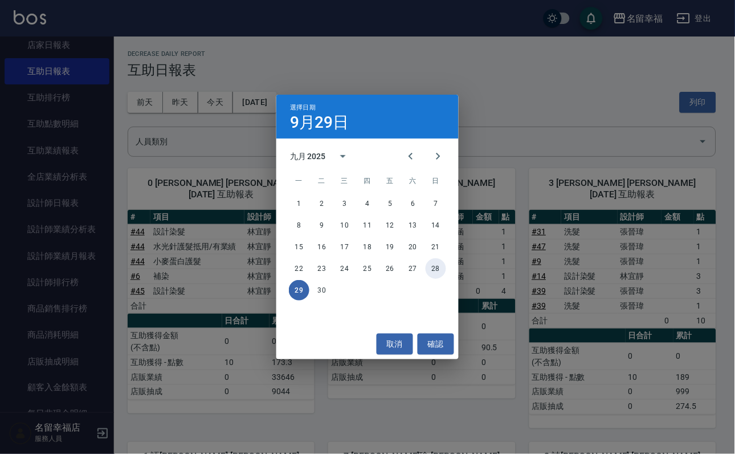
click at [429, 261] on button "28" at bounding box center [436, 268] width 21 height 21
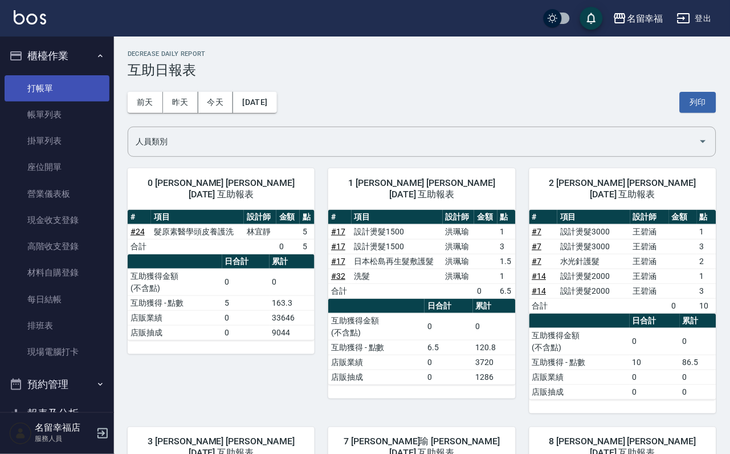
click at [42, 99] on link "打帳單" at bounding box center [57, 88] width 105 height 26
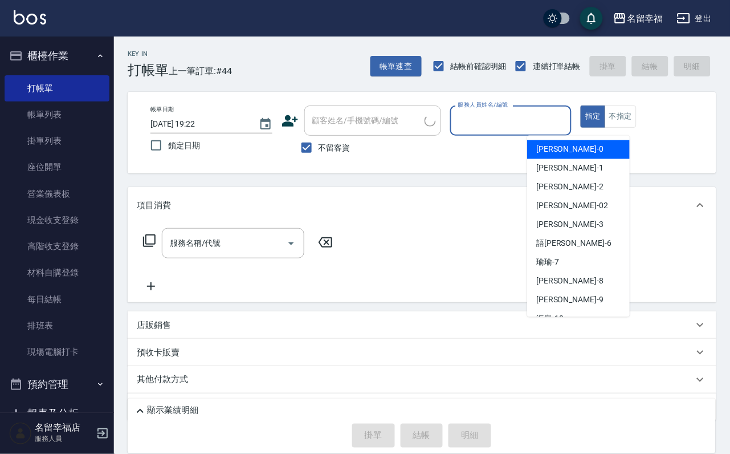
click at [567, 116] on input "服務人員姓名/編號" at bounding box center [511, 121] width 112 height 20
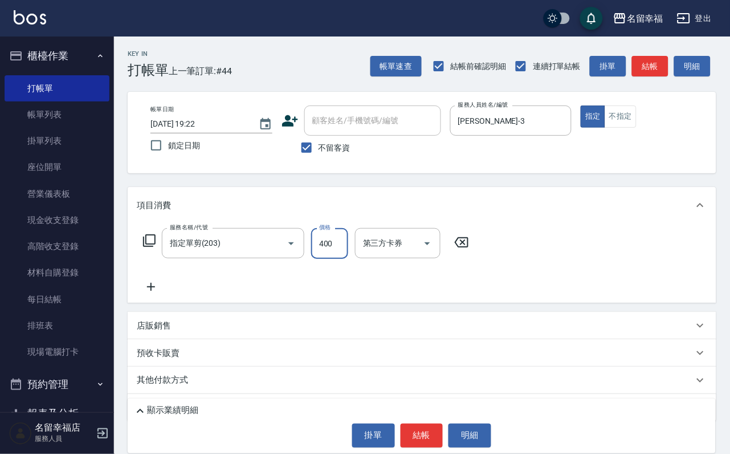
click at [337, 250] on input "400" at bounding box center [329, 243] width 37 height 31
